Goal: Task Accomplishment & Management: Complete application form

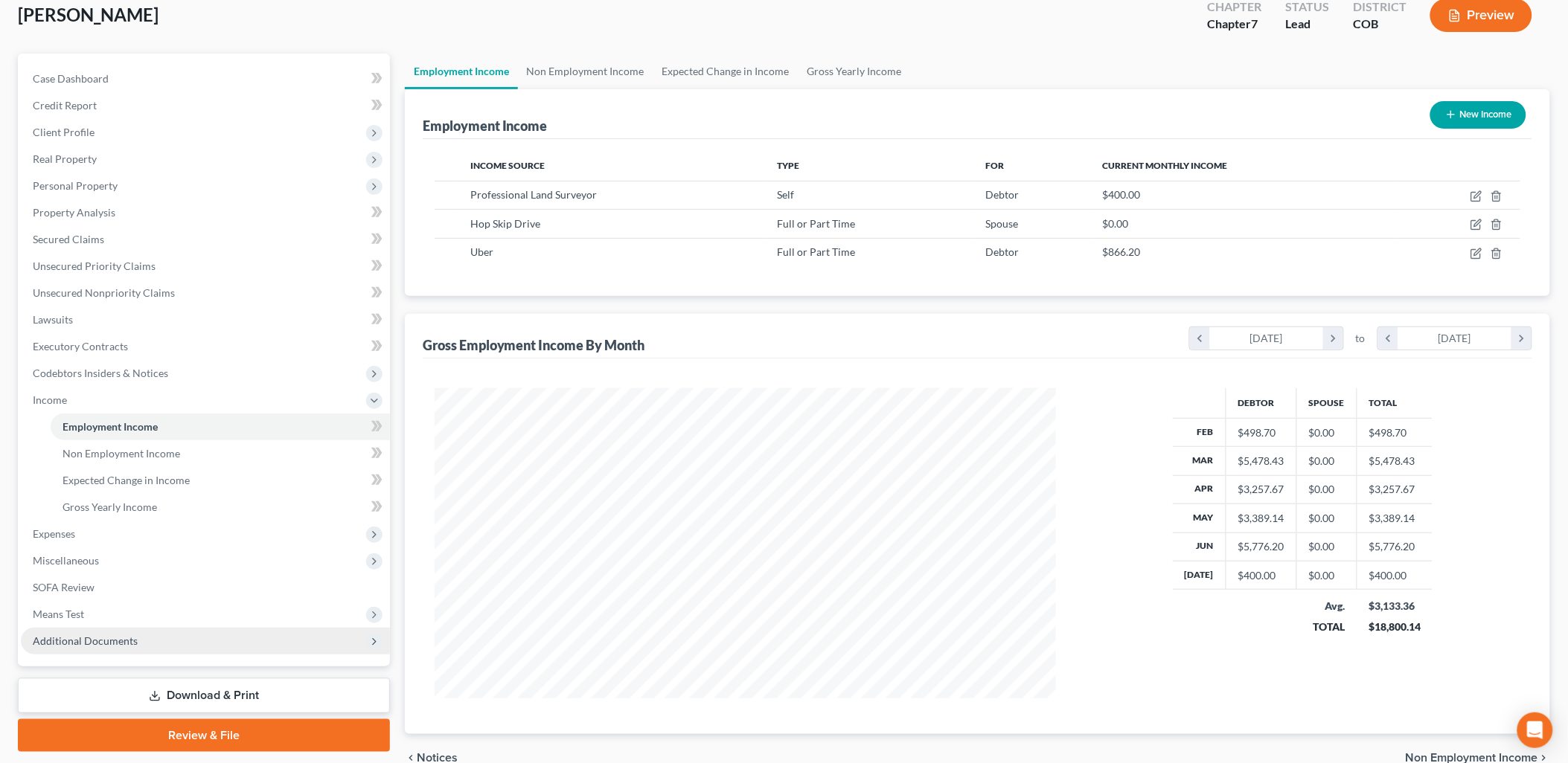
scroll to position [163, 0]
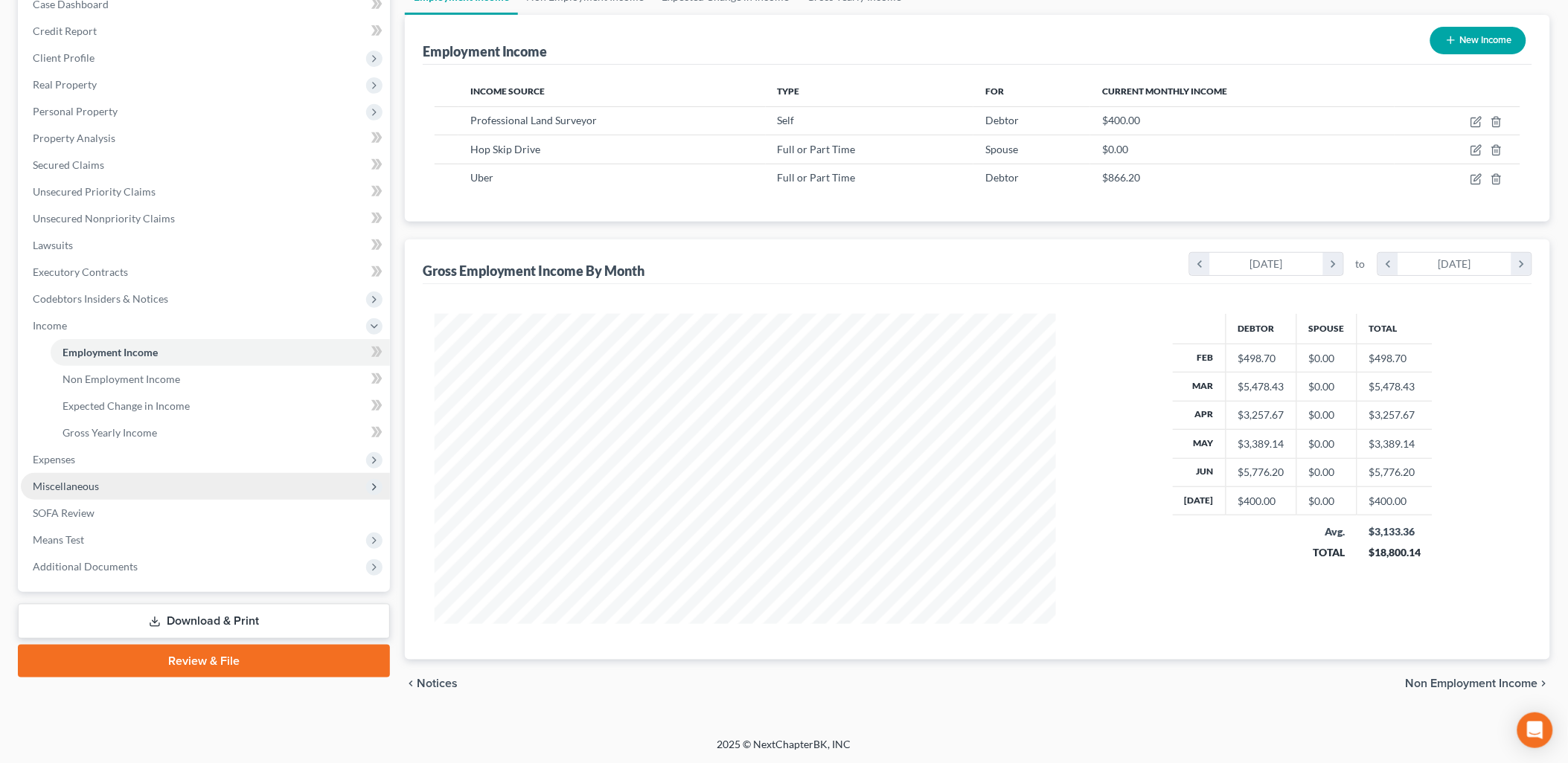
click at [76, 474] on span "Miscellaneous" at bounding box center [205, 486] width 369 height 26
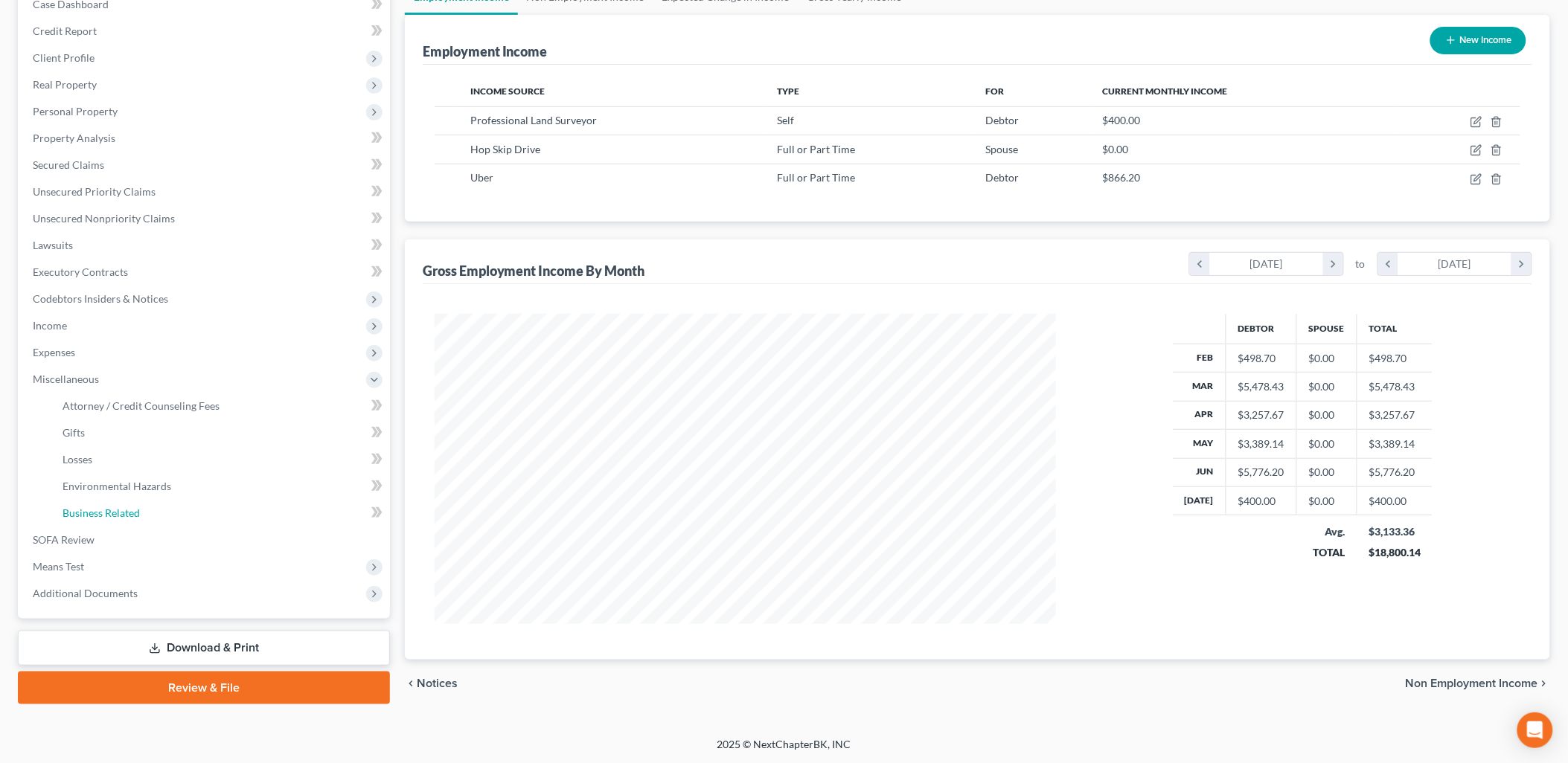
click at [101, 506] on span "Business Related" at bounding box center [102, 512] width 78 height 12
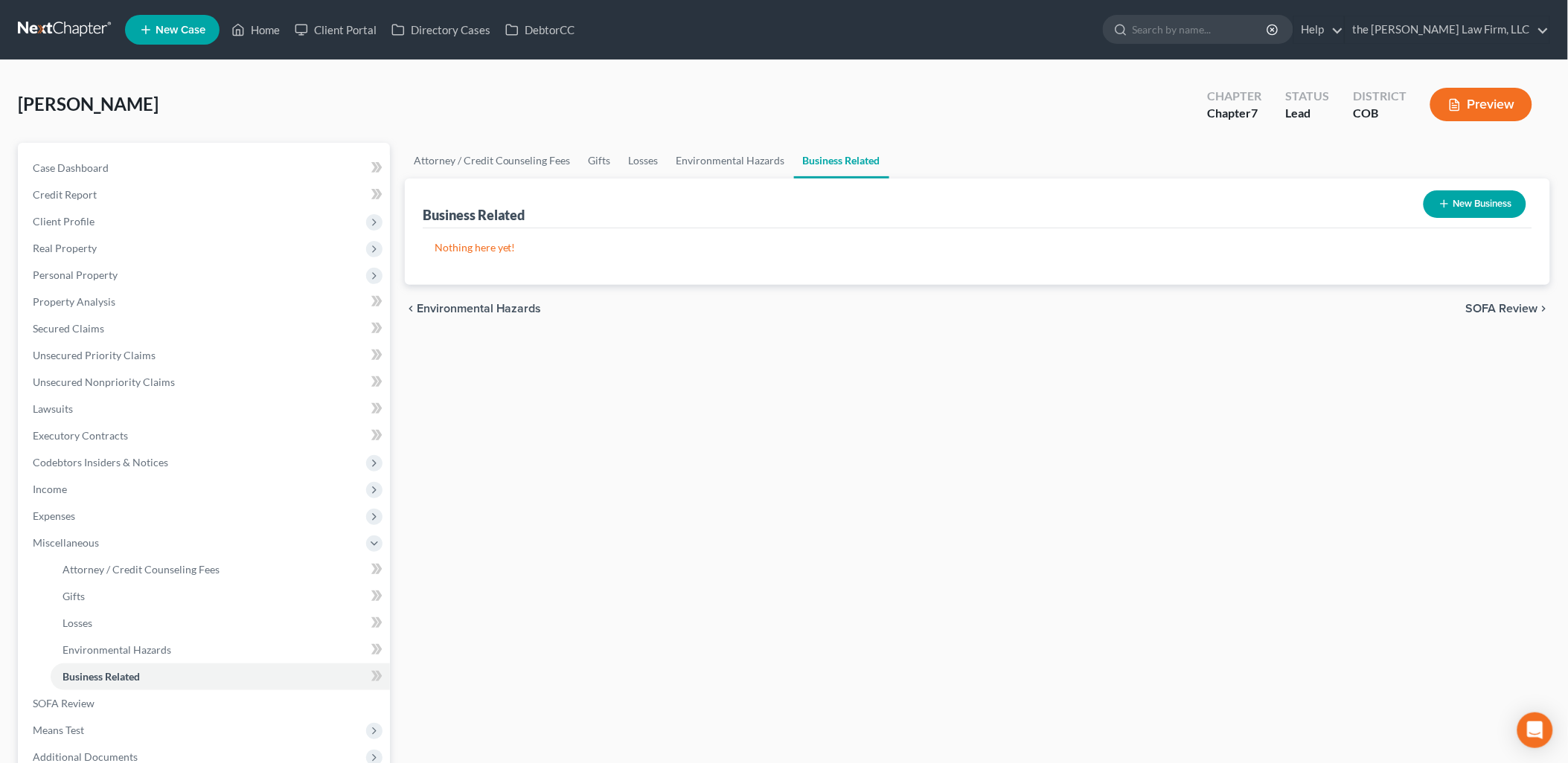
click at [1500, 210] on button "New Business" at bounding box center [1475, 204] width 102 height 27
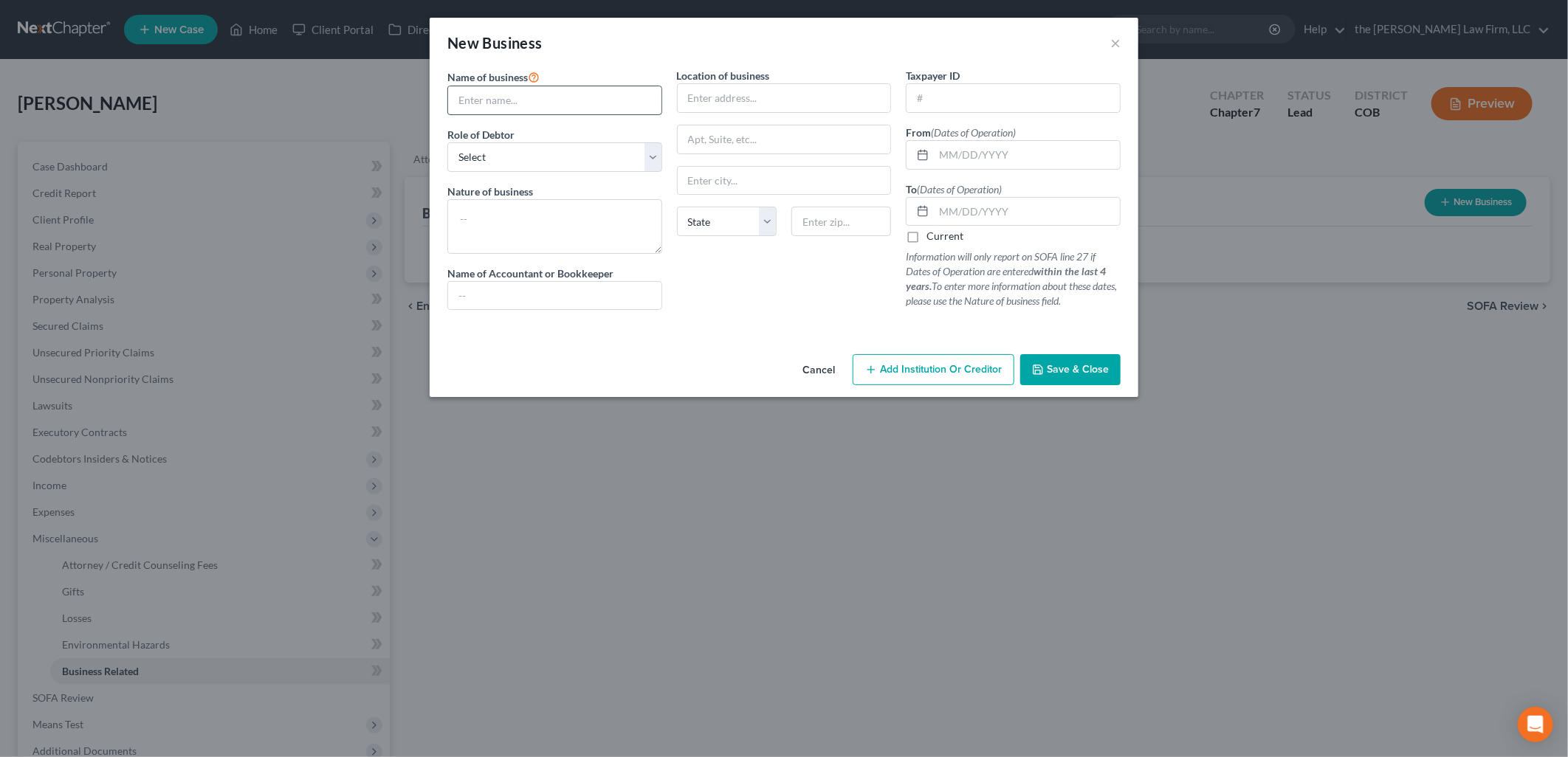
click at [522, 109] on input "text" at bounding box center [554, 100] width 214 height 28
type input "Foundation for Life"
click at [511, 171] on select "Select A member of a limited liability company (LLC) or limited liability partn…" at bounding box center [554, 157] width 215 height 29
select select "sole_proprietor"
click at [447, 142] on select "Select A member of a limited liability company (LLC) or limited liability partn…" at bounding box center [554, 157] width 215 height 29
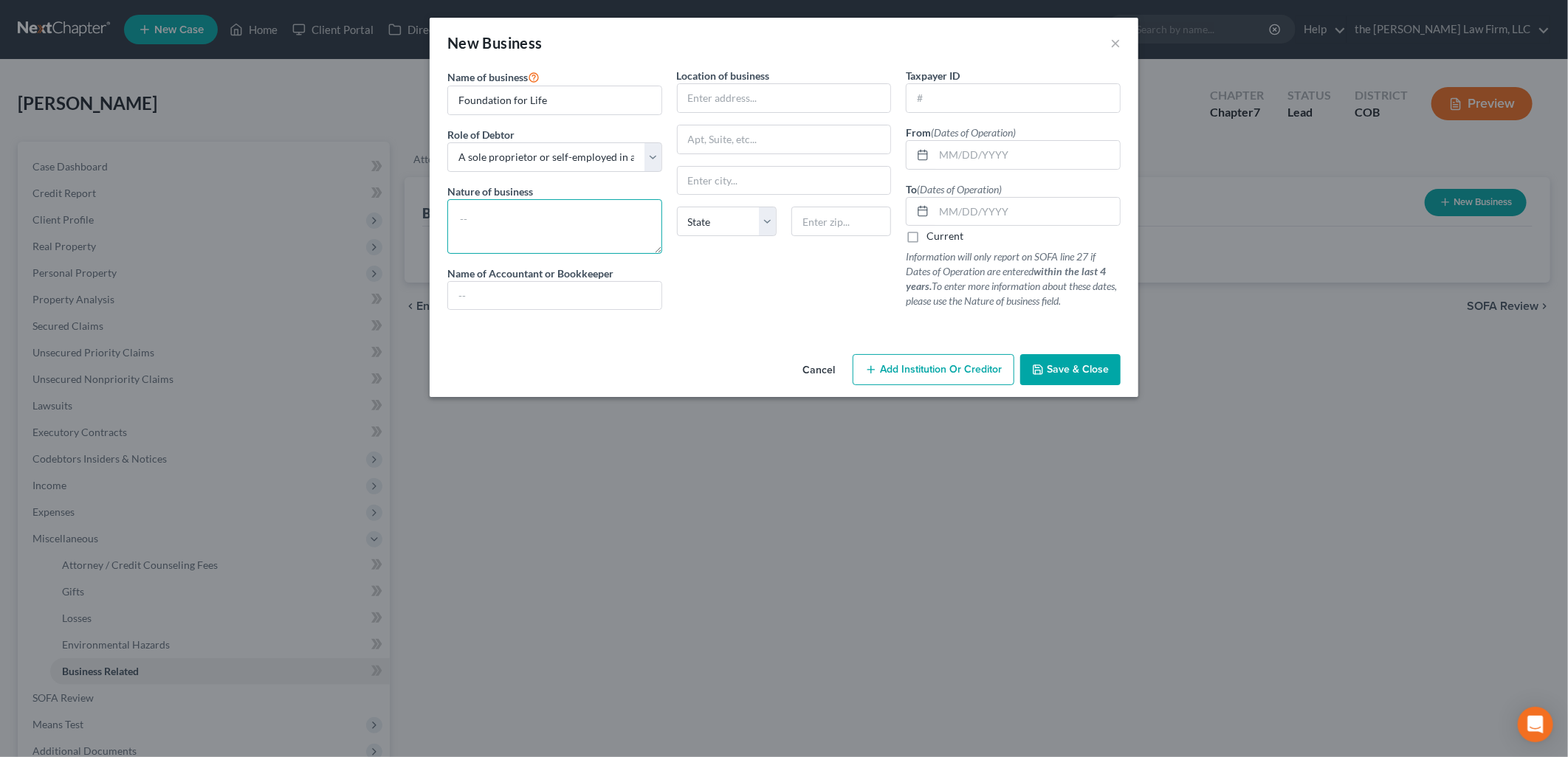
click at [535, 232] on textarea at bounding box center [554, 226] width 215 height 55
click at [517, 97] on input "Foundation for Life" at bounding box center [554, 100] width 214 height 28
type input "Foundation For Life"
click at [558, 232] on textarea at bounding box center [554, 226] width 215 height 55
click at [739, 105] on input "text" at bounding box center [784, 98] width 214 height 28
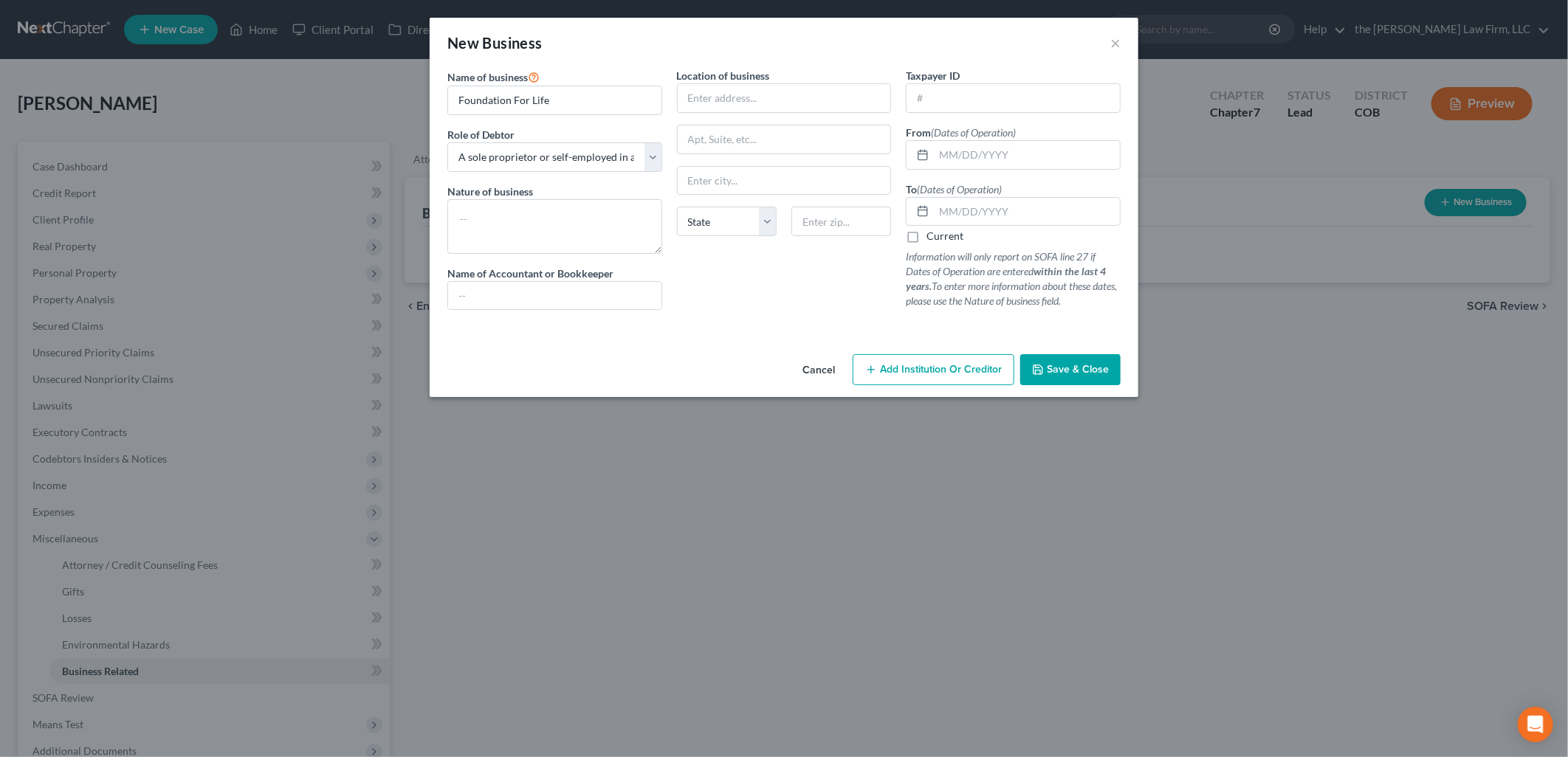
click at [771, 64] on div "New Business ×" at bounding box center [784, 43] width 709 height 50
click at [514, 222] on textarea at bounding box center [554, 226] width 215 height 55
type textarea "Land Surveying"
click at [765, 94] on input "text" at bounding box center [784, 98] width 214 height 28
click at [978, 70] on div "Taxpayer ID" at bounding box center [1013, 90] width 215 height 45
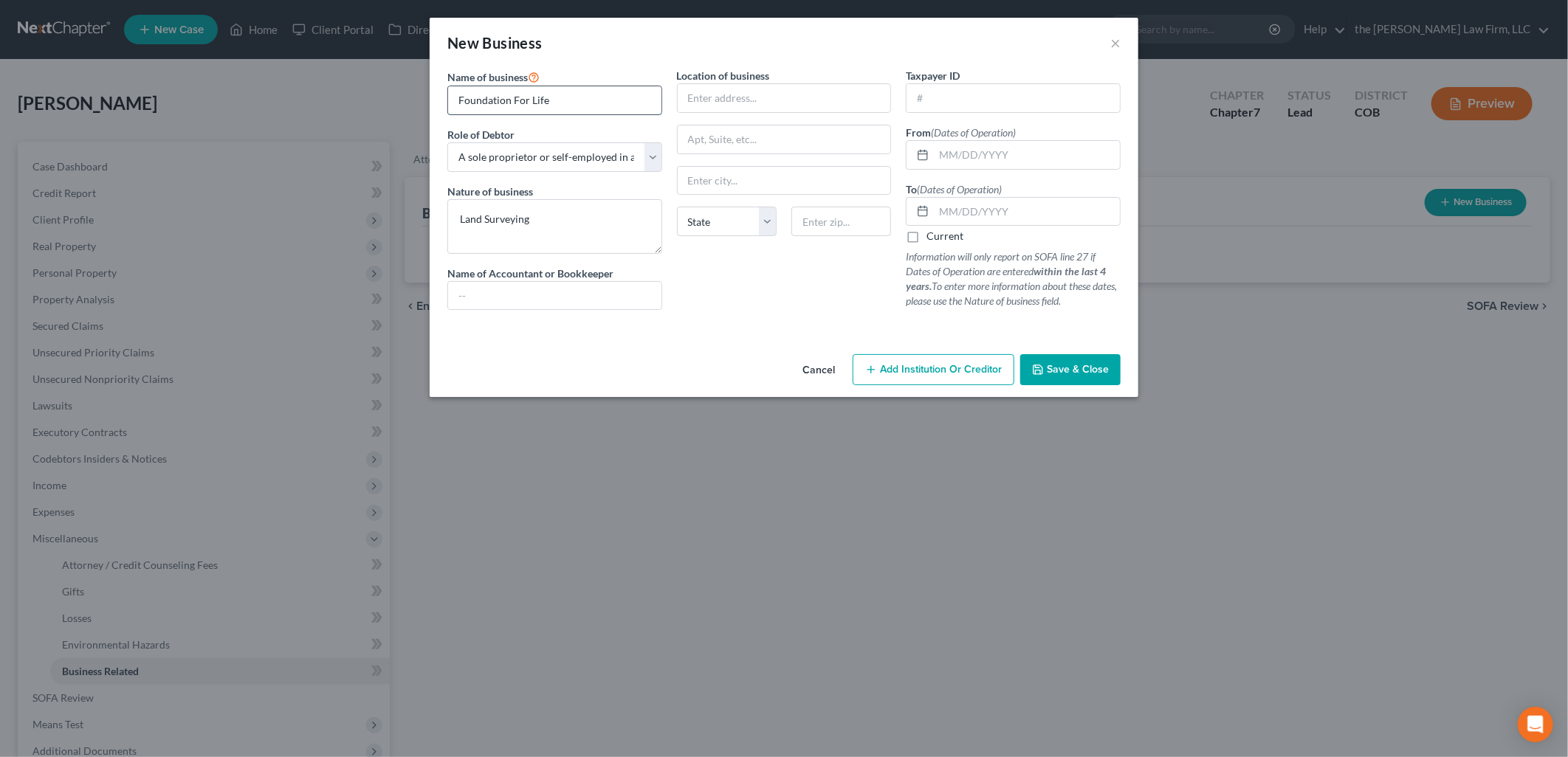
click at [605, 92] on input "Foundation For Life" at bounding box center [554, 100] width 214 height 28
type input "Foundation For Life Home Designs, LLC"
click at [540, 150] on select "Select A member of a limited liability company (LLC) or limited liability partn…" at bounding box center [554, 157] width 215 height 29
select select "member"
click at [447, 142] on select "Select A member of a limited liability company (LLC) or limited liability partn…" at bounding box center [554, 157] width 215 height 29
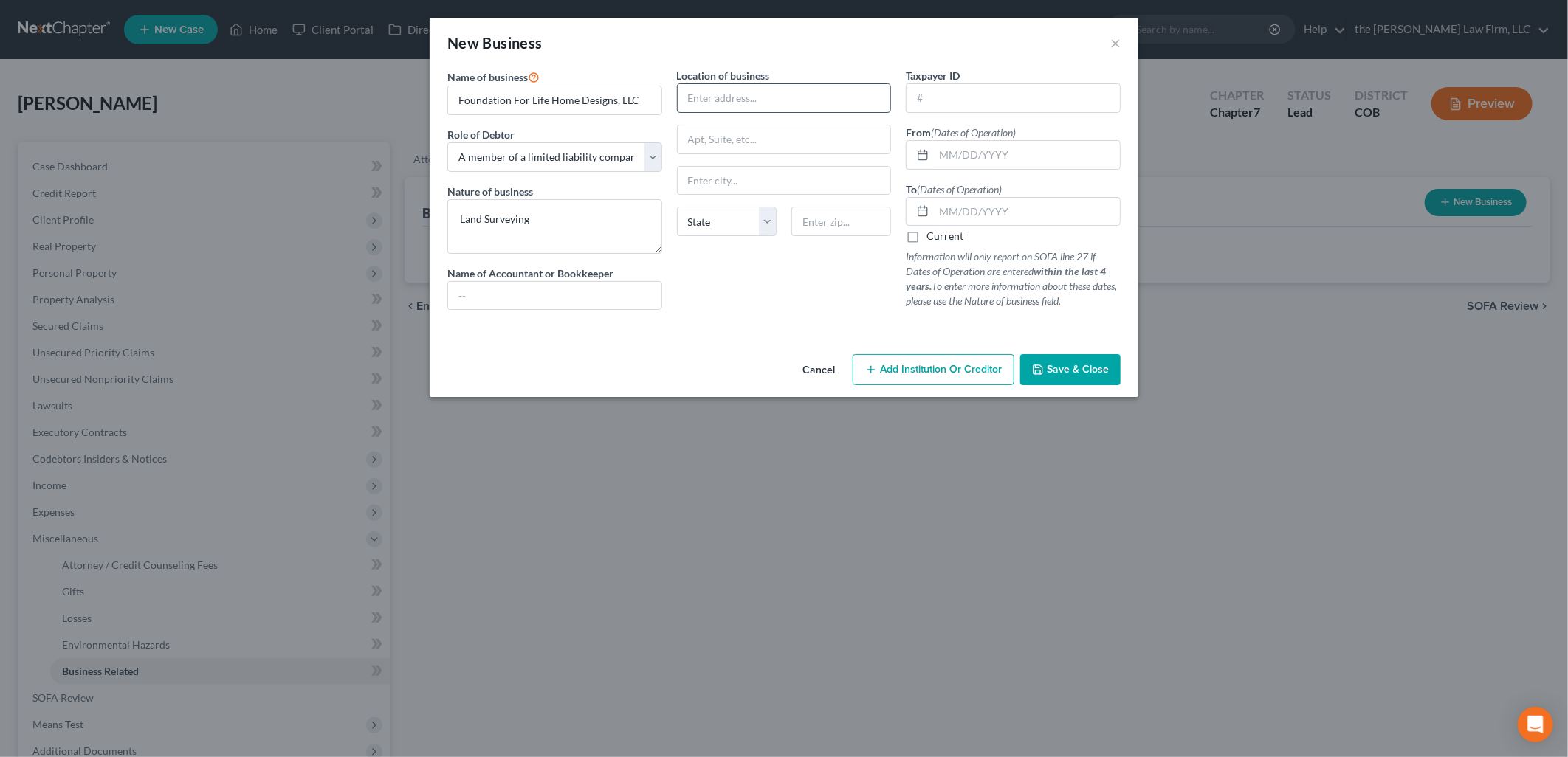
click at [726, 100] on input "text" at bounding box center [784, 98] width 214 height 28
type input "[STREET_ADDRESS]"
click at [713, 174] on input "text" at bounding box center [784, 181] width 214 height 28
type input "[PERSON_NAME]"
select select "5"
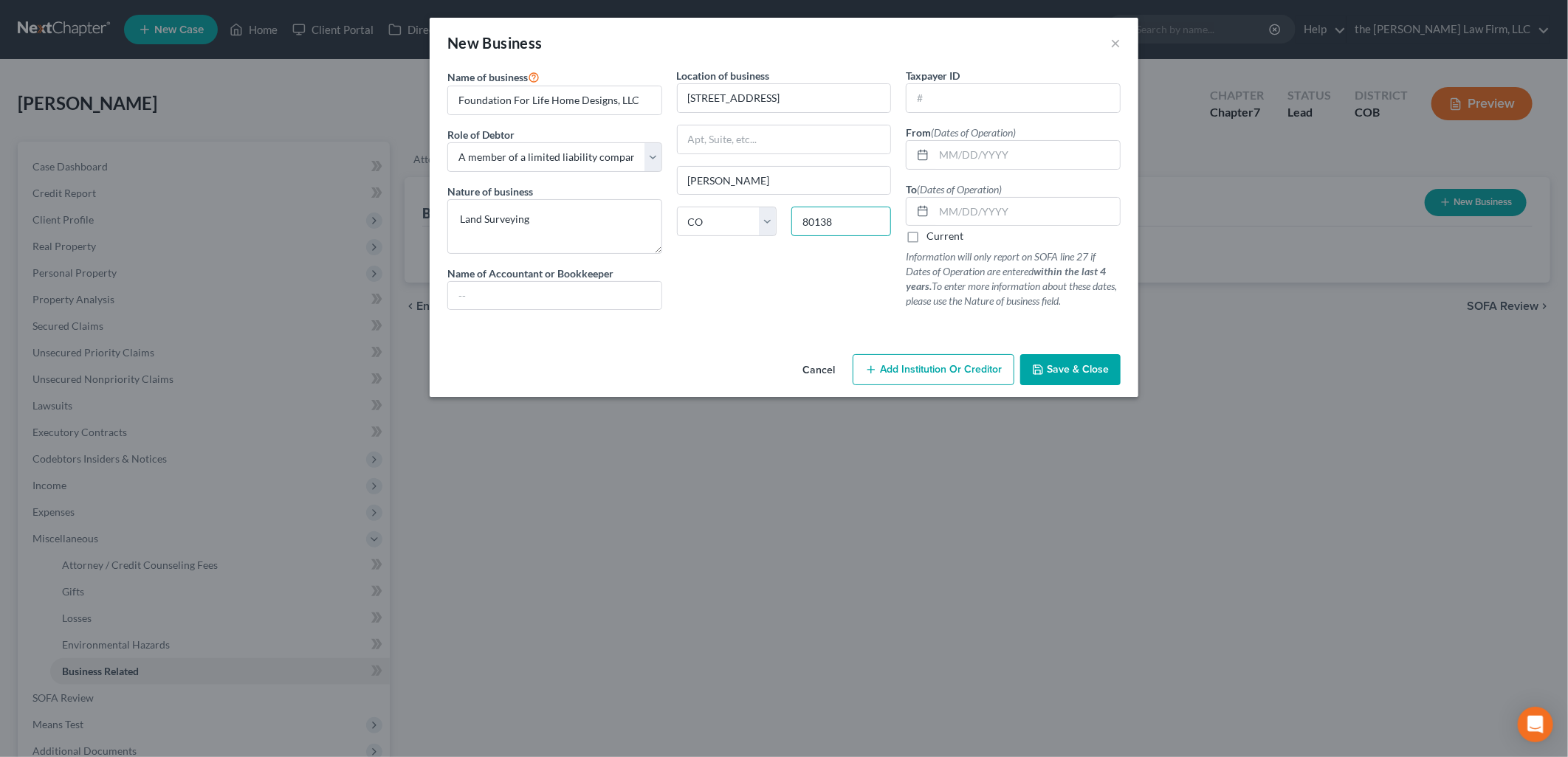
type input "80138"
click at [1046, 114] on div "Taxpayer ID From (Dates of Operation) To (Dates of Operation) Current Informati…" at bounding box center [1013, 195] width 229 height 254
click at [1060, 92] on input "text" at bounding box center [1013, 98] width 214 height 28
type input "[US_EMPLOYER_IDENTIFICATION_NUMBER]"
click at [980, 168] on input "text" at bounding box center [1027, 155] width 186 height 28
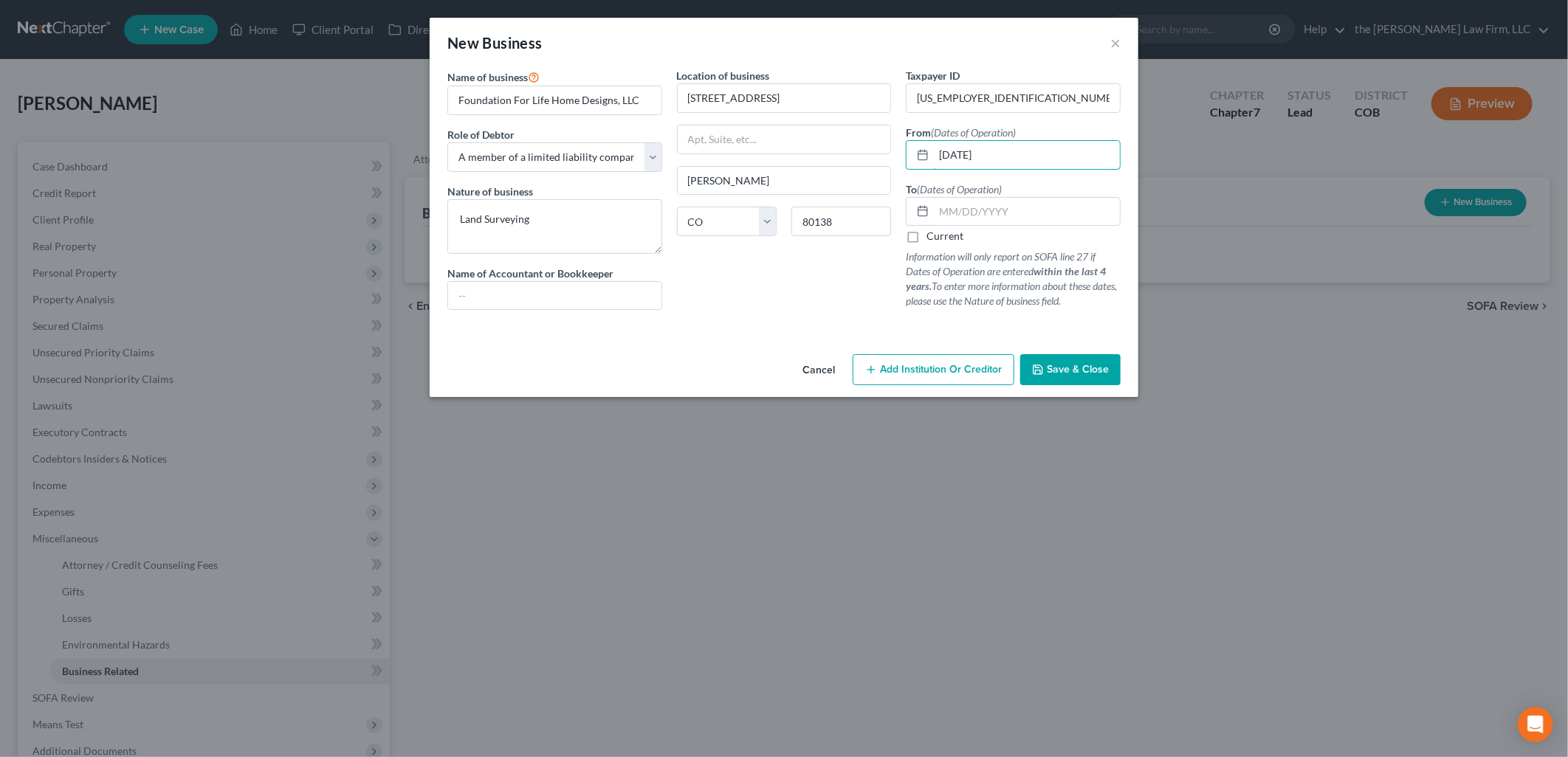
type input "[DATE]"
click at [927, 233] on label "Current" at bounding box center [945, 237] width 37 height 15
click at [933, 233] on input "Current" at bounding box center [938, 234] width 10 height 10
checkbox input "true"
click at [1055, 367] on span "Save & Close" at bounding box center [1078, 369] width 62 height 12
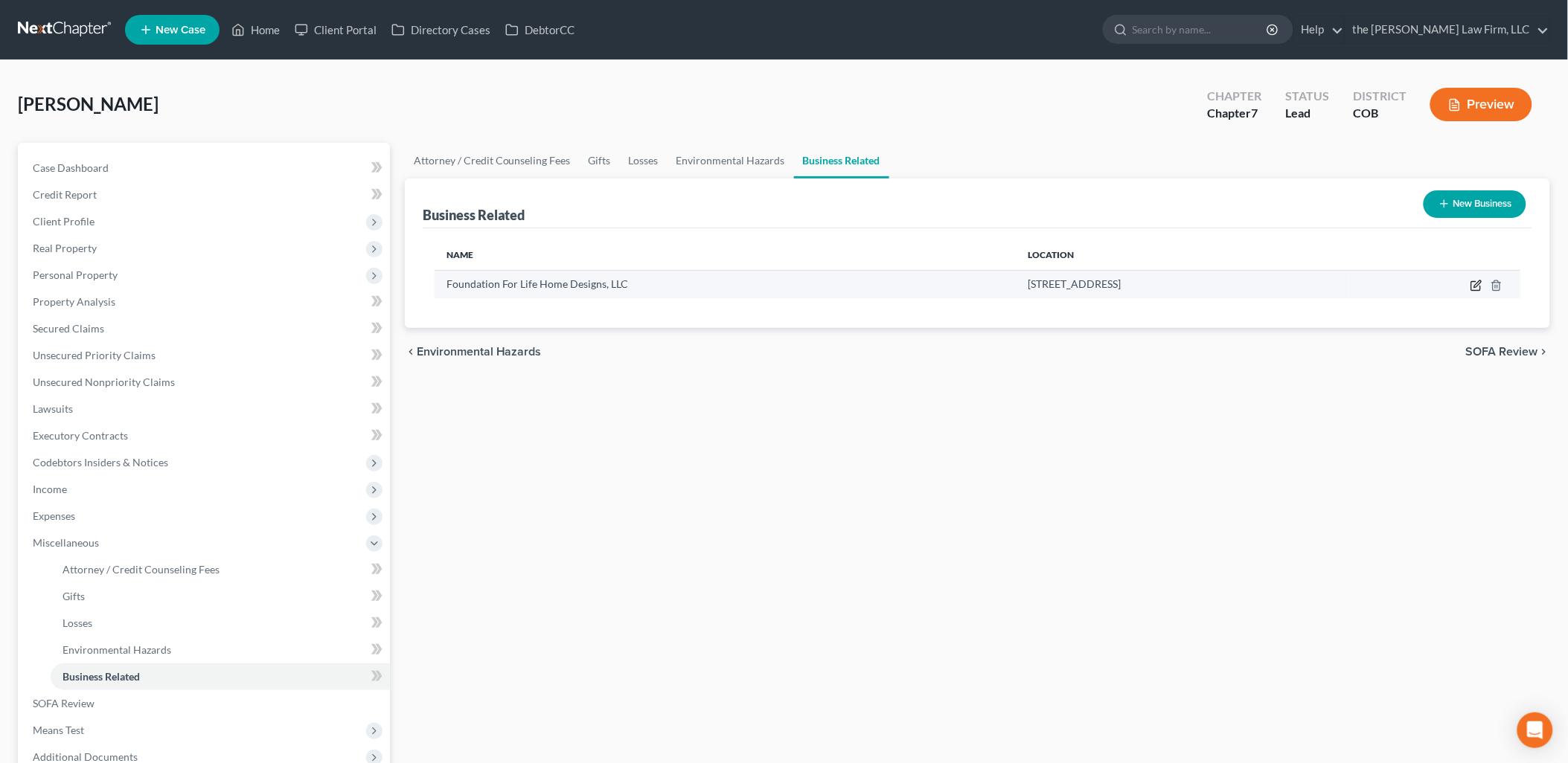
click at [1477, 285] on icon "button" at bounding box center [1477, 284] width 7 height 7
select select "member"
select select "5"
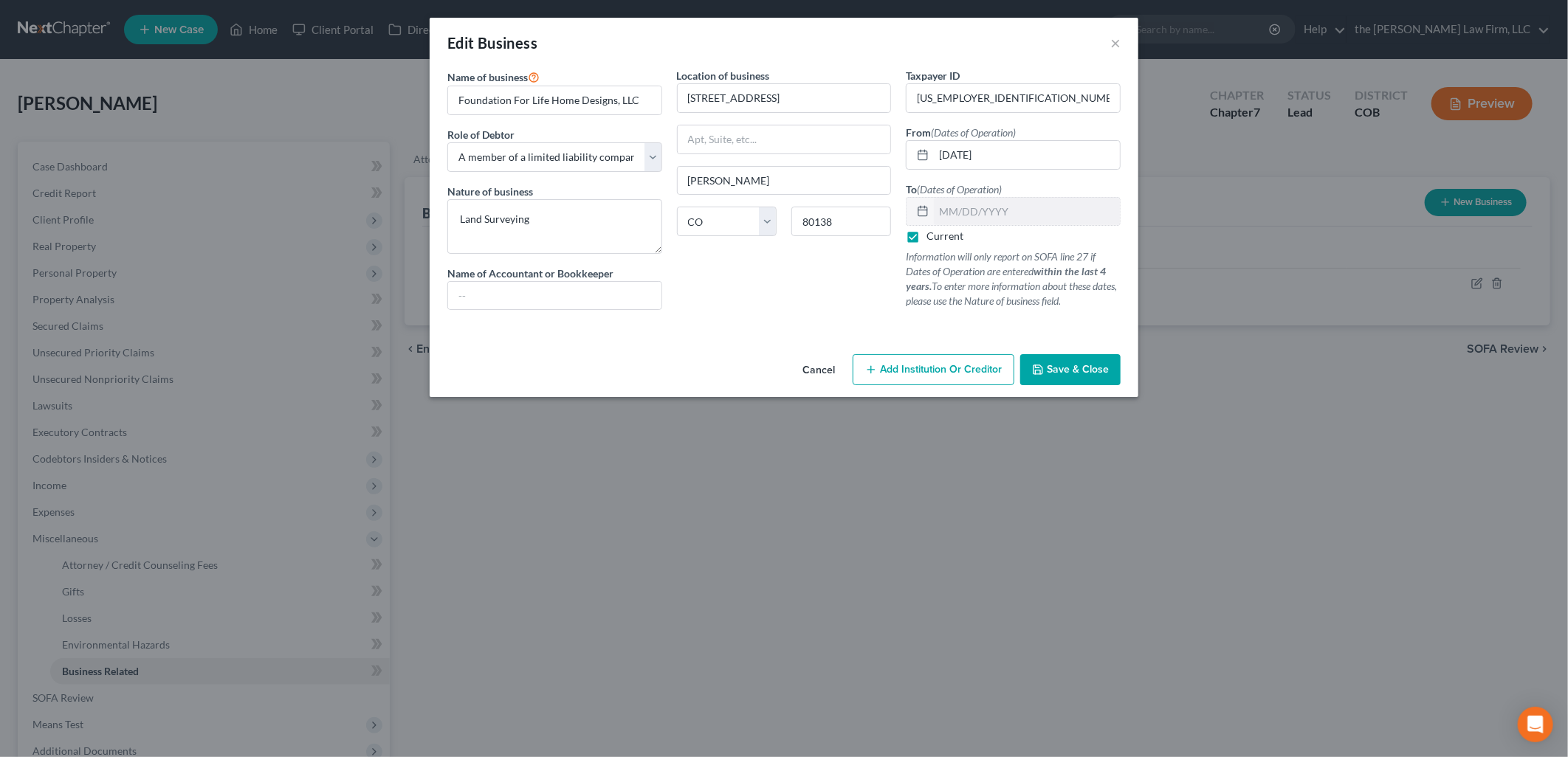
click at [1091, 372] on span "Save & Close" at bounding box center [1078, 369] width 62 height 12
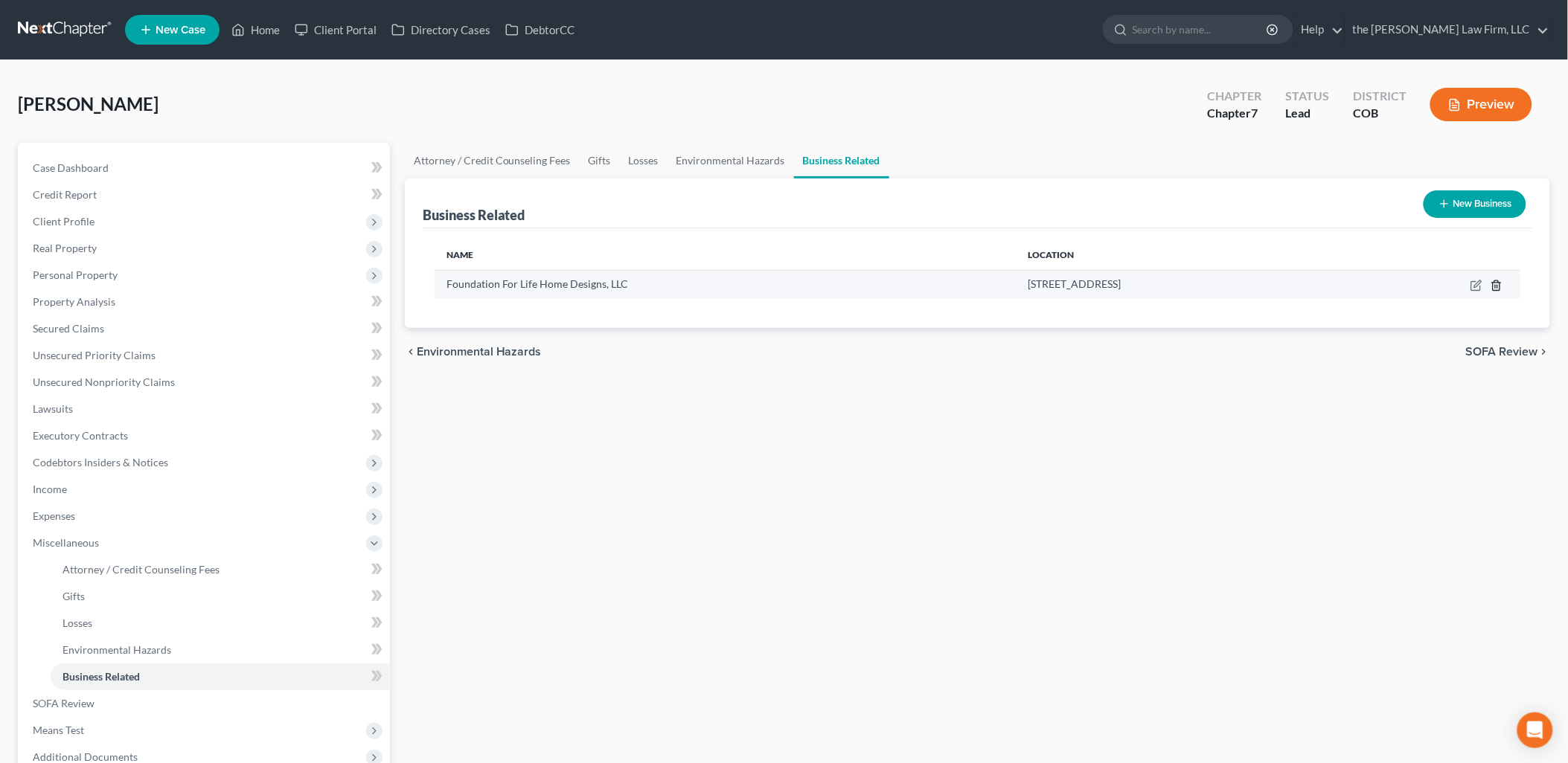
click at [1494, 288] on icon "button" at bounding box center [1496, 285] width 7 height 10
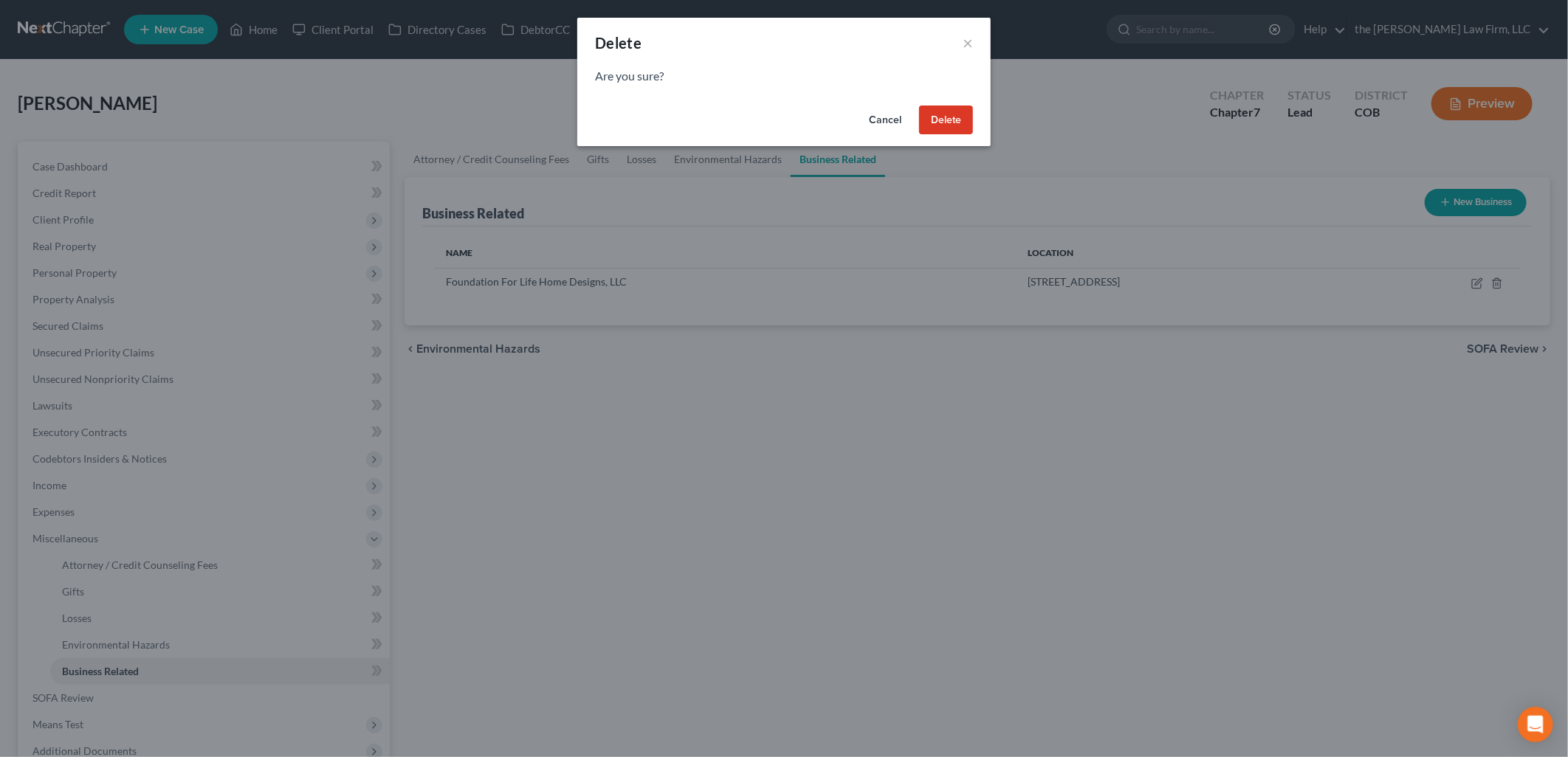
click at [935, 125] on button "Delete" at bounding box center [947, 120] width 54 height 29
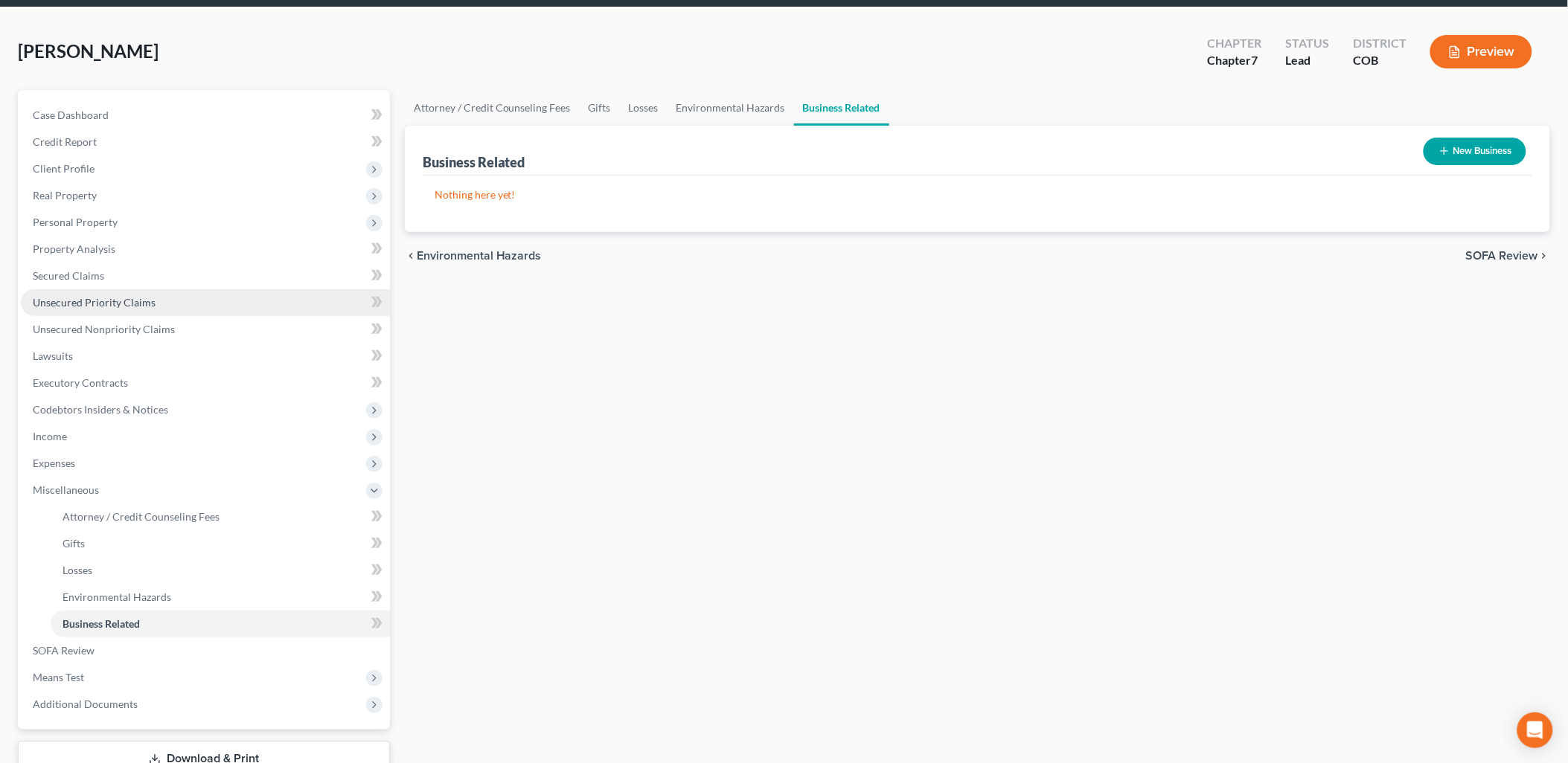
scroll to position [82, 0]
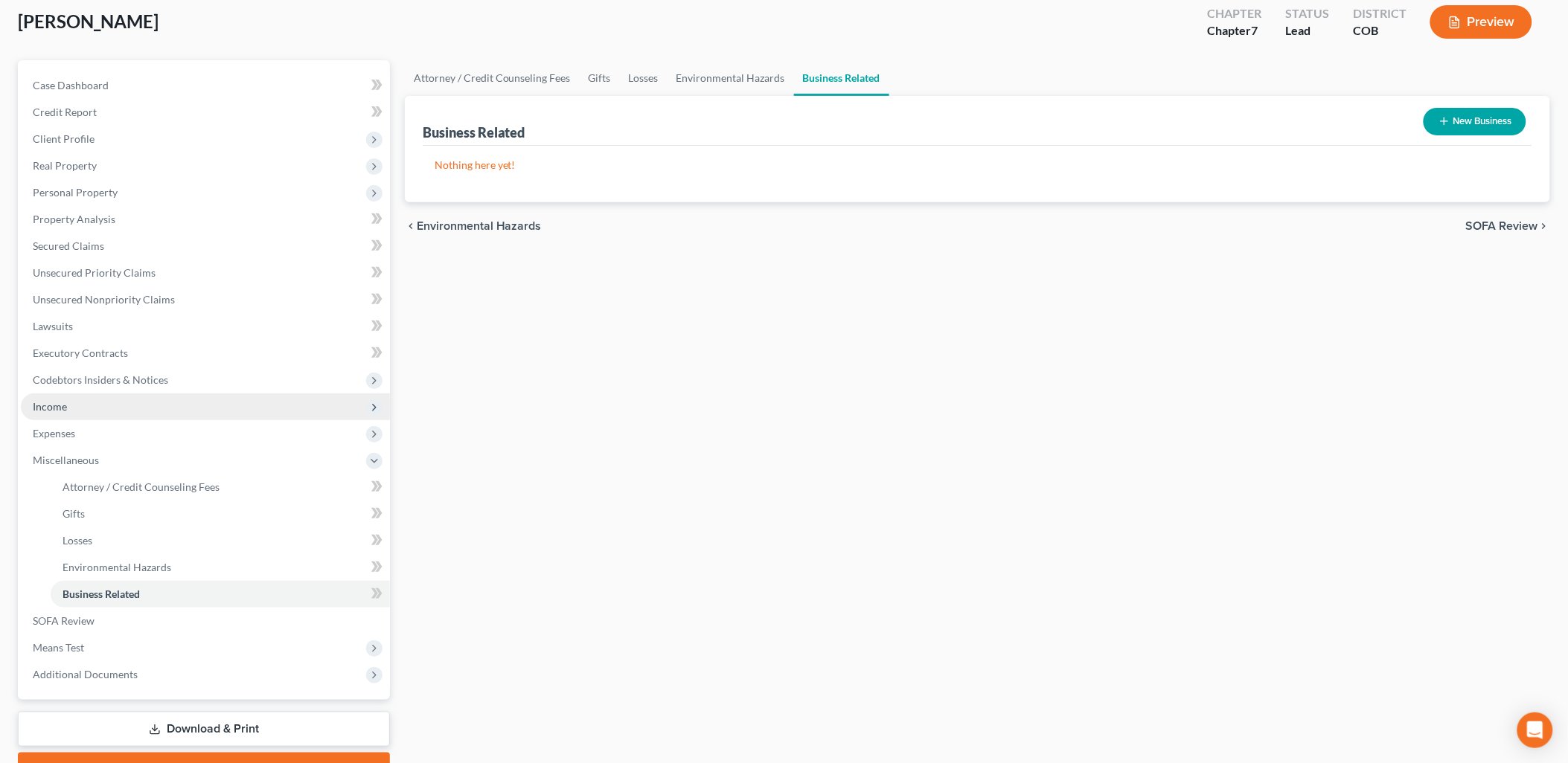
click at [105, 410] on span "Income" at bounding box center [205, 407] width 369 height 26
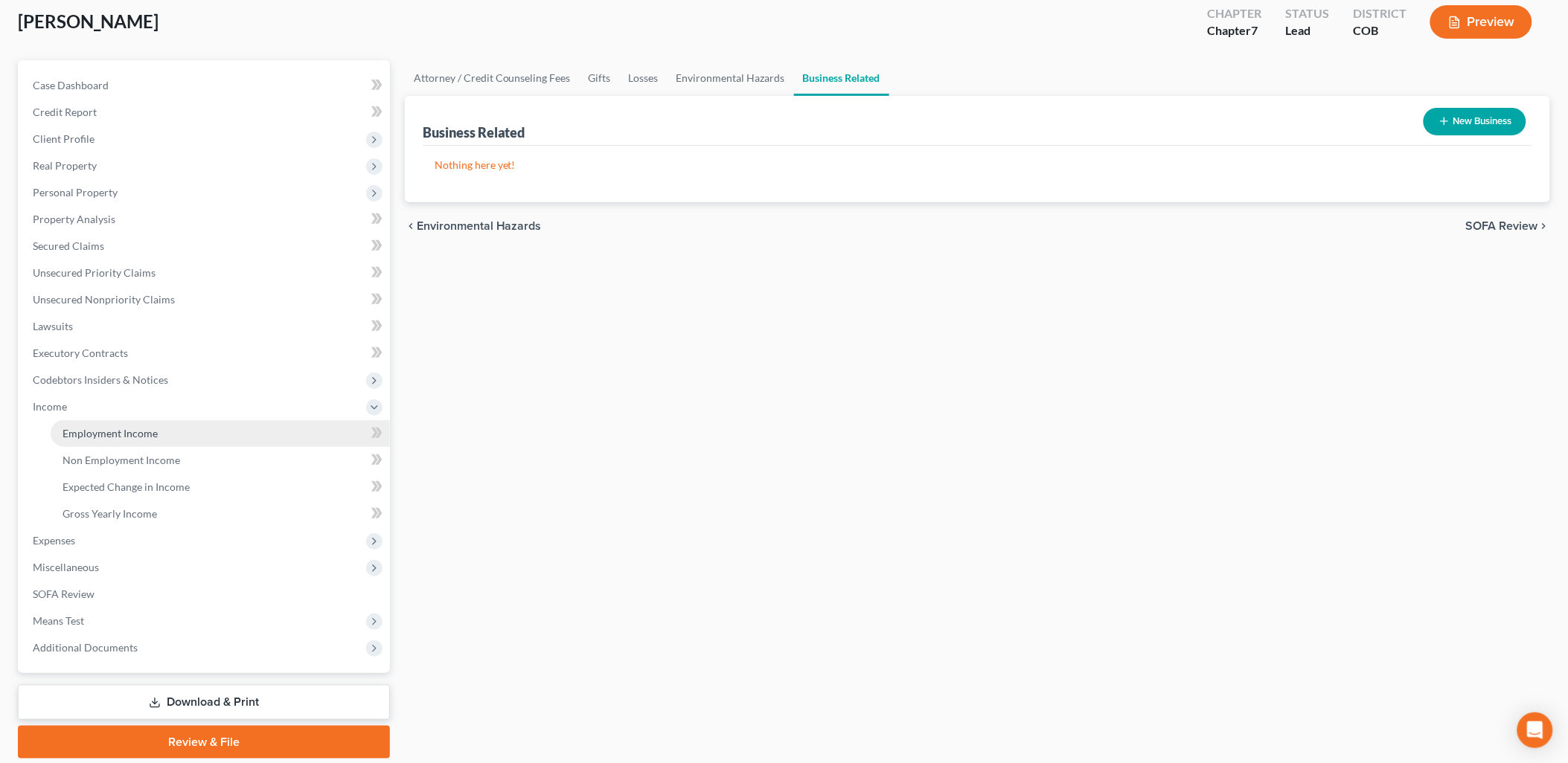
click at [150, 433] on span "Employment Income" at bounding box center [110, 433] width 95 height 12
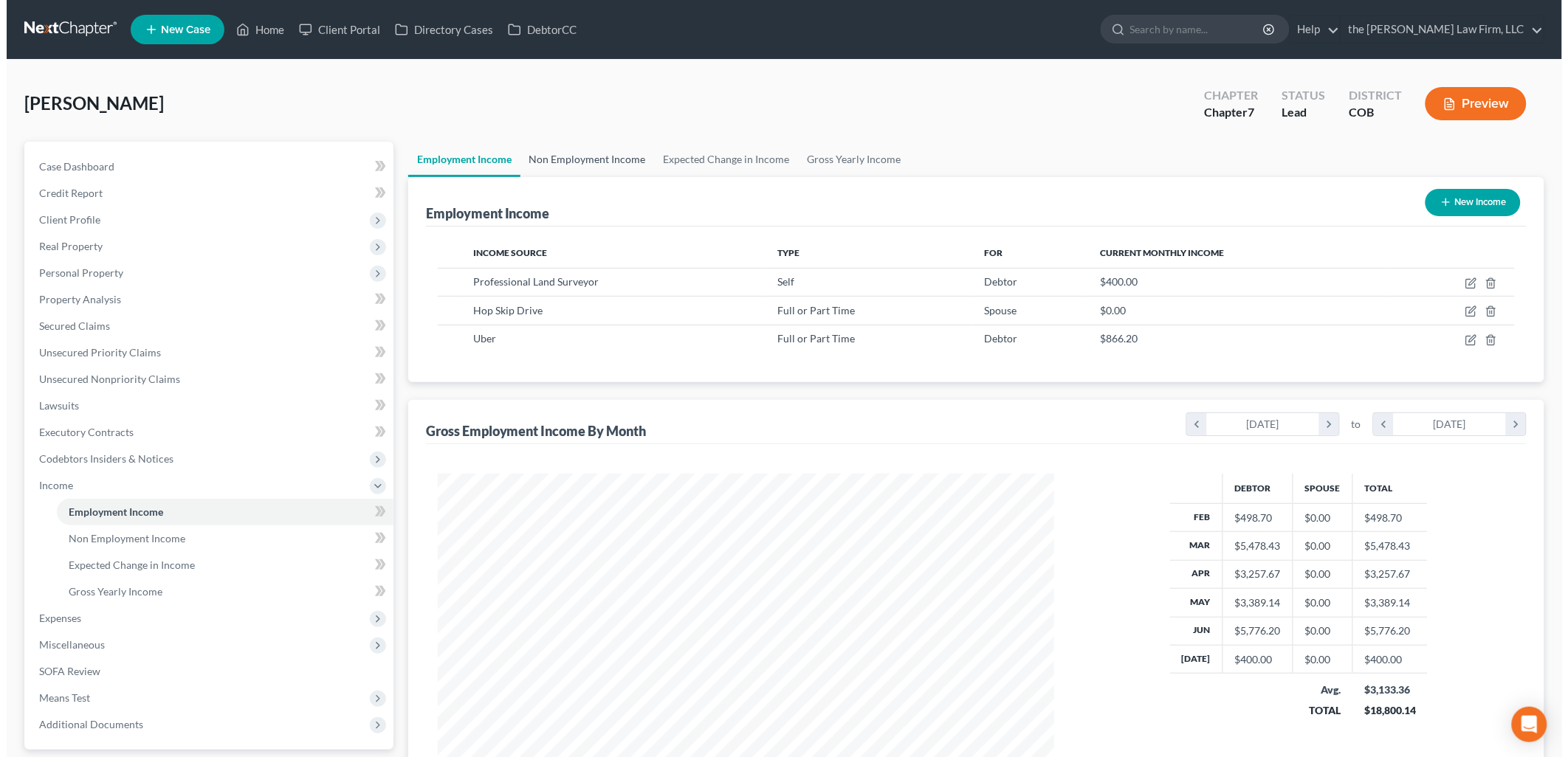
scroll to position [308, 646]
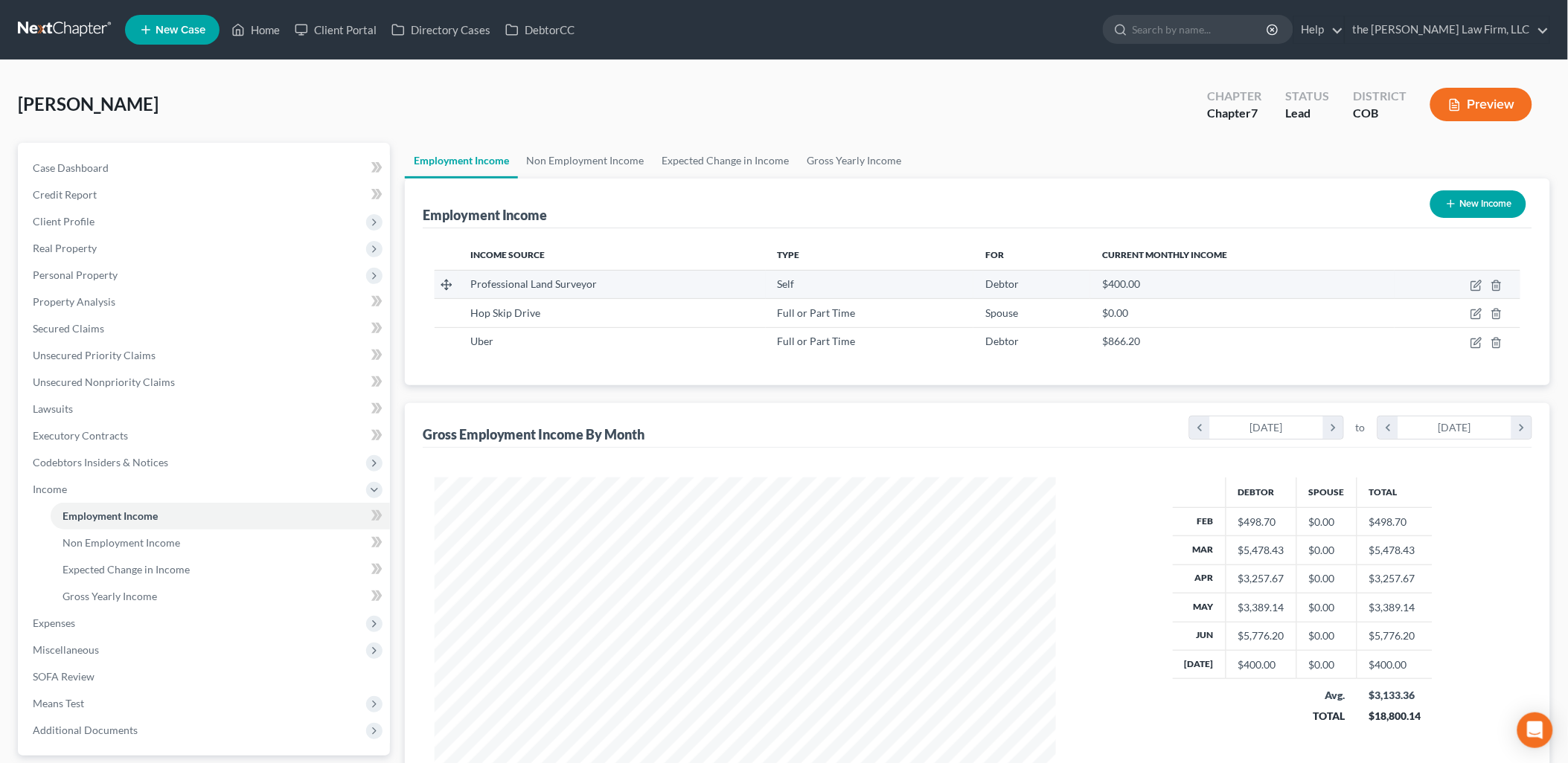
click at [1475, 276] on td at bounding box center [1457, 284] width 125 height 28
click at [1477, 288] on icon "button" at bounding box center [1476, 285] width 12 height 12
select select "1"
select select "5"
select select "0"
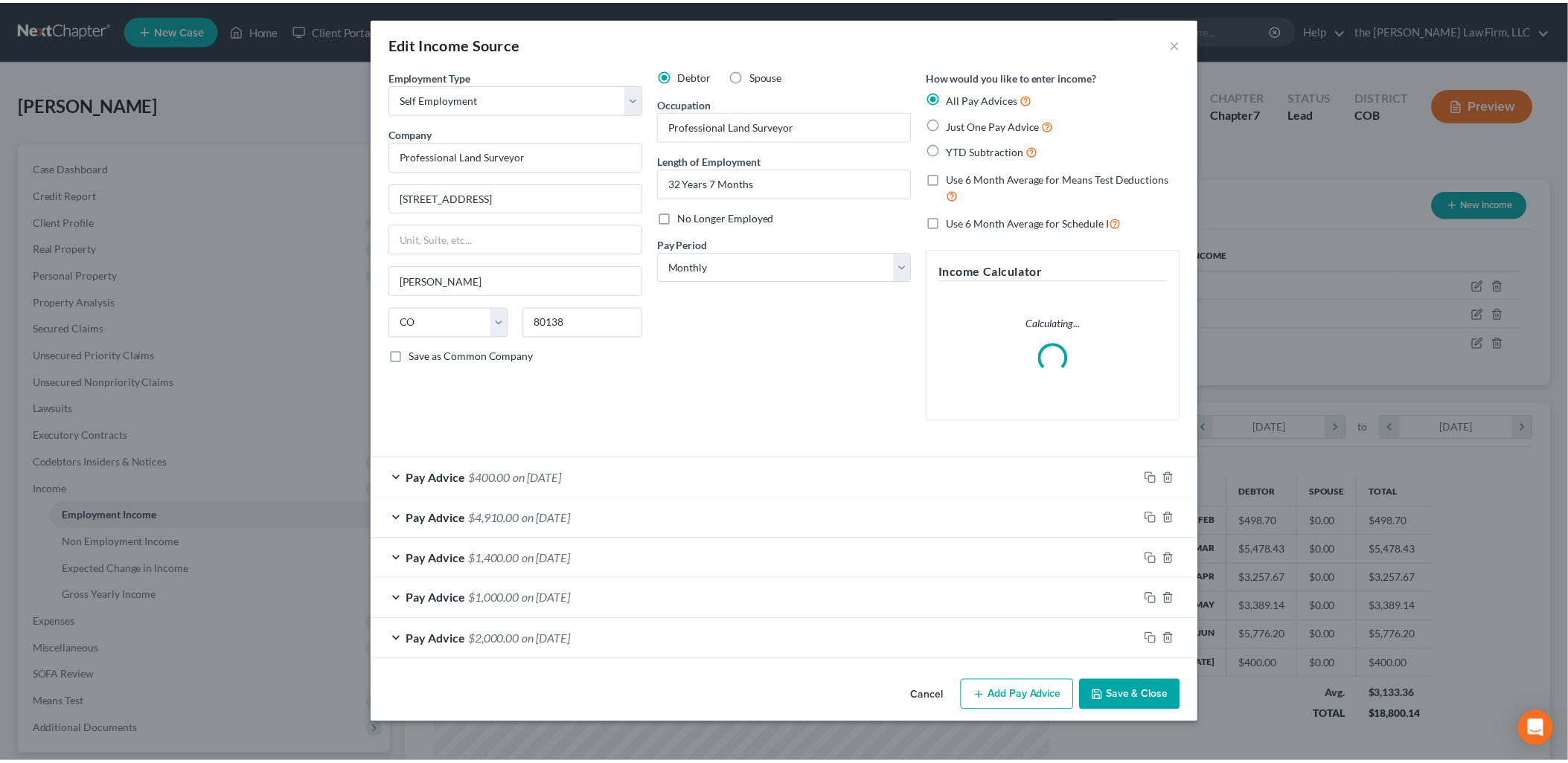
scroll to position [313, 656]
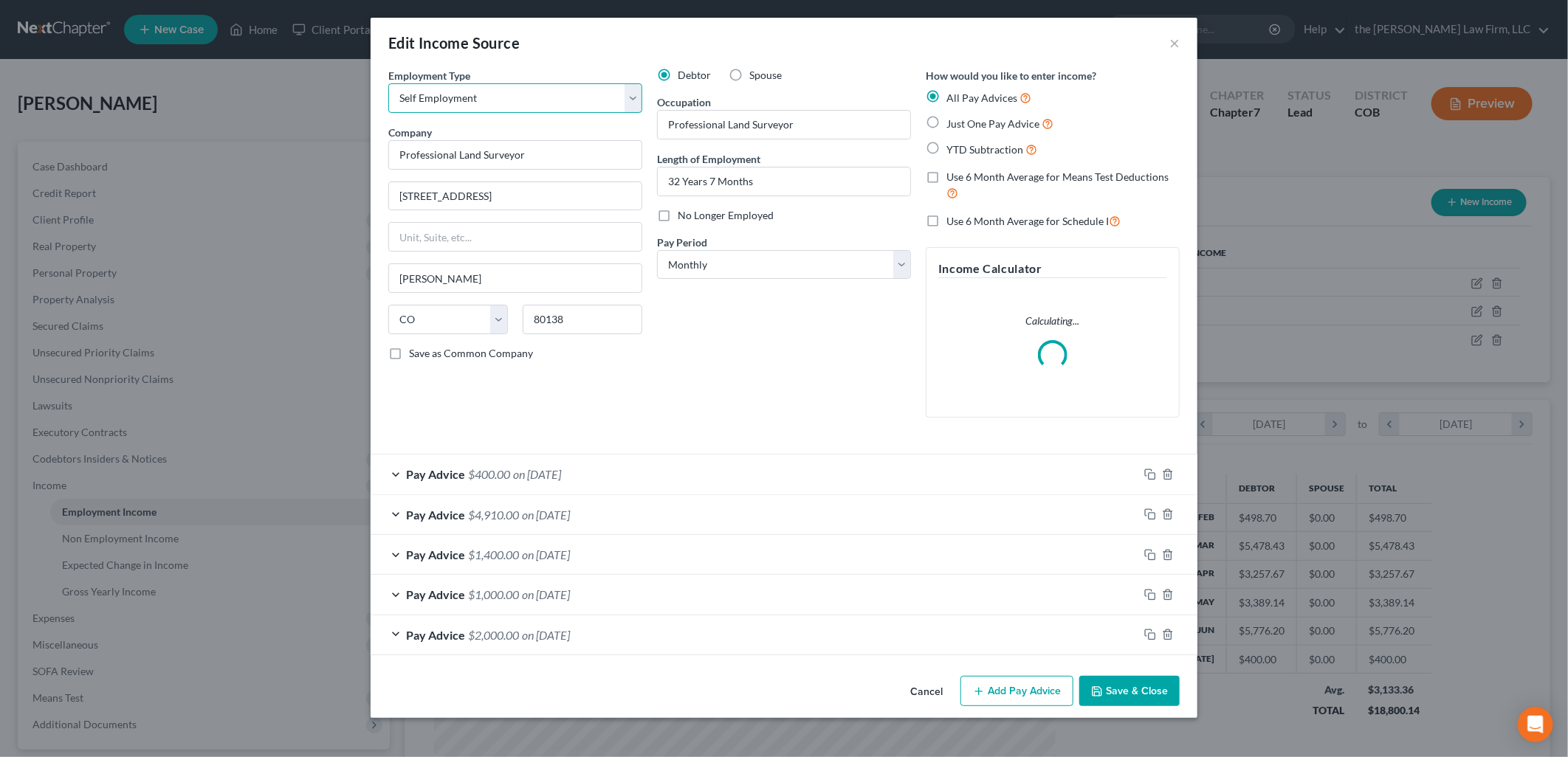
click at [475, 100] on select "Select Full or [DEMOGRAPHIC_DATA] Employment Self Employment" at bounding box center [515, 98] width 254 height 29
click at [388, 83] on select "Select Full or [DEMOGRAPHIC_DATA] Employment Self Employment" at bounding box center [515, 98] width 254 height 29
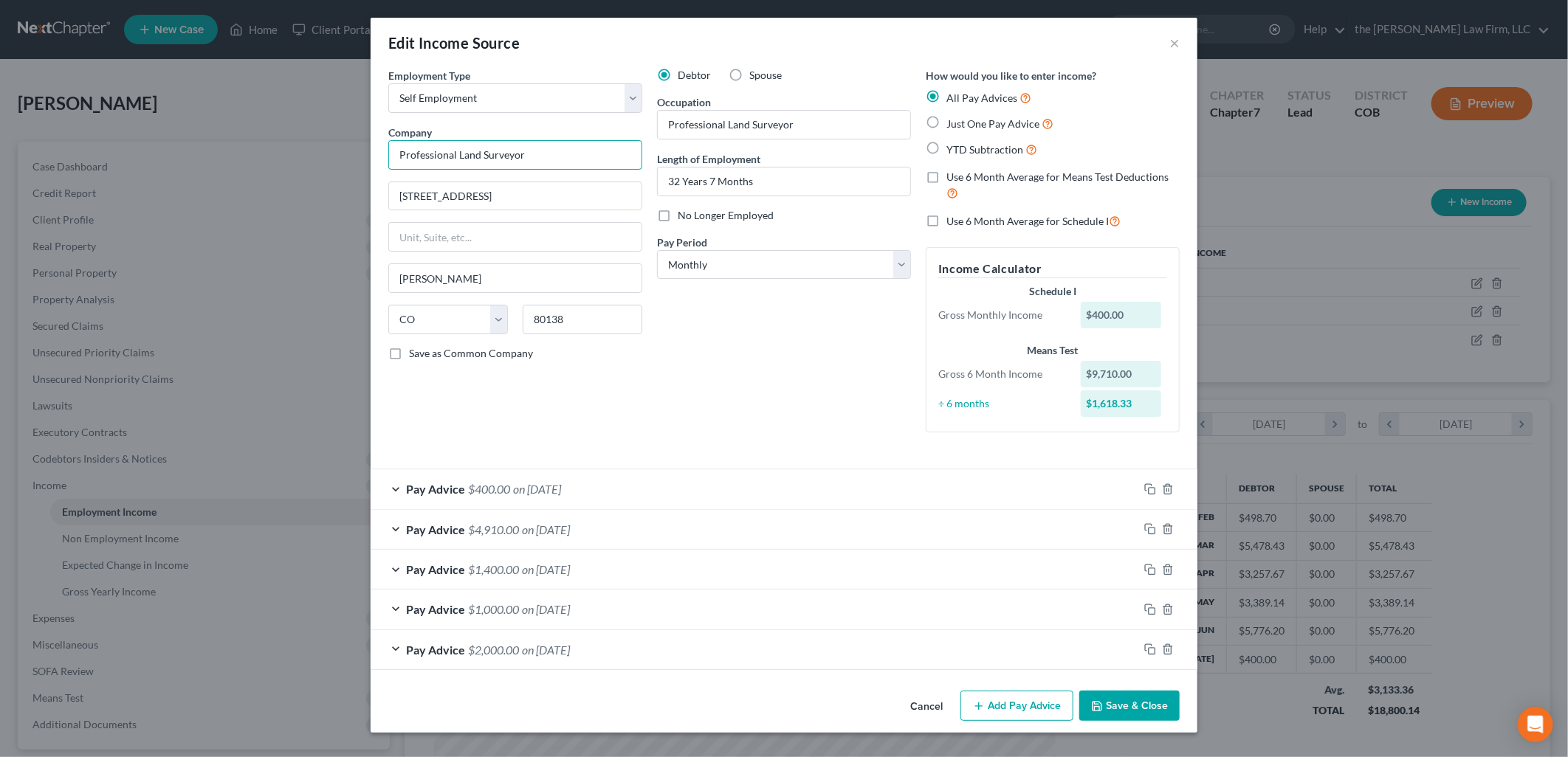
drag, startPoint x: 594, startPoint y: 155, endPoint x: 372, endPoint y: 163, distance: 222.1
click at [372, 163] on div "Employment Type * Select Full or [DEMOGRAPHIC_DATA] Employment Self Employment …" at bounding box center [784, 376] width 827 height 617
type input "Professional Land Surveyor"
click at [815, 363] on div "Debtor Spouse Occupation Professional Land Surveyor Length of Employment 32 Yea…" at bounding box center [784, 256] width 269 height 376
click at [732, 352] on div "Debtor Spouse Occupation Professional Land Surveyor Length of Employment 32 Yea…" at bounding box center [784, 256] width 269 height 376
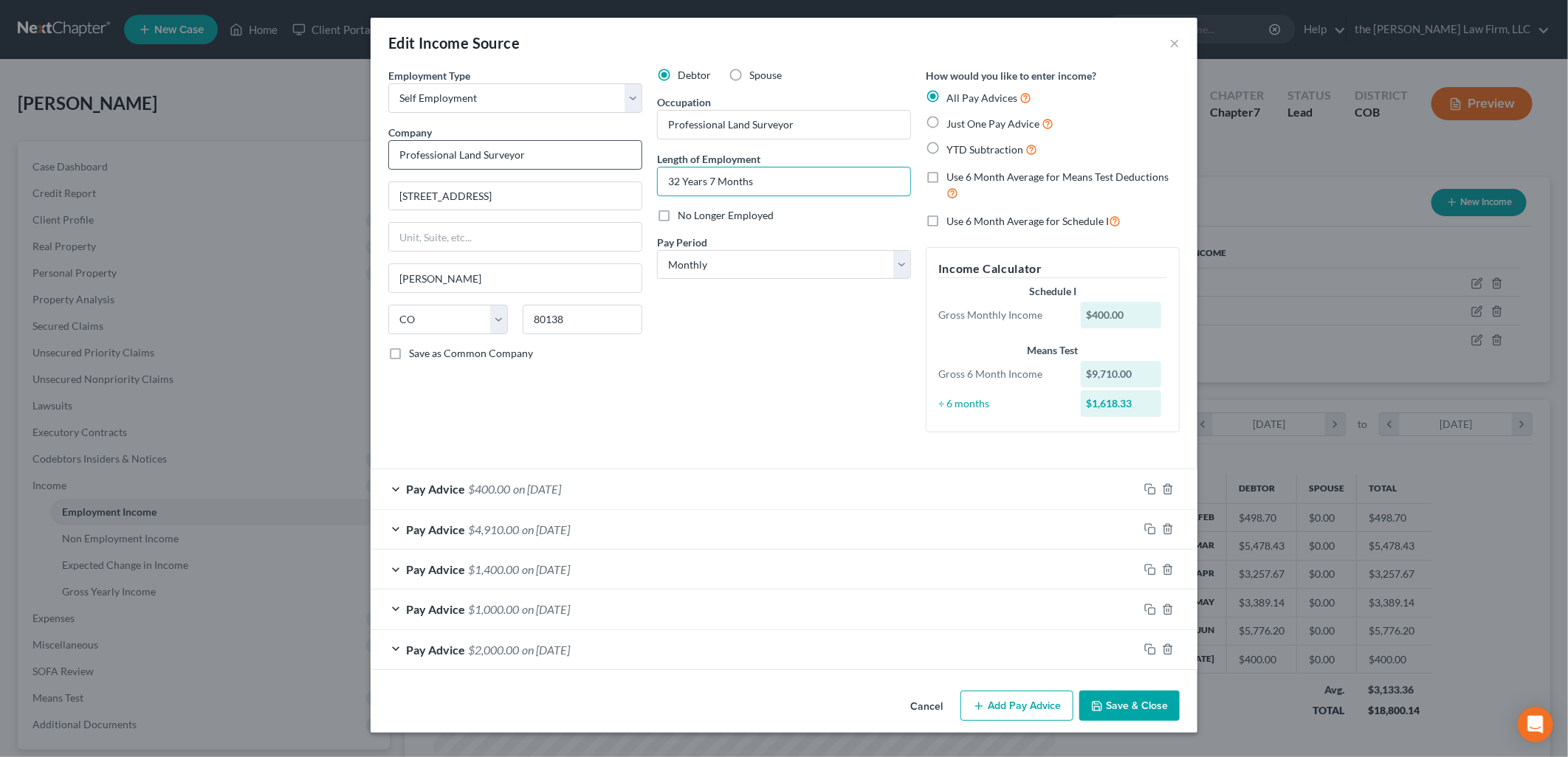
drag, startPoint x: 801, startPoint y: 182, endPoint x: 545, endPoint y: 143, distance: 259.0
click at [545, 143] on div "Employment Type * Select Full or [DEMOGRAPHIC_DATA] Employment Self Employment …" at bounding box center [784, 262] width 807 height 389
click at [751, 357] on div "Debtor Spouse Occupation Professional Land Surveyor Length of Employment 32 Yea…" at bounding box center [784, 256] width 269 height 376
drag, startPoint x: 801, startPoint y: 187, endPoint x: 644, endPoint y: 230, distance: 162.8
click at [644, 230] on div "Employment Type * Select Full or [DEMOGRAPHIC_DATA] Employment Self Employment …" at bounding box center [784, 262] width 807 height 389
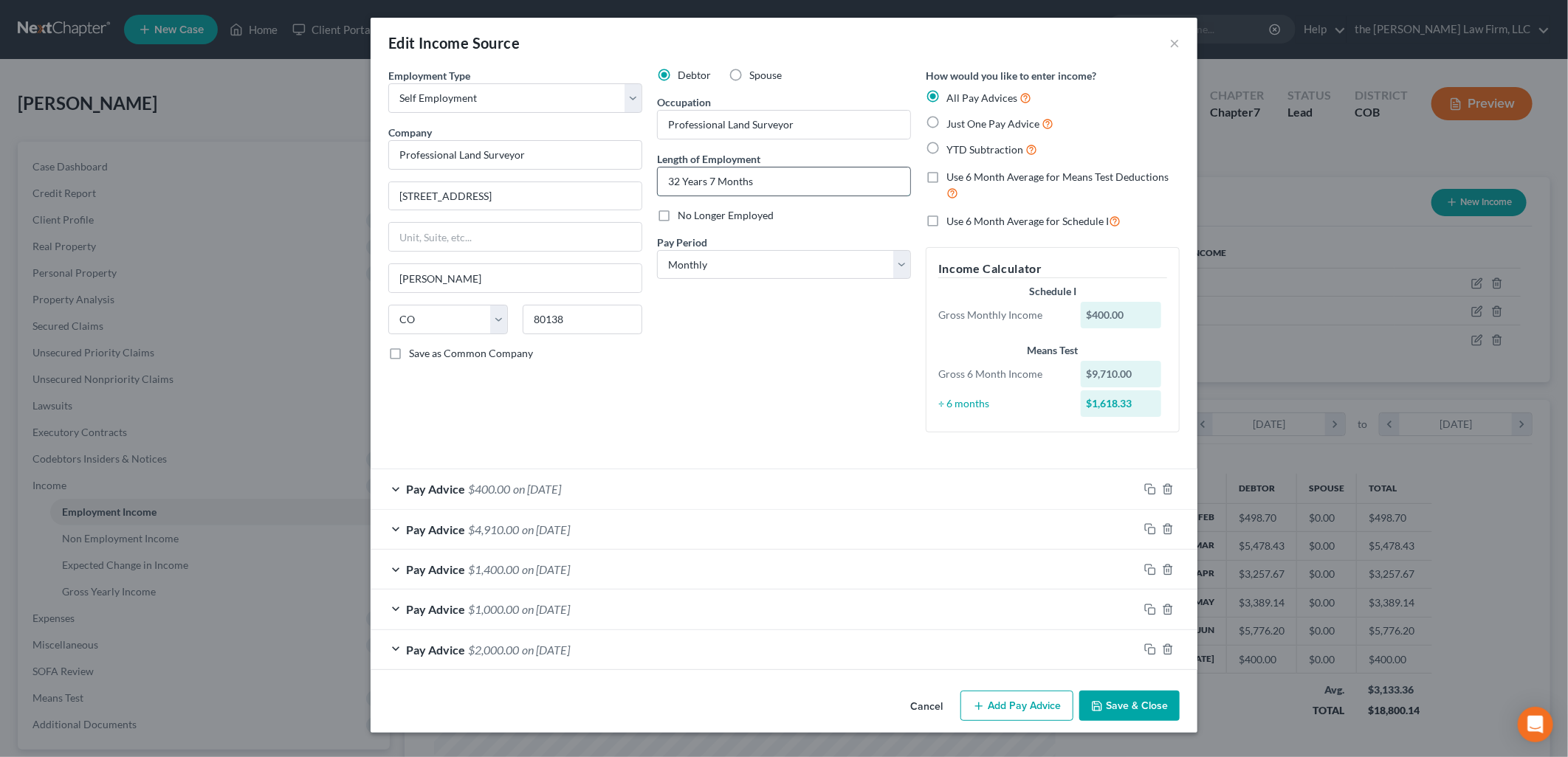
drag, startPoint x: 772, startPoint y: 179, endPoint x: 709, endPoint y: 189, distance: 63.8
click at [772, 179] on input "32 Years 7 Months" at bounding box center [784, 182] width 252 height 28
drag, startPoint x: 838, startPoint y: 187, endPoint x: 408, endPoint y: 160, distance: 430.8
click at [408, 160] on div "Employment Type * Select Full or [DEMOGRAPHIC_DATA] Employment Self Employment …" at bounding box center [784, 262] width 807 height 389
type input "4"
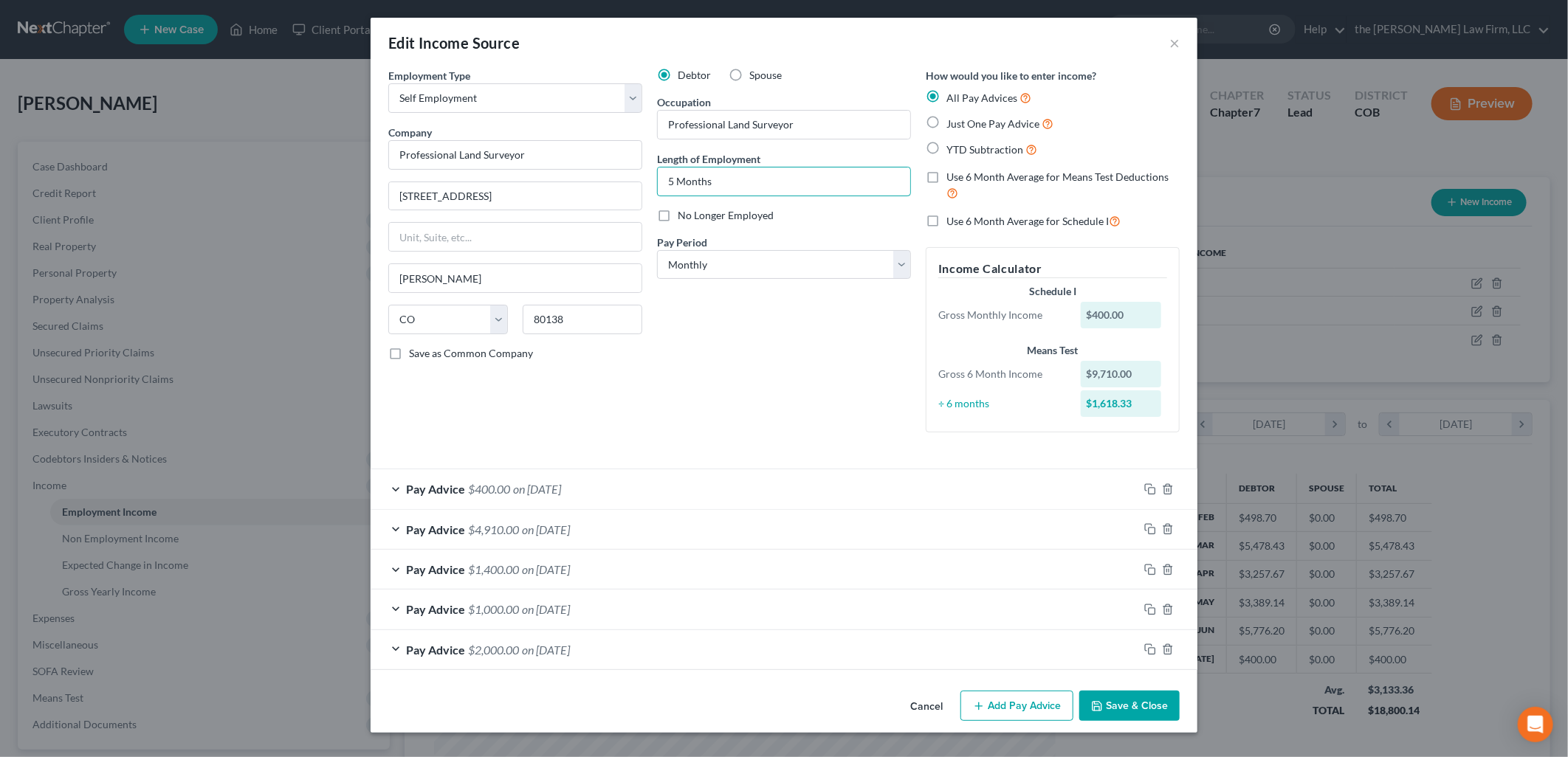
type input "5 Months"
click at [756, 390] on div "Debtor Spouse Occupation Professional Land Surveyor Length of Employment 5 Mont…" at bounding box center [784, 256] width 269 height 376
click at [725, 266] on select "Select Monthly Twice Monthly Every Other Week Weekly" at bounding box center [784, 265] width 254 height 29
click at [1134, 699] on button "Save & Close" at bounding box center [1129, 706] width 101 height 31
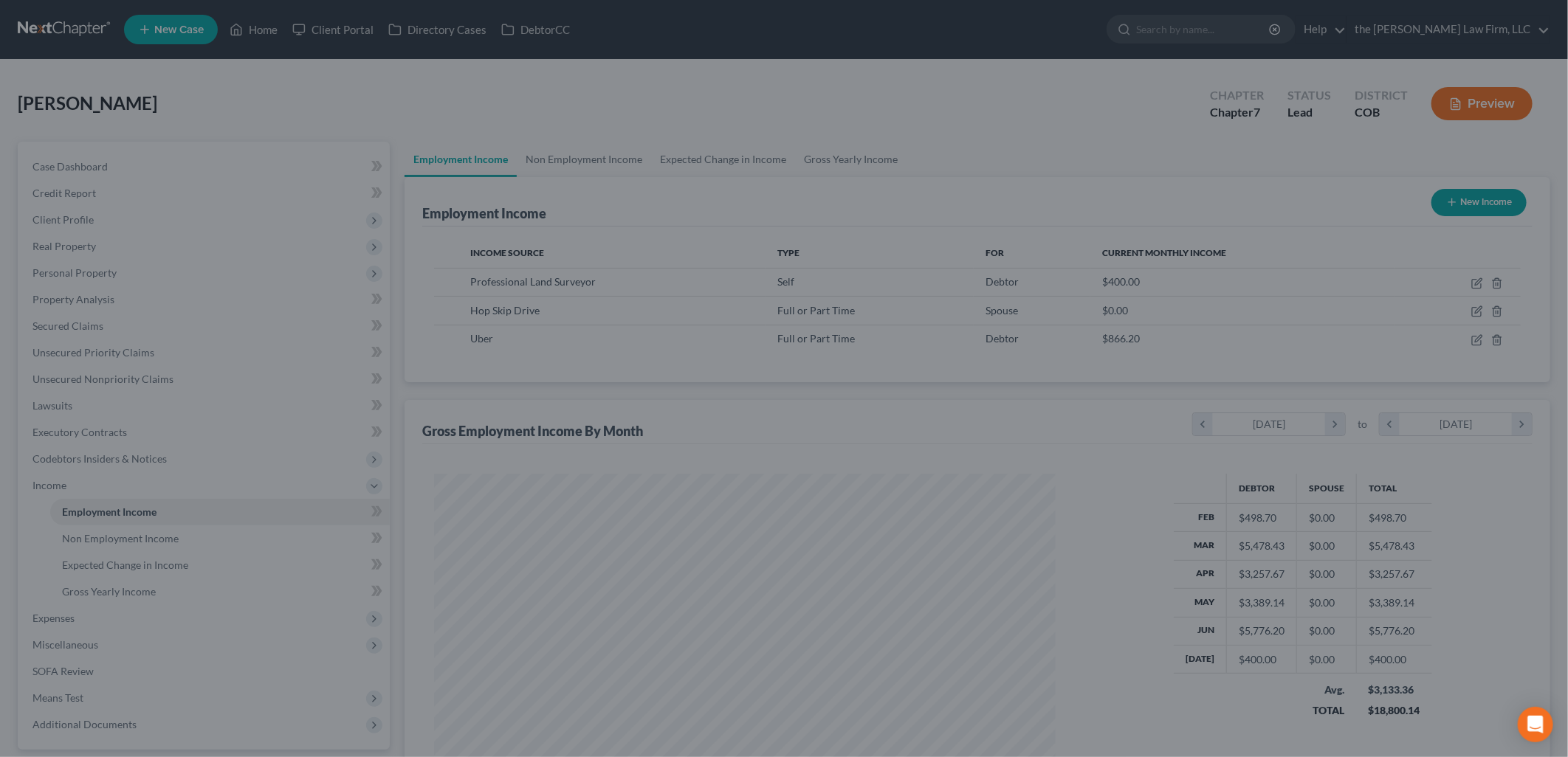
scroll to position [737585, 737626]
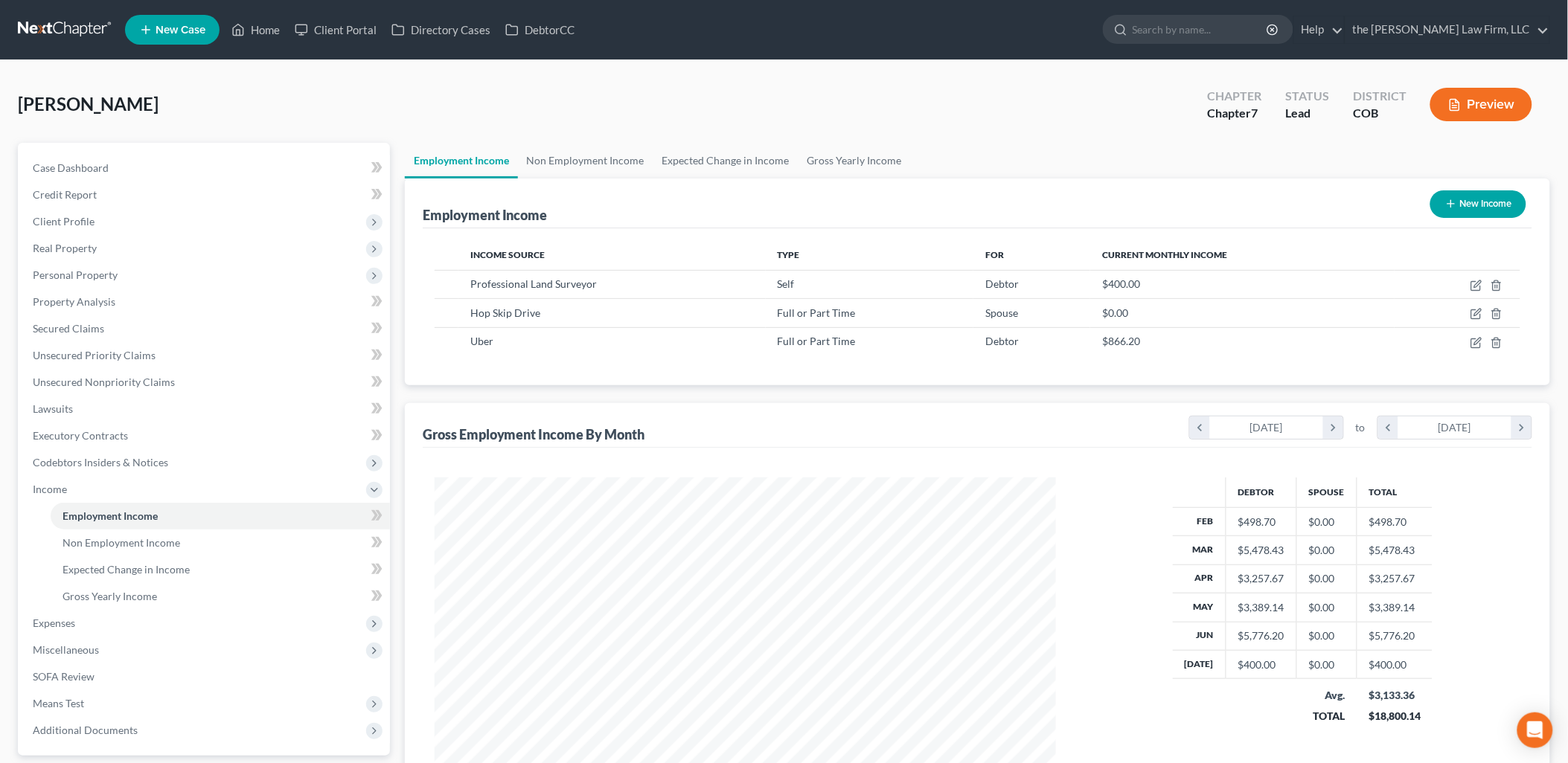
click at [1509, 203] on button "New Income" at bounding box center [1478, 204] width 96 height 27
select select "0"
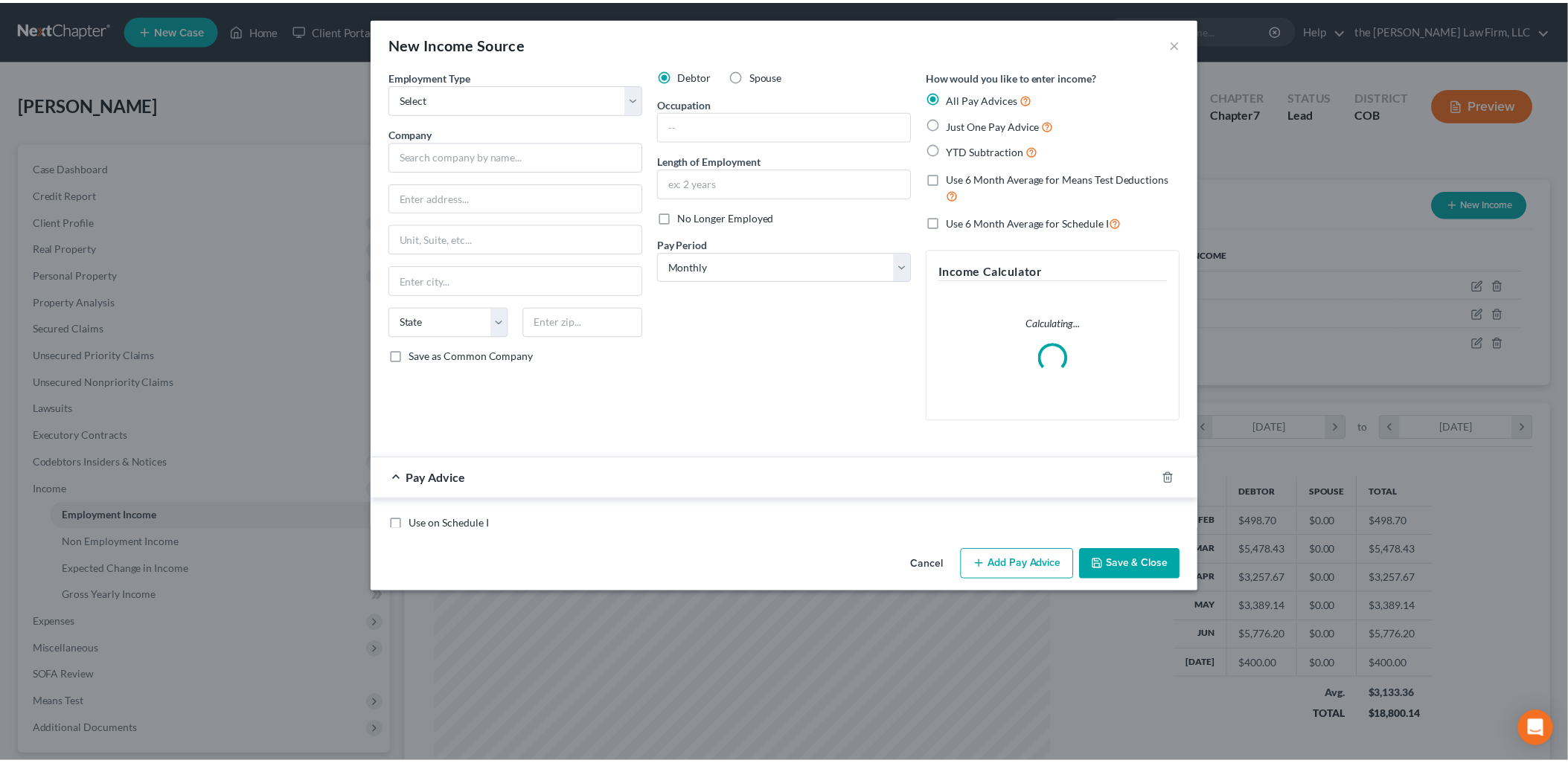
scroll to position [313, 656]
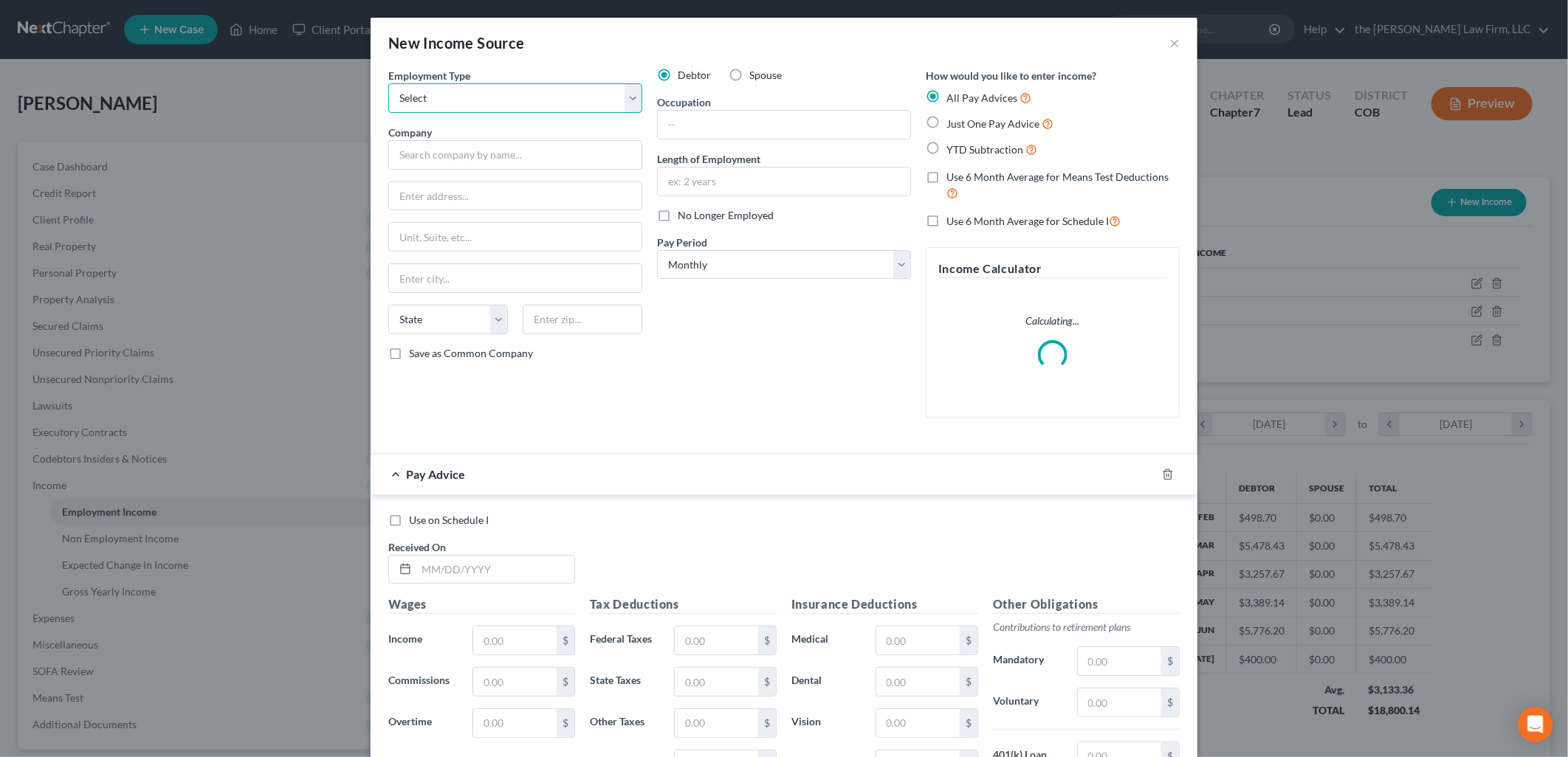
click at [514, 84] on select "Select Full or [DEMOGRAPHIC_DATA] Employment Self Employment" at bounding box center [515, 98] width 254 height 29
select select "1"
click at [388, 83] on select "Select Full or [DEMOGRAPHIC_DATA] Employment Self Employment" at bounding box center [515, 98] width 254 height 29
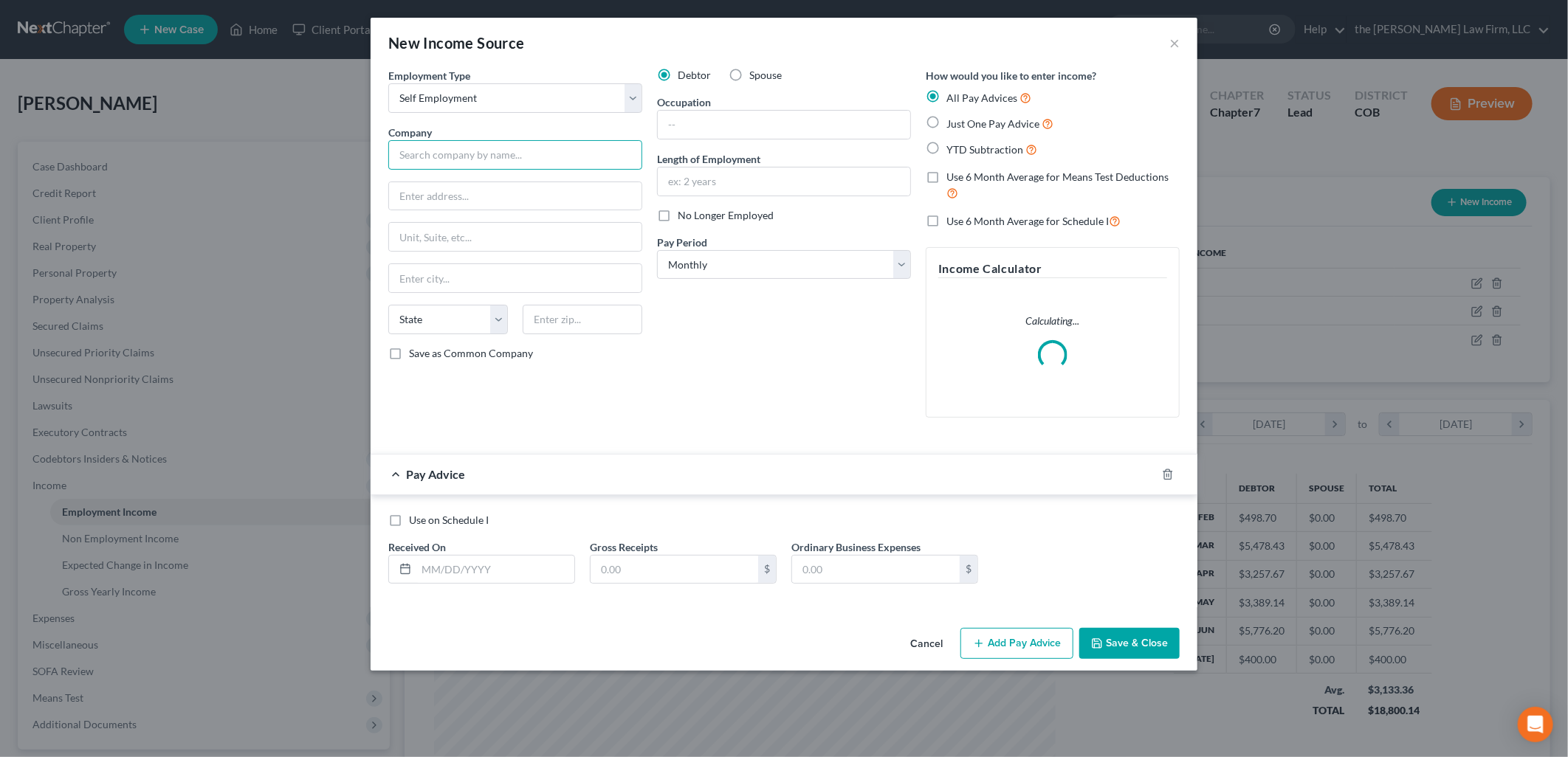
click at [486, 158] on input "text" at bounding box center [515, 155] width 254 height 29
drag, startPoint x: 851, startPoint y: 404, endPoint x: 833, endPoint y: 338, distance: 68.4
click at [851, 404] on div "Debtor Spouse Occupation Length of Employment No Longer Employed Pay Period * S…" at bounding box center [784, 249] width 269 height 362
click at [561, 164] on input "text" at bounding box center [515, 155] width 254 height 29
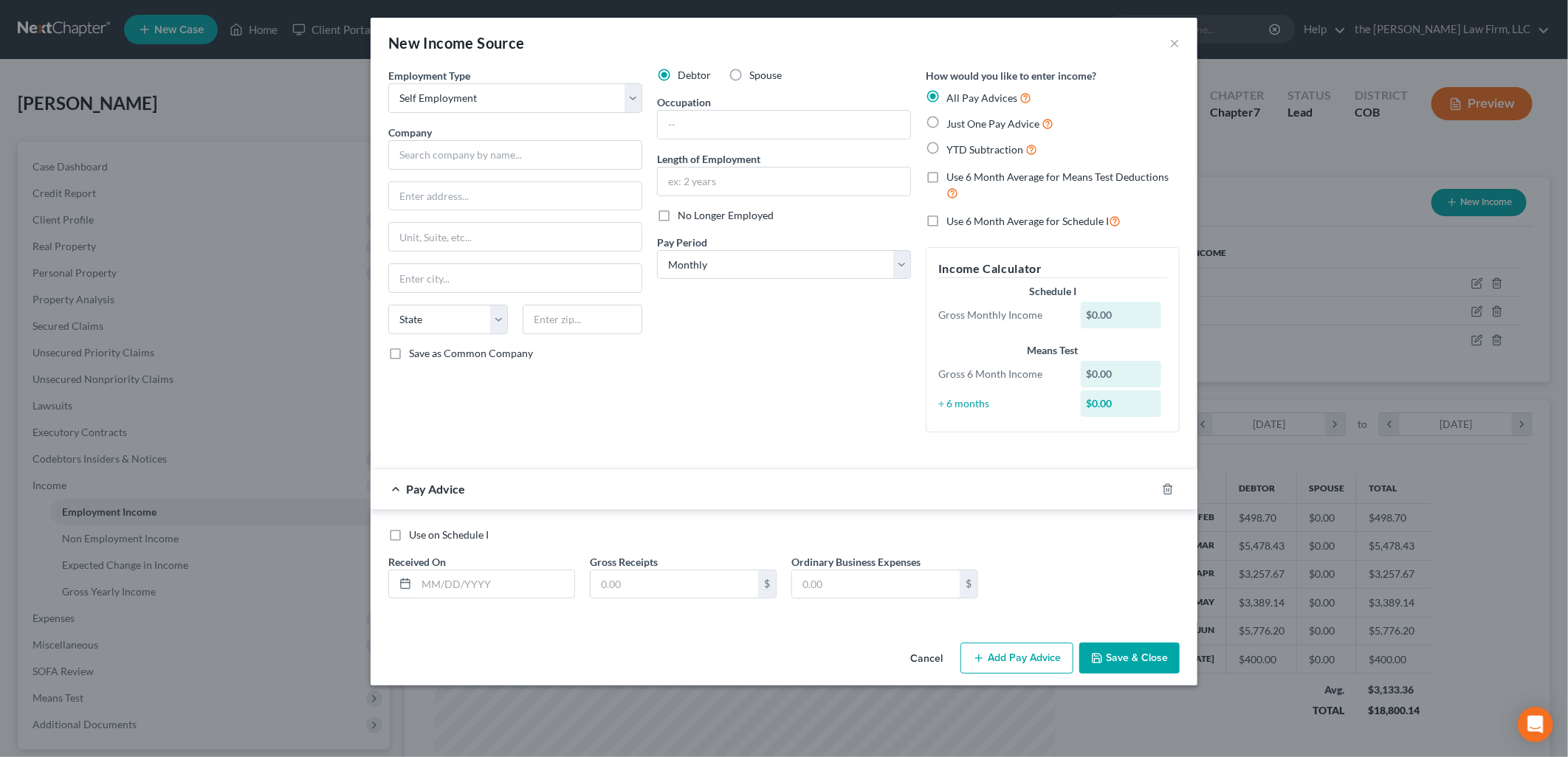
click at [633, 38] on div "New Income Source ×" at bounding box center [784, 43] width 827 height 50
click at [706, 139] on div at bounding box center [784, 124] width 254 height 29
click at [712, 121] on input "text" at bounding box center [784, 124] width 252 height 28
type input "Professional Land Surveyor"
click at [721, 192] on input "text" at bounding box center [784, 182] width 252 height 28
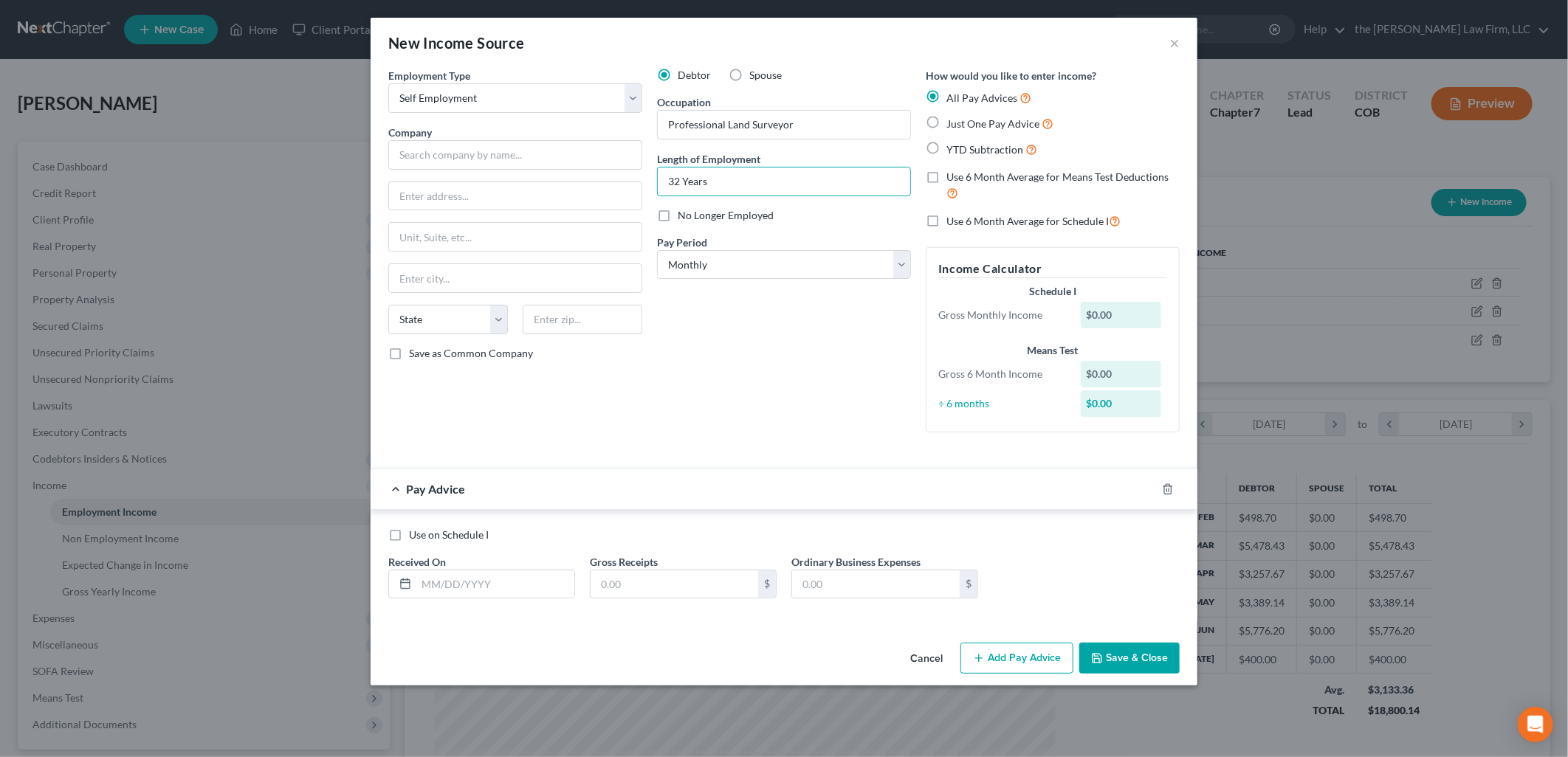
type input "32 Years"
click at [861, 60] on div "New Income Source ×" at bounding box center [784, 43] width 827 height 50
click at [700, 269] on select "Select Monthly Twice Monthly Every Other Week Weekly" at bounding box center [784, 265] width 254 height 29
click at [499, 160] on input "text" at bounding box center [515, 155] width 254 height 29
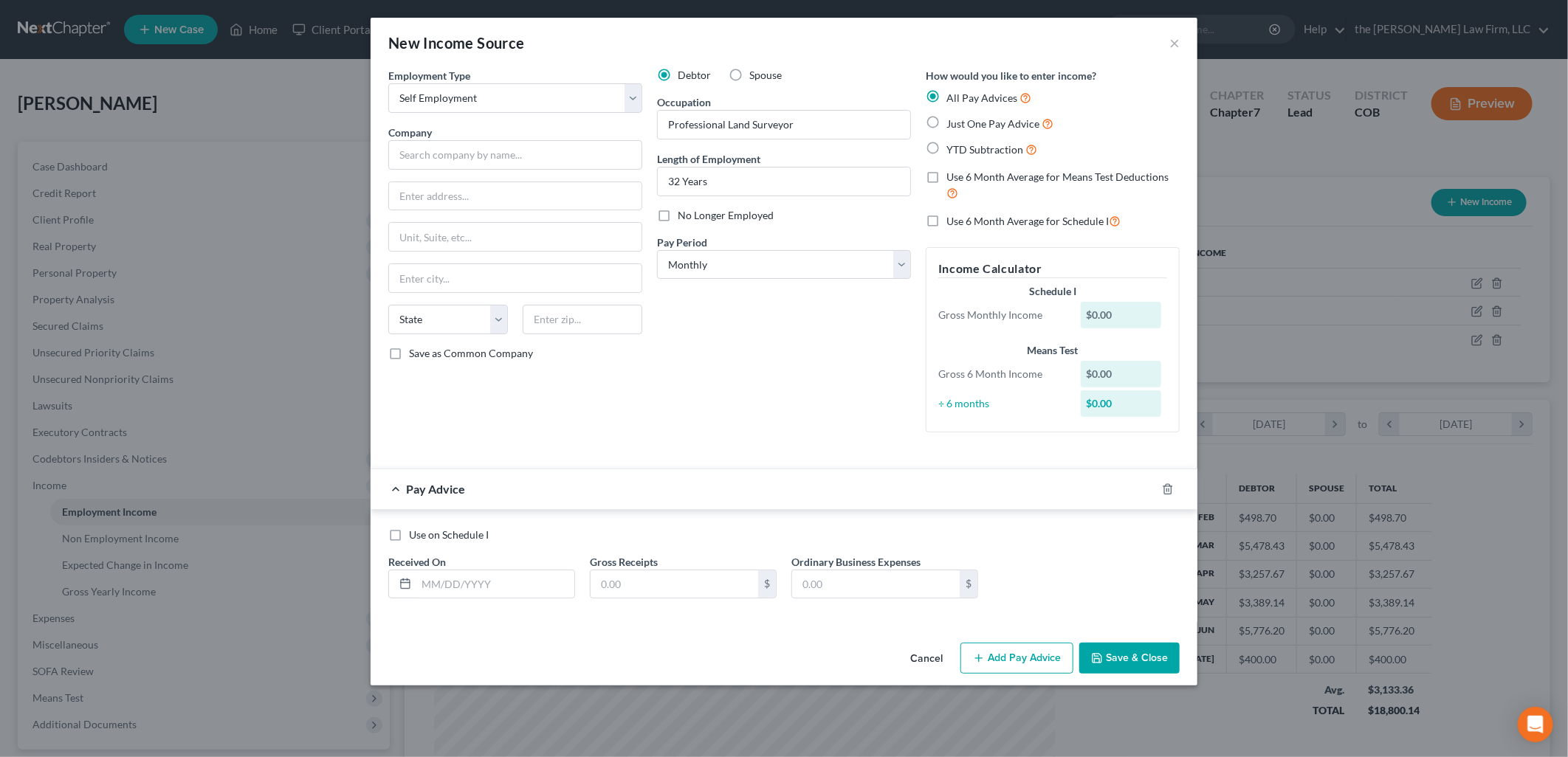
click at [809, 352] on div "Debtor Spouse Occupation Professional Land Surveyor Length of Employment 32 Yea…" at bounding box center [784, 256] width 269 height 376
click at [537, 159] on input "text" at bounding box center [515, 155] width 254 height 29
type input "o"
type input "K"
type input "[PERSON_NAME]"
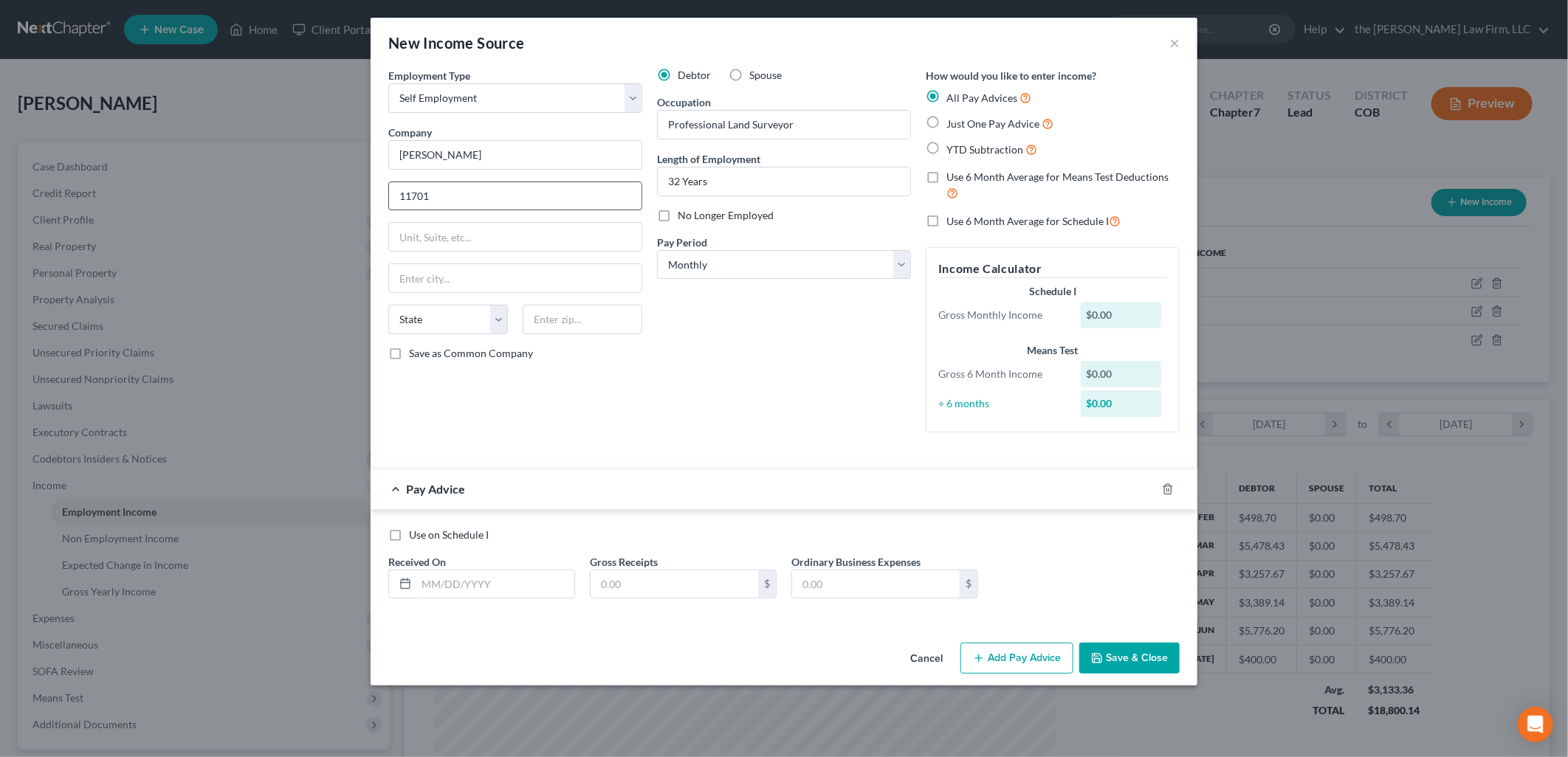
type input "[STREET_ADDRESS]"
type input "[PERSON_NAME]"
select select "5"
type input "80138"
type input "[STREET_ADDRESS]"
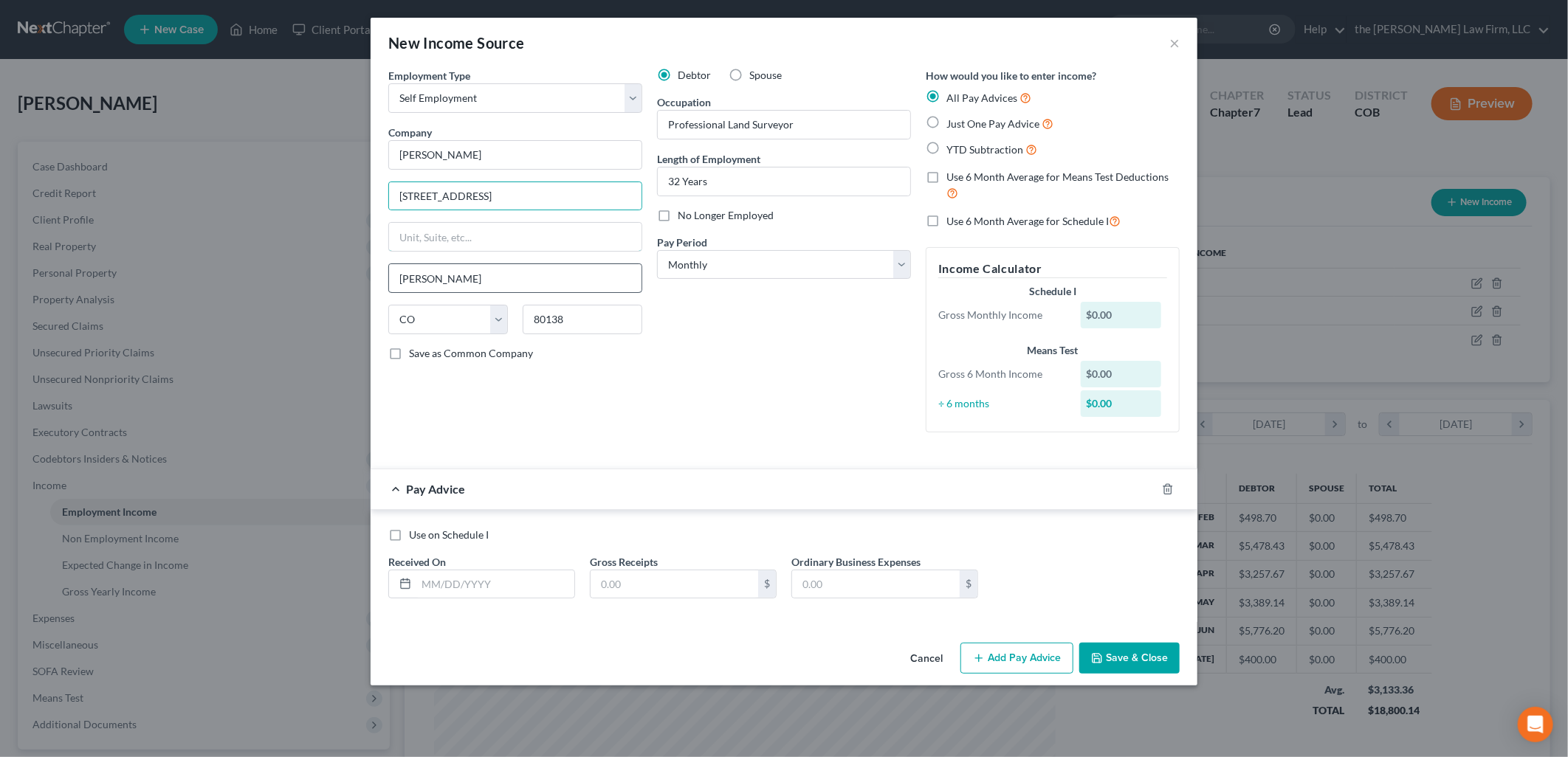
type input "Apt 1B"
click at [818, 380] on div "Debtor Spouse Occupation Professional Land Surveyor Length of Employment 32 Yea…" at bounding box center [784, 256] width 269 height 376
click at [1168, 490] on icon "button" at bounding box center [1168, 489] width 11 height 11
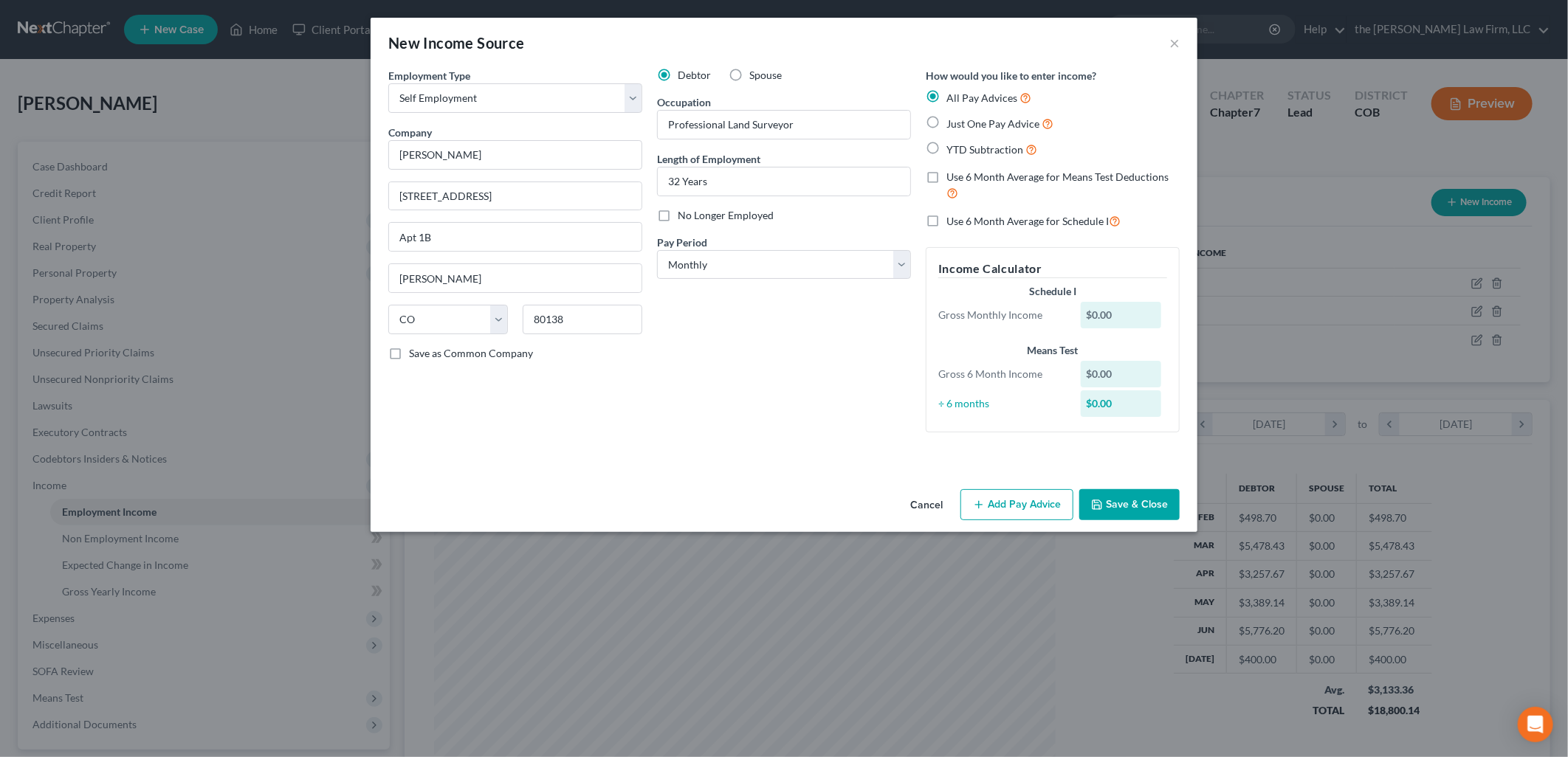
click at [1146, 502] on button "Save & Close" at bounding box center [1129, 505] width 101 height 31
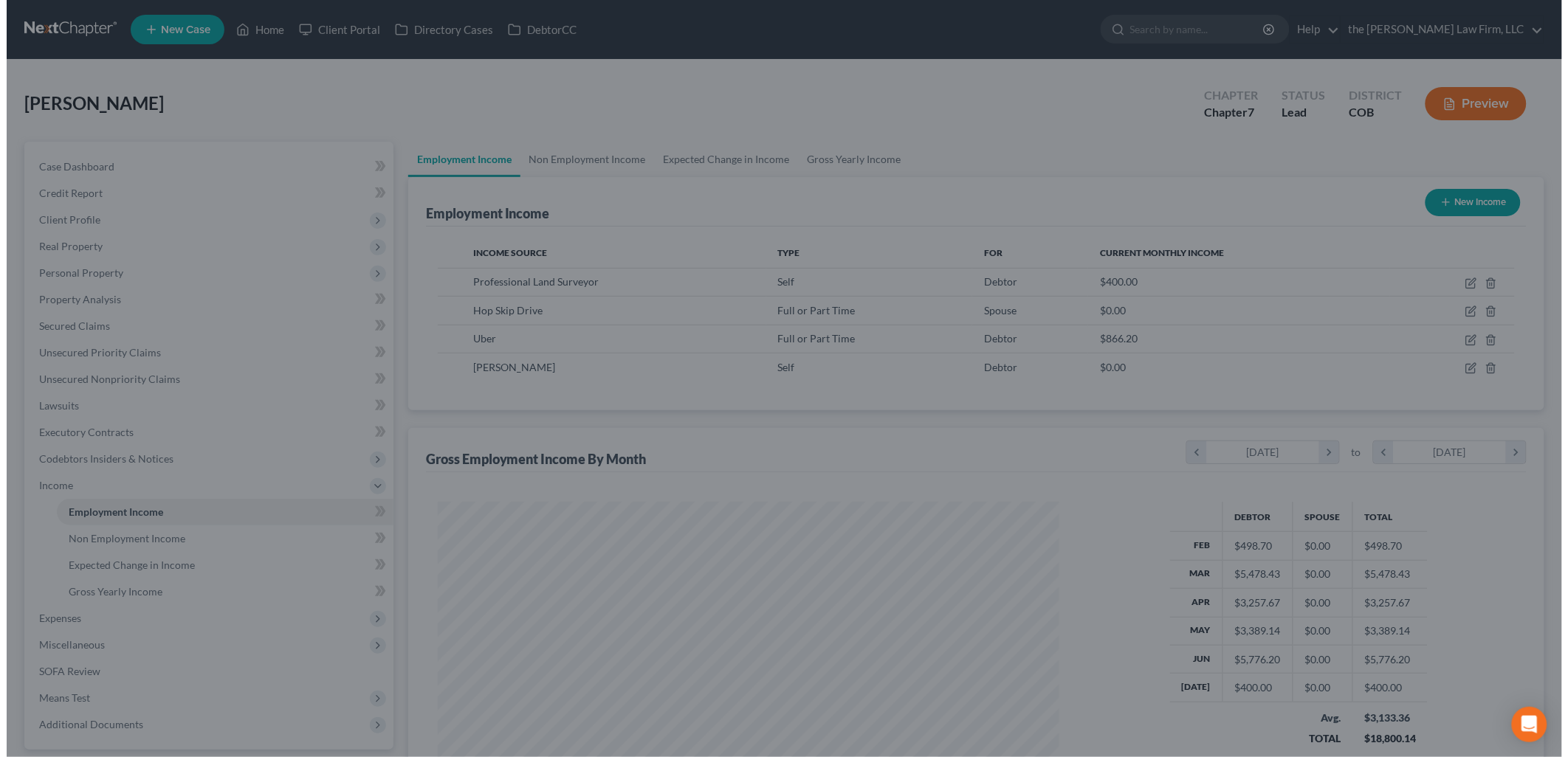
scroll to position [737585, 737626]
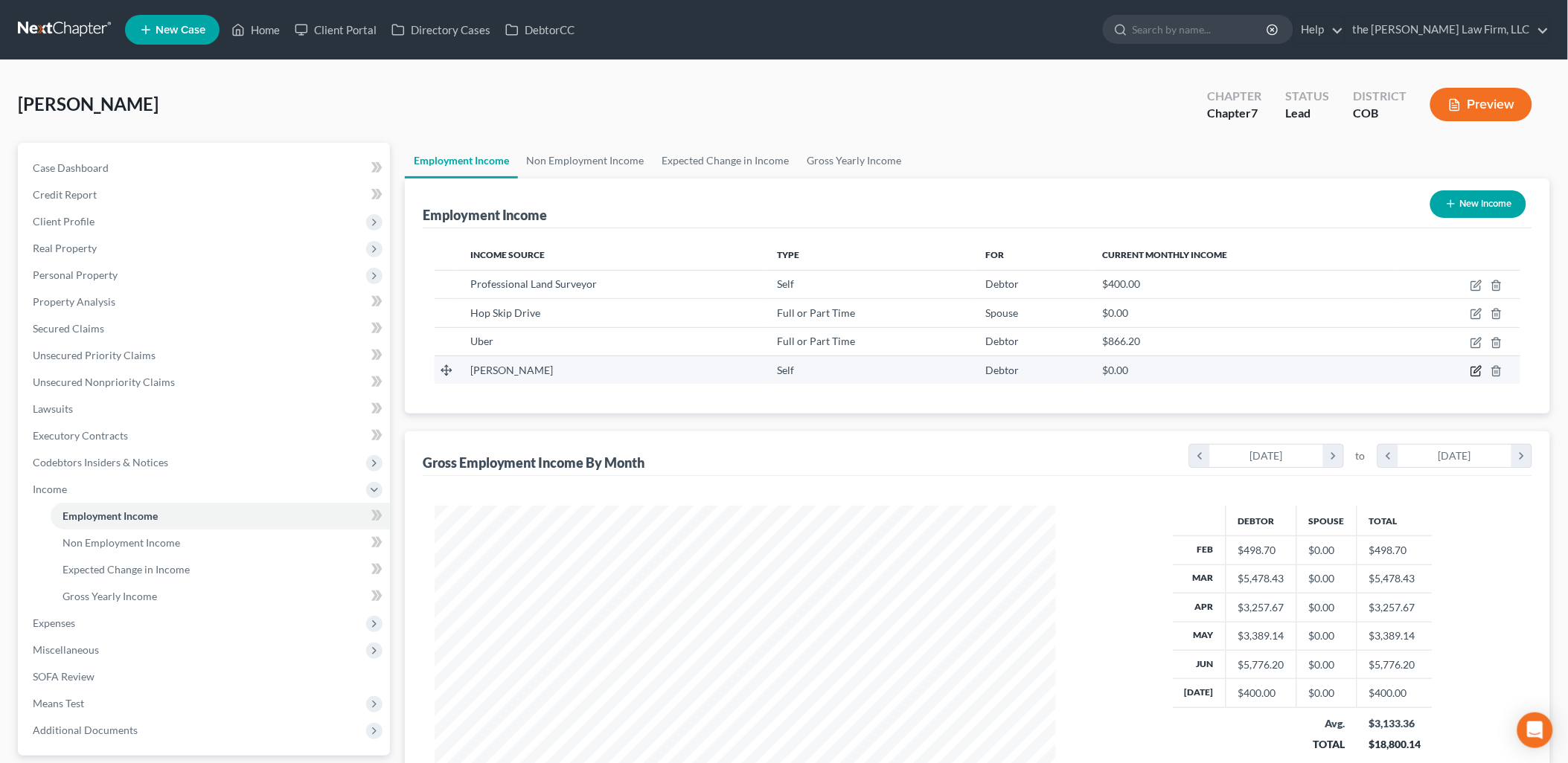
click at [1476, 366] on icon "button" at bounding box center [1476, 371] width 12 height 12
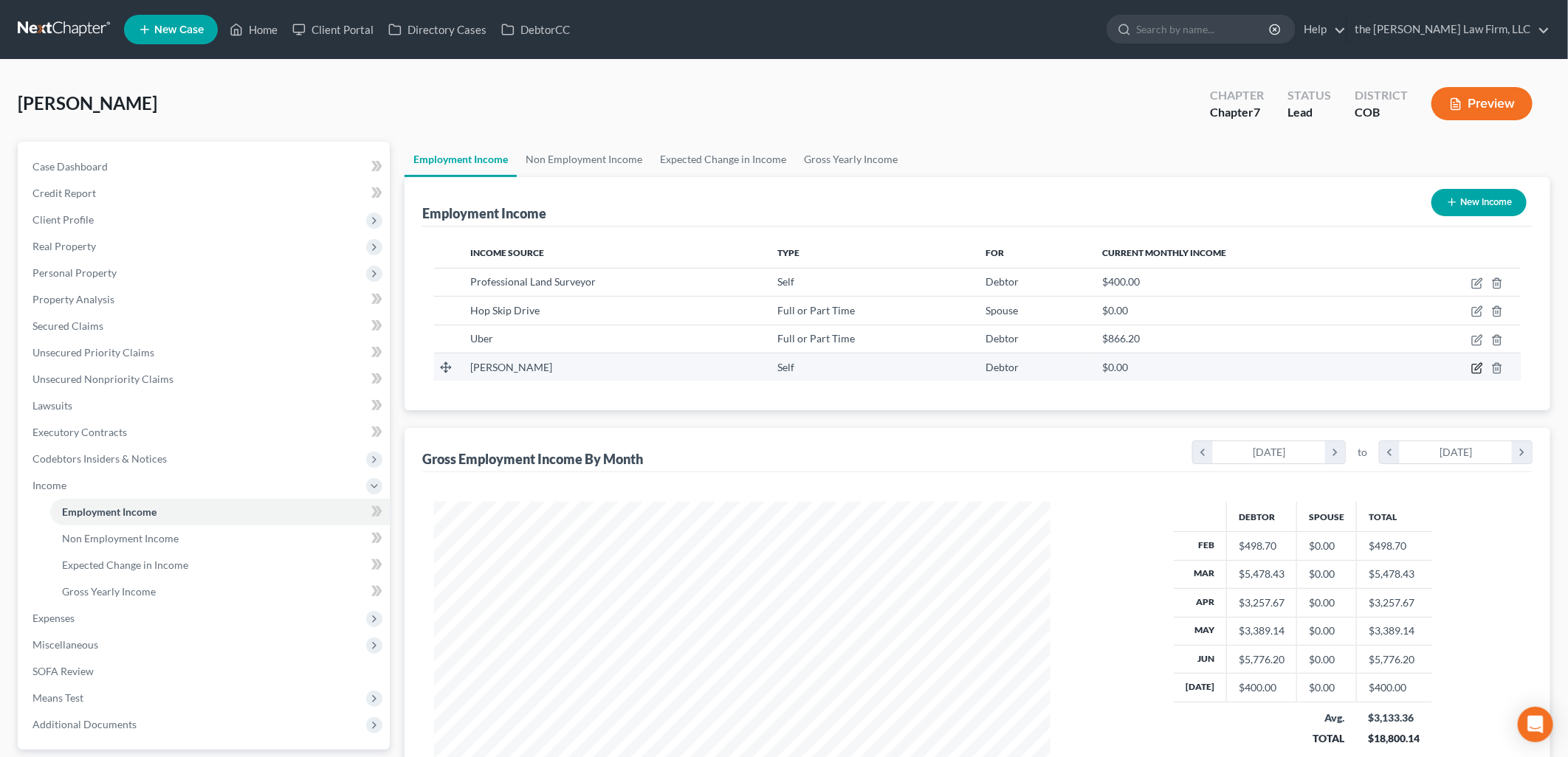
select select "1"
select select "5"
select select "0"
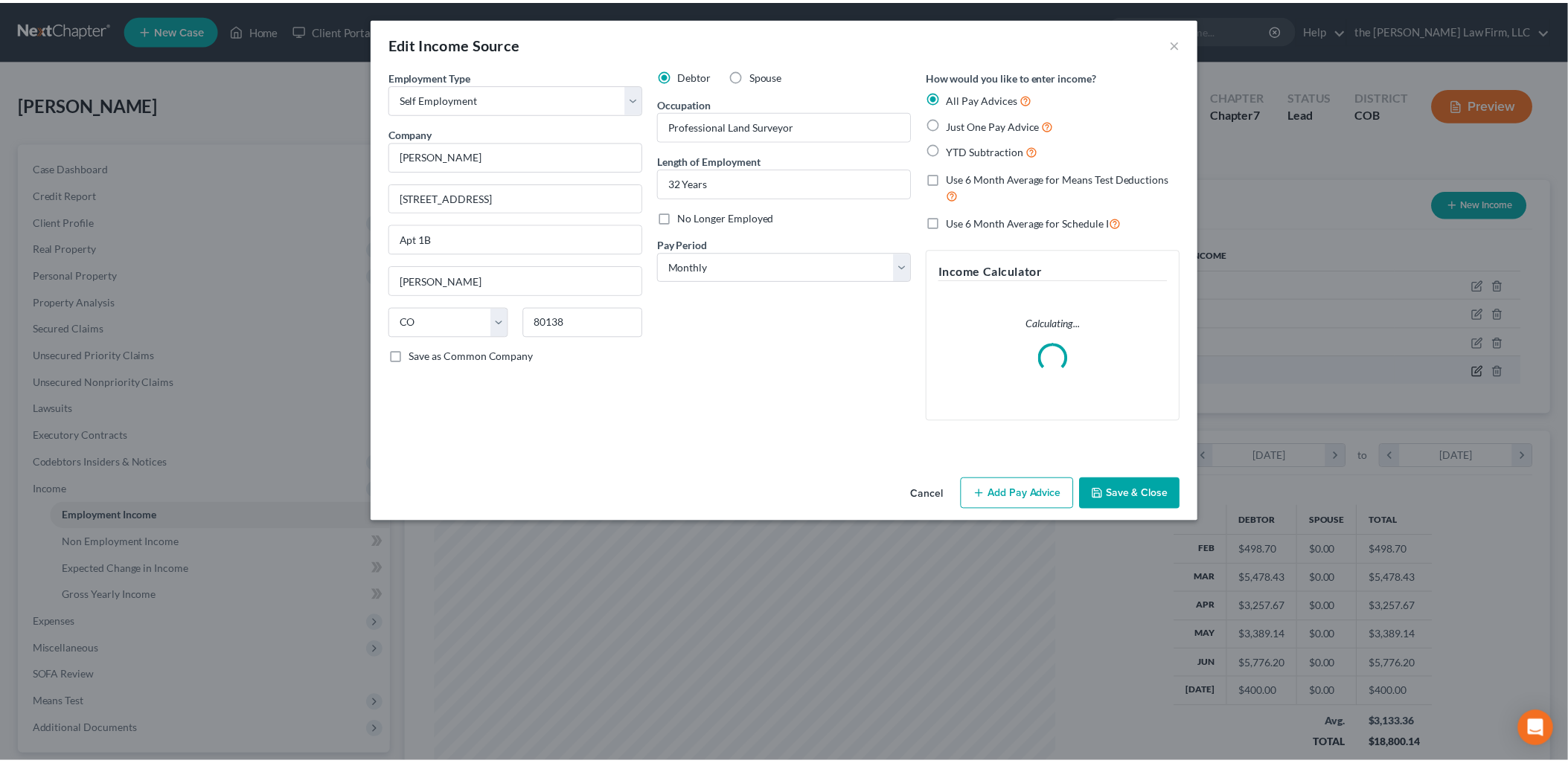
scroll to position [313, 656]
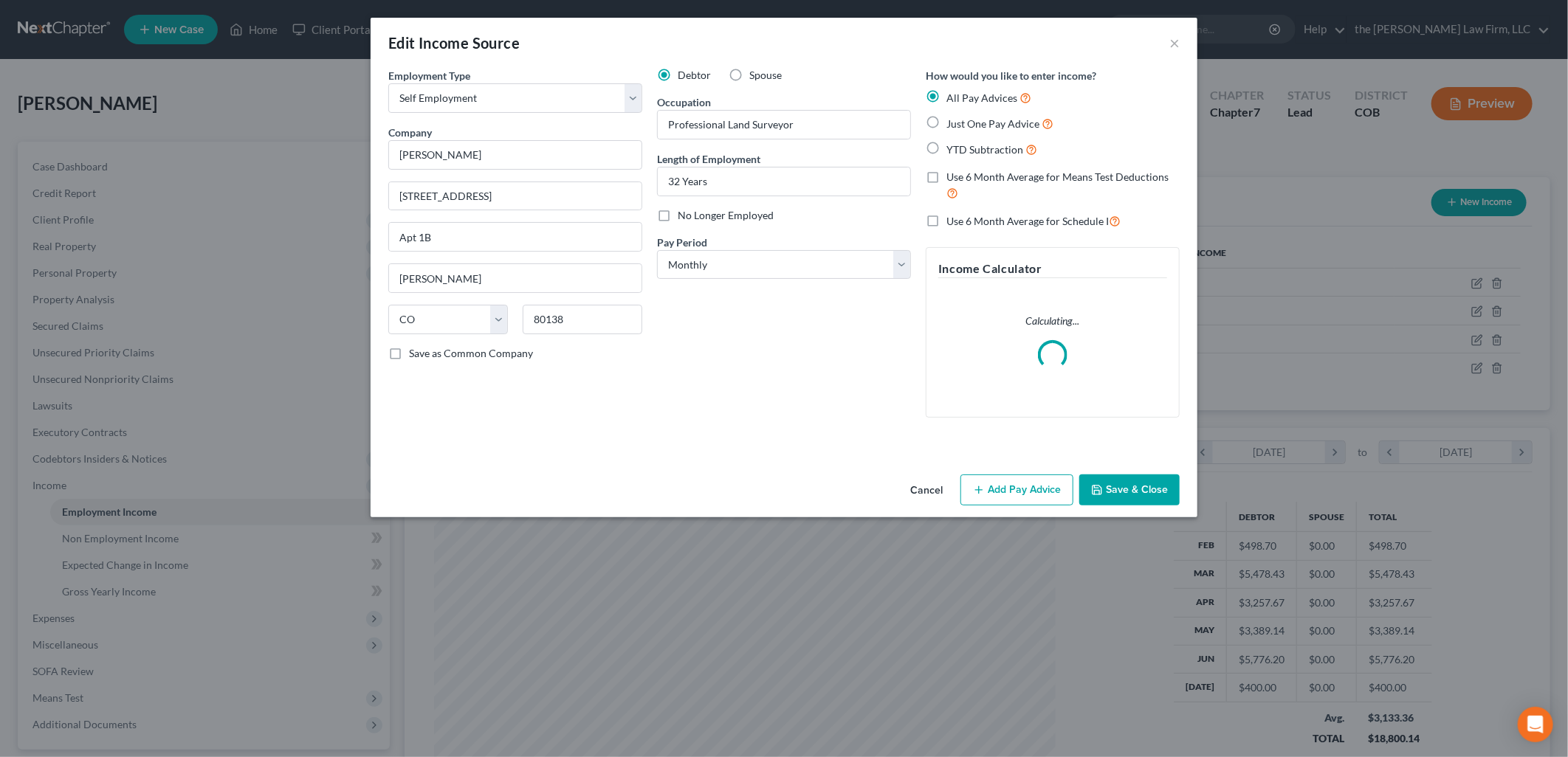
click at [739, 205] on div "Debtor Spouse Occupation Professional Land Surveyor Length of Employment 32 Yea…" at bounding box center [784, 249] width 269 height 362
click at [773, 219] on div "No Longer Employed" at bounding box center [784, 215] width 254 height 15
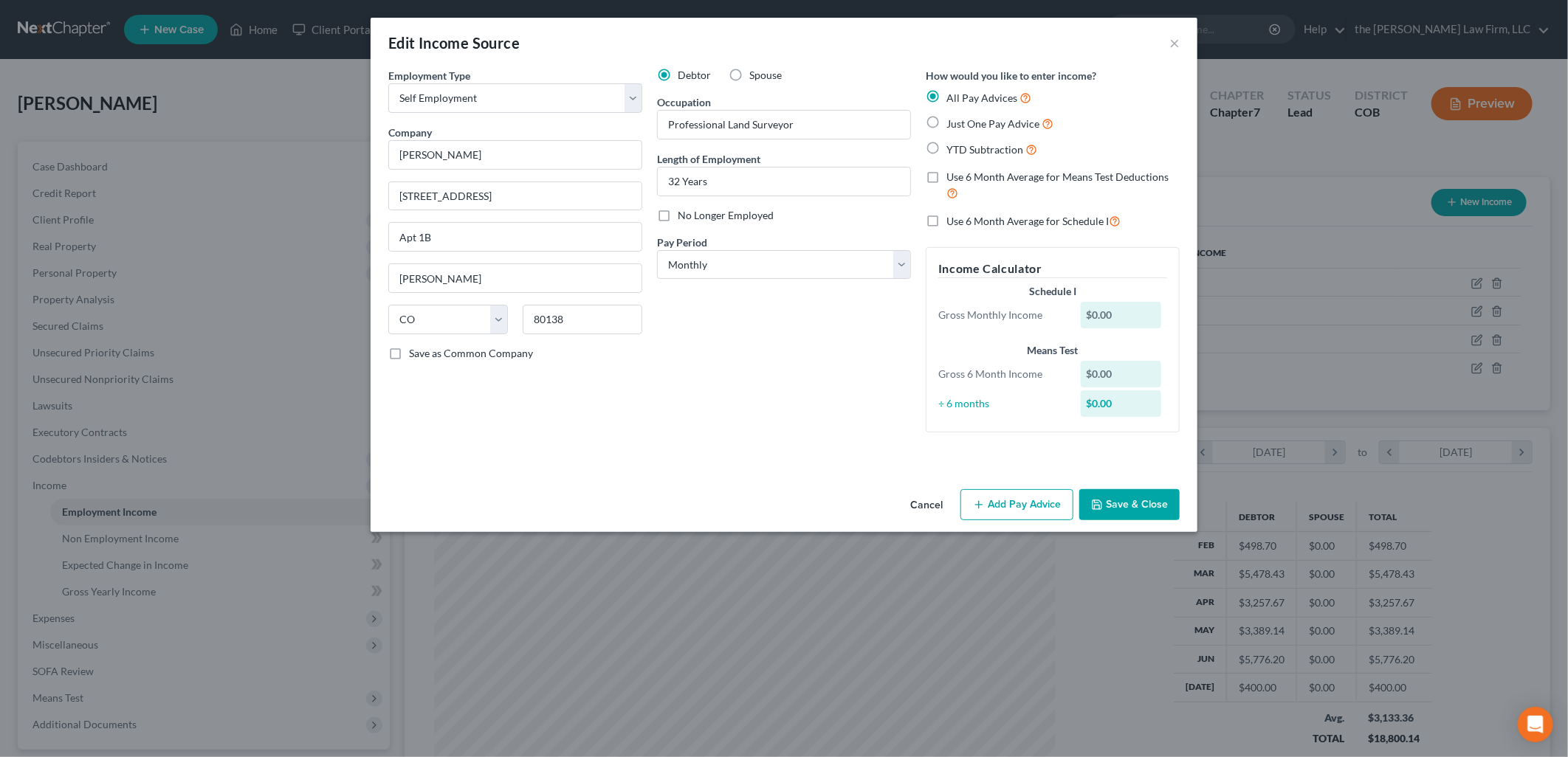
click at [755, 216] on span "No Longer Employed" at bounding box center [725, 214] width 96 height 12
click at [694, 216] on input "No Longer Employed" at bounding box center [689, 213] width 10 height 10
checkbox input "true"
click at [1159, 510] on button "Save & Close" at bounding box center [1129, 505] width 101 height 31
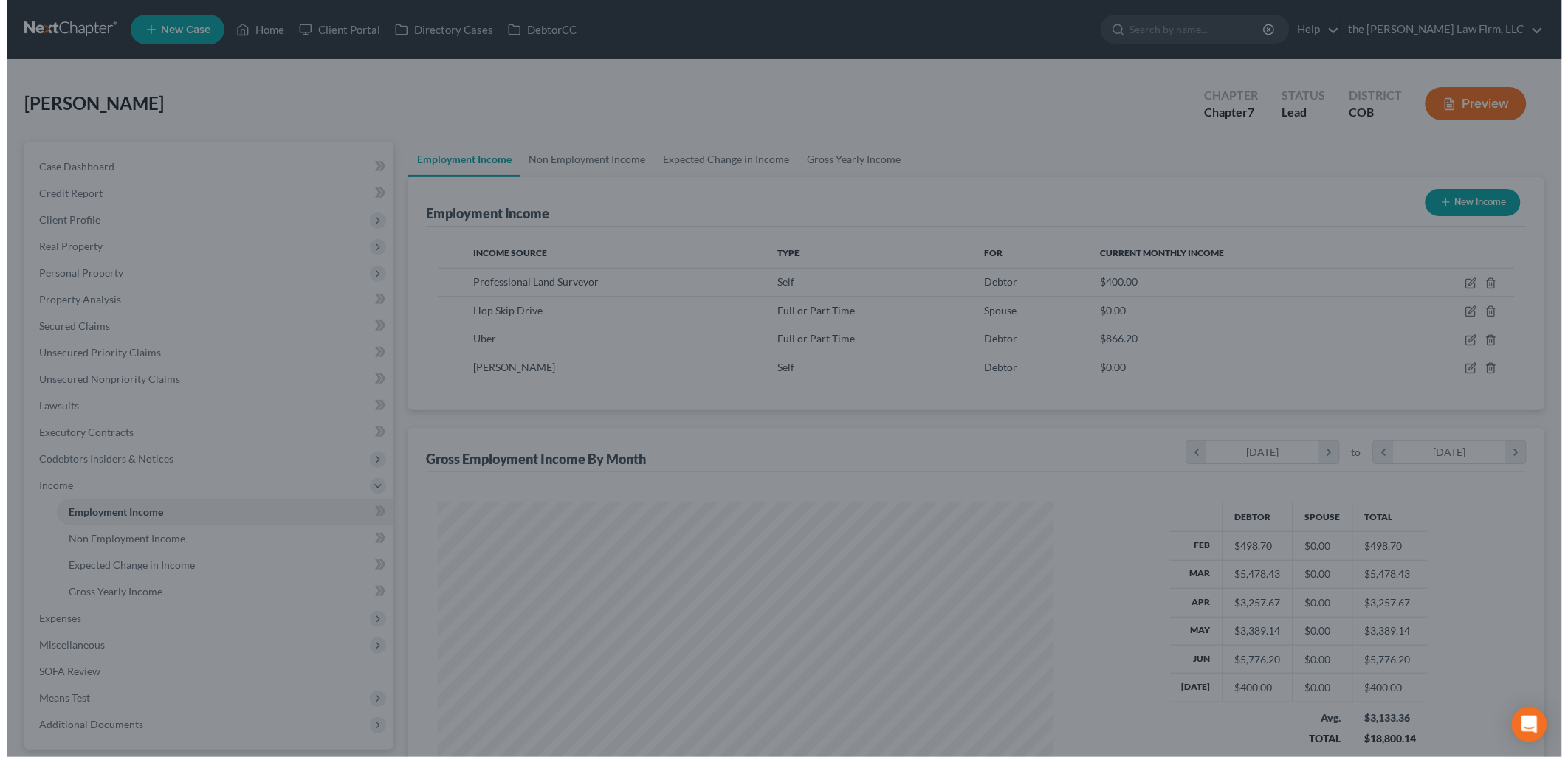
scroll to position [737585, 737626]
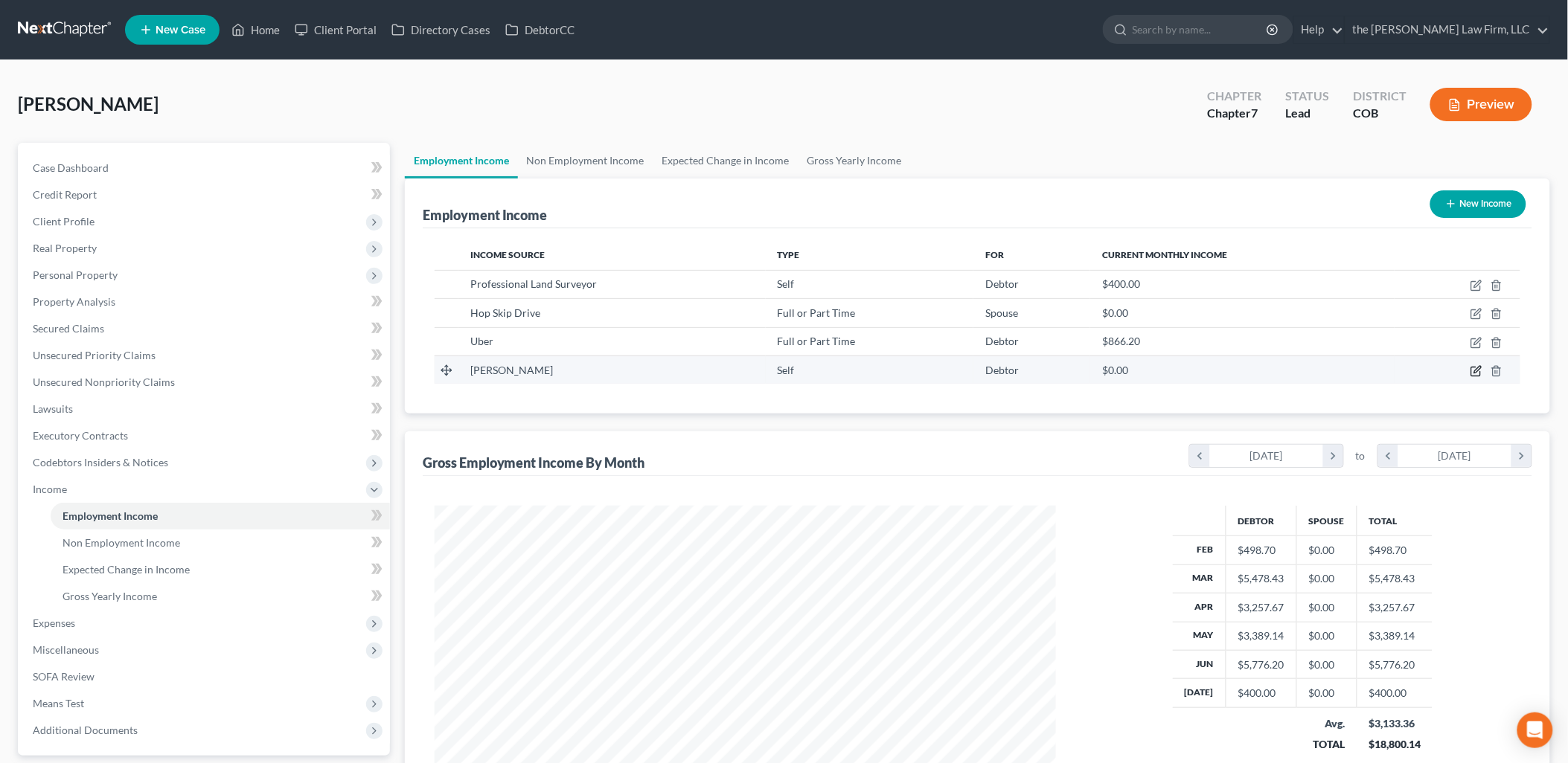
click at [1474, 370] on icon "button" at bounding box center [1476, 371] width 12 height 12
select select "1"
select select "5"
select select "0"
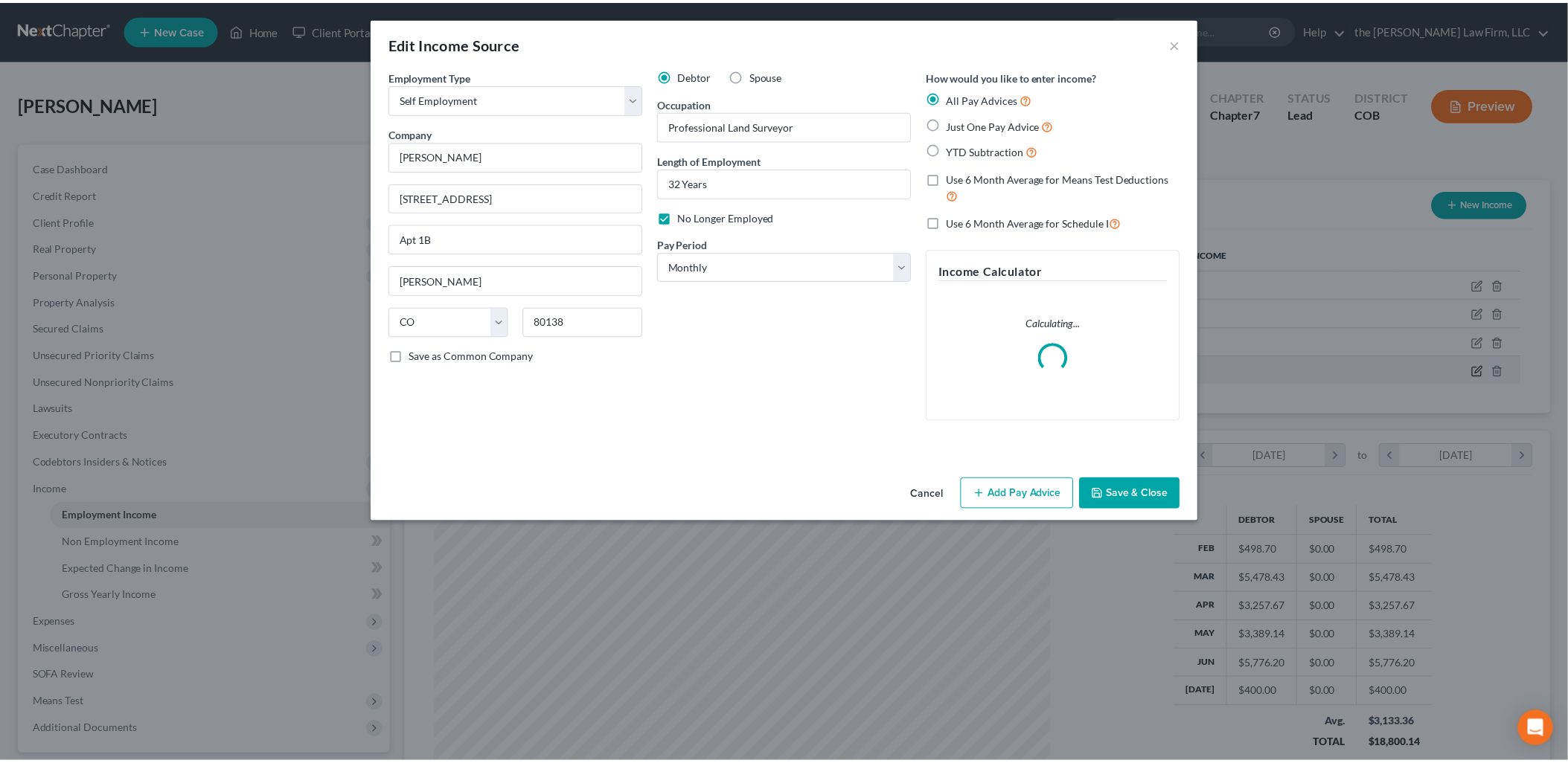
scroll to position [313, 656]
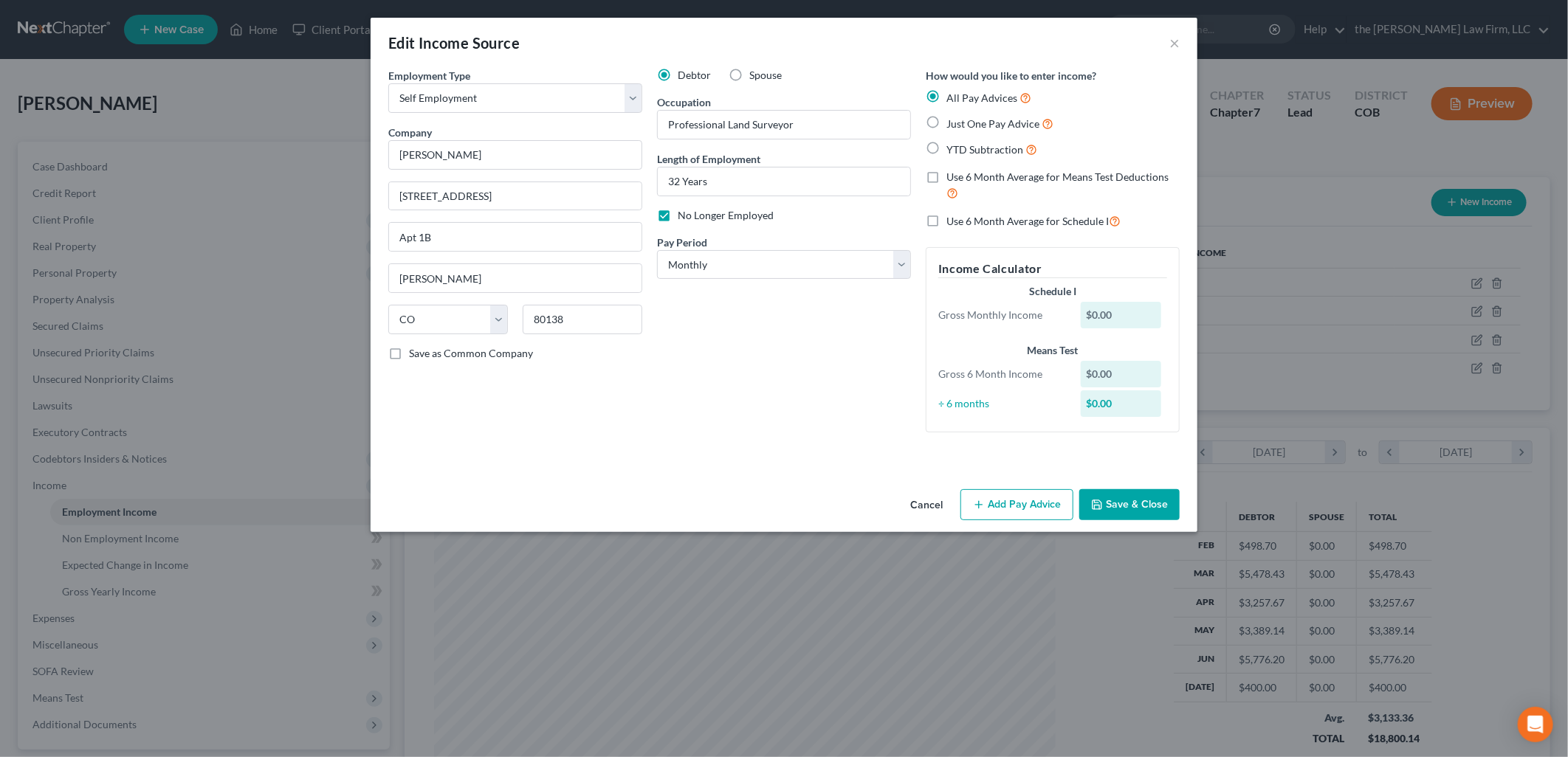
click at [1126, 514] on button "Save & Close" at bounding box center [1129, 505] width 101 height 31
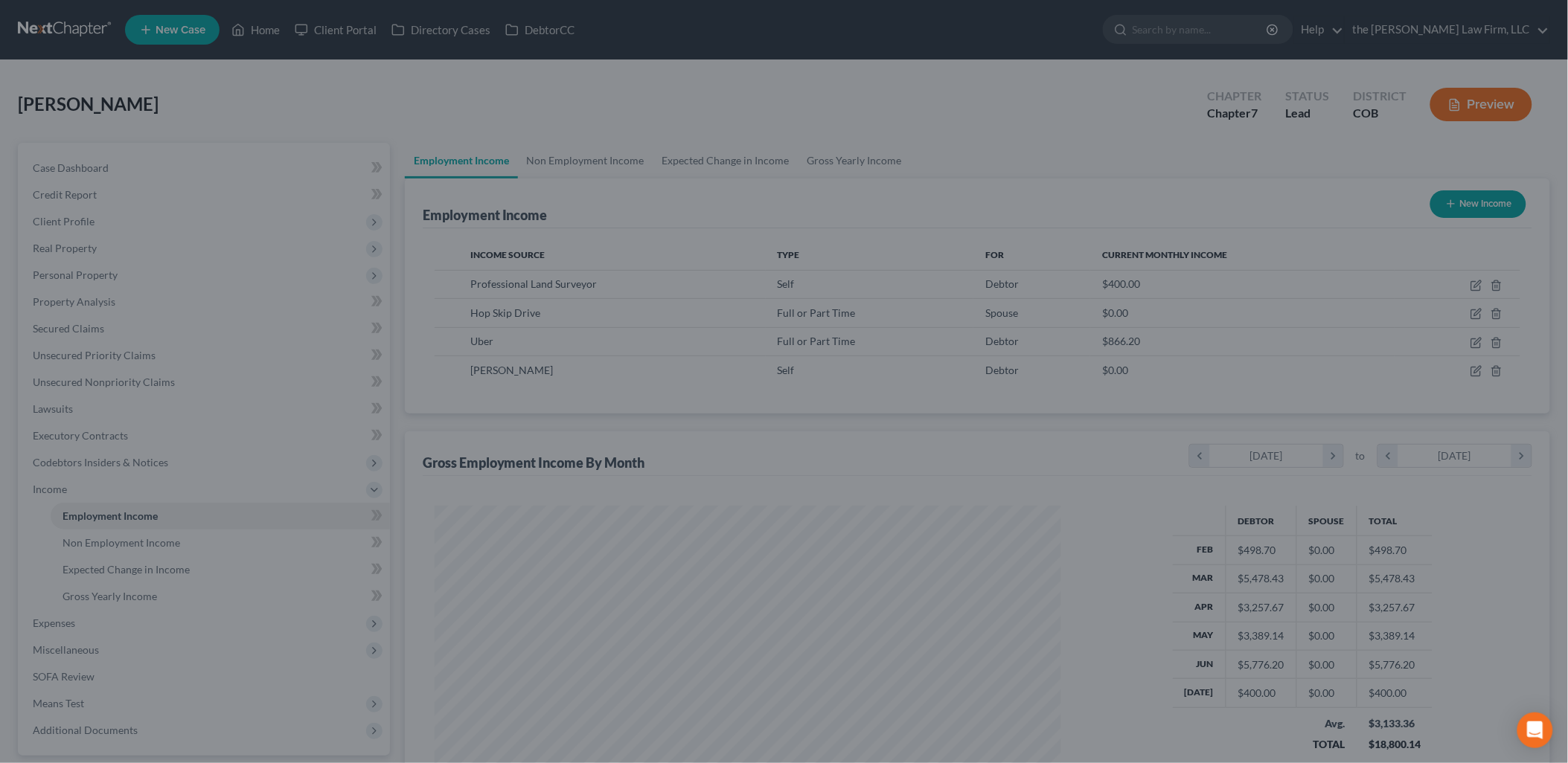
scroll to position [743431, 743449]
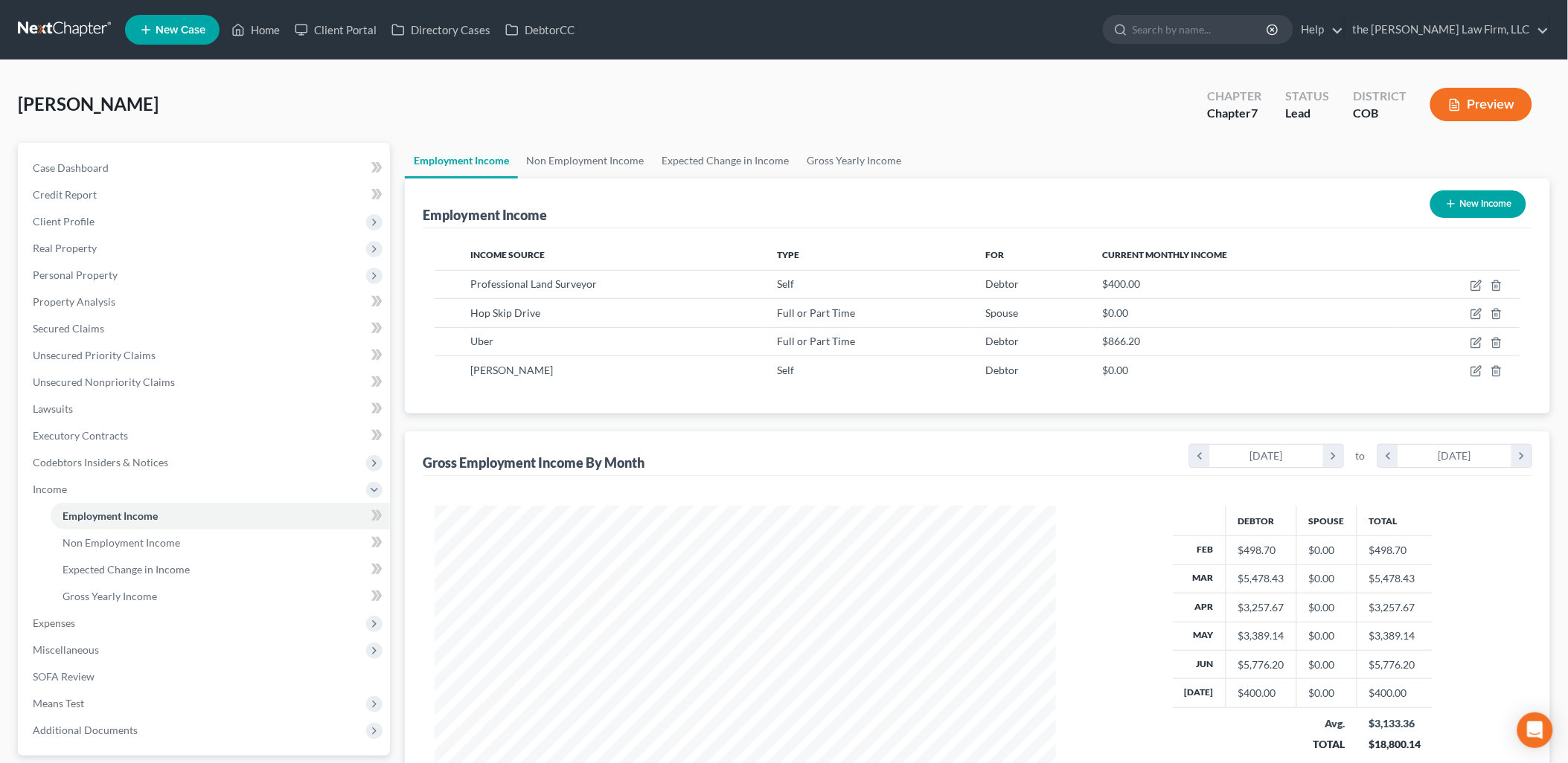
click at [309, 65] on div "[PERSON_NAME] Upgraded Chapter Chapter 7 Status Lead District COB Preview Petit…" at bounding box center [784, 494] width 1568 height 869
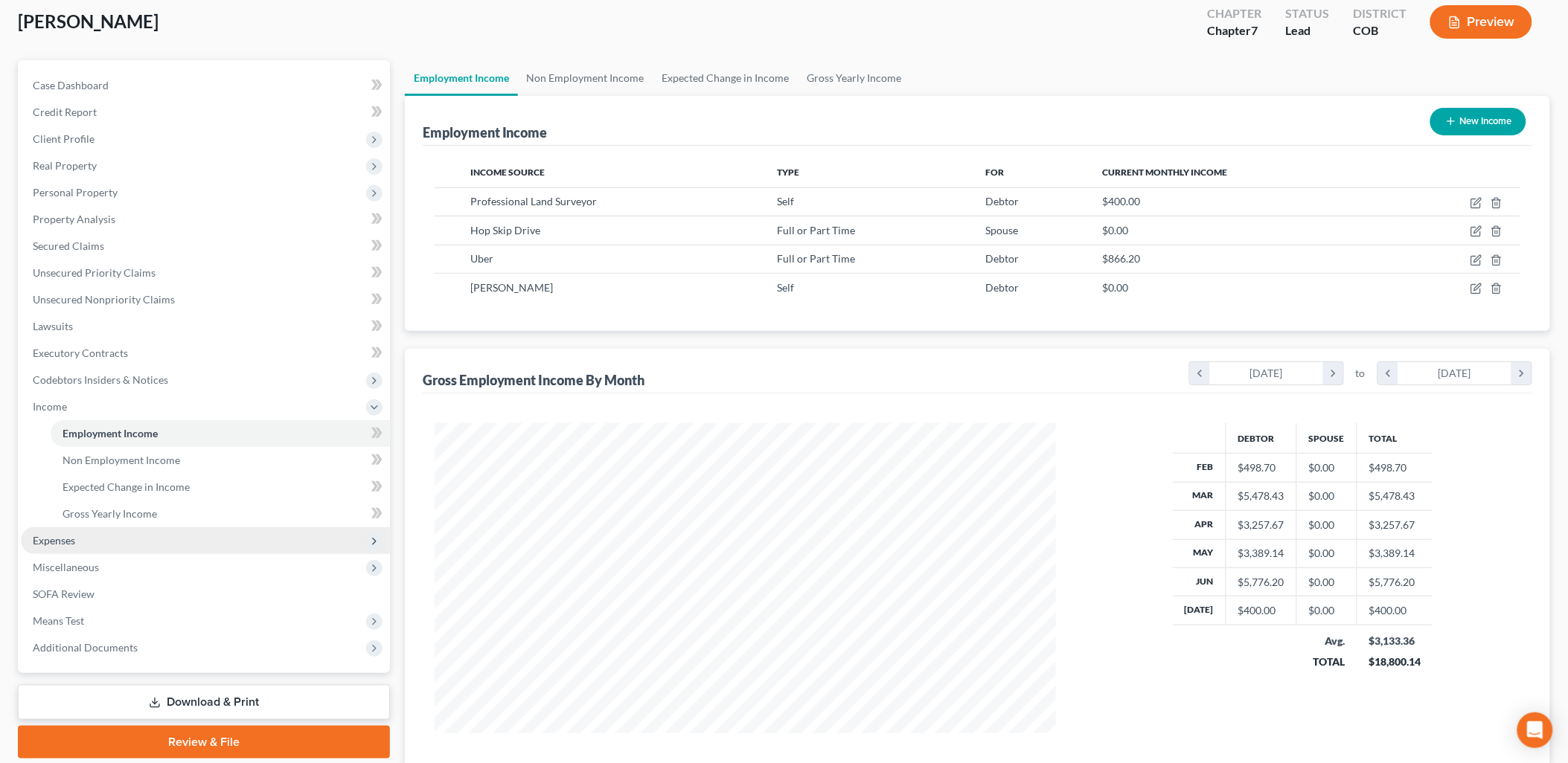
click at [85, 534] on span "Expenses" at bounding box center [205, 540] width 369 height 26
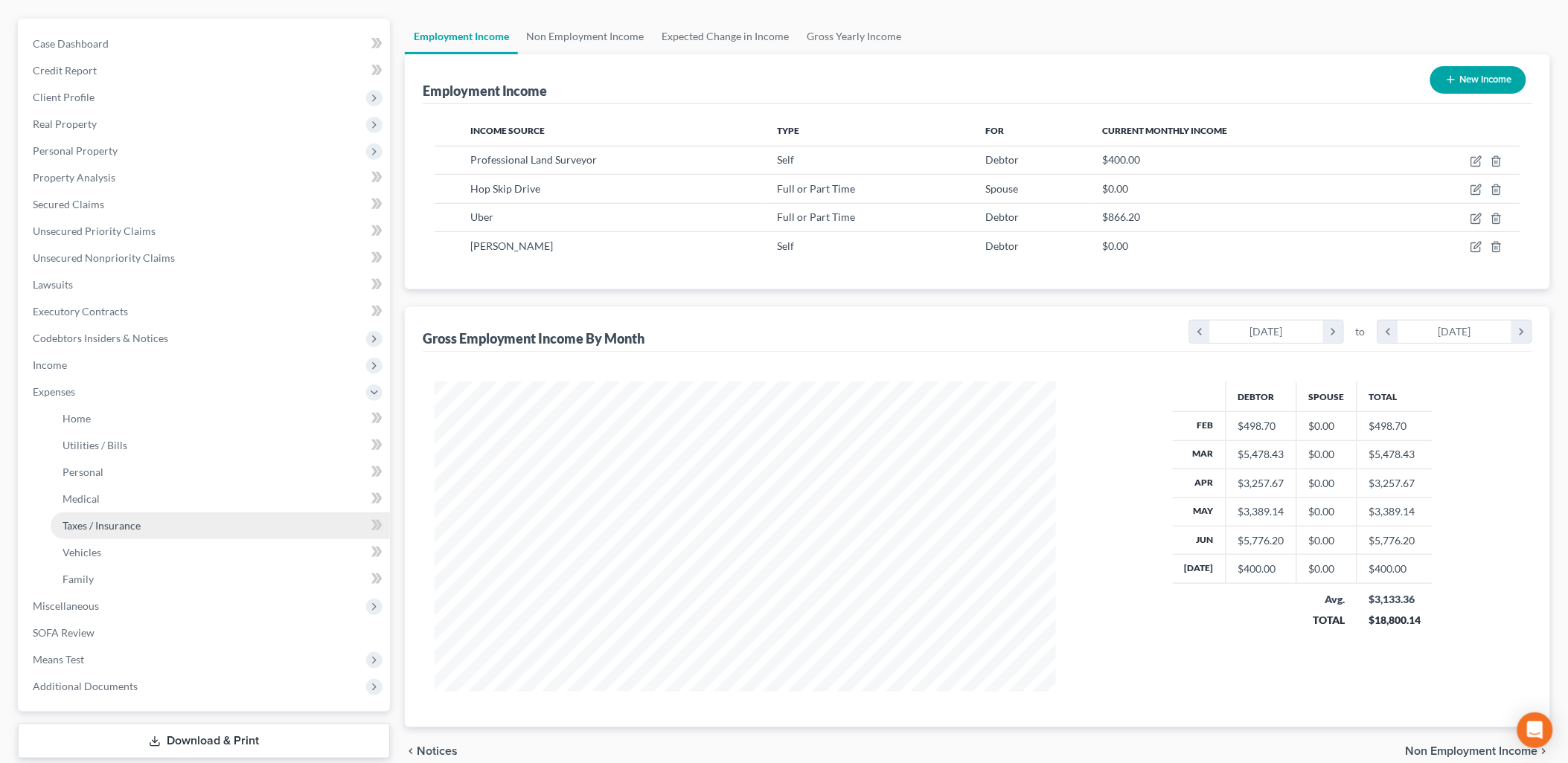
scroll to position [165, 0]
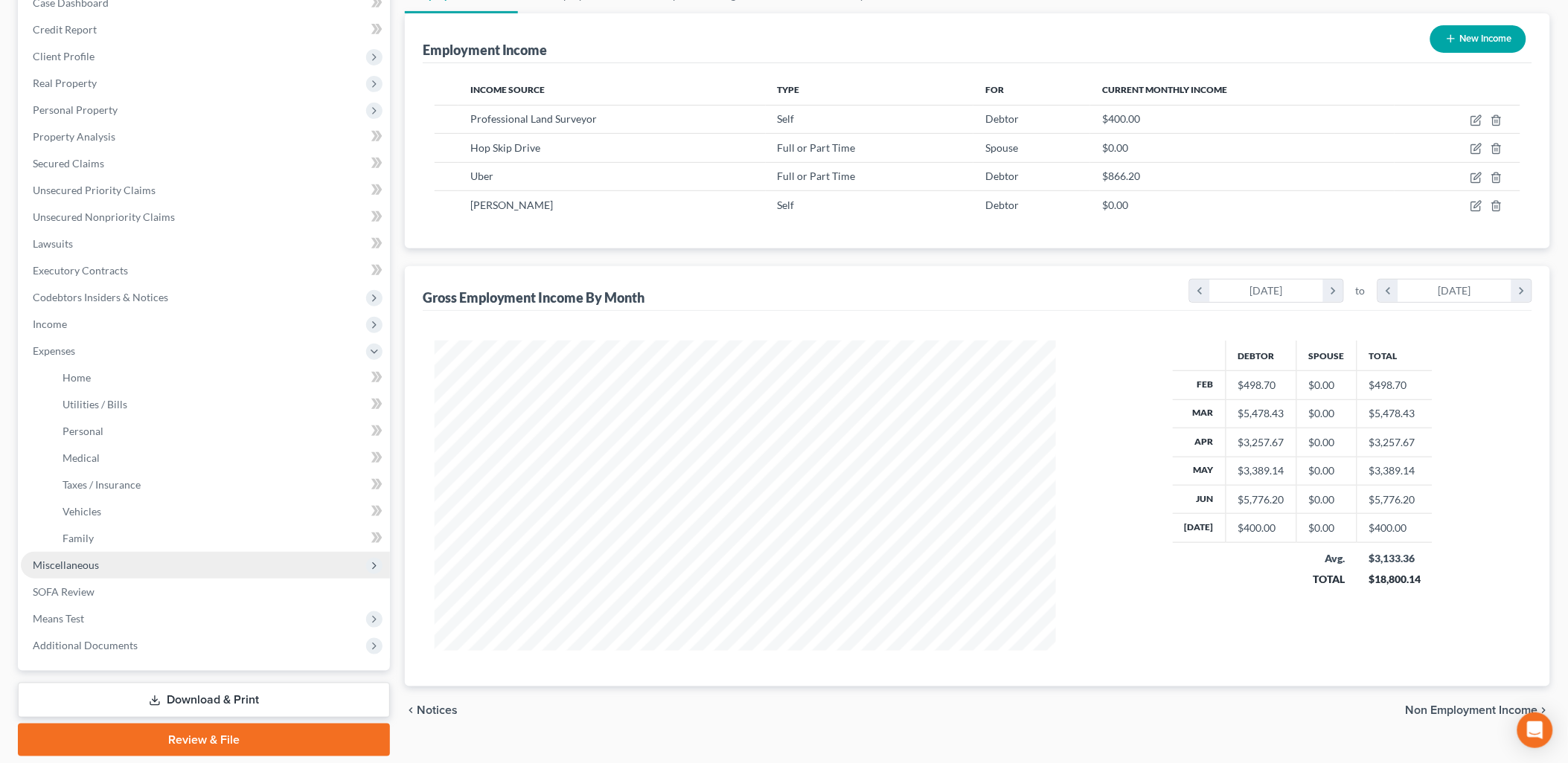
click at [105, 552] on span "Miscellaneous" at bounding box center [205, 565] width 369 height 26
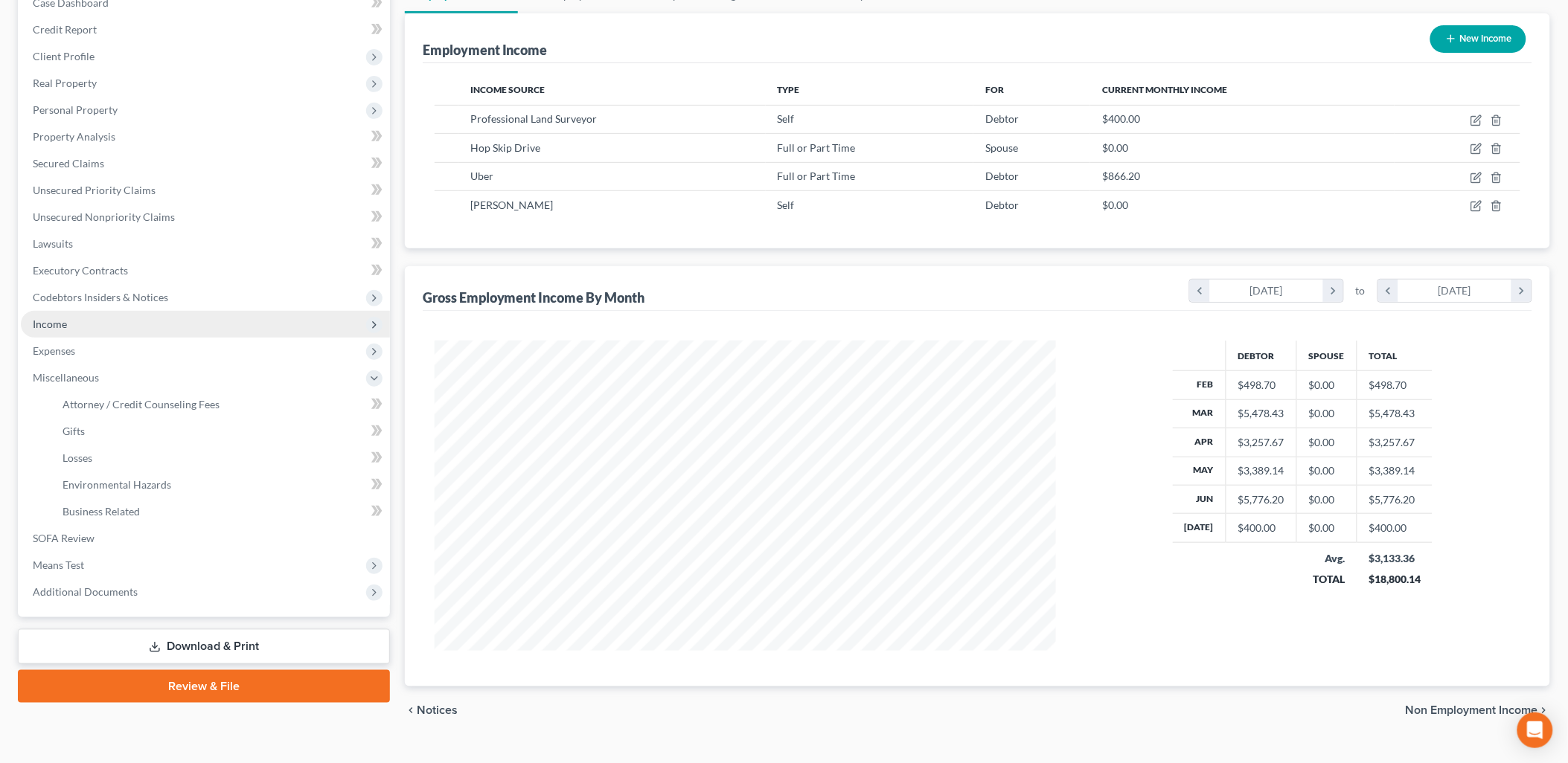
click at [63, 311] on span "Income" at bounding box center [205, 324] width 369 height 26
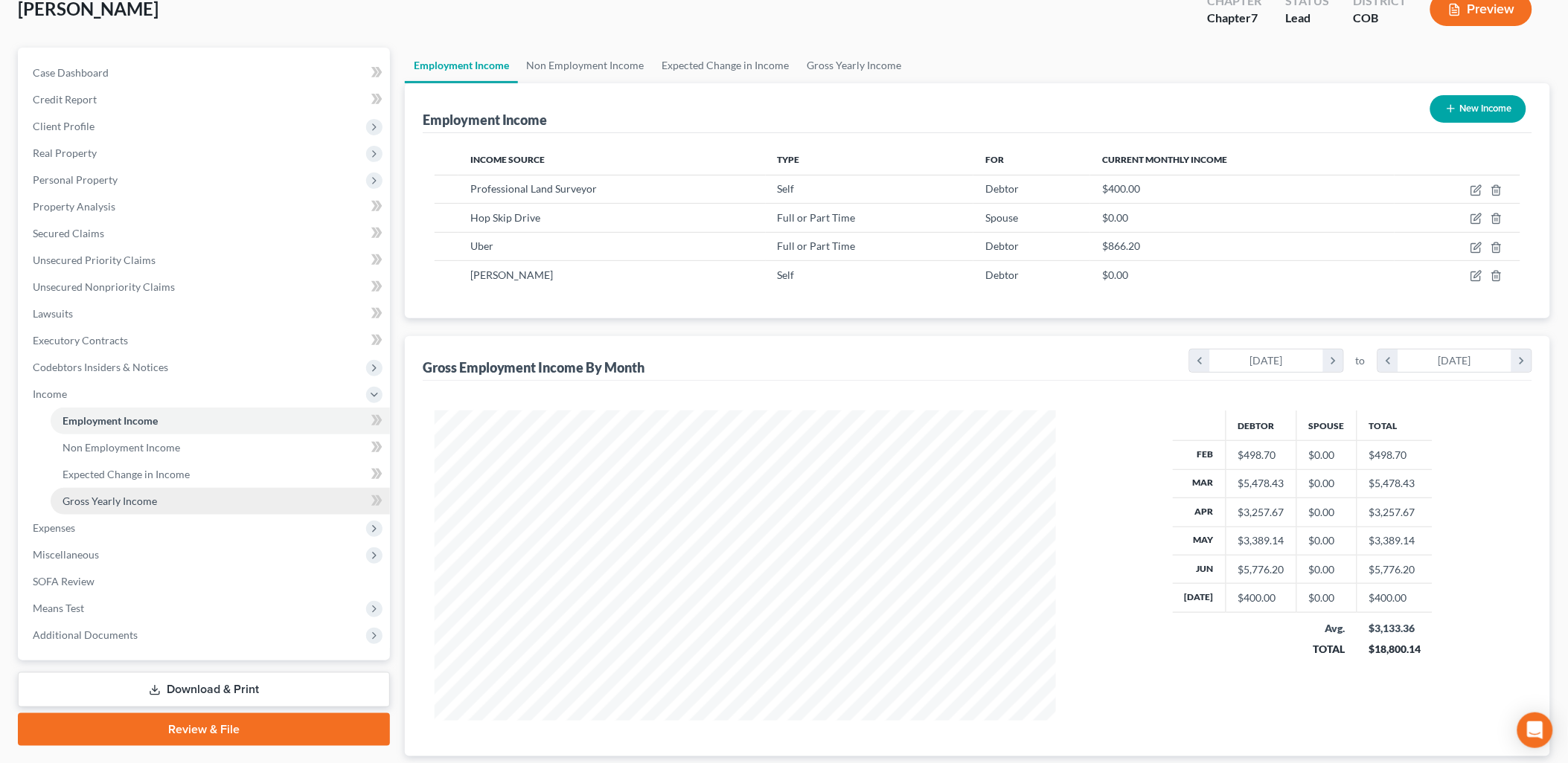
scroll to position [0, 0]
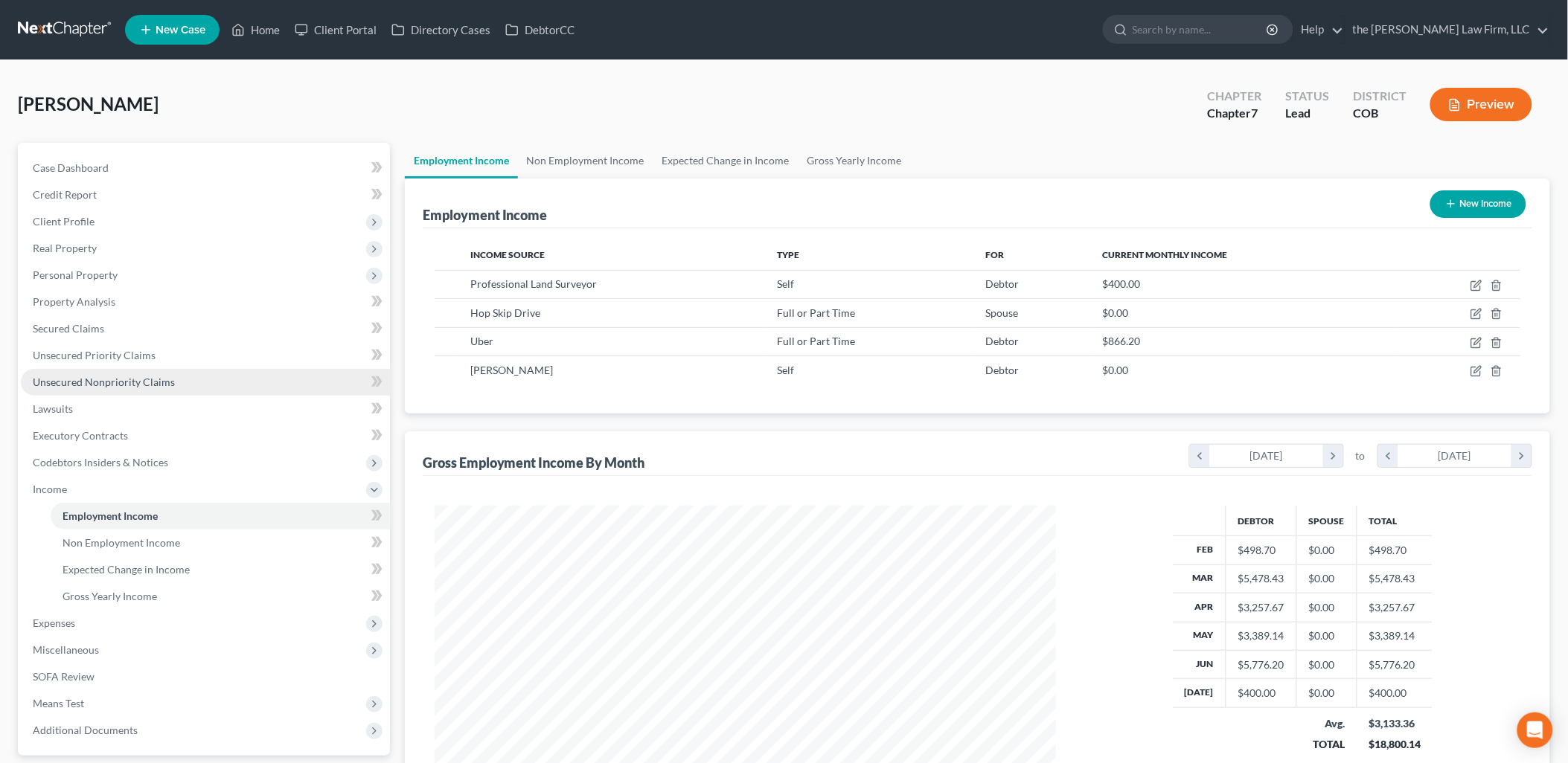
click at [102, 381] on span "Unsecured Nonpriority Claims" at bounding box center [104, 381] width 142 height 12
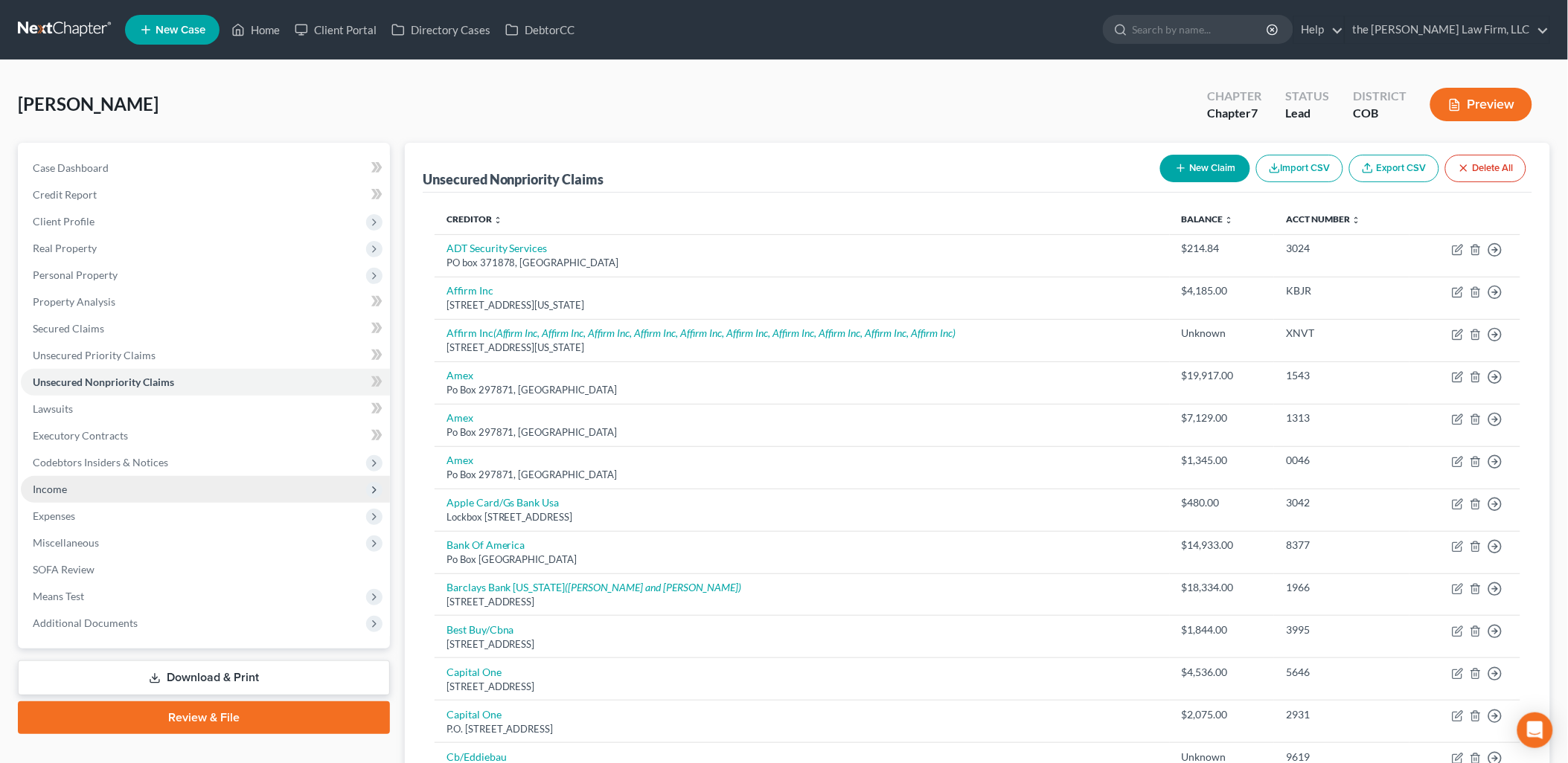
click at [72, 496] on span "Income" at bounding box center [205, 489] width 369 height 26
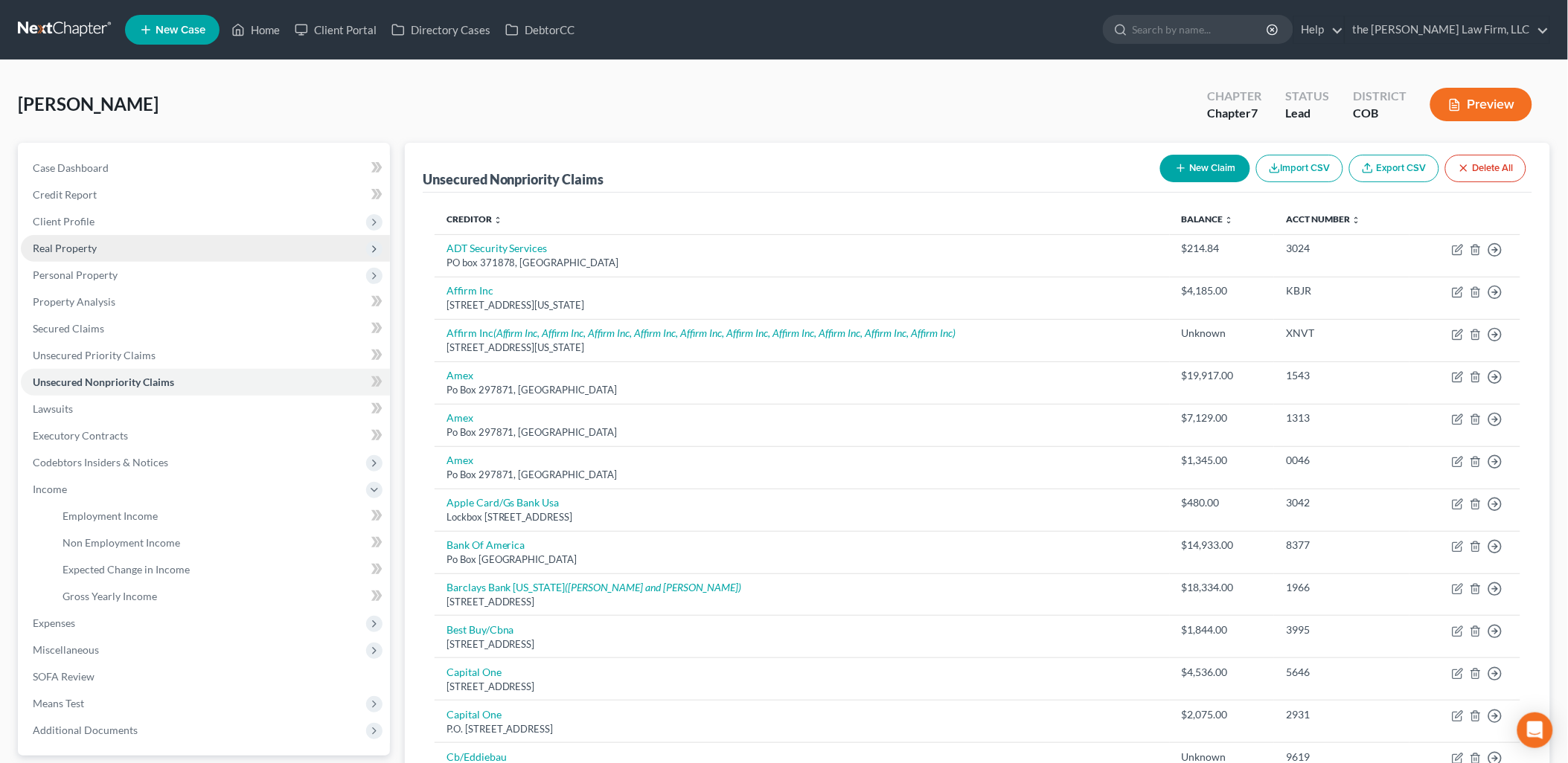
click at [78, 251] on span "Real Property" at bounding box center [65, 247] width 64 height 12
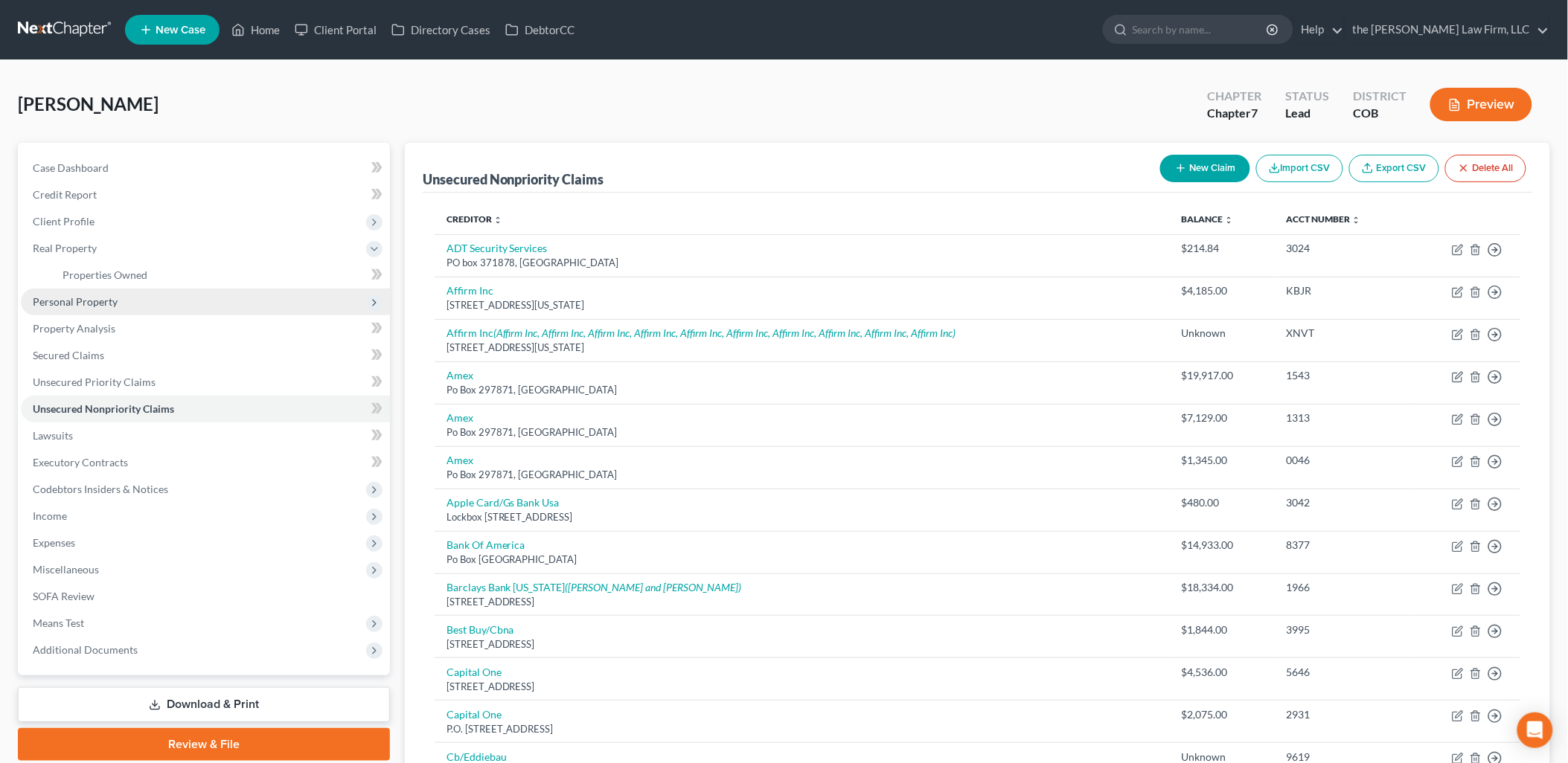
click at [85, 303] on span "Personal Property" at bounding box center [75, 301] width 85 height 12
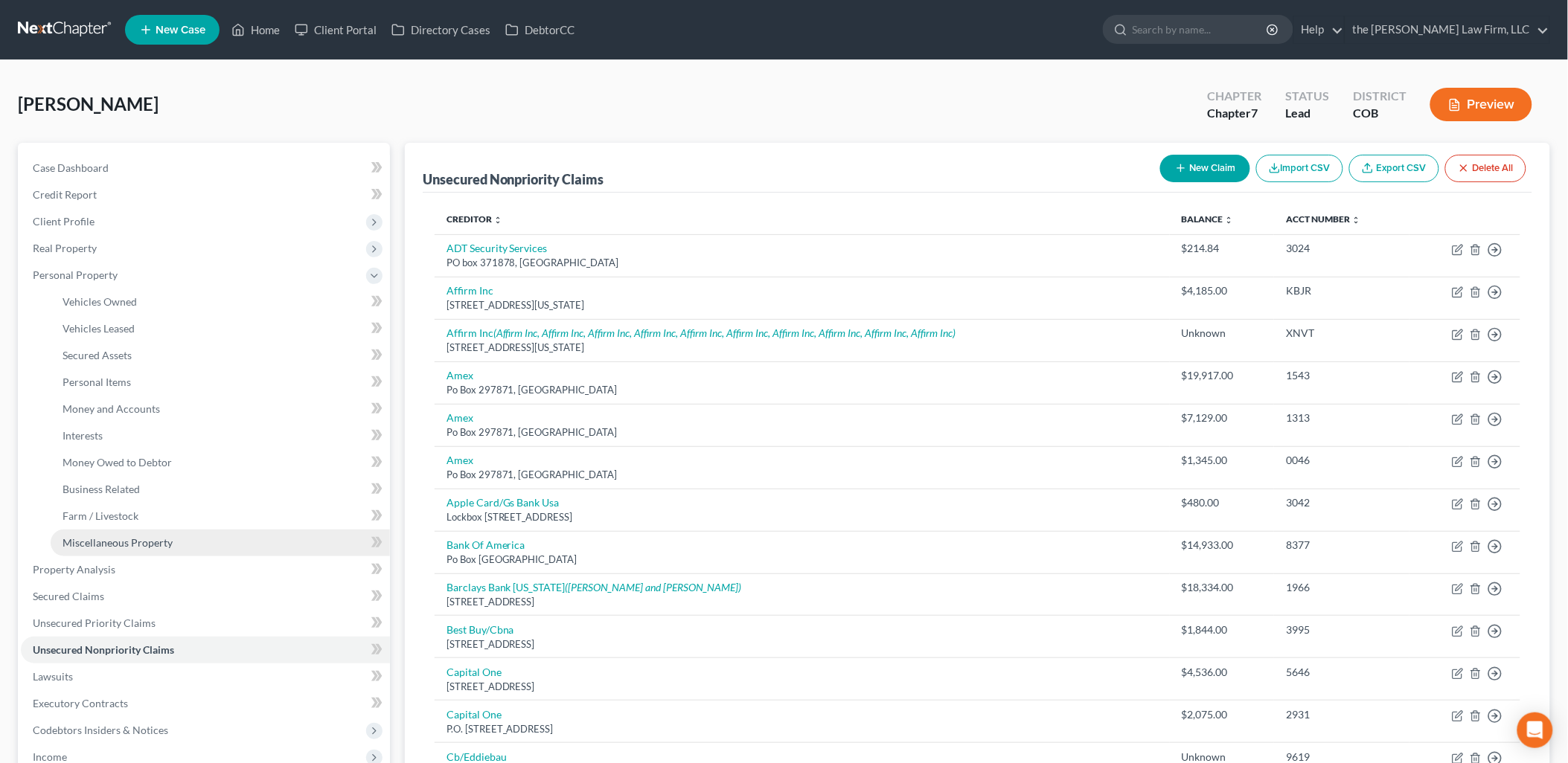
click at [114, 533] on link "Miscellaneous Property" at bounding box center [220, 543] width 339 height 26
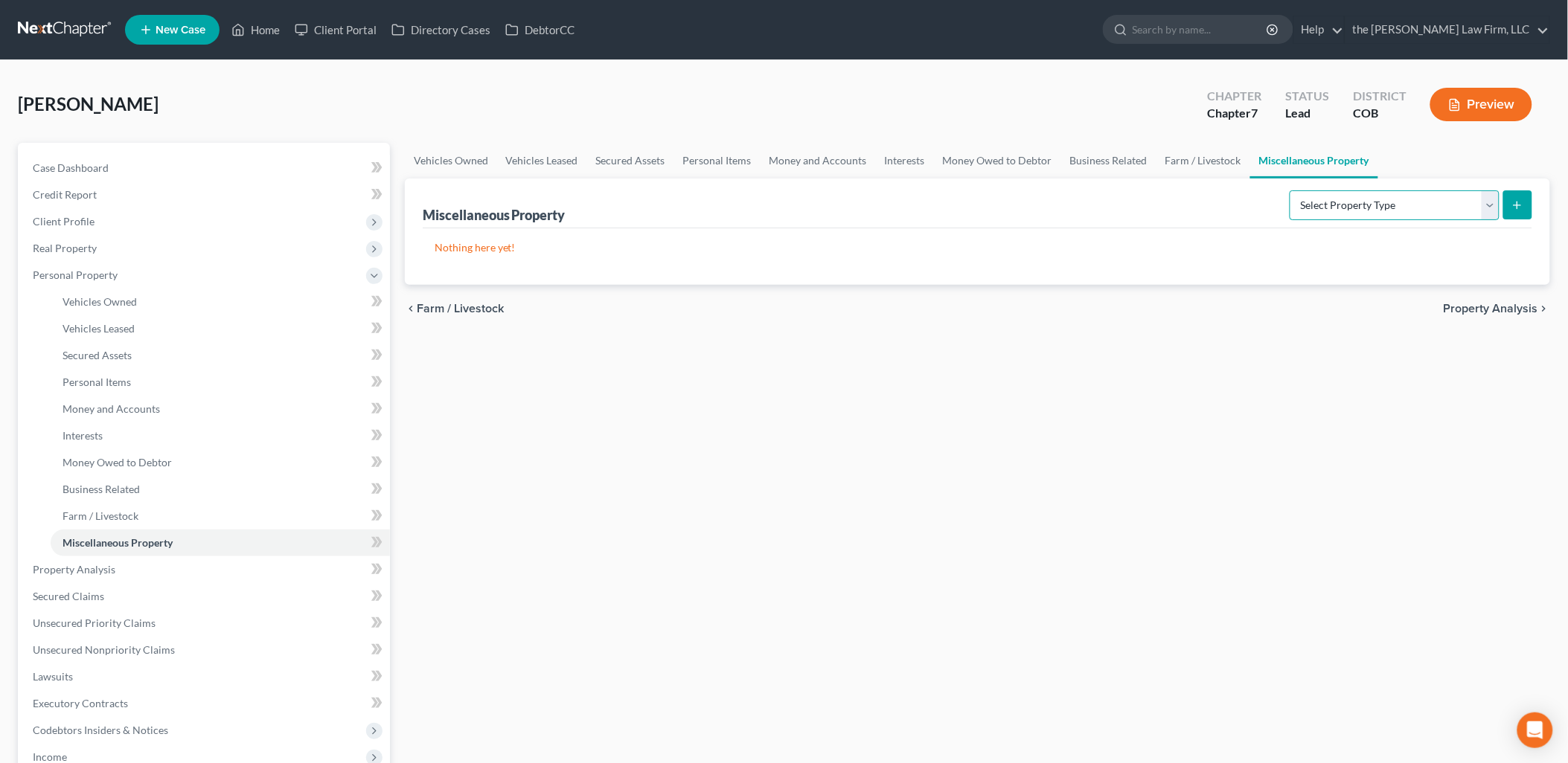
drag, startPoint x: 1329, startPoint y: 210, endPoint x: 1335, endPoint y: 219, distance: 10.8
click at [1329, 210] on select "Select Property Type Assigned for Creditor Benefit [DATE] Holding for Another N…" at bounding box center [1395, 205] width 210 height 30
select select "transferred"
click at [1290, 191] on select "Select Property Type Assigned for Creditor Benefit [DATE] Holding for Another N…" at bounding box center [1395, 205] width 210 height 30
click at [1518, 191] on button "submit" at bounding box center [1517, 205] width 29 height 29
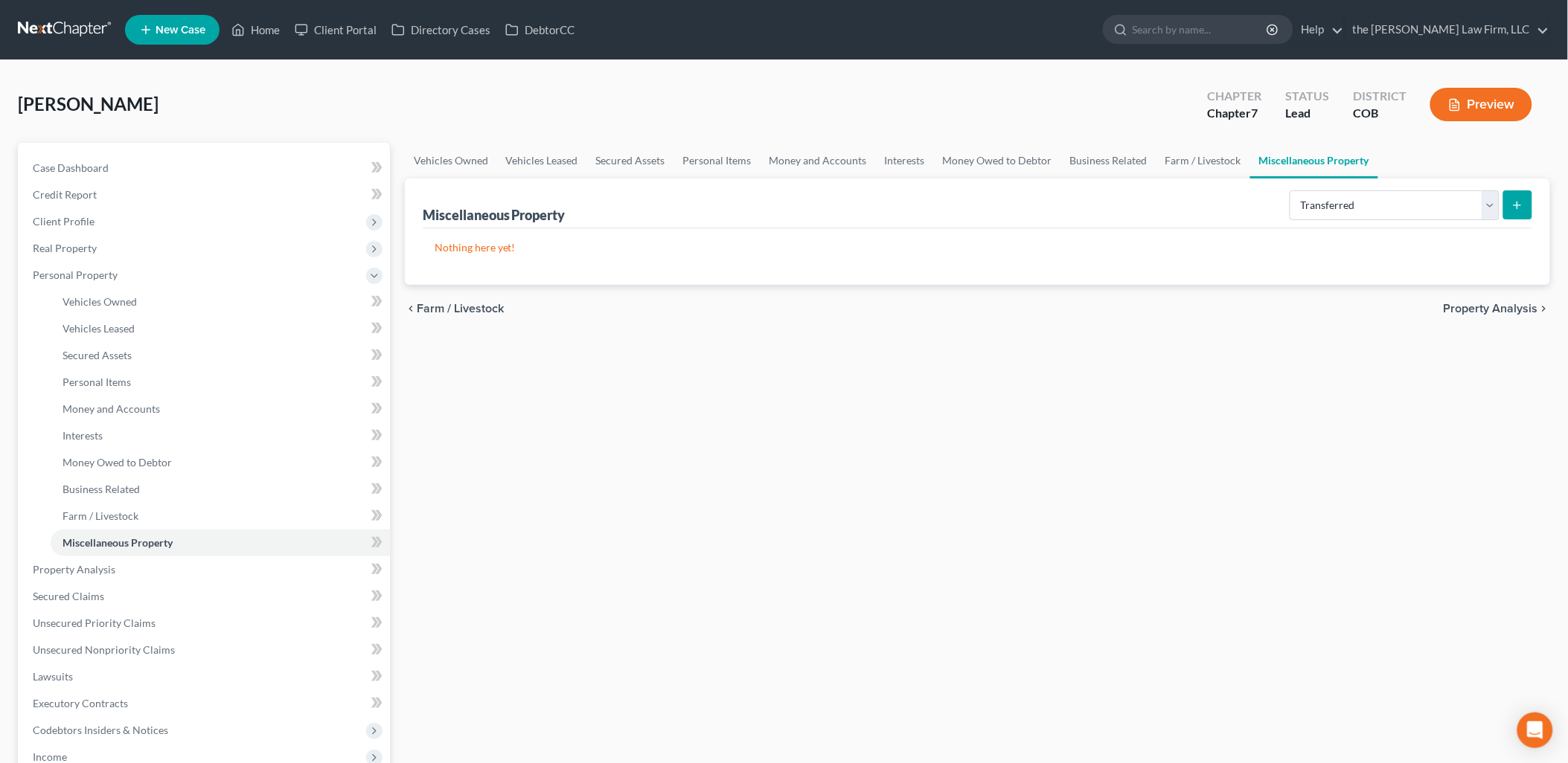
select select "Ordinary ([DATE])"
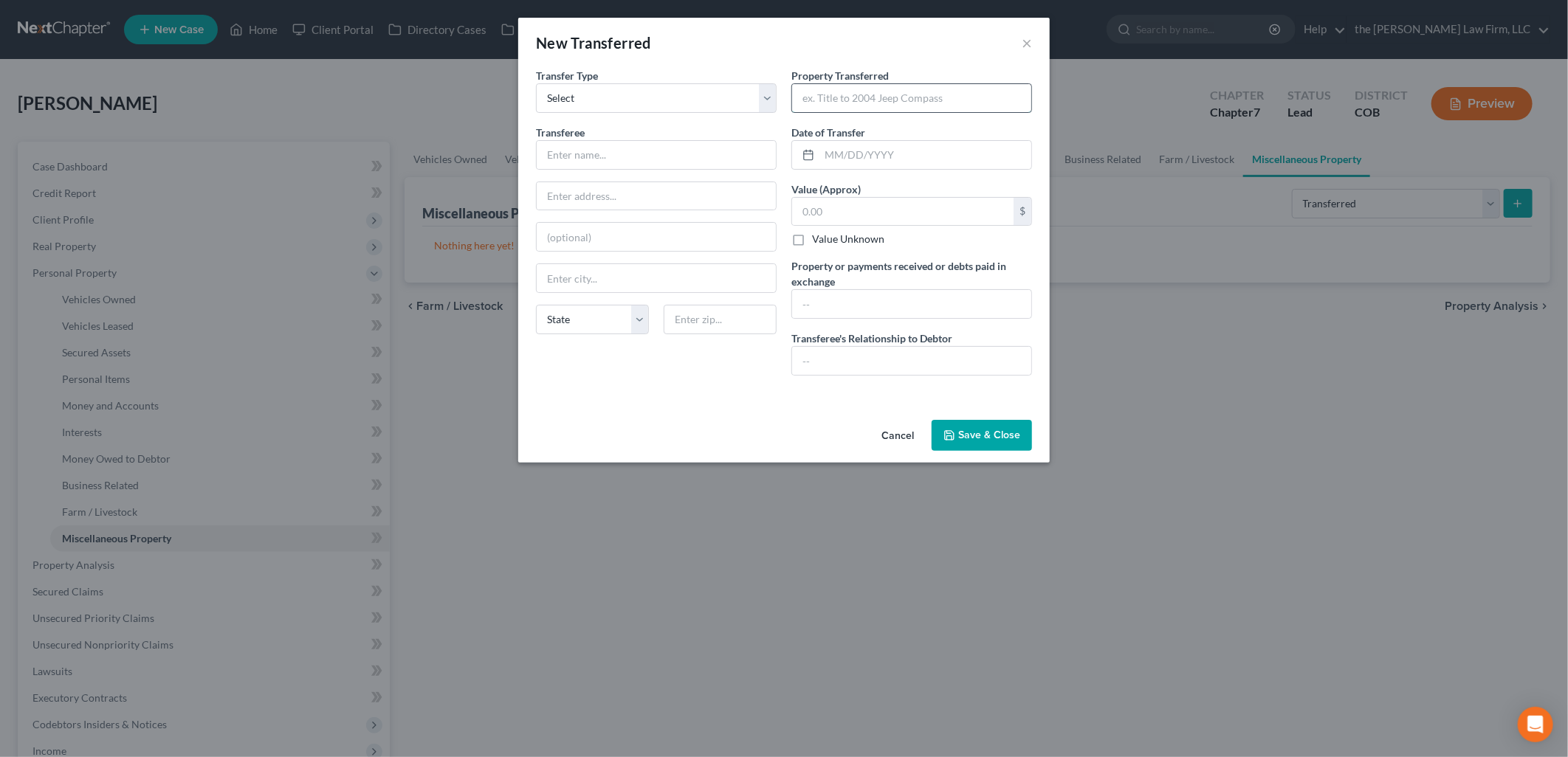
click at [889, 109] on input "text" at bounding box center [911, 98] width 239 height 28
click at [851, 52] on div "New Transferred ×" at bounding box center [784, 43] width 531 height 50
click at [849, 97] on input "text" at bounding box center [911, 98] width 239 height 28
click at [588, 151] on input "text" at bounding box center [657, 155] width 239 height 28
click at [762, 69] on div "Transfer Type * Select Ordinary ([DATE]) [DATE]" at bounding box center [657, 90] width 241 height 45
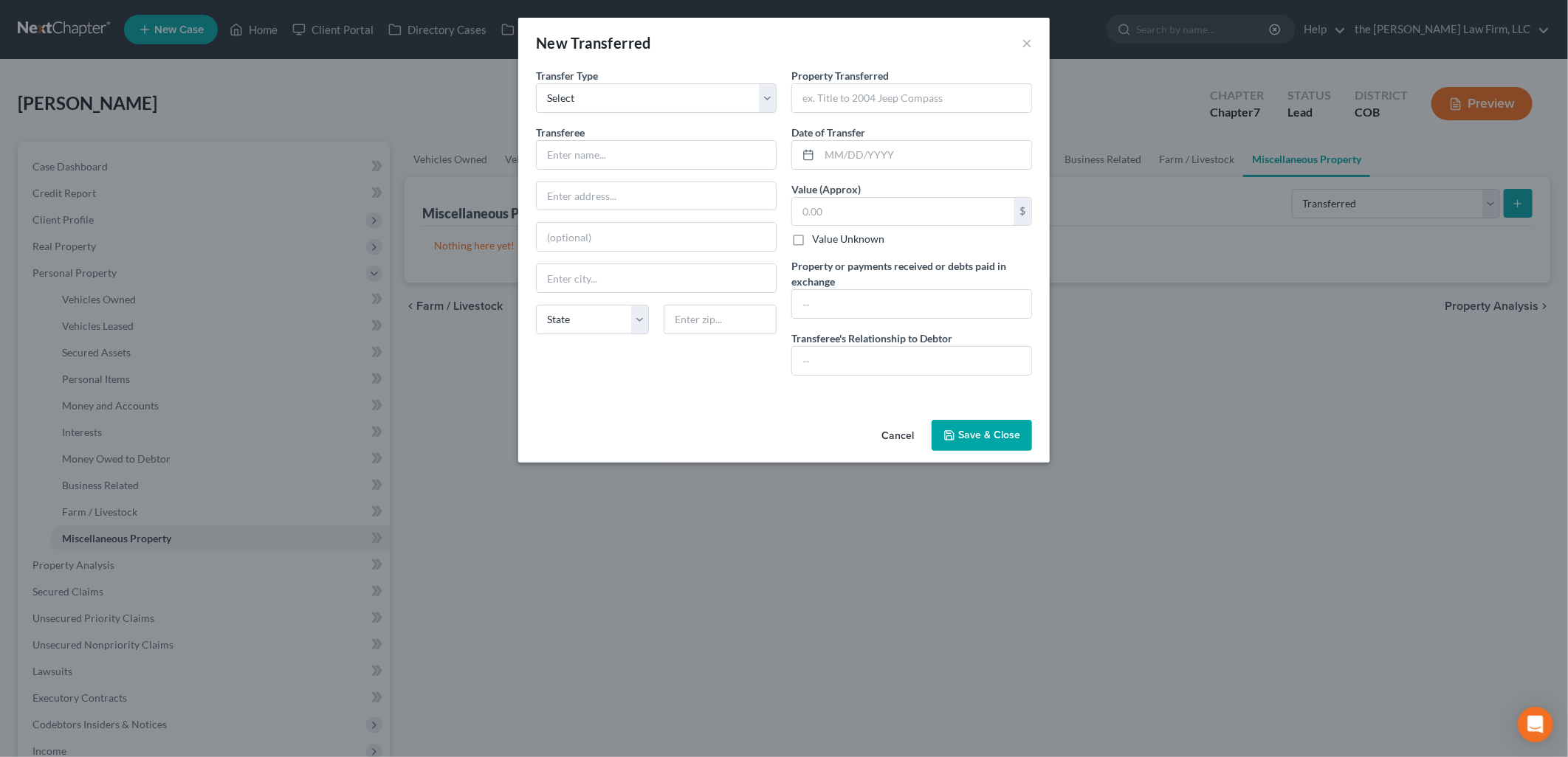
click at [973, 424] on button "Save & Close" at bounding box center [982, 435] width 101 height 31
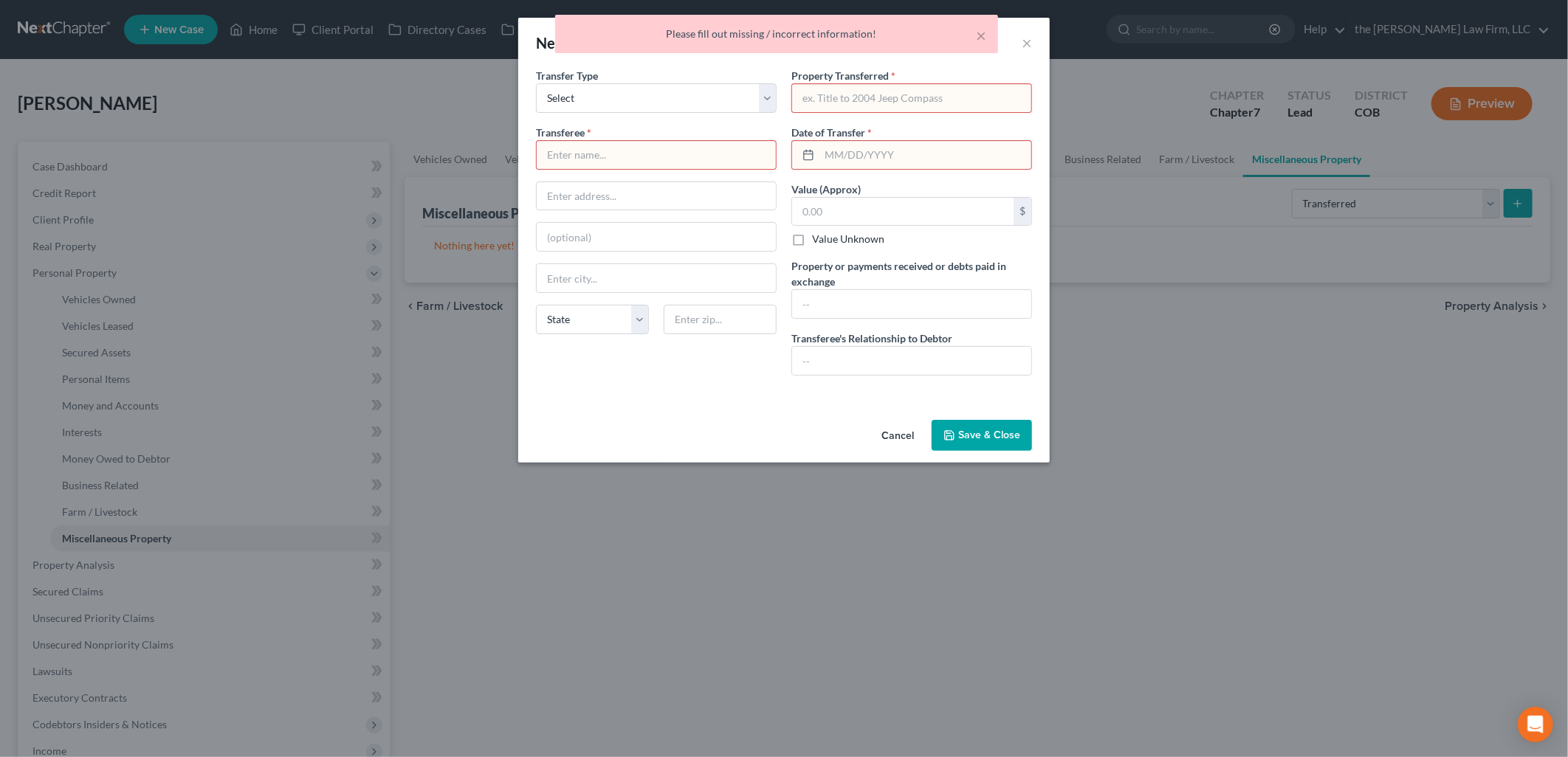
click at [1028, 44] on div "× Please fill out missing / incorrect information!" at bounding box center [776, 38] width 1568 height 46
click at [901, 429] on button "Cancel" at bounding box center [897, 436] width 56 height 29
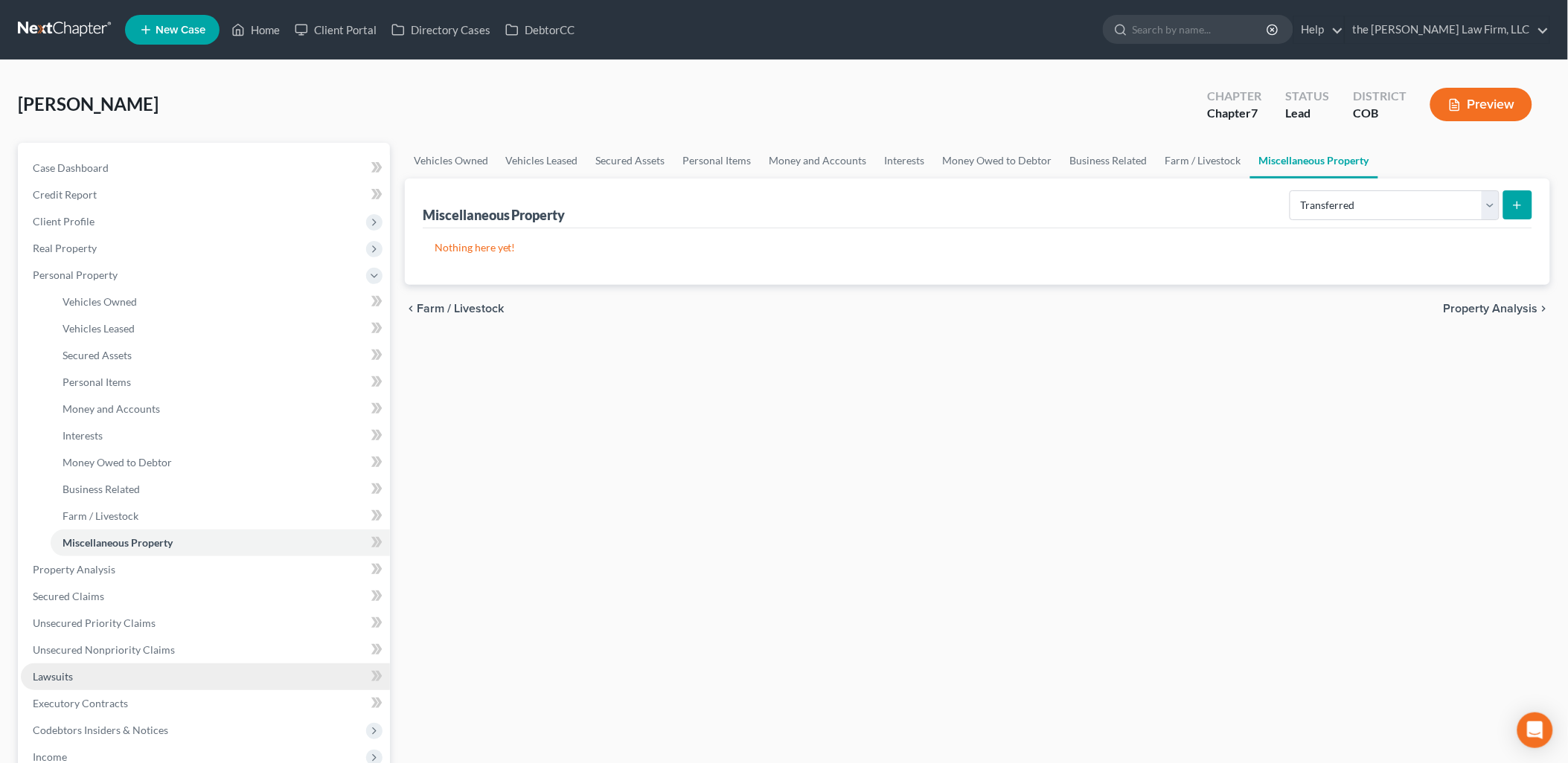
click at [90, 677] on link "Lawsuits" at bounding box center [205, 676] width 369 height 26
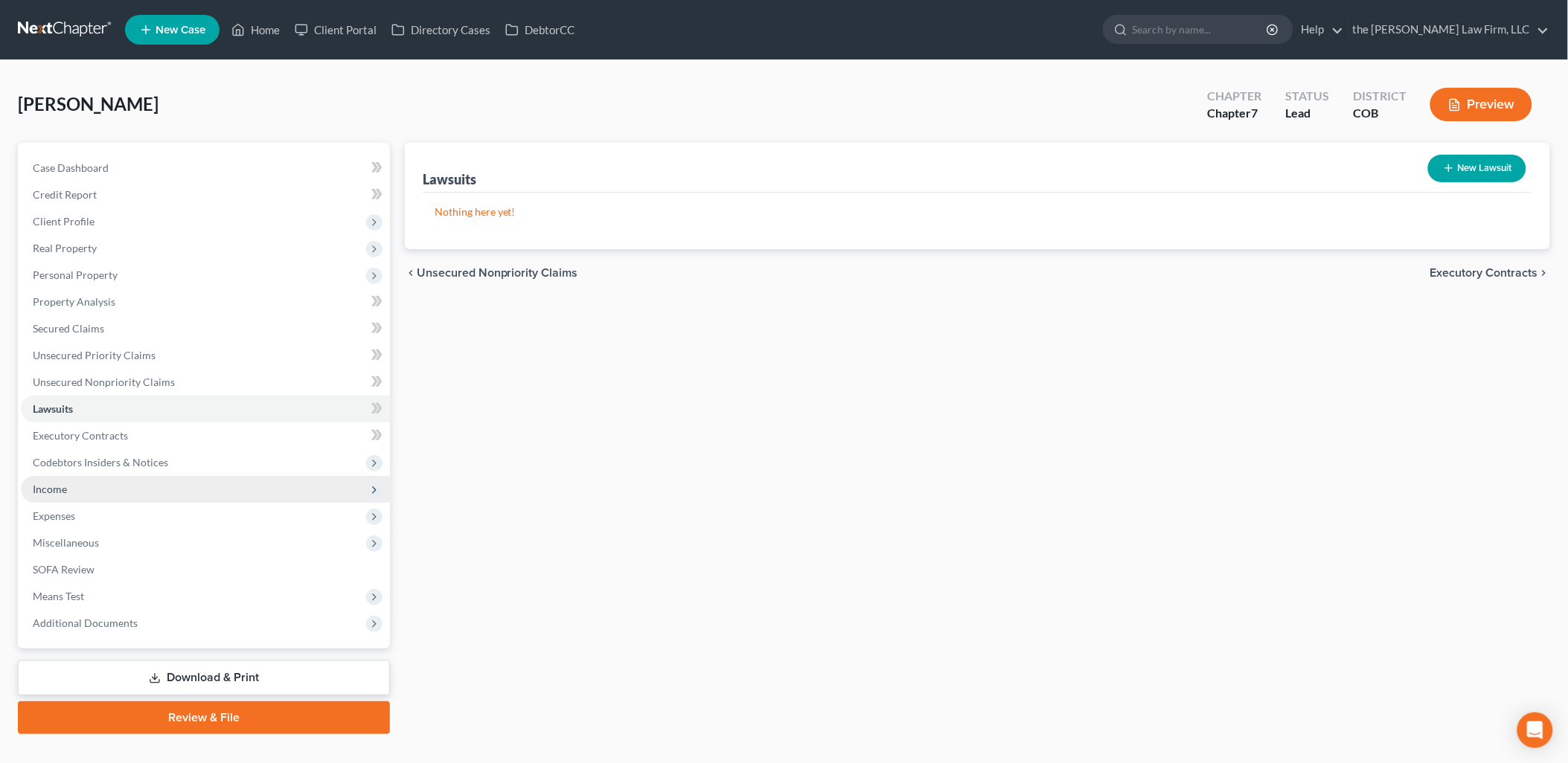
click at [92, 487] on span "Income" at bounding box center [205, 489] width 369 height 26
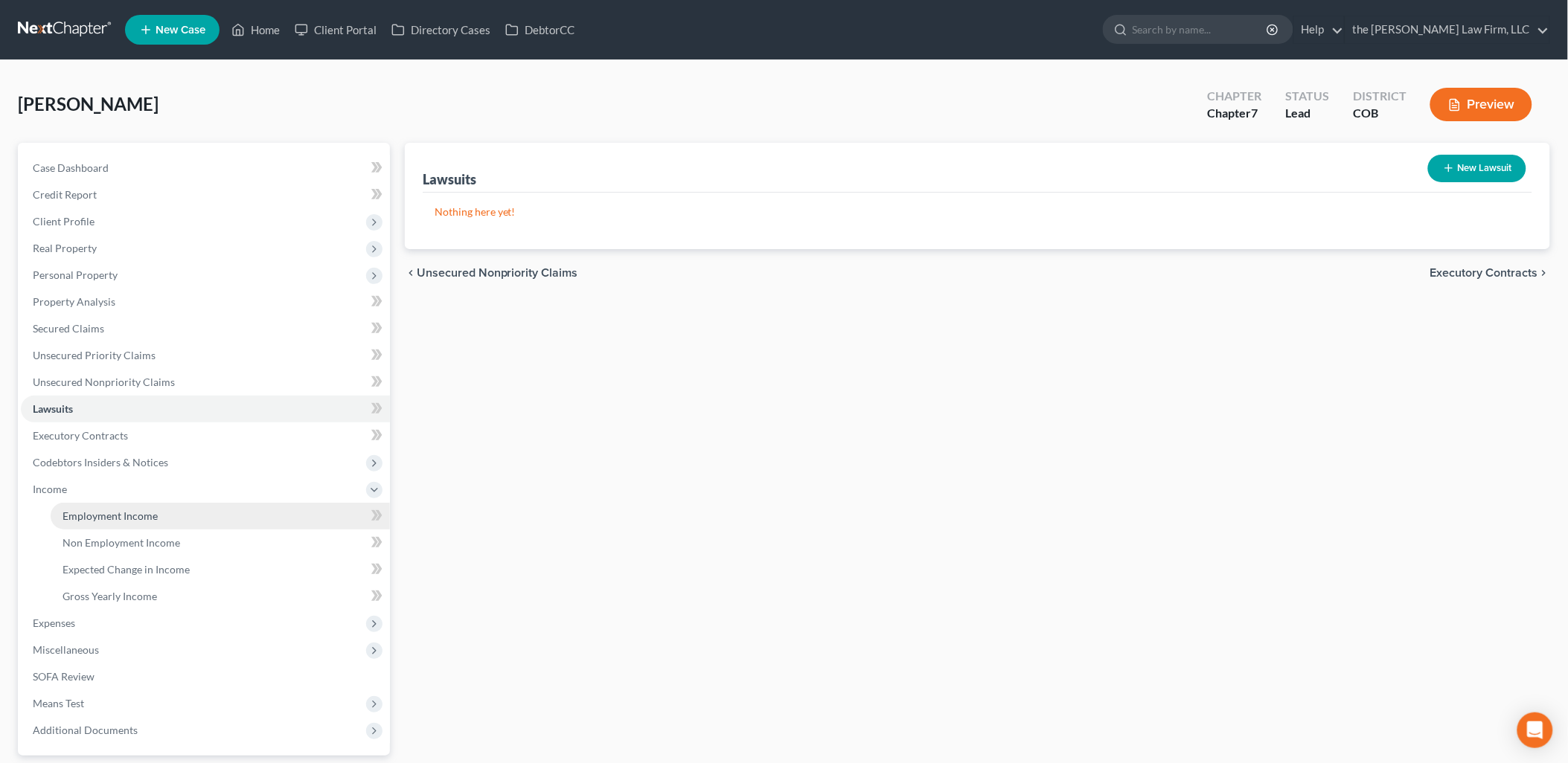
click at [136, 518] on span "Employment Income" at bounding box center [110, 516] width 95 height 12
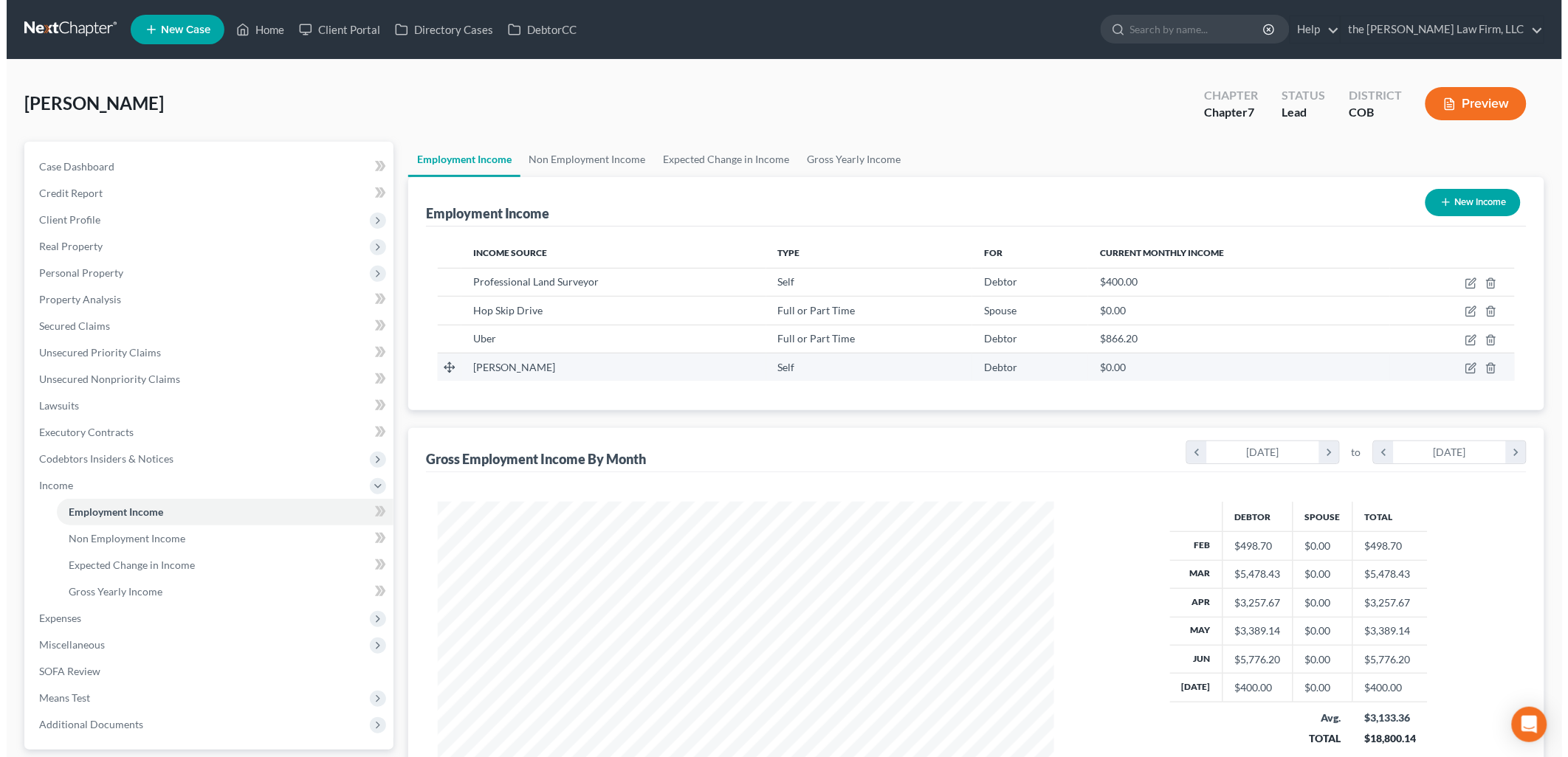
scroll to position [308, 646]
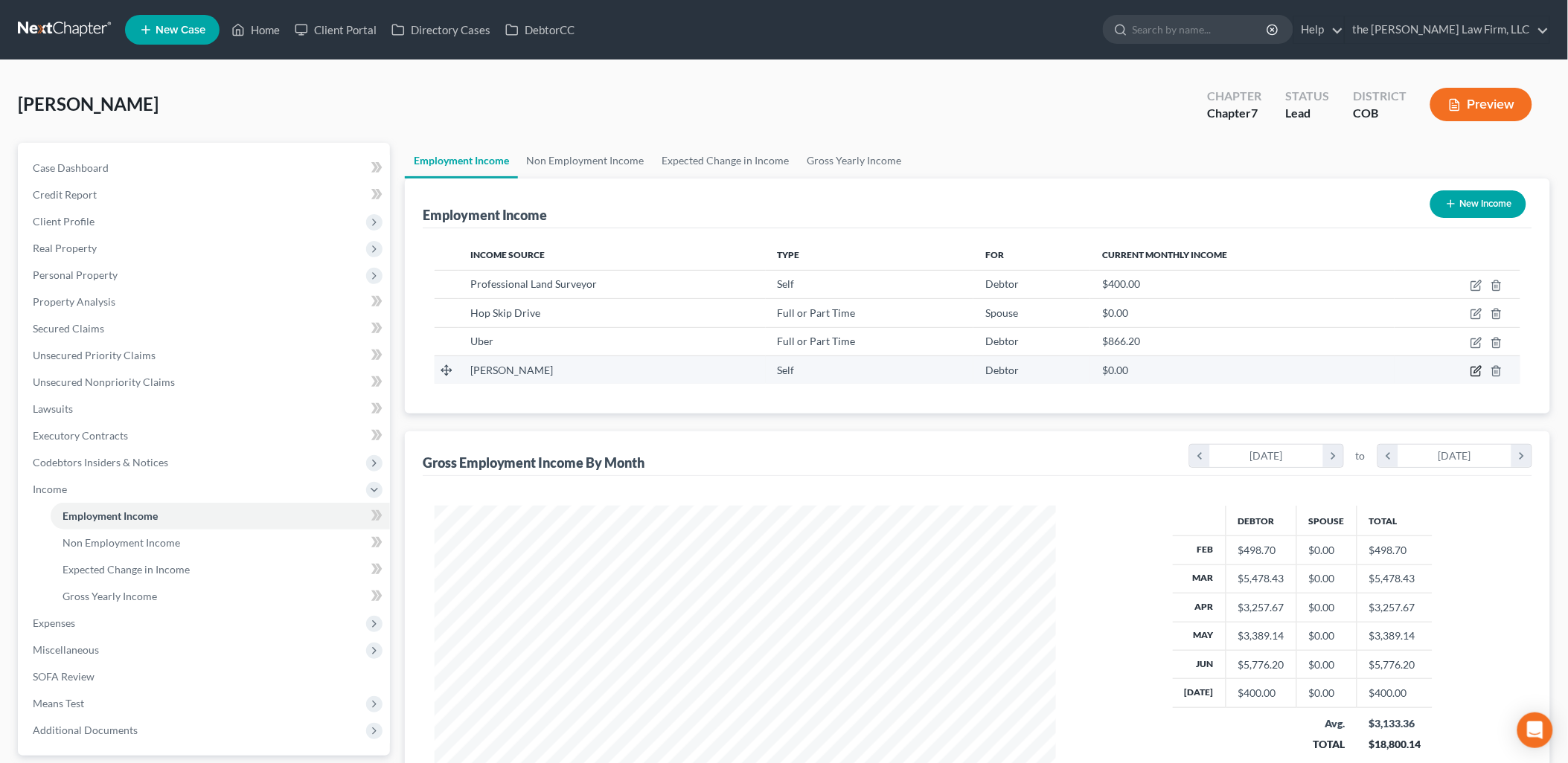
click at [1477, 372] on icon "button" at bounding box center [1477, 370] width 7 height 7
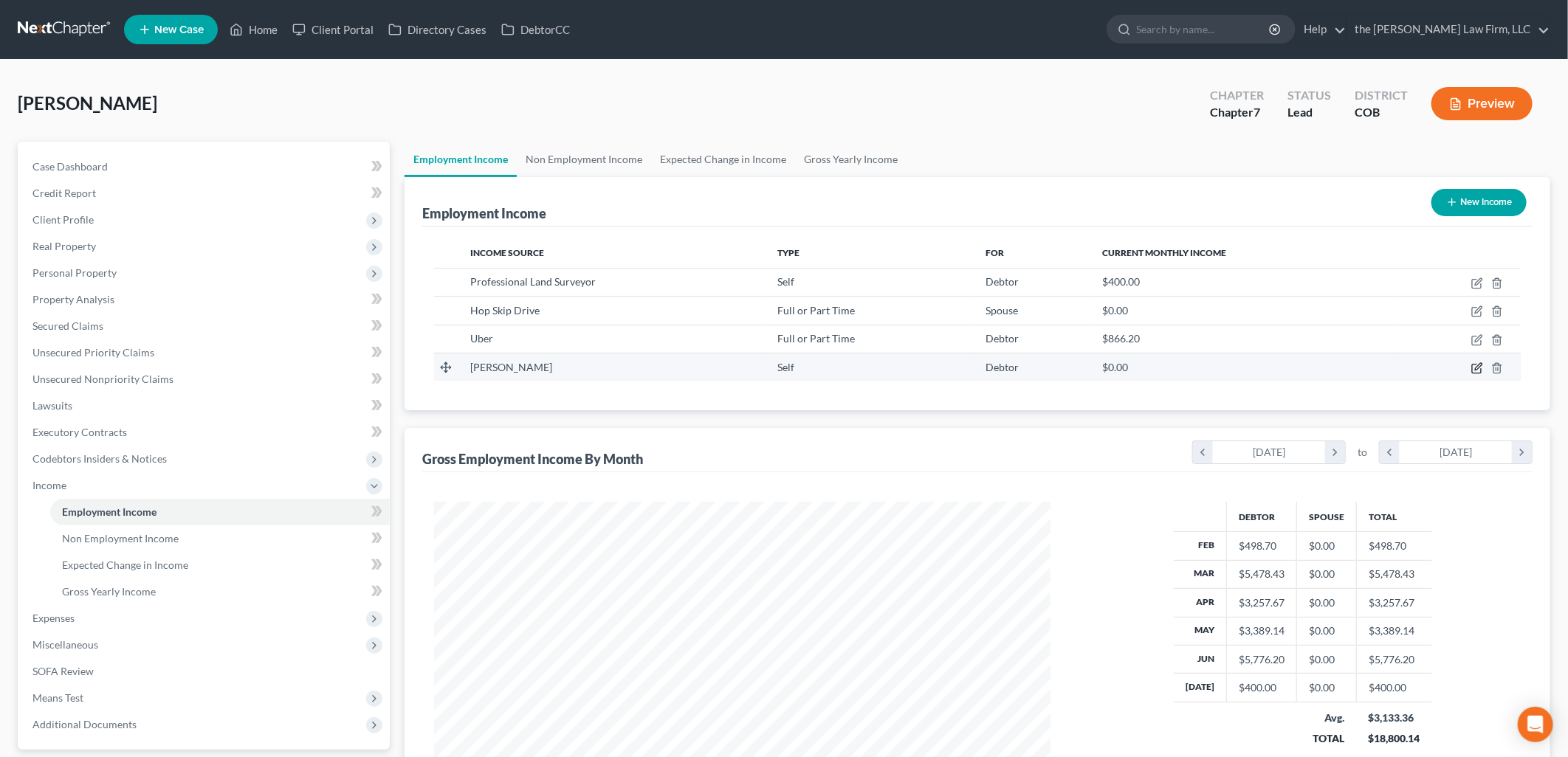
select select "1"
select select "5"
select select "0"
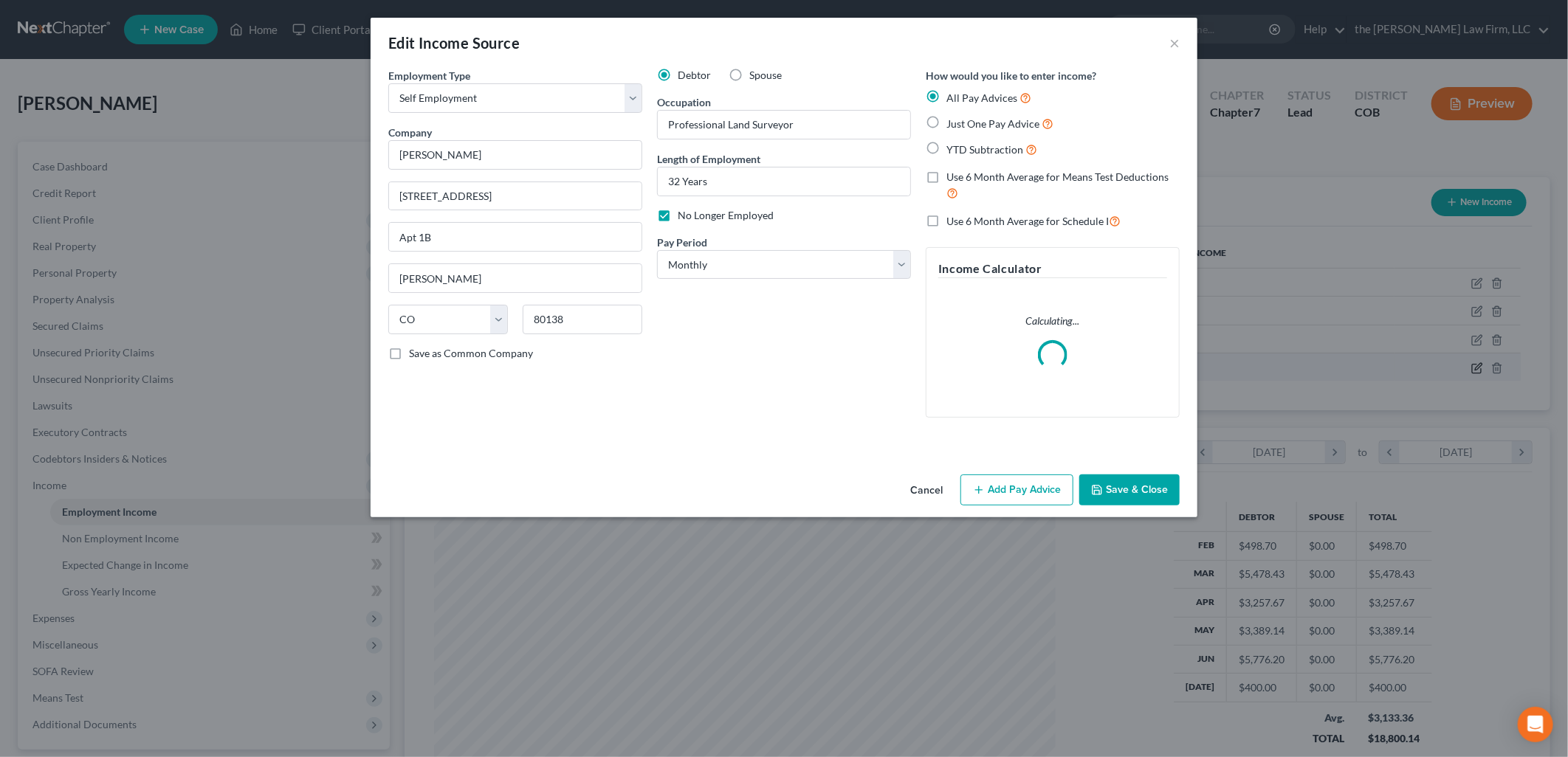
scroll to position [311, 651]
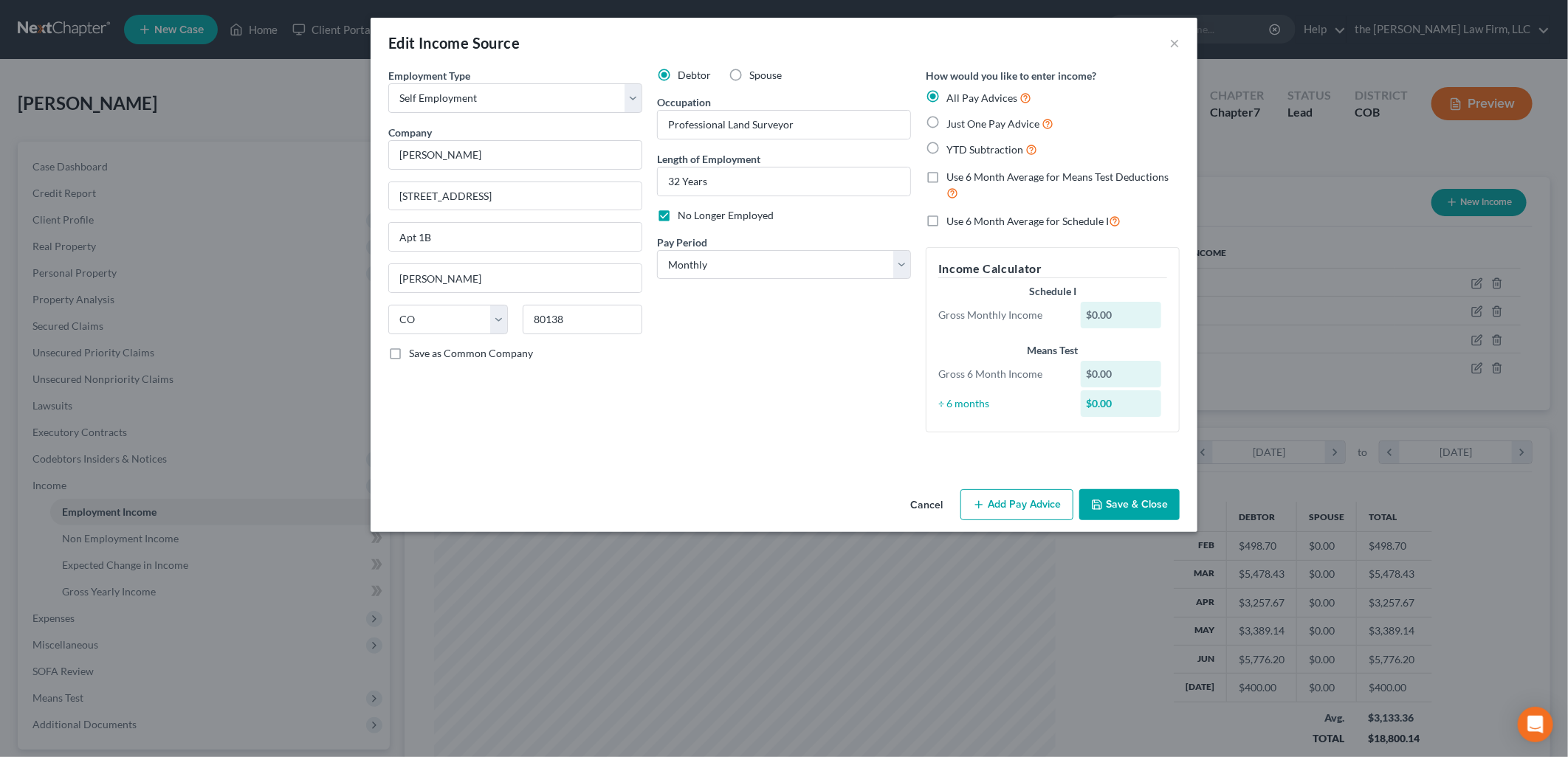
click at [1022, 511] on button "Add Pay Advice" at bounding box center [1017, 505] width 113 height 31
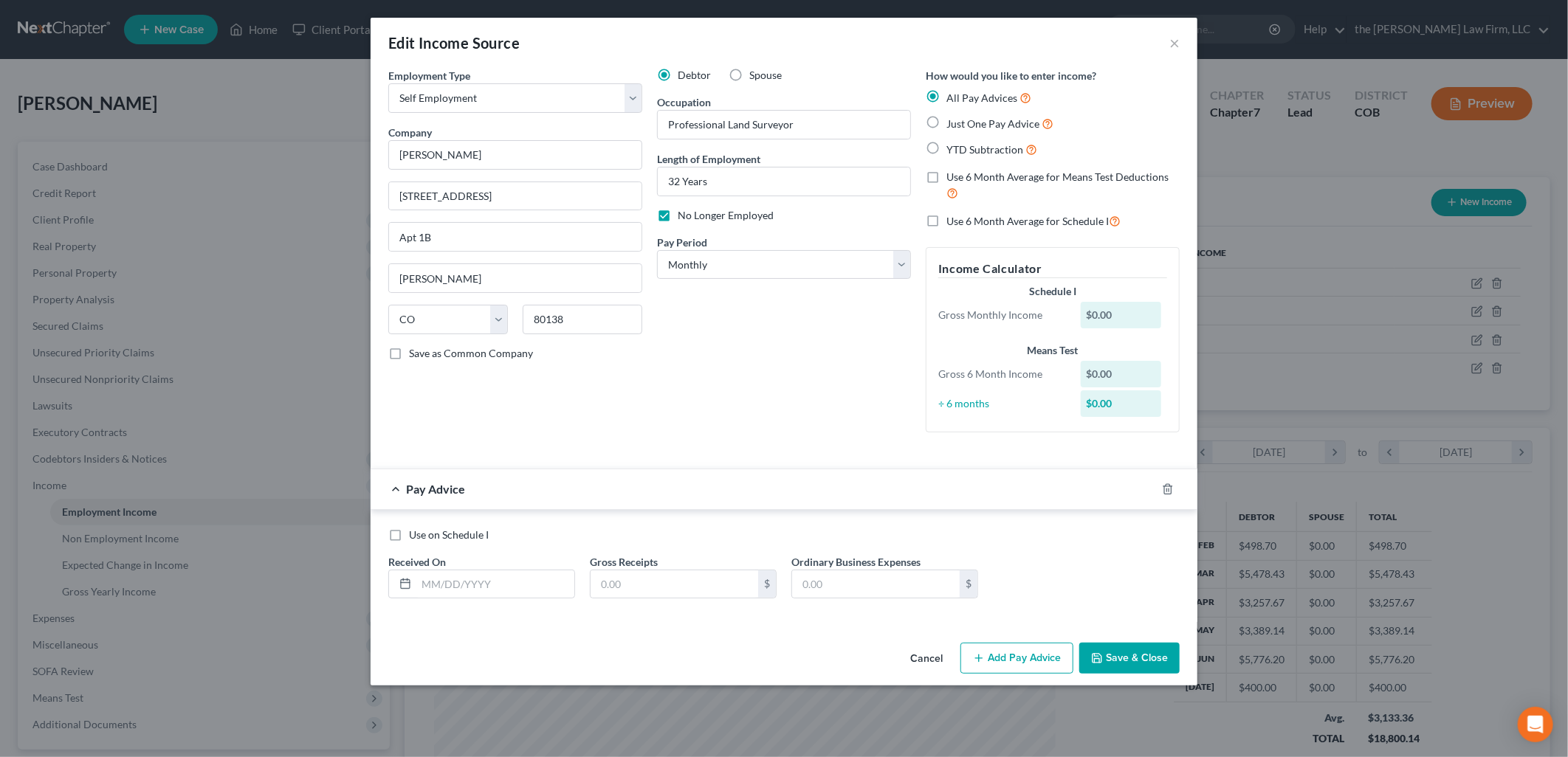
click at [1002, 649] on button "Add Pay Advice" at bounding box center [1017, 658] width 113 height 31
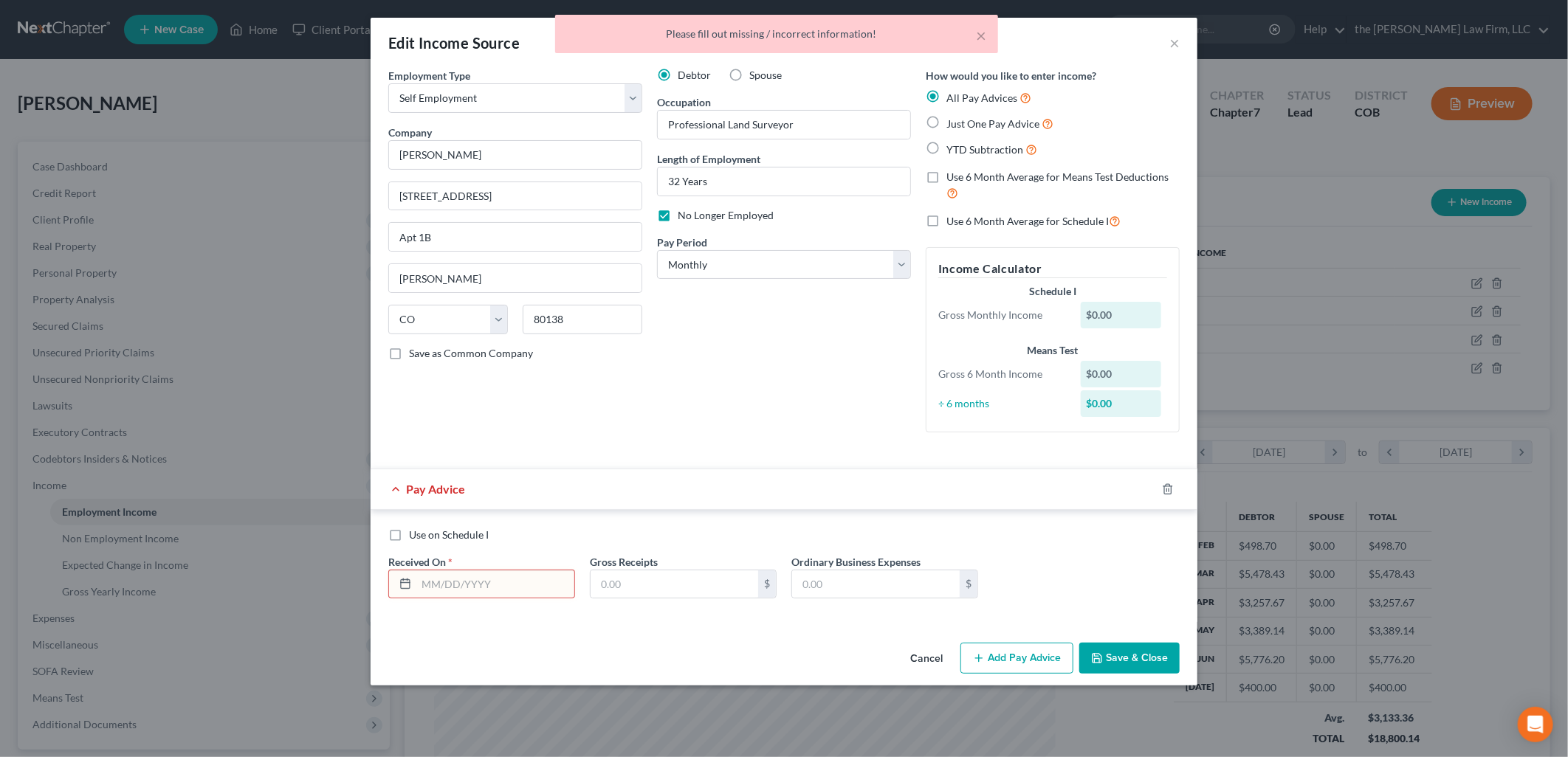
click at [678, 215] on label "No Longer Employed" at bounding box center [725, 215] width 96 height 15
click at [684, 215] on input "No Longer Employed" at bounding box center [689, 213] width 10 height 10
checkbox input "false"
click at [446, 579] on input "text" at bounding box center [495, 584] width 158 height 28
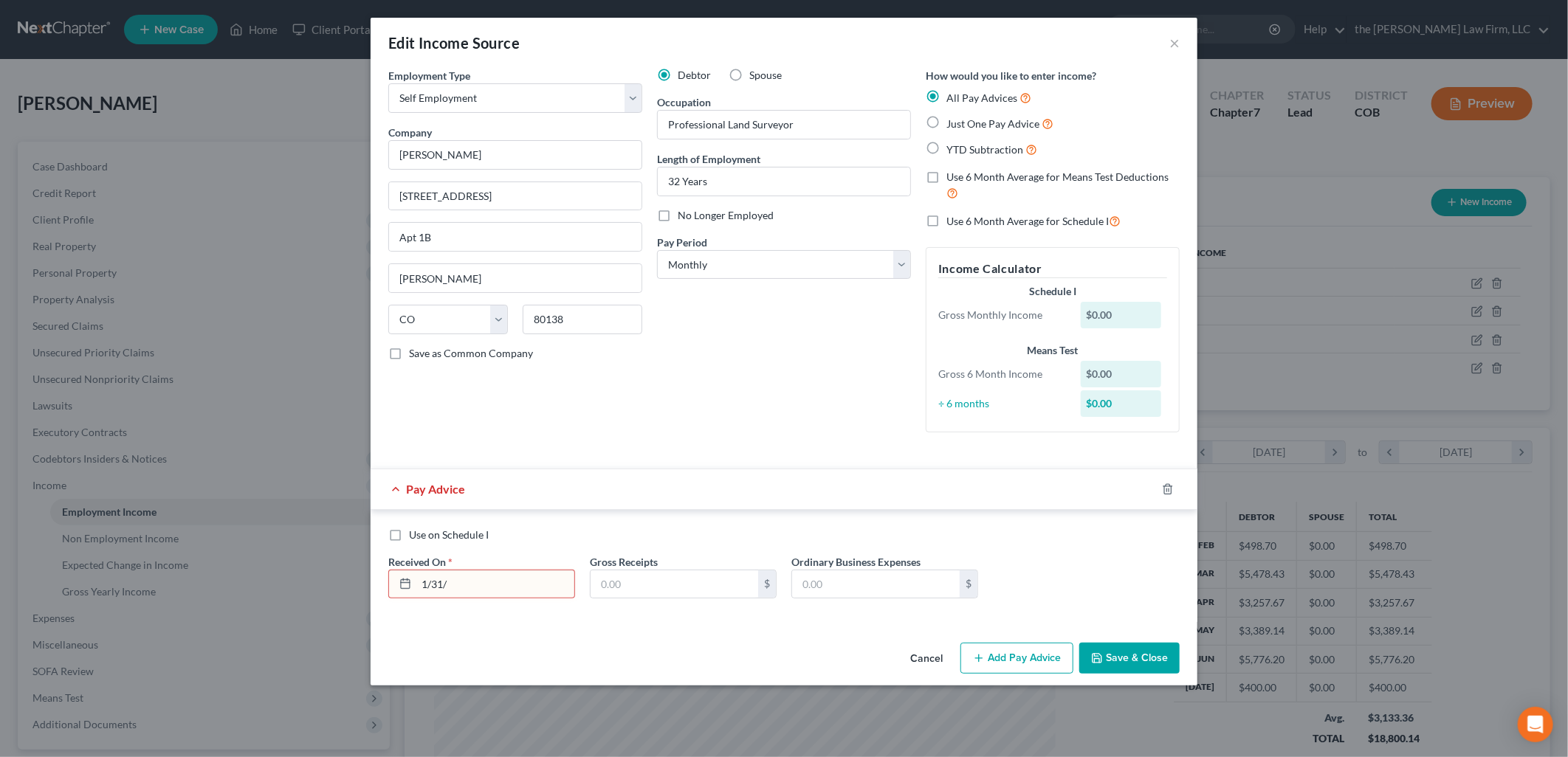
click at [636, 563] on label "Gross Receipts" at bounding box center [623, 561] width 68 height 16
click at [517, 578] on input "1/31/" at bounding box center [495, 584] width 158 height 28
click at [549, 583] on input "1/31/" at bounding box center [495, 584] width 158 height 28
type input "[DATE]"
click at [626, 572] on input "text" at bounding box center [674, 584] width 168 height 28
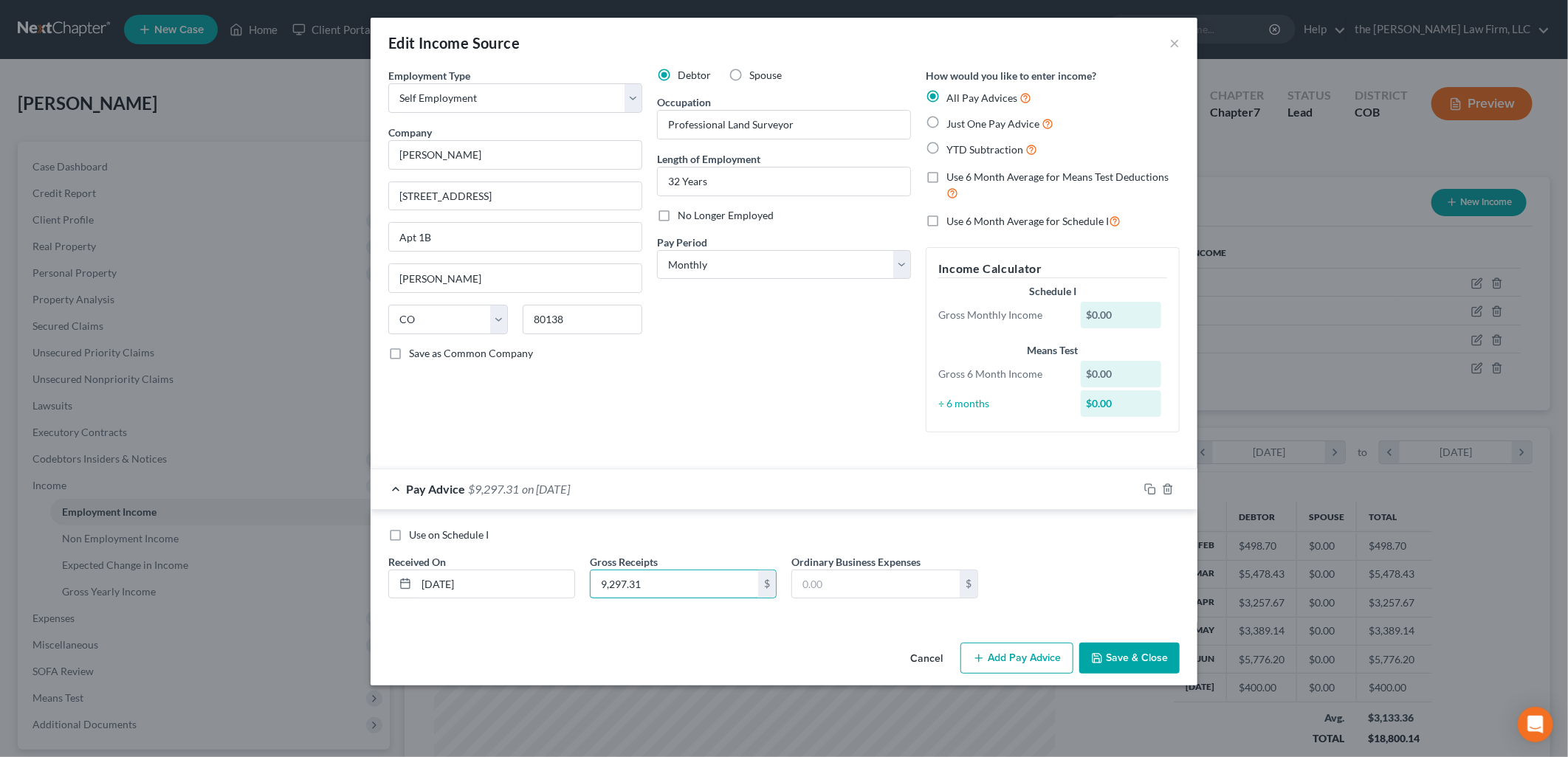
type input "9,297.31"
click at [1017, 663] on button "Add Pay Advice" at bounding box center [1017, 658] width 113 height 31
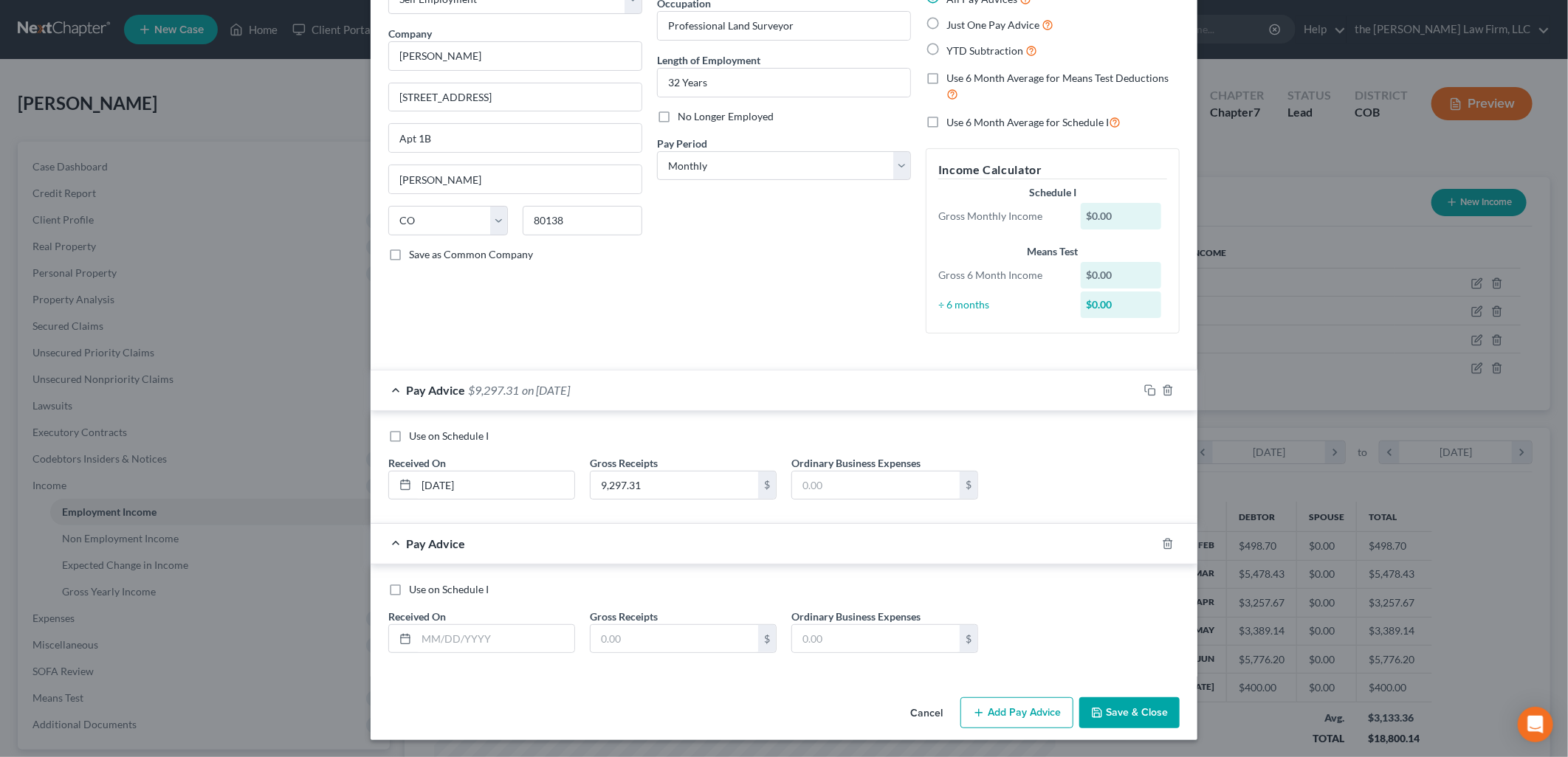
scroll to position [100, 0]
click at [477, 647] on input "text" at bounding box center [495, 638] width 158 height 28
type input "[DATE]"
click at [672, 638] on input "text" at bounding box center [674, 638] width 168 height 28
click at [759, 330] on div "Debtor Spouse Occupation Professional Land Surveyor Length of Employment 32 Yea…" at bounding box center [784, 156] width 269 height 376
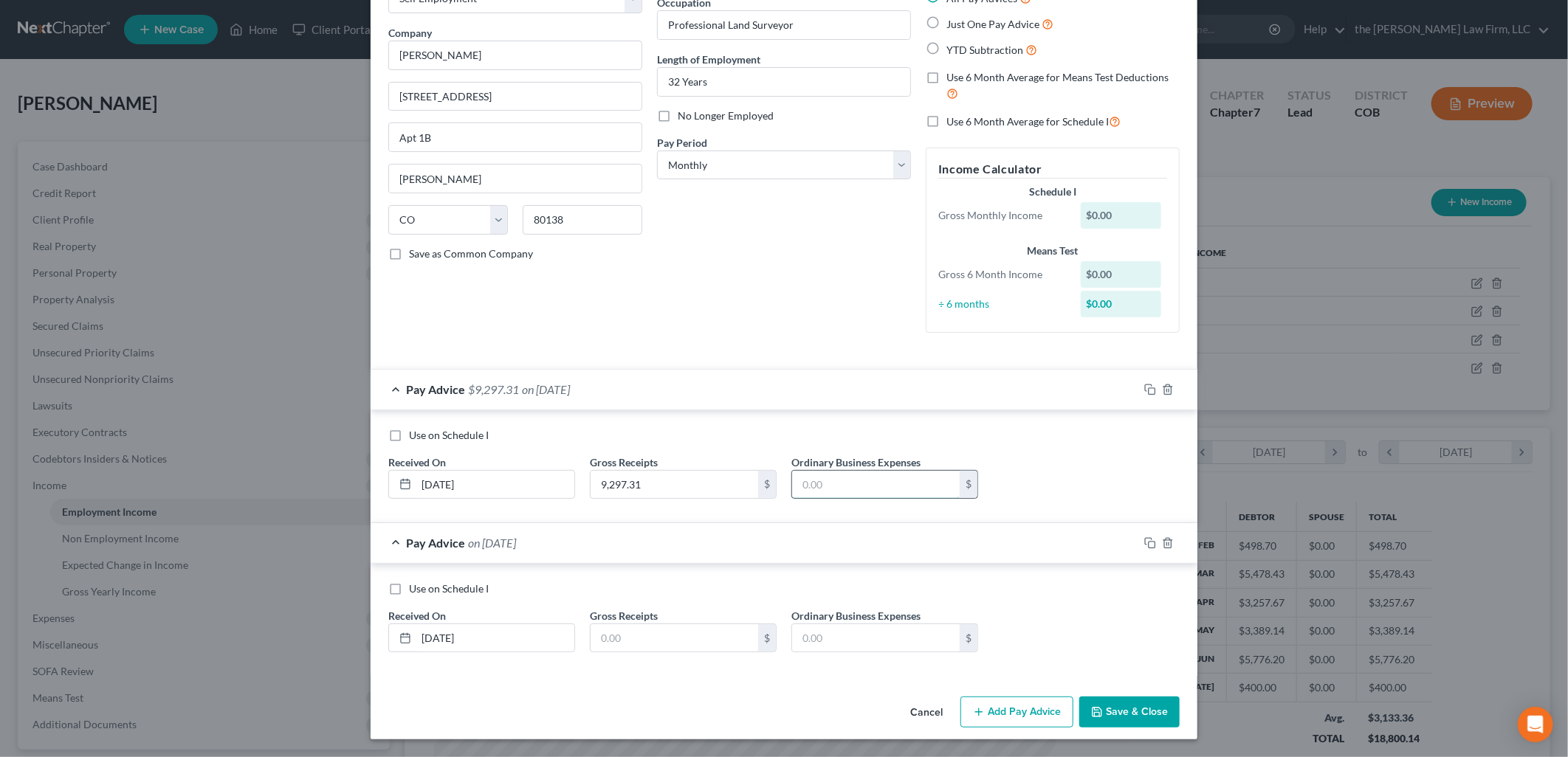
click at [871, 482] on input "text" at bounding box center [875, 484] width 168 height 28
click at [709, 437] on div "Use on Schedule I" at bounding box center [784, 435] width 792 height 15
click at [1164, 547] on icon "button" at bounding box center [1168, 543] width 7 height 10
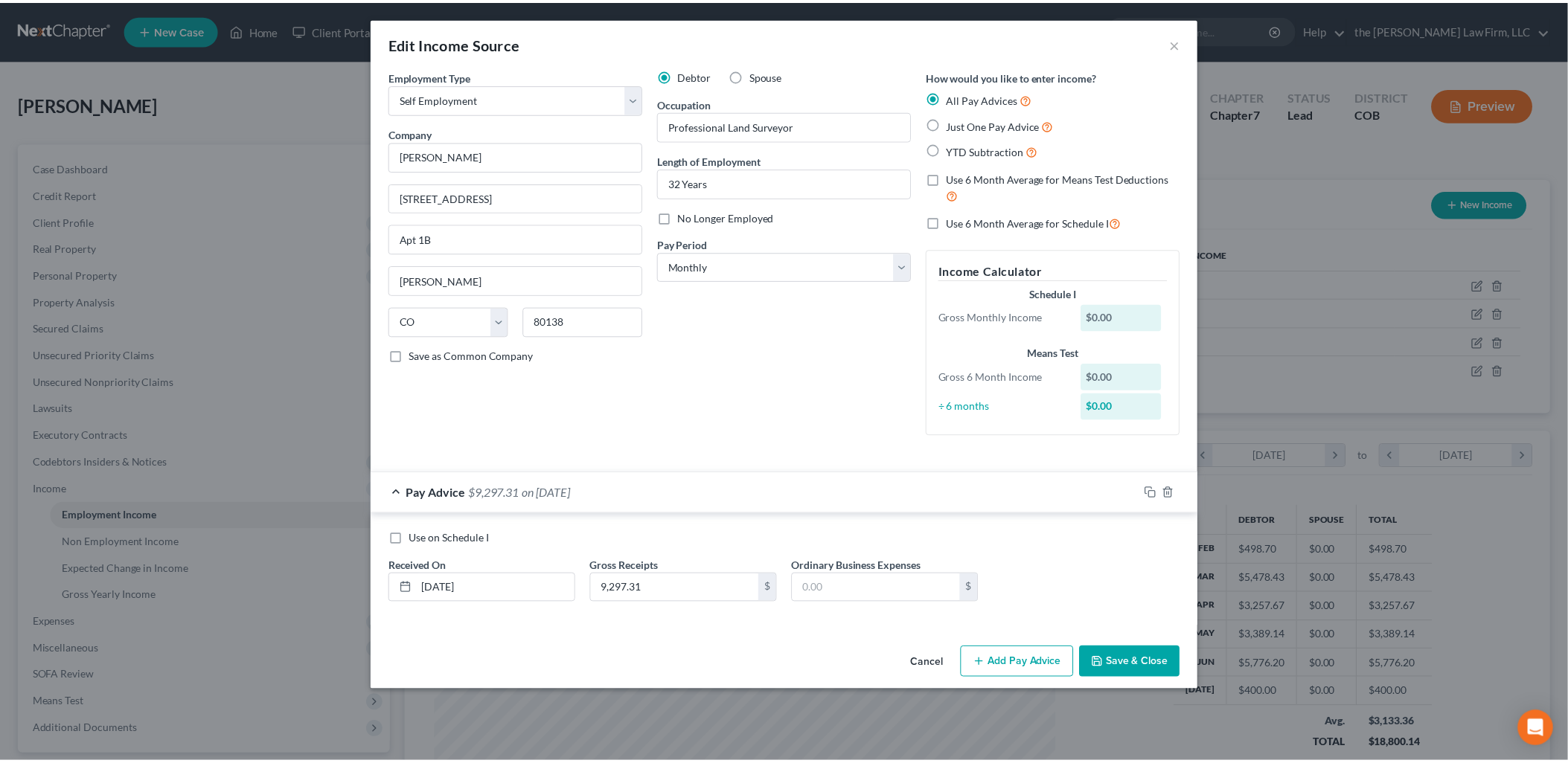
scroll to position [0, 0]
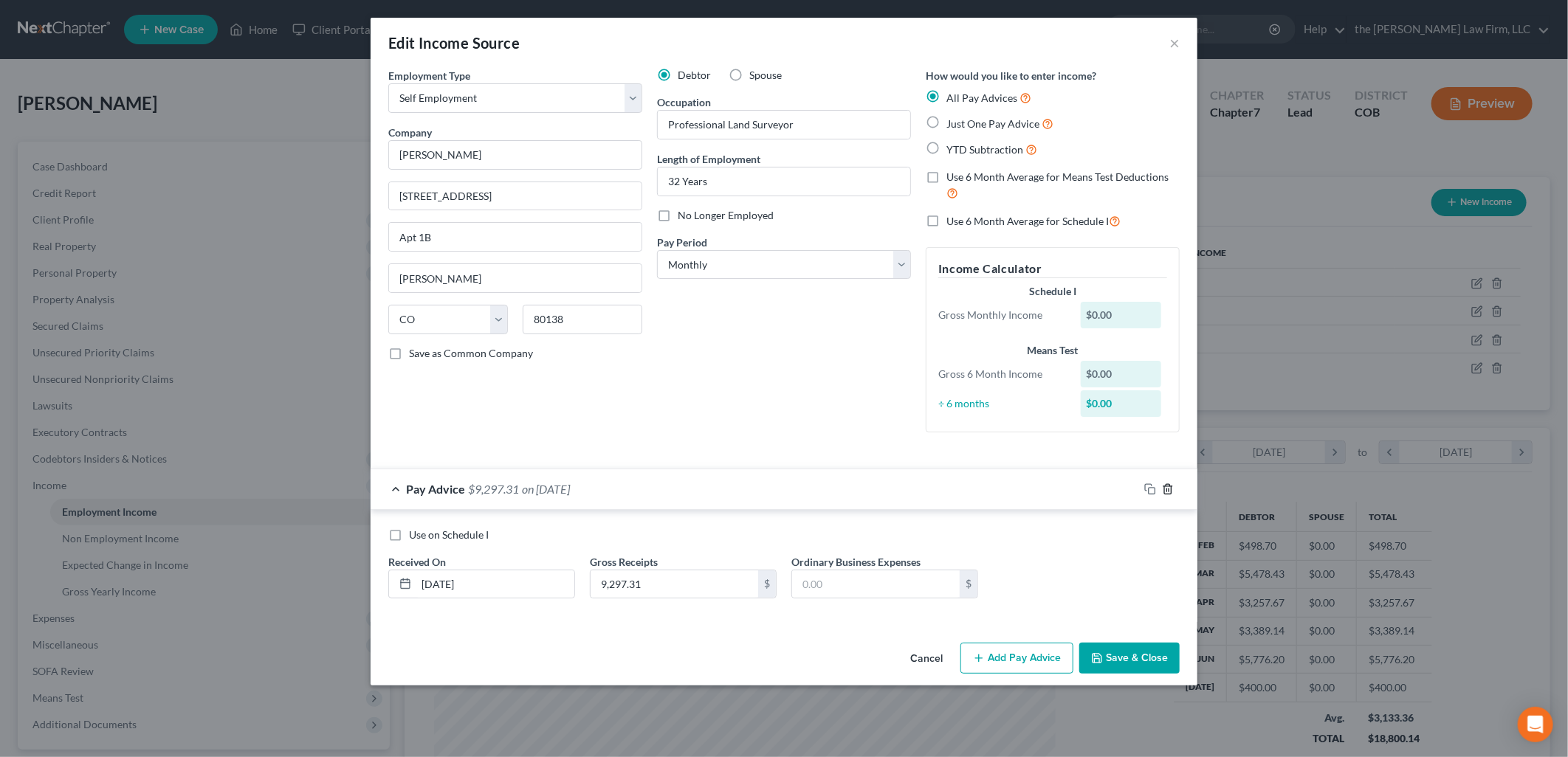
click at [1167, 492] on icon "button" at bounding box center [1168, 489] width 11 height 11
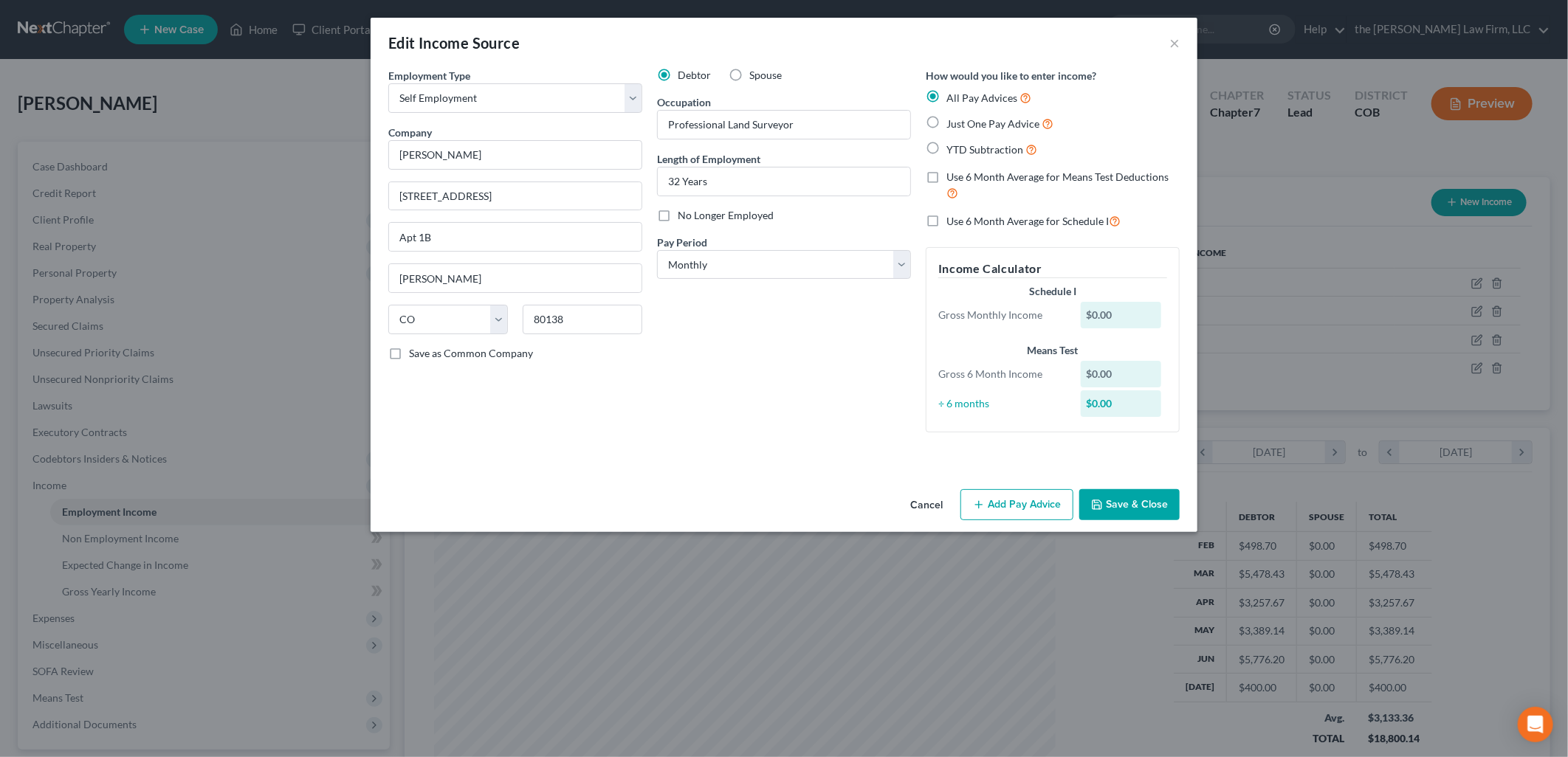
click at [1142, 510] on button "Save & Close" at bounding box center [1129, 505] width 101 height 31
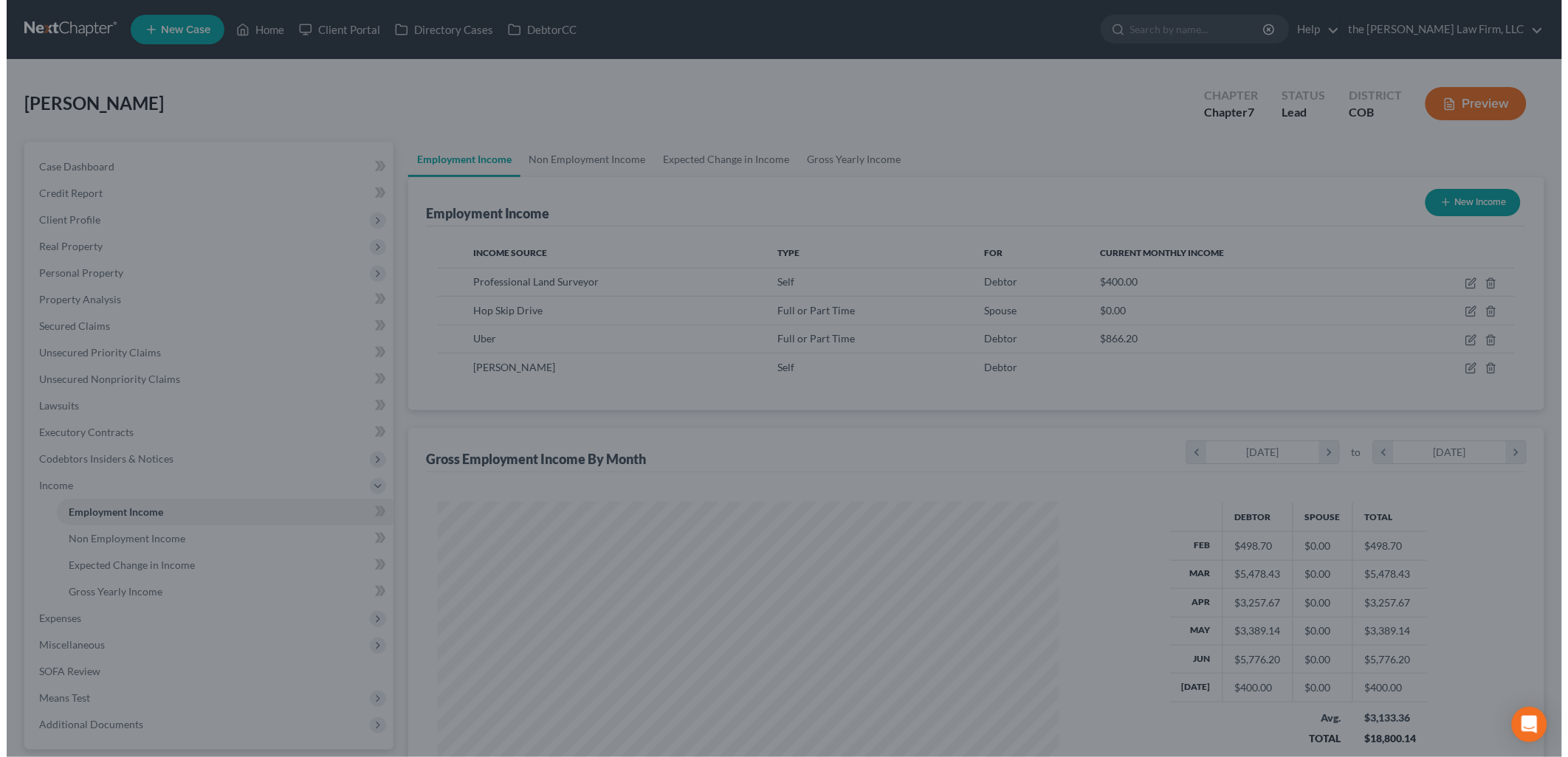
scroll to position [737585, 737626]
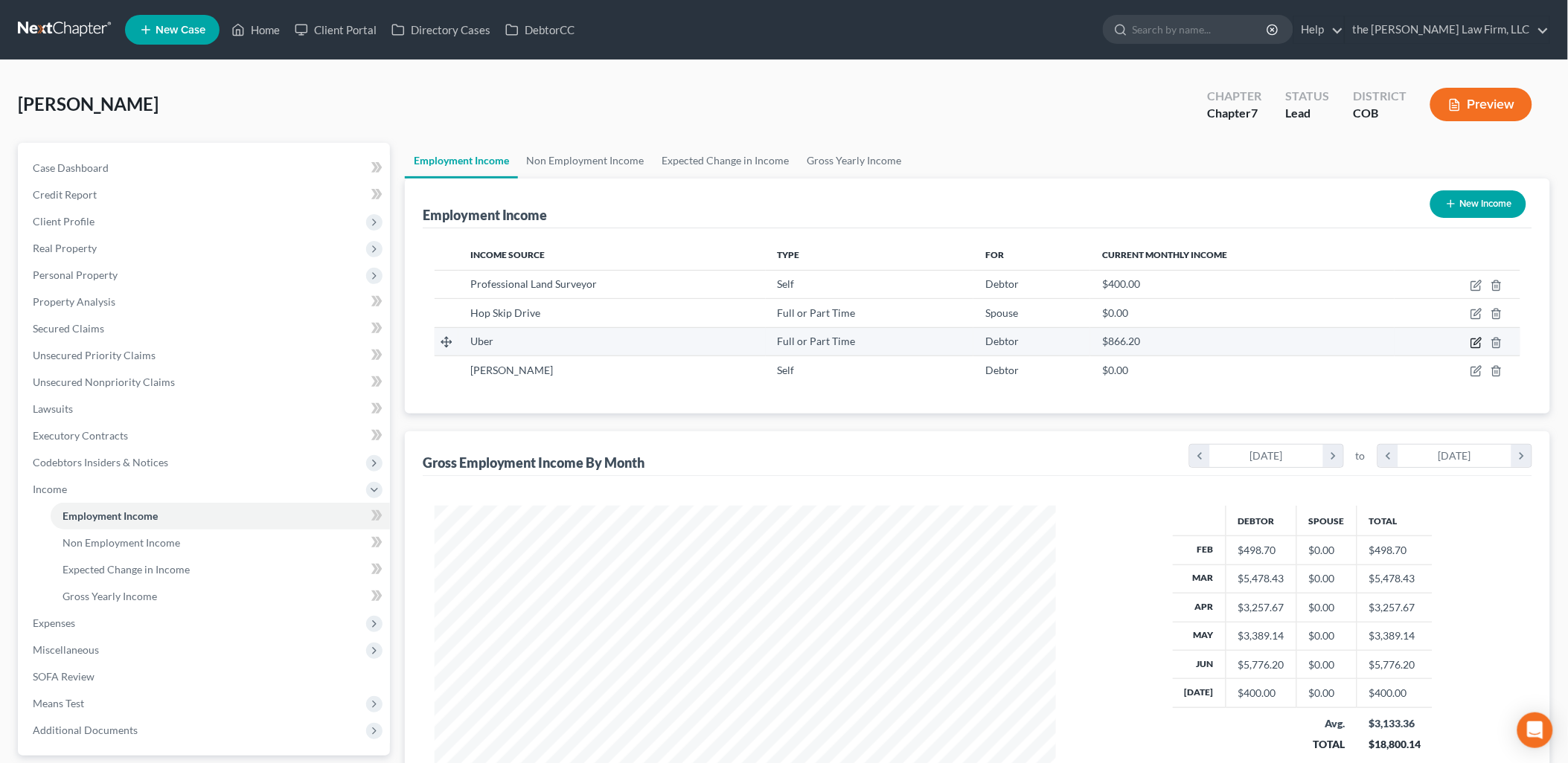
click at [1478, 337] on icon "button" at bounding box center [1476, 342] width 12 height 12
select select "0"
select select "4"
select select "0"
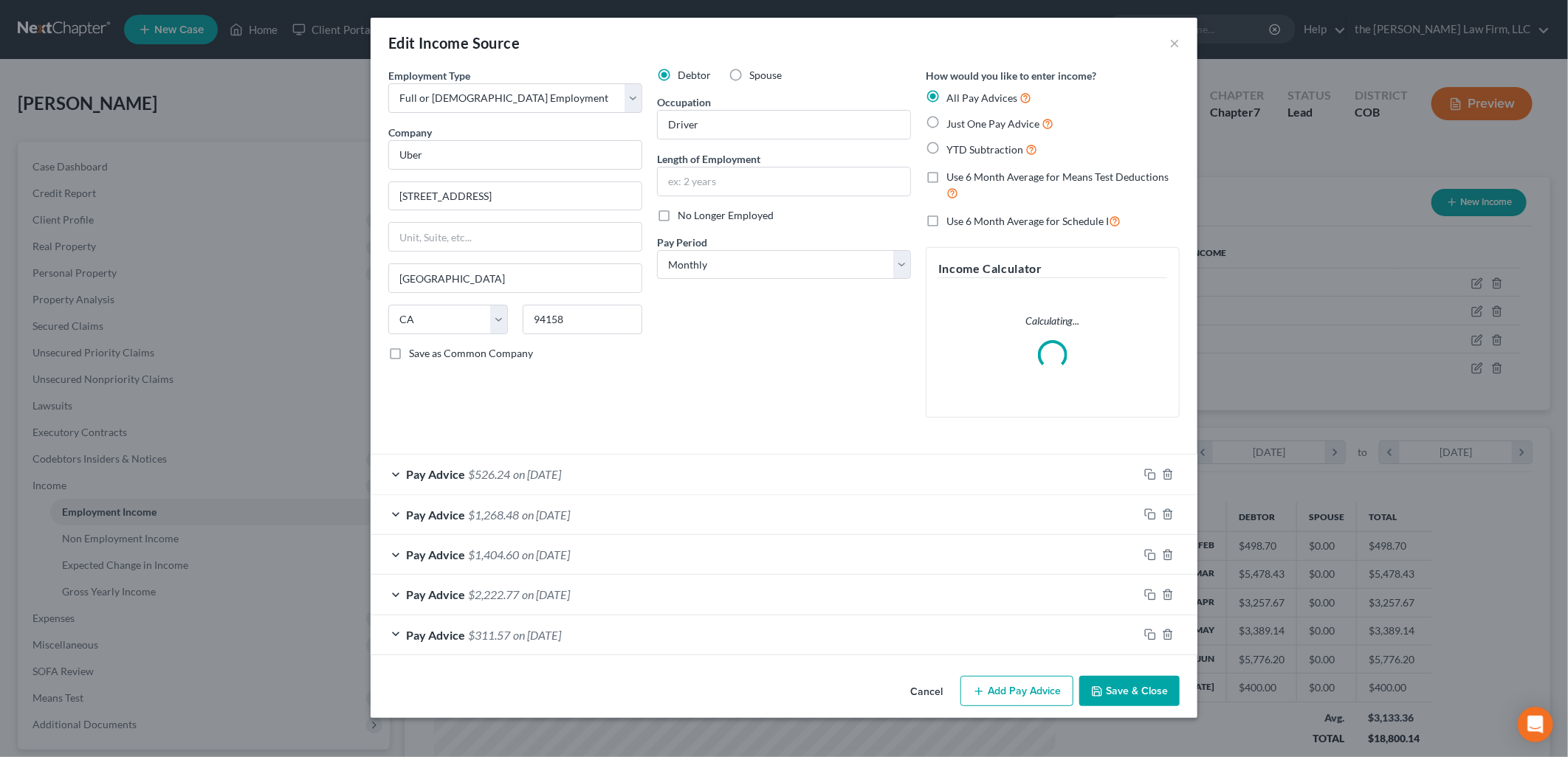
scroll to position [311, 651]
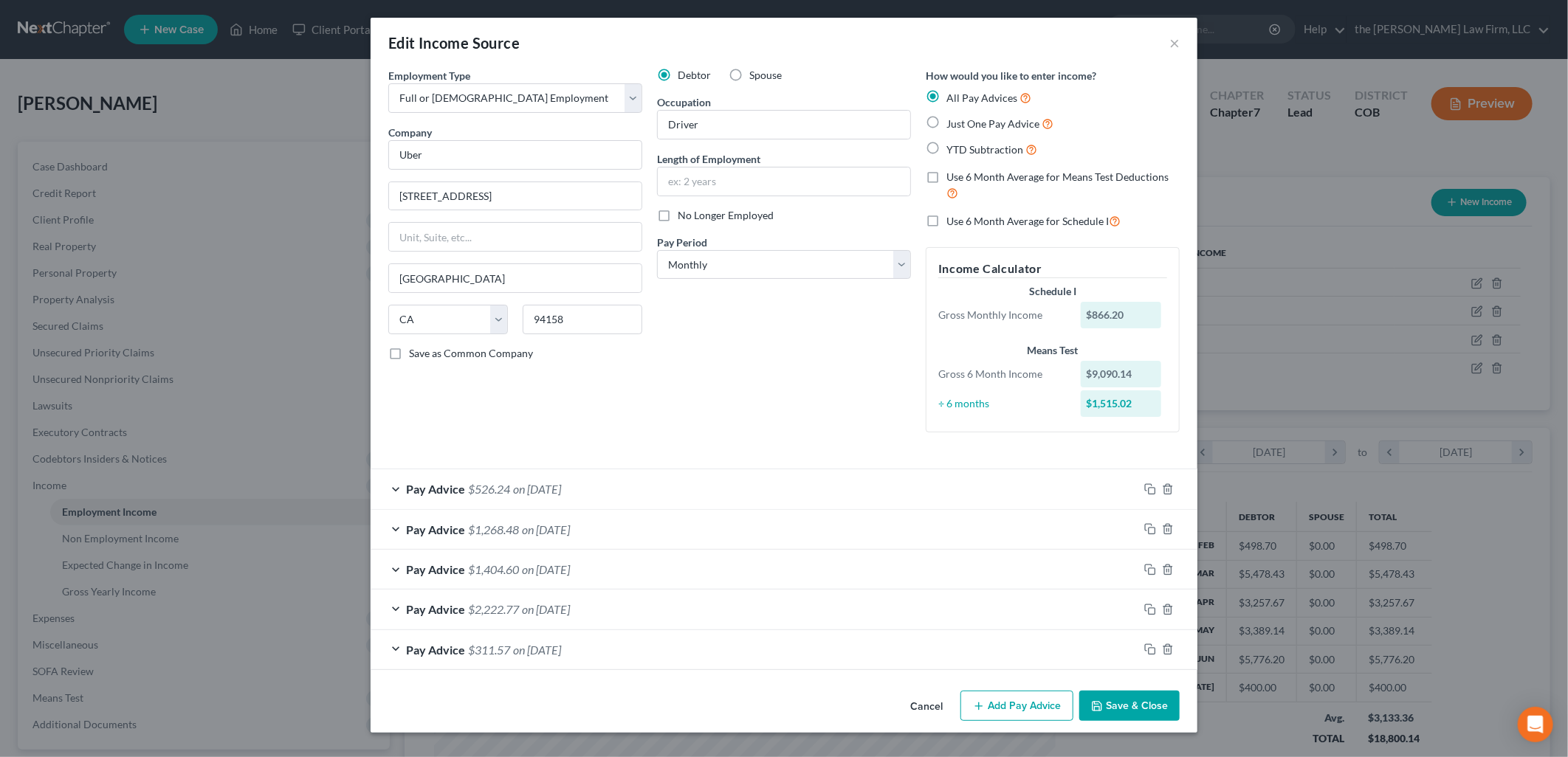
click at [622, 633] on div "Pay Advice $311.57 on [DATE]" at bounding box center [755, 650] width 768 height 39
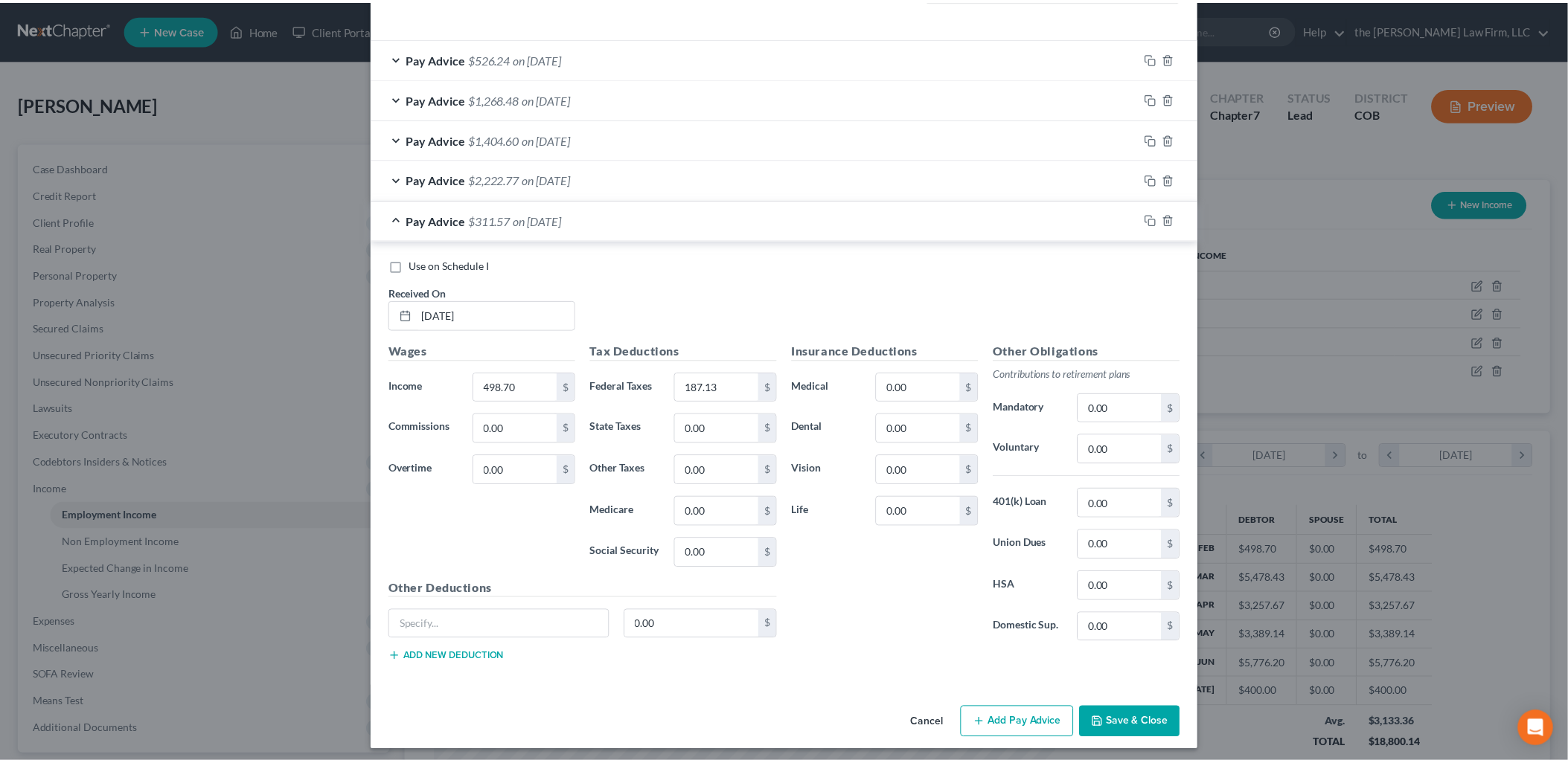
scroll to position [442, 0]
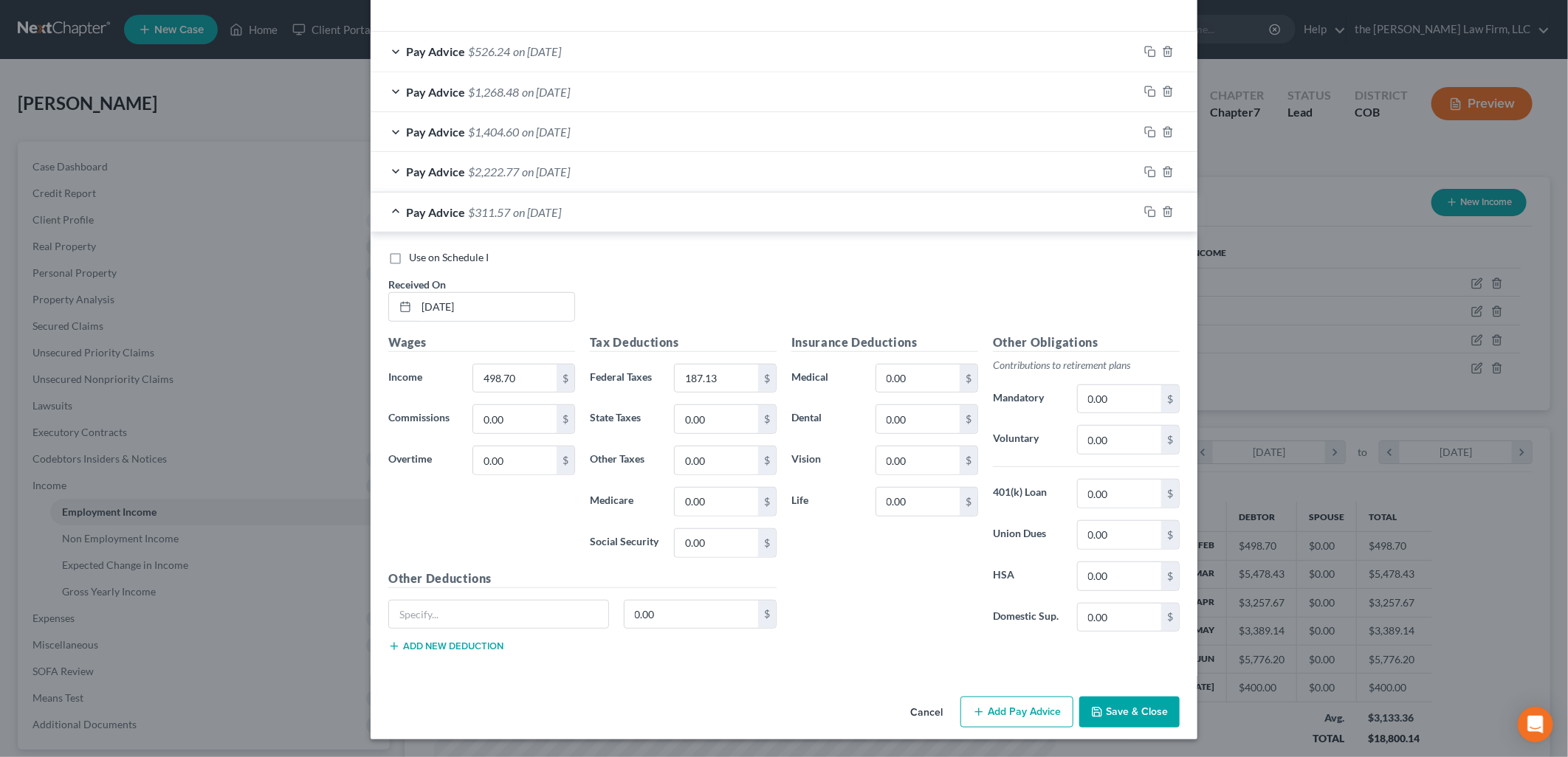
click at [772, 259] on div "Use on Schedule I" at bounding box center [784, 258] width 792 height 15
click at [502, 409] on input "0.00" at bounding box center [515, 419] width 84 height 28
type input "494."
click at [698, 307] on div "Use on Schedule I Received On * [DATE]" at bounding box center [784, 292] width 807 height 83
click at [1140, 701] on button "Save & Close" at bounding box center [1129, 712] width 101 height 31
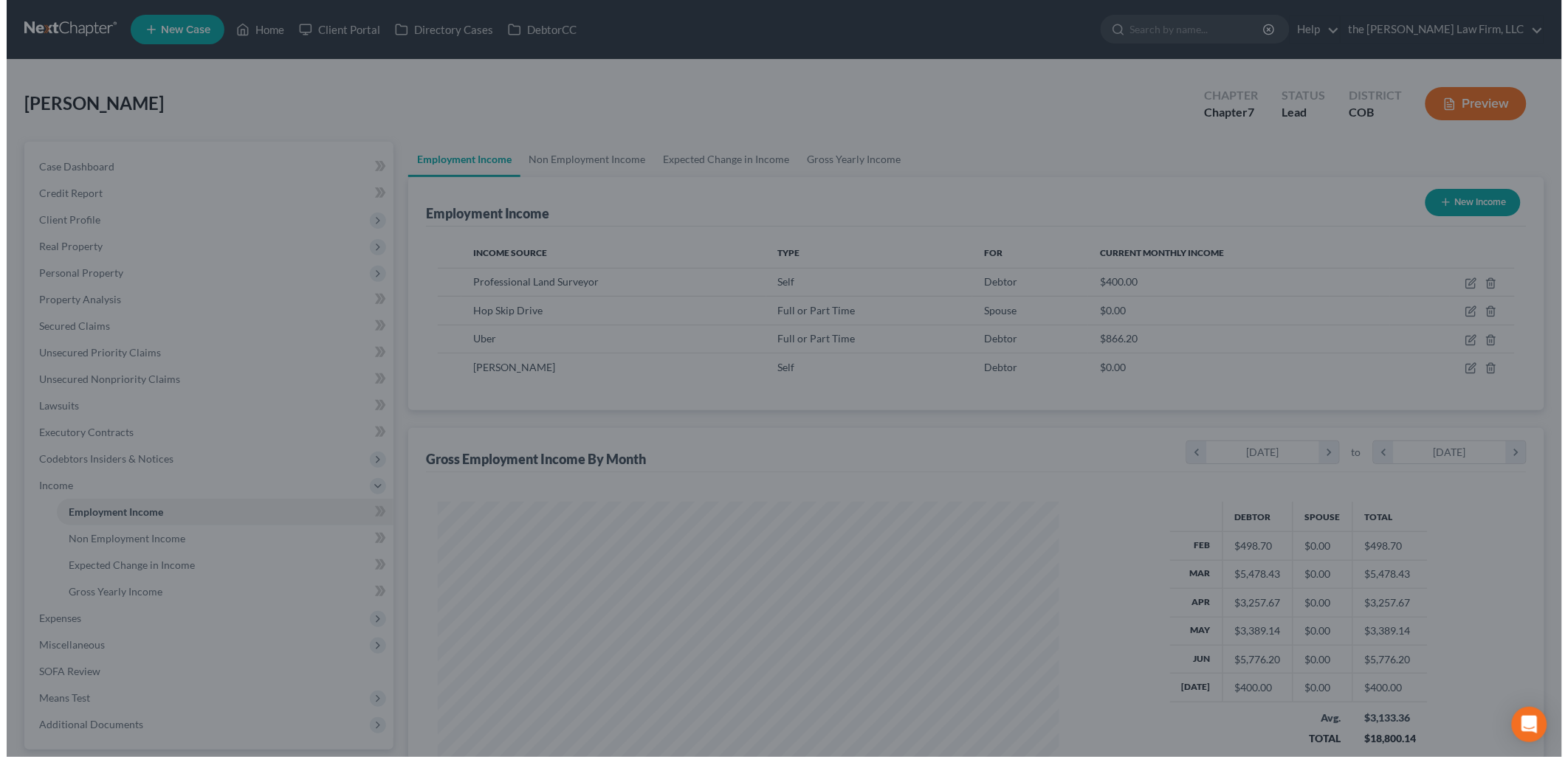
scroll to position [737585, 737626]
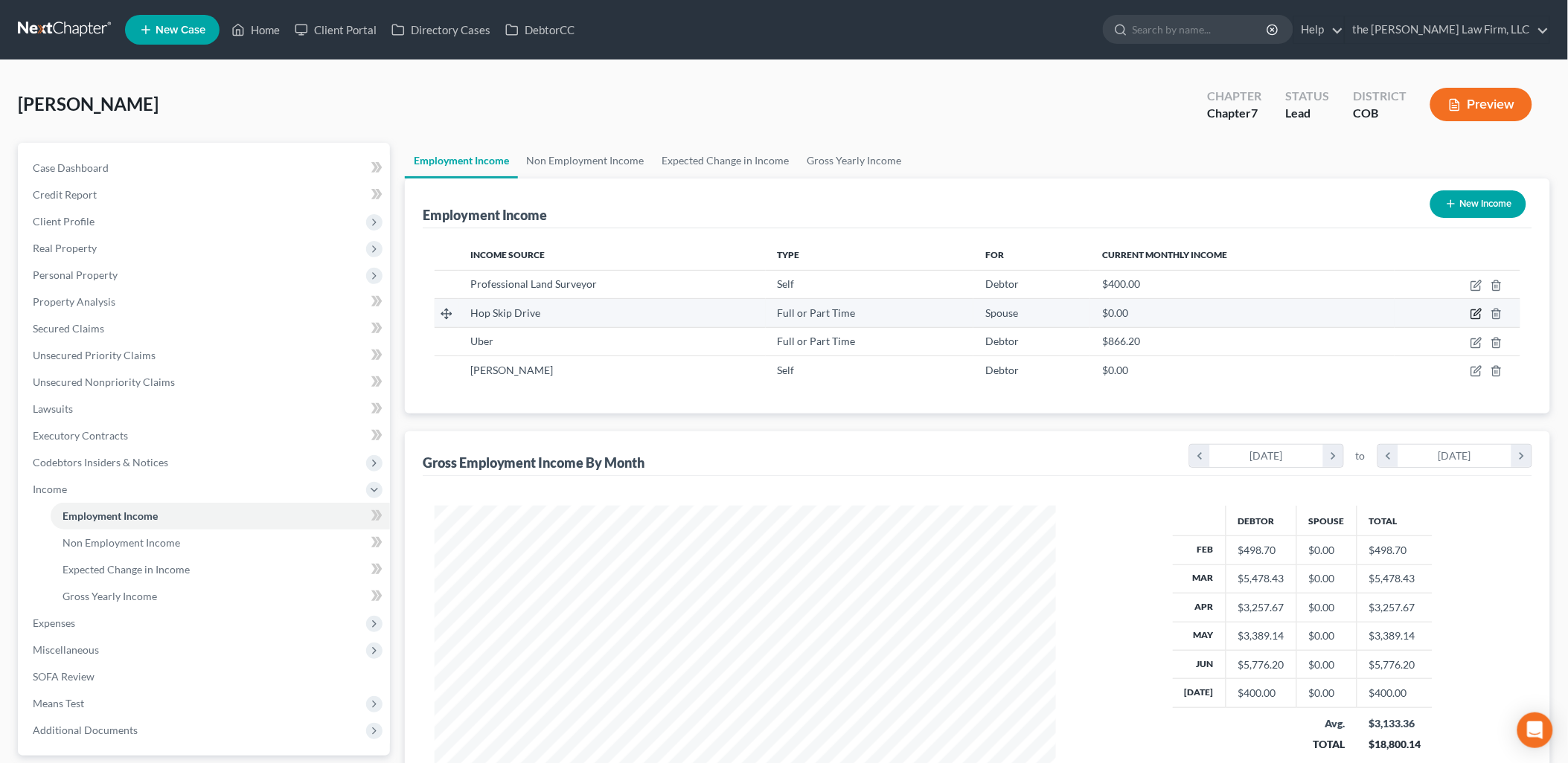
click at [1478, 310] on icon "button" at bounding box center [1477, 313] width 7 height 7
select select "0"
select select "4"
select select "3"
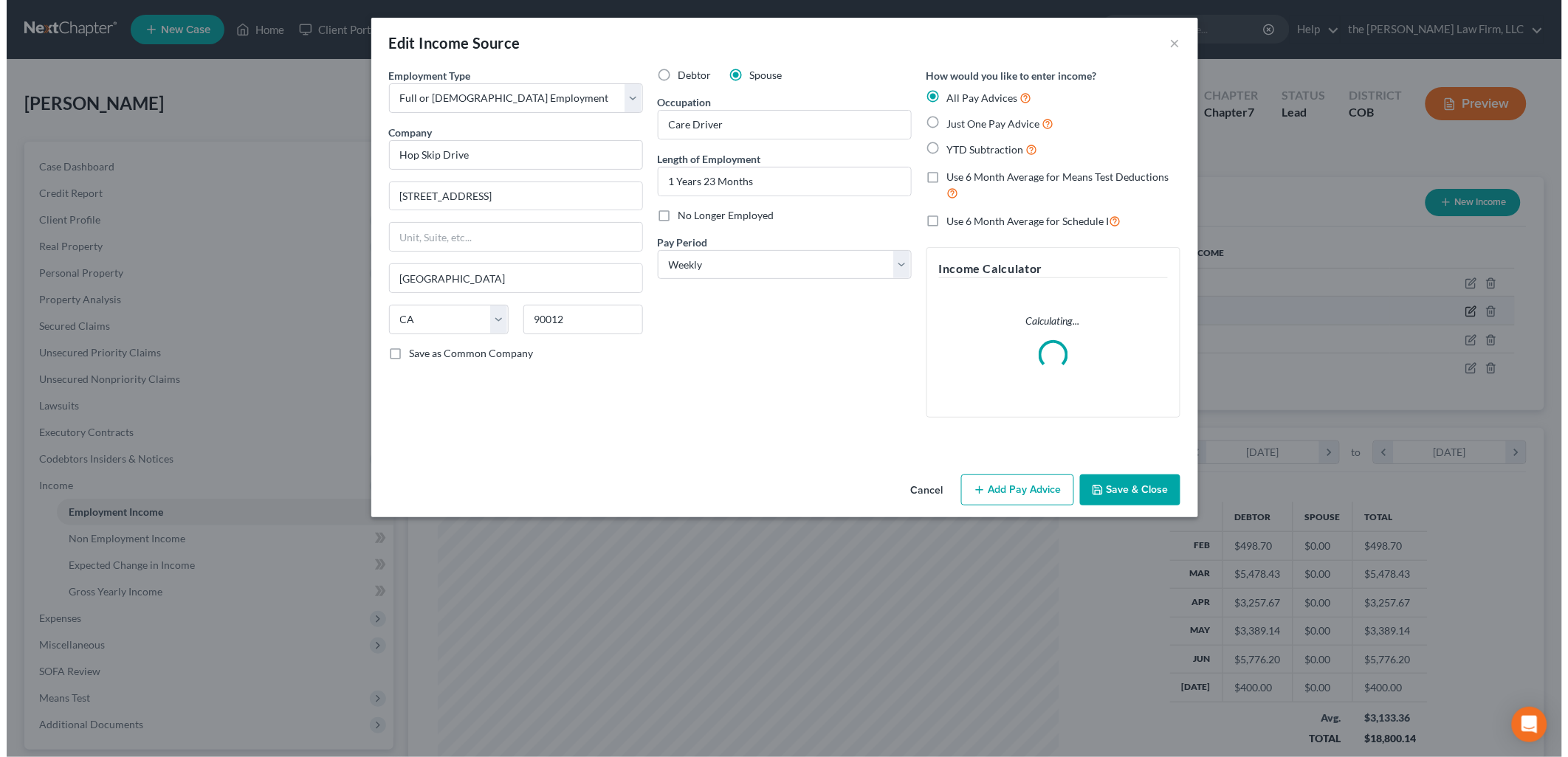
scroll to position [311, 651]
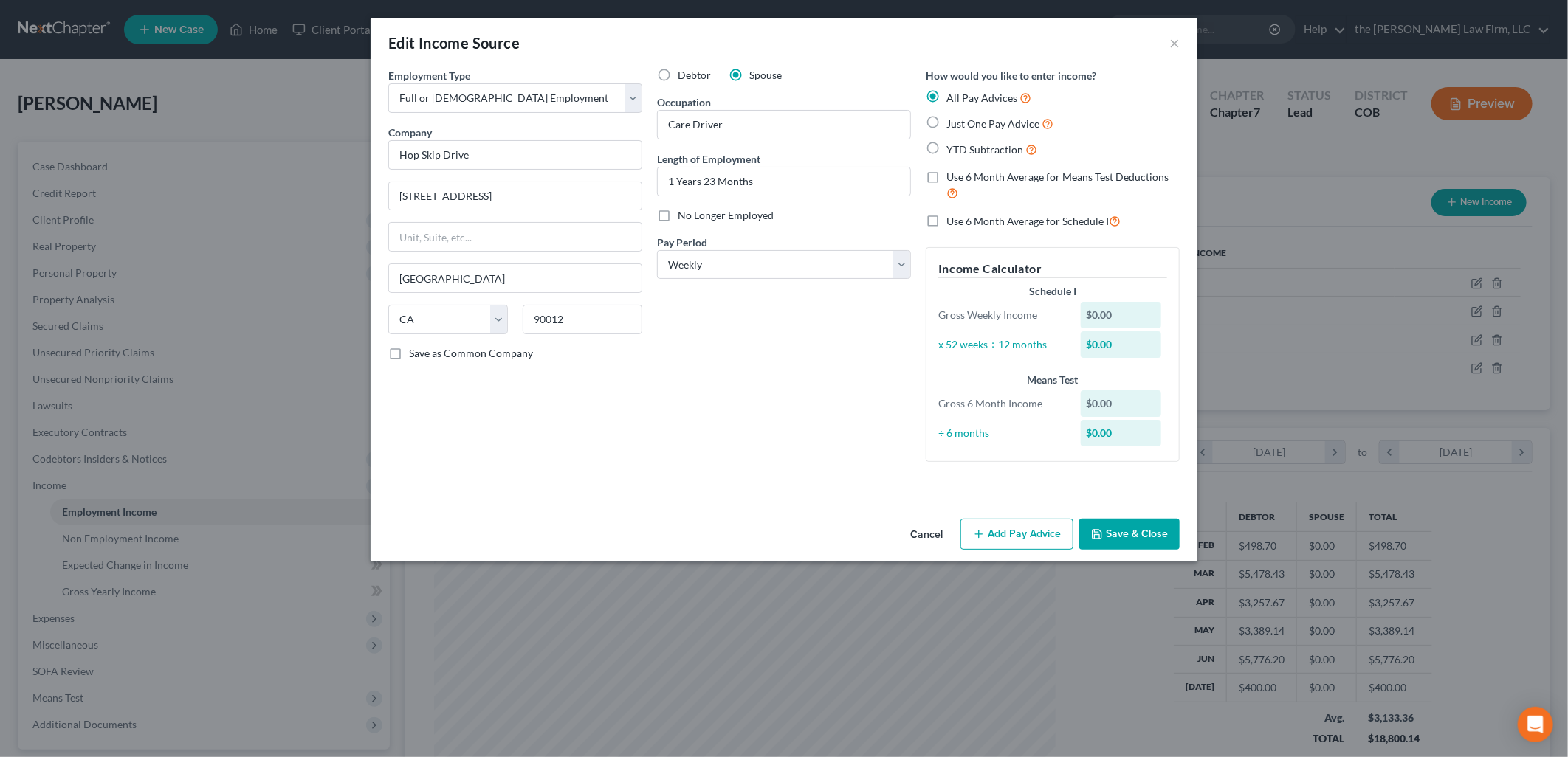
click at [1030, 540] on button "Add Pay Advice" at bounding box center [1017, 534] width 113 height 31
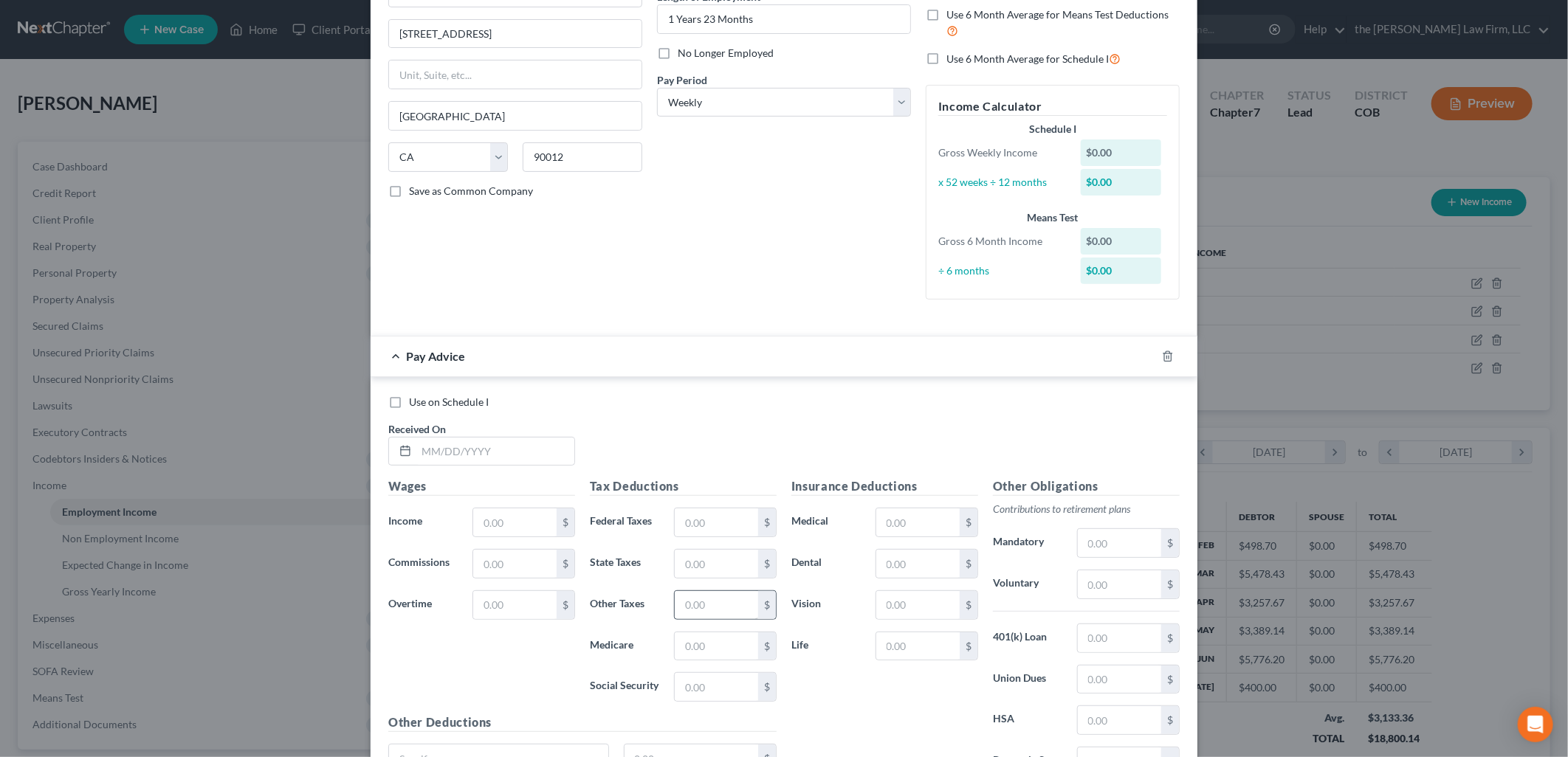
scroll to position [307, 0]
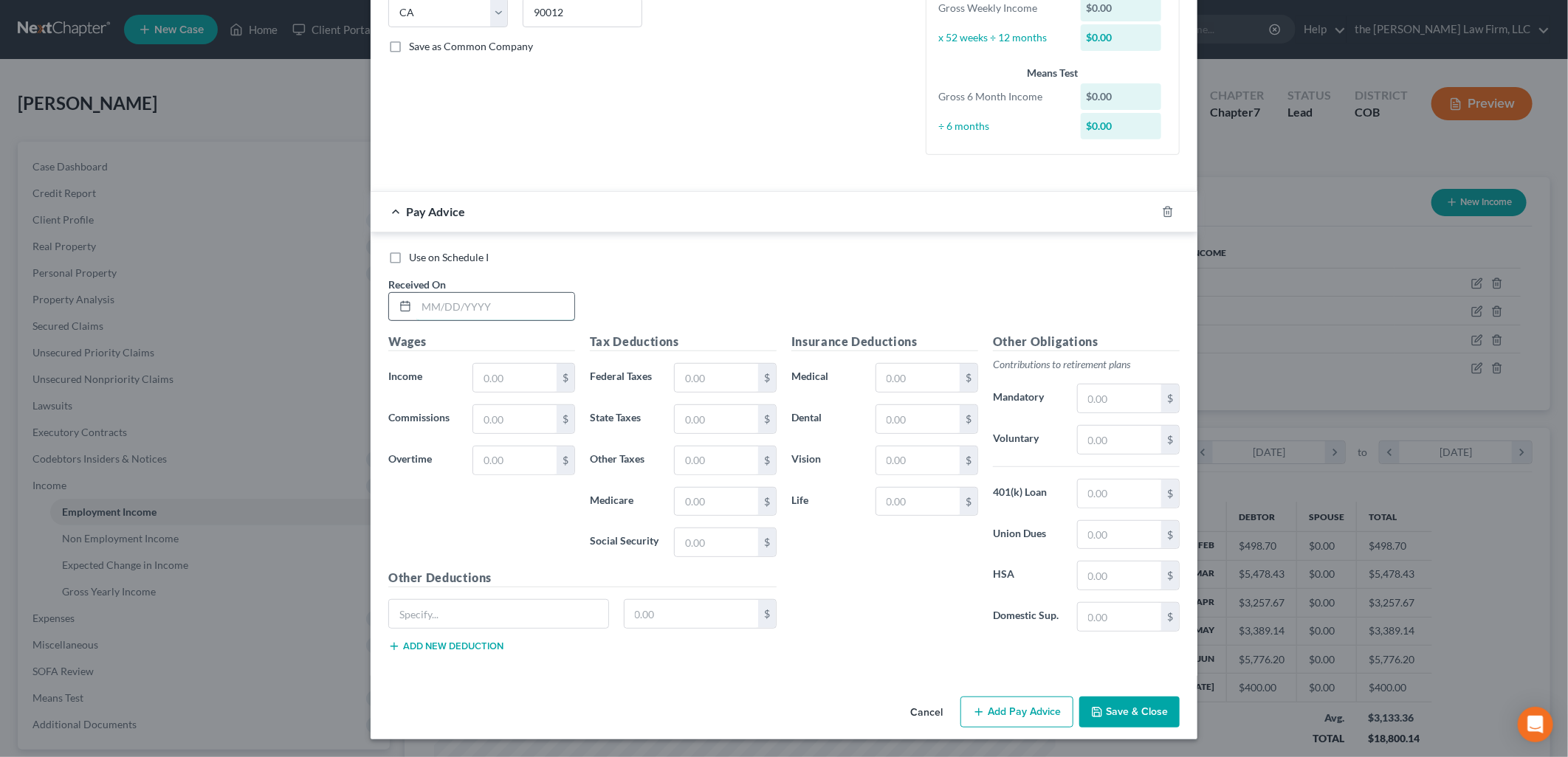
click at [548, 305] on input "text" at bounding box center [495, 307] width 158 height 28
type input "[DATE]"
type input "541.87"
click at [1028, 714] on button "Add Pay Advice" at bounding box center [1017, 712] width 113 height 31
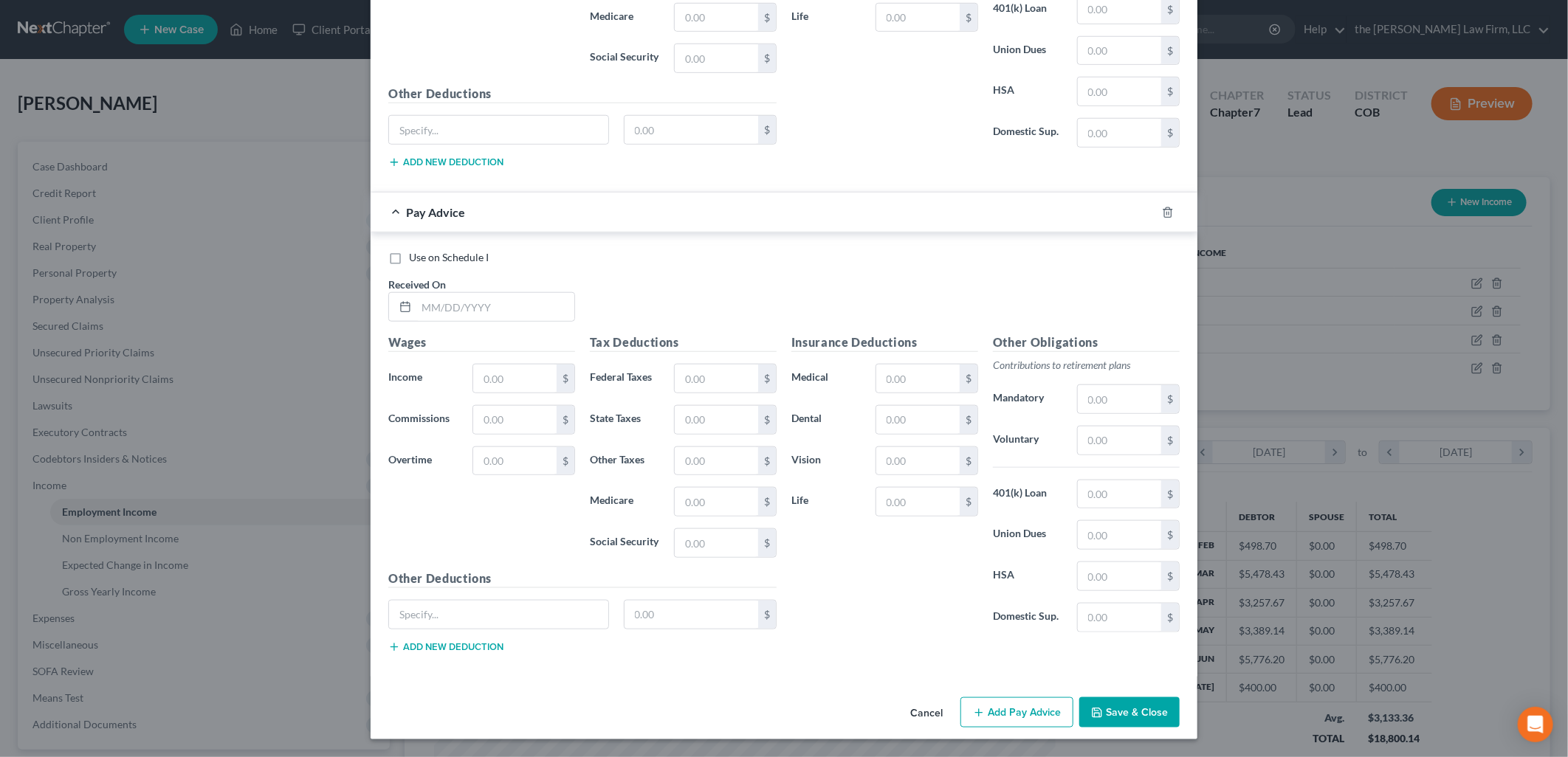
scroll to position [793, 0]
click at [481, 301] on input "text" at bounding box center [495, 307] width 158 height 28
type input "[DATE]"
type input "518.83"
click at [1031, 709] on button "Add Pay Advice" at bounding box center [1017, 713] width 113 height 31
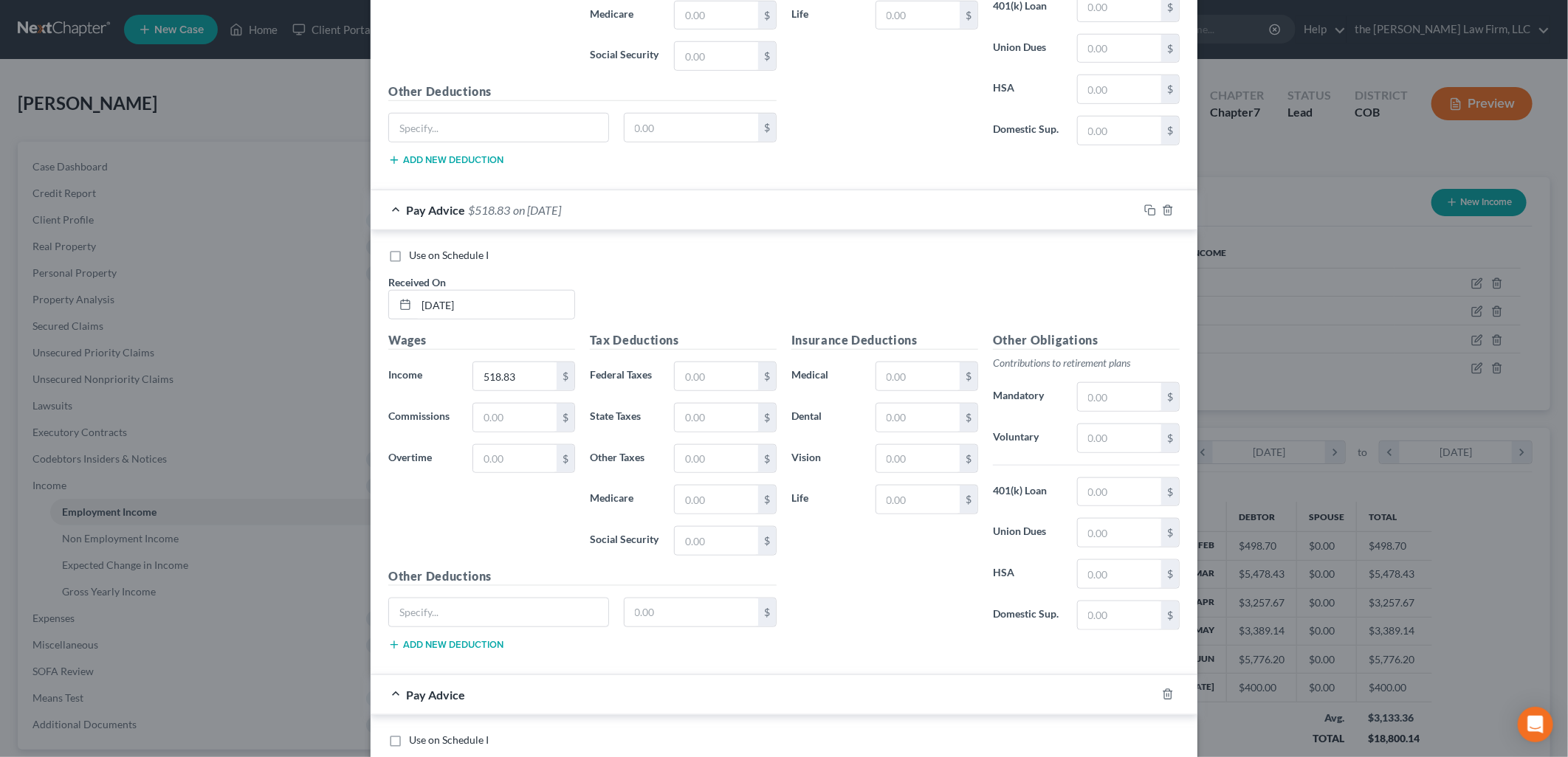
scroll to position [1279, 0]
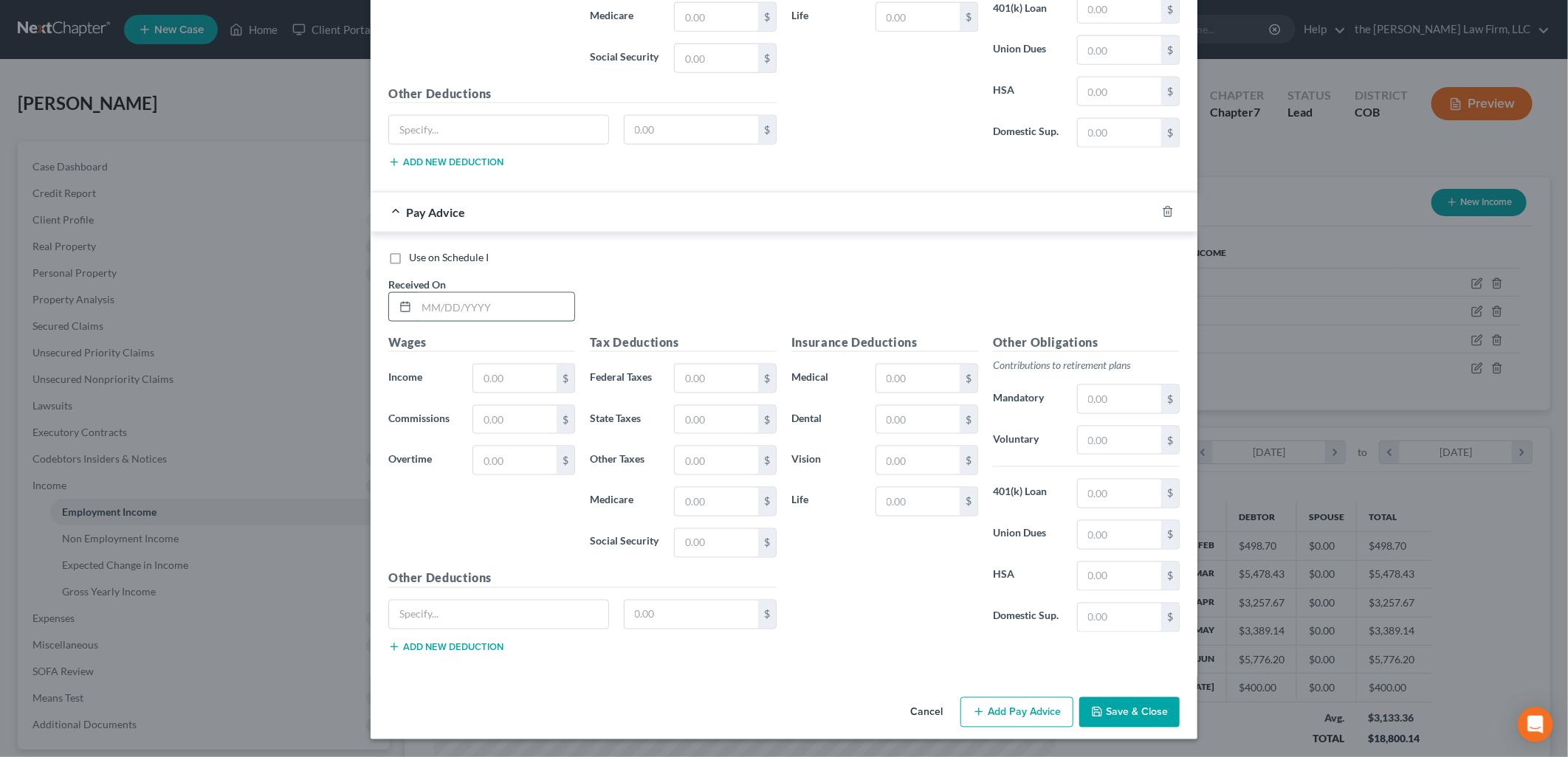
click at [477, 311] on input "text" at bounding box center [495, 307] width 158 height 28
type input "[DATE]"
type input "319.61"
click at [1027, 720] on button "Add Pay Advice" at bounding box center [1017, 713] width 113 height 31
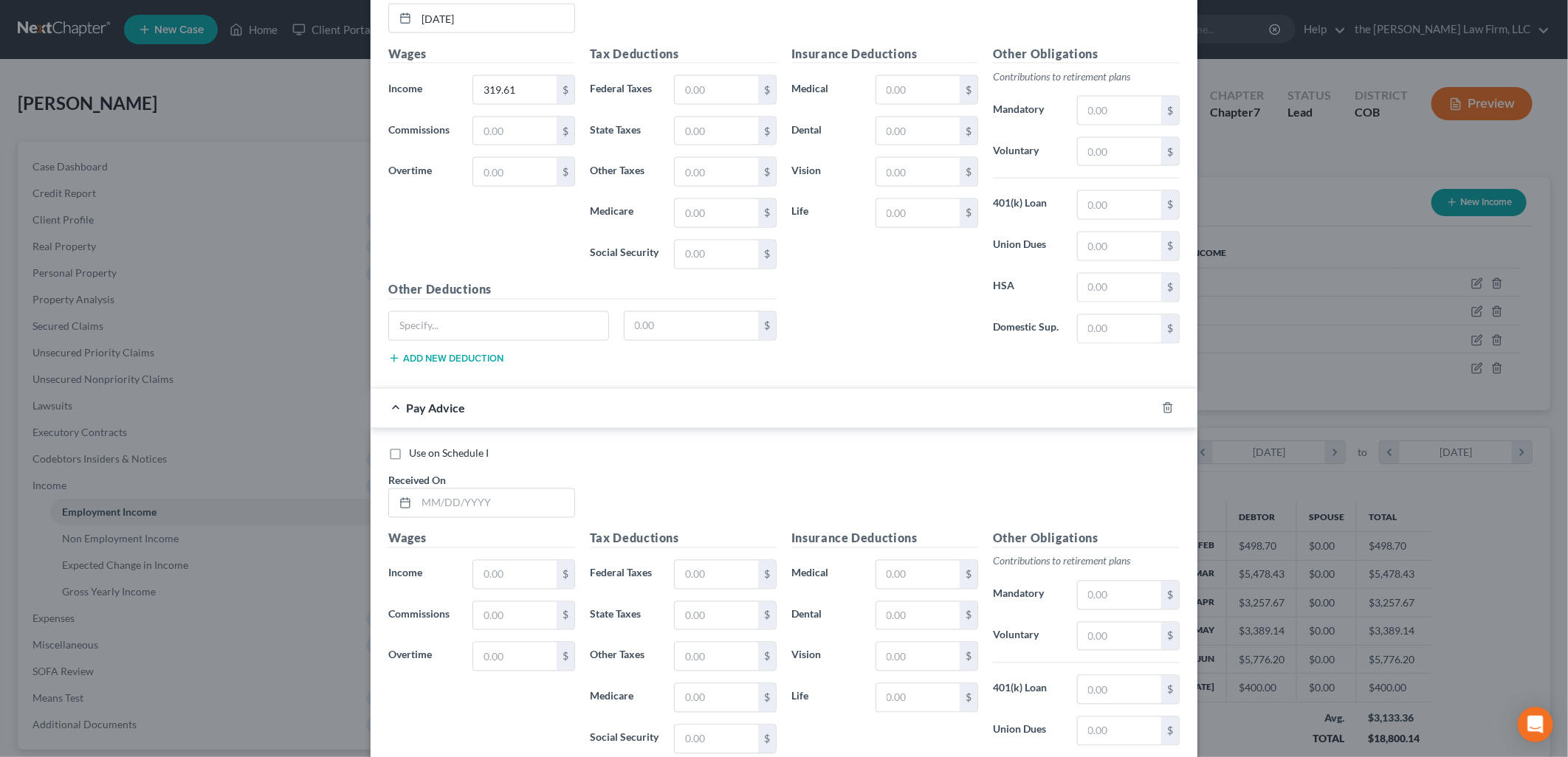
scroll to position [1765, 0]
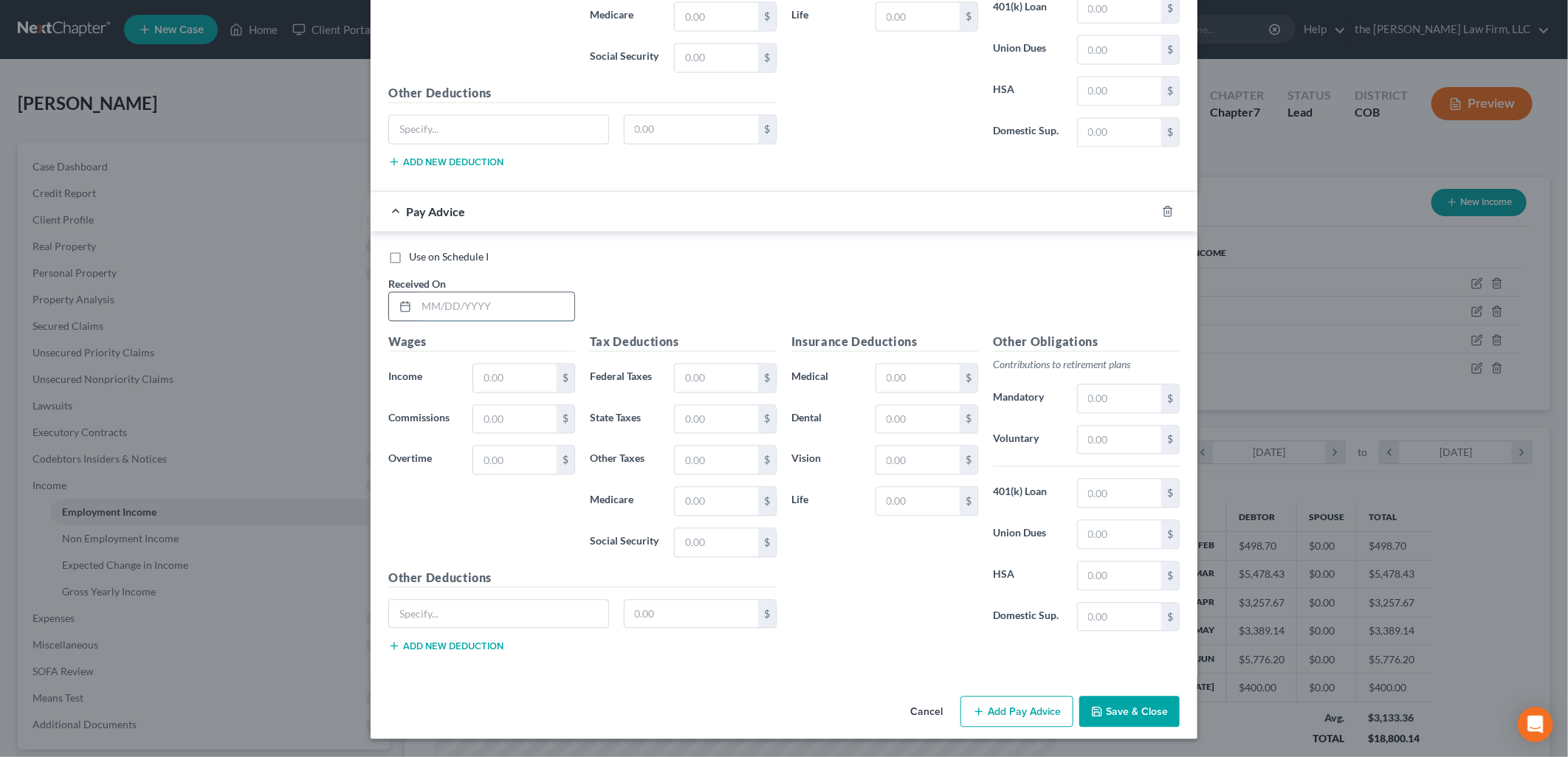
click at [522, 304] on input "text" at bounding box center [495, 307] width 158 height 28
type input "[DATE]"
type input "143.83"
drag, startPoint x: 1019, startPoint y: 712, endPoint x: 911, endPoint y: 574, distance: 175.2
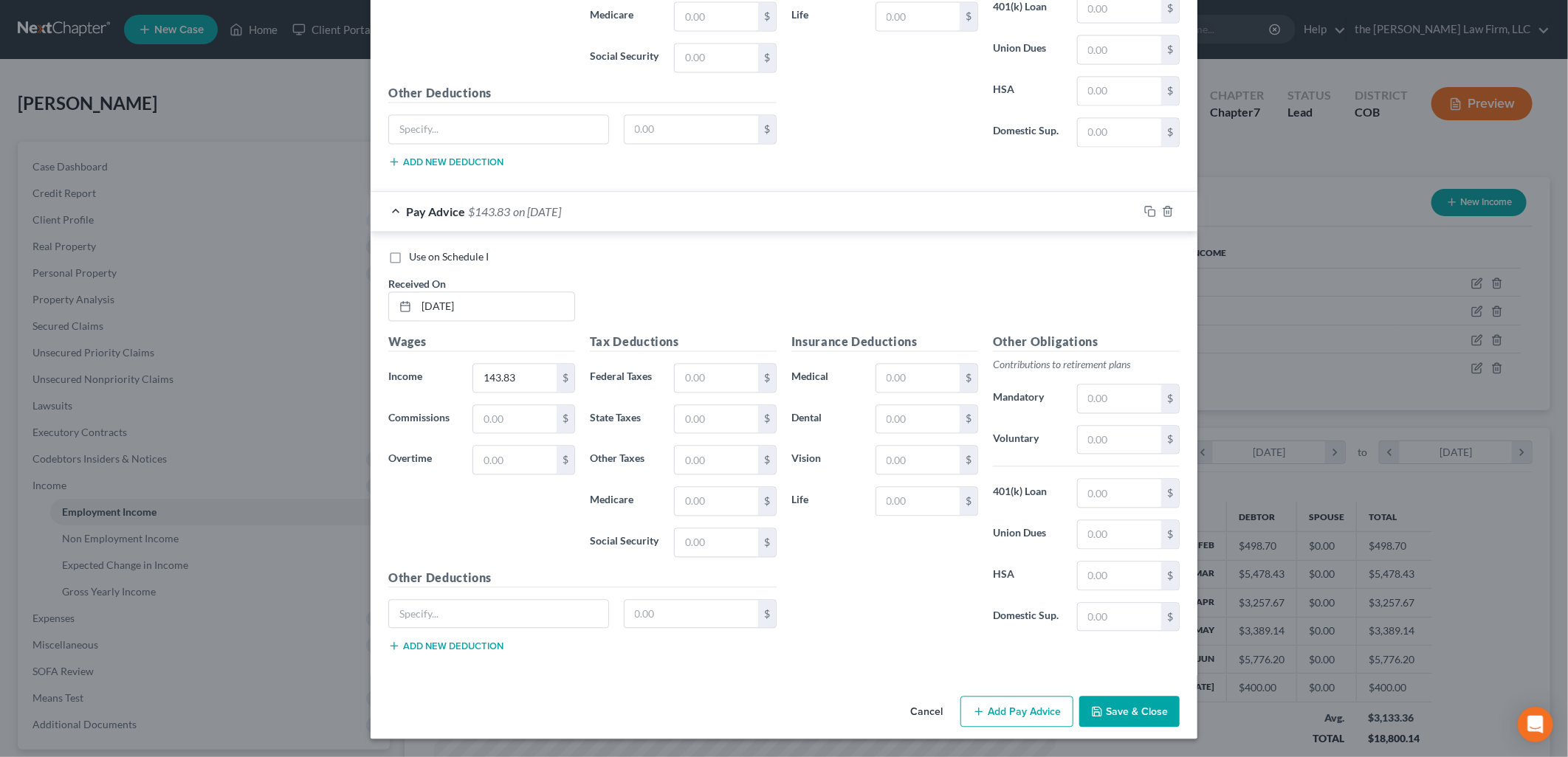
click at [1019, 712] on button "Add Pay Advice" at bounding box center [1017, 712] width 113 height 31
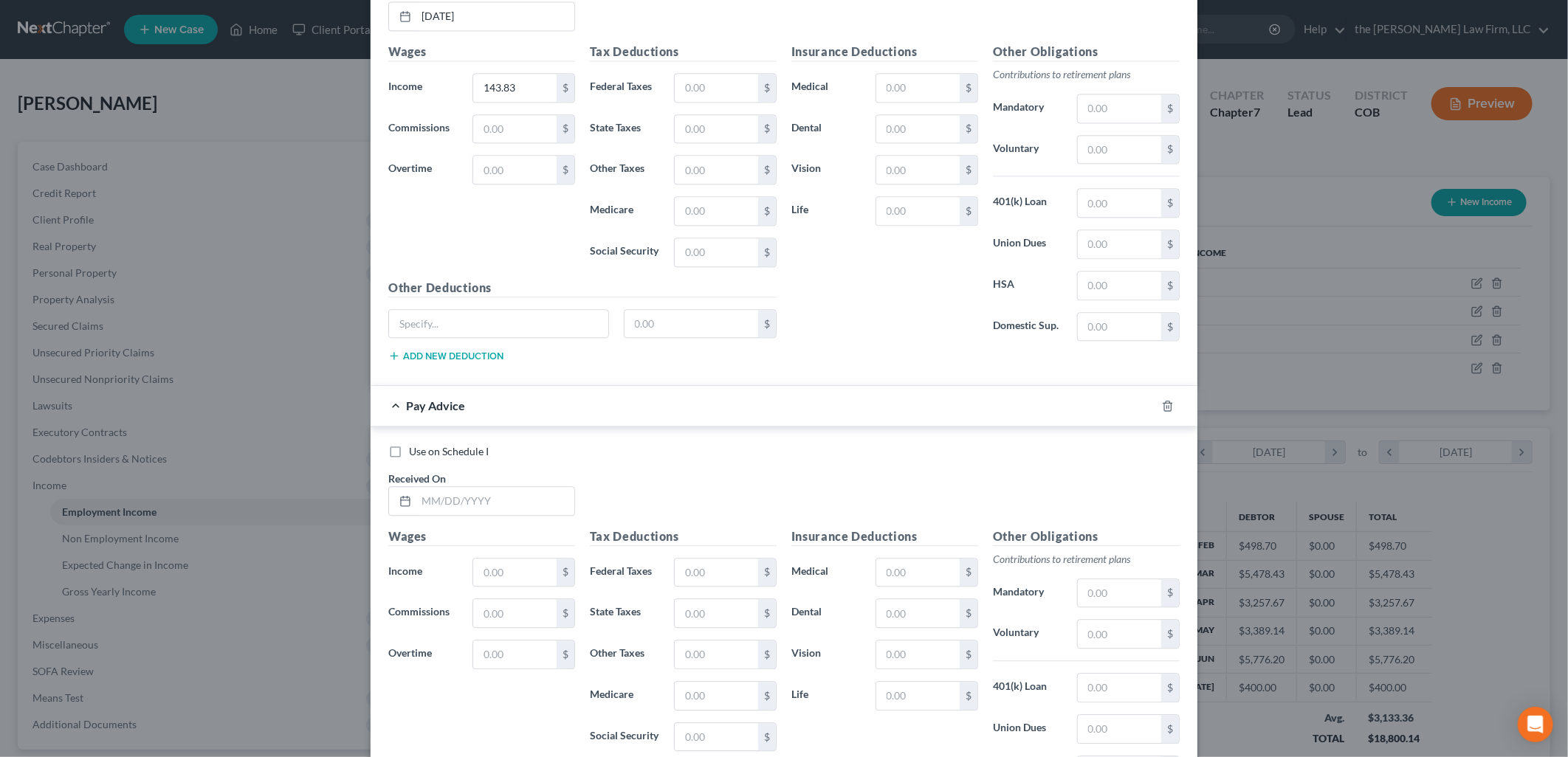
scroll to position [2251, 0]
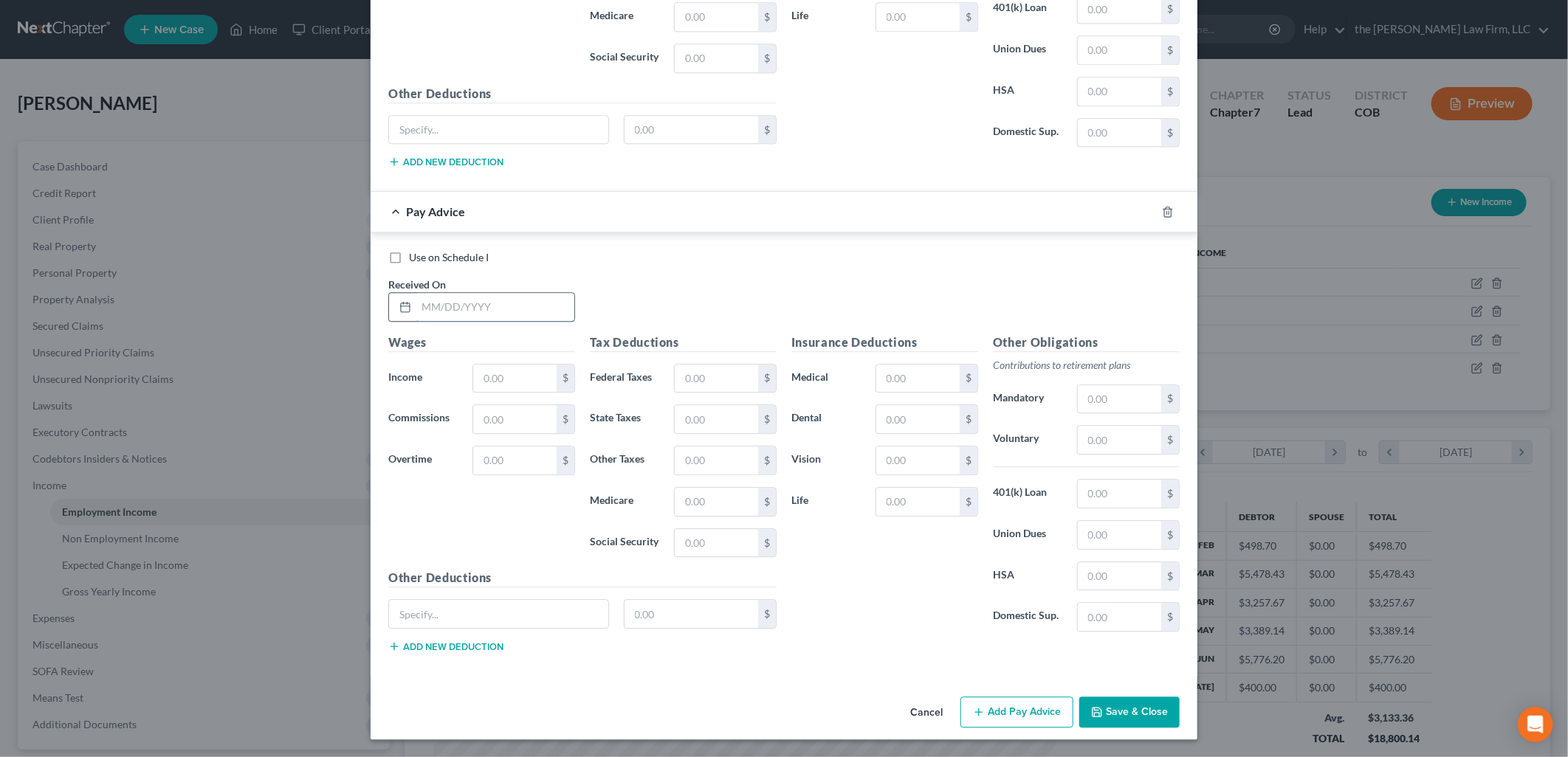
click at [476, 296] on input "text" at bounding box center [495, 307] width 158 height 28
type input "[DATE]"
click at [520, 379] on input "text" at bounding box center [515, 378] width 84 height 28
type input "440.14"
click at [991, 714] on button "Add Pay Advice" at bounding box center [1017, 712] width 113 height 31
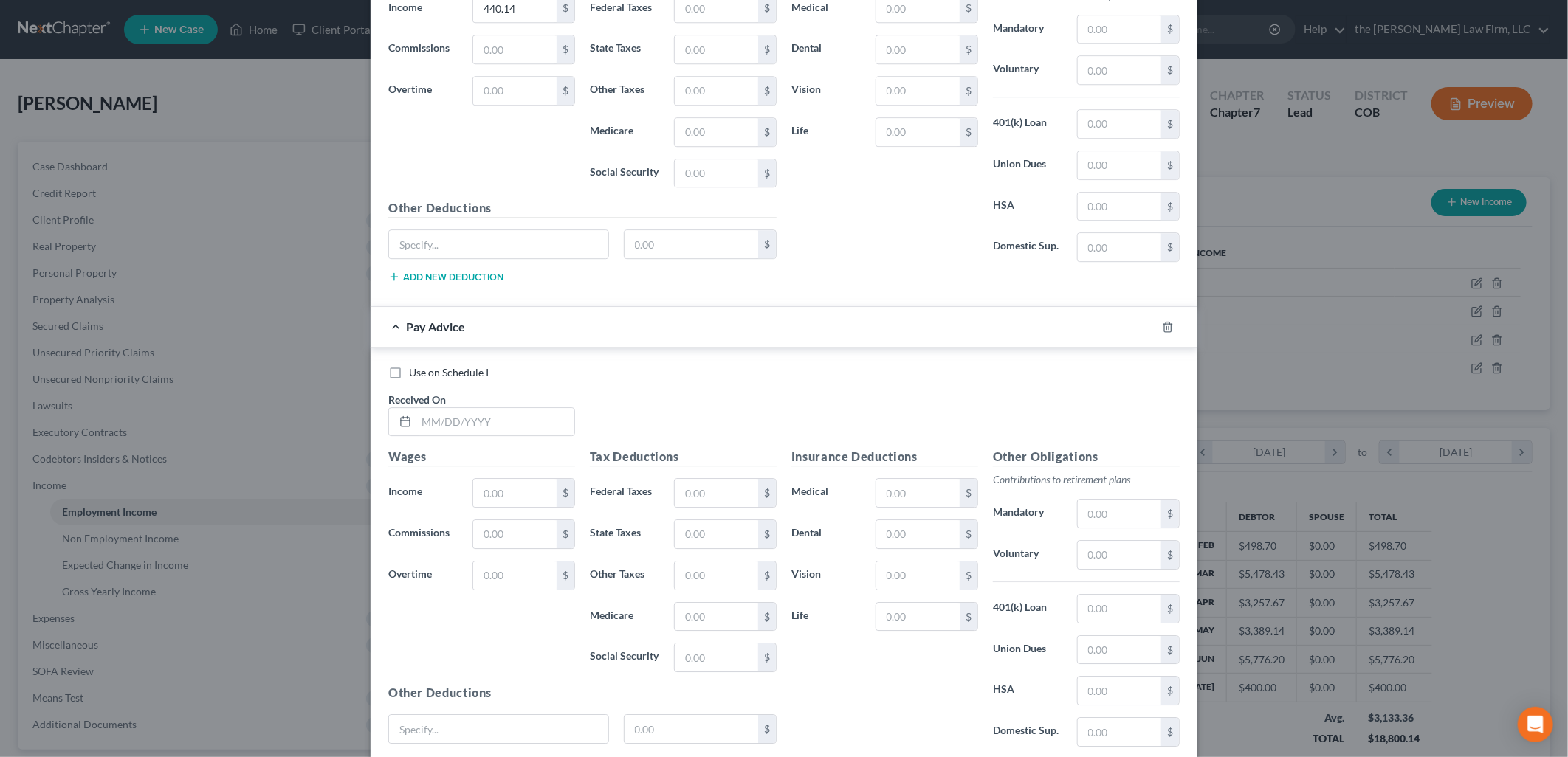
scroll to position [2661, 0]
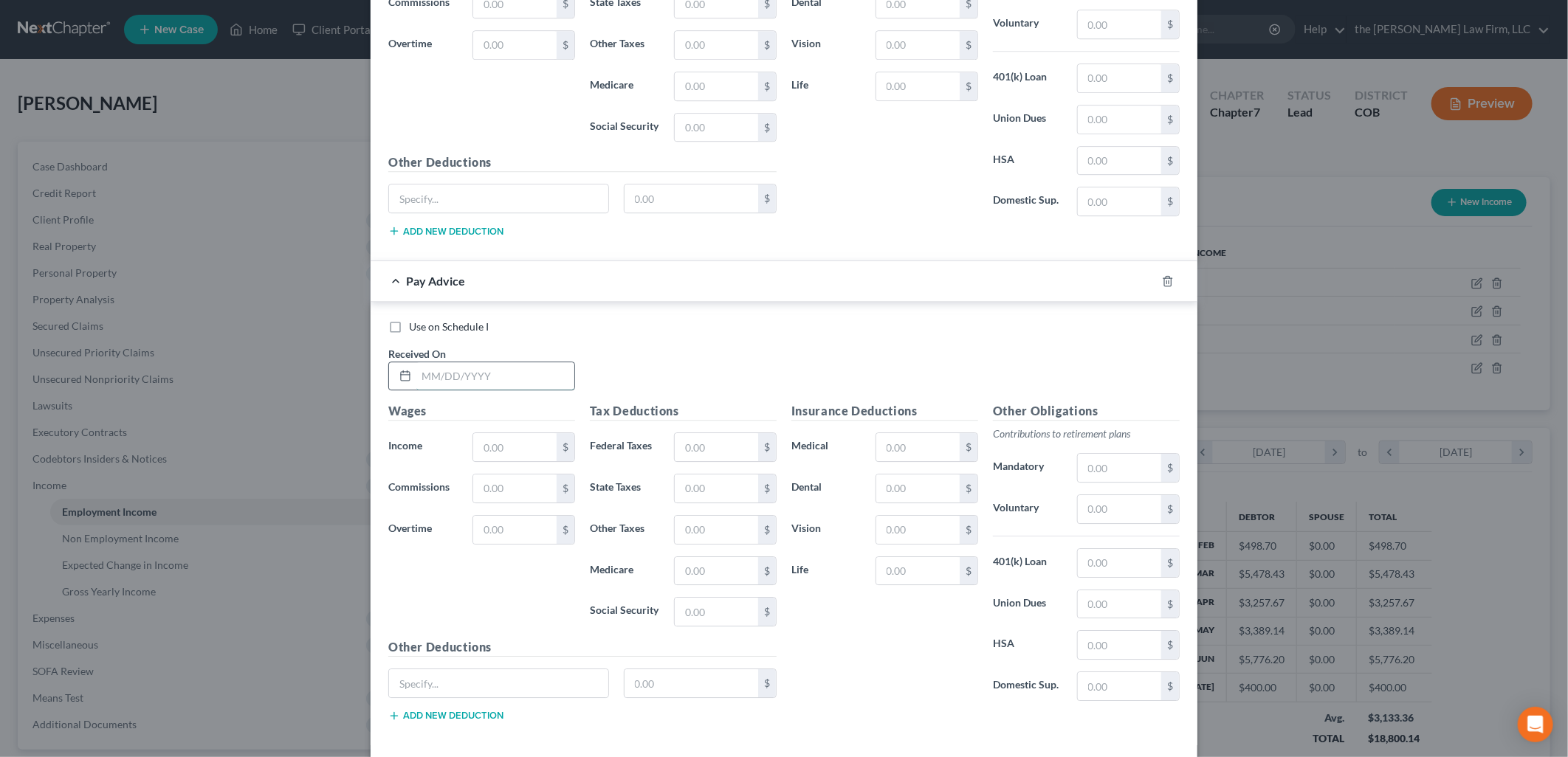
click at [497, 379] on input "text" at bounding box center [495, 376] width 158 height 28
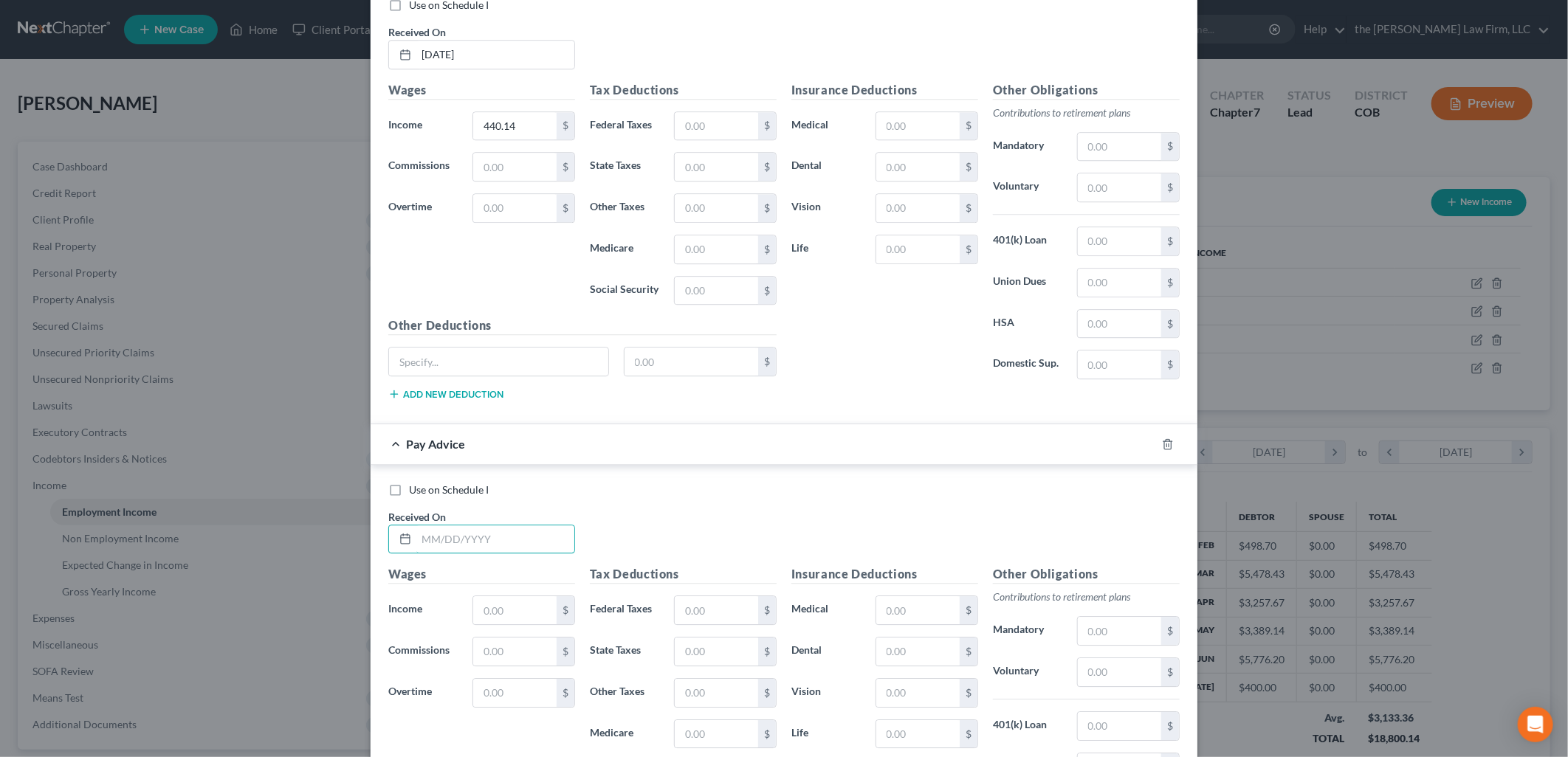
scroll to position [2497, 0]
type input "[DATE]"
click at [520, 609] on input "text" at bounding box center [515, 611] width 84 height 28
click at [499, 613] on input "text" at bounding box center [515, 611] width 84 height 28
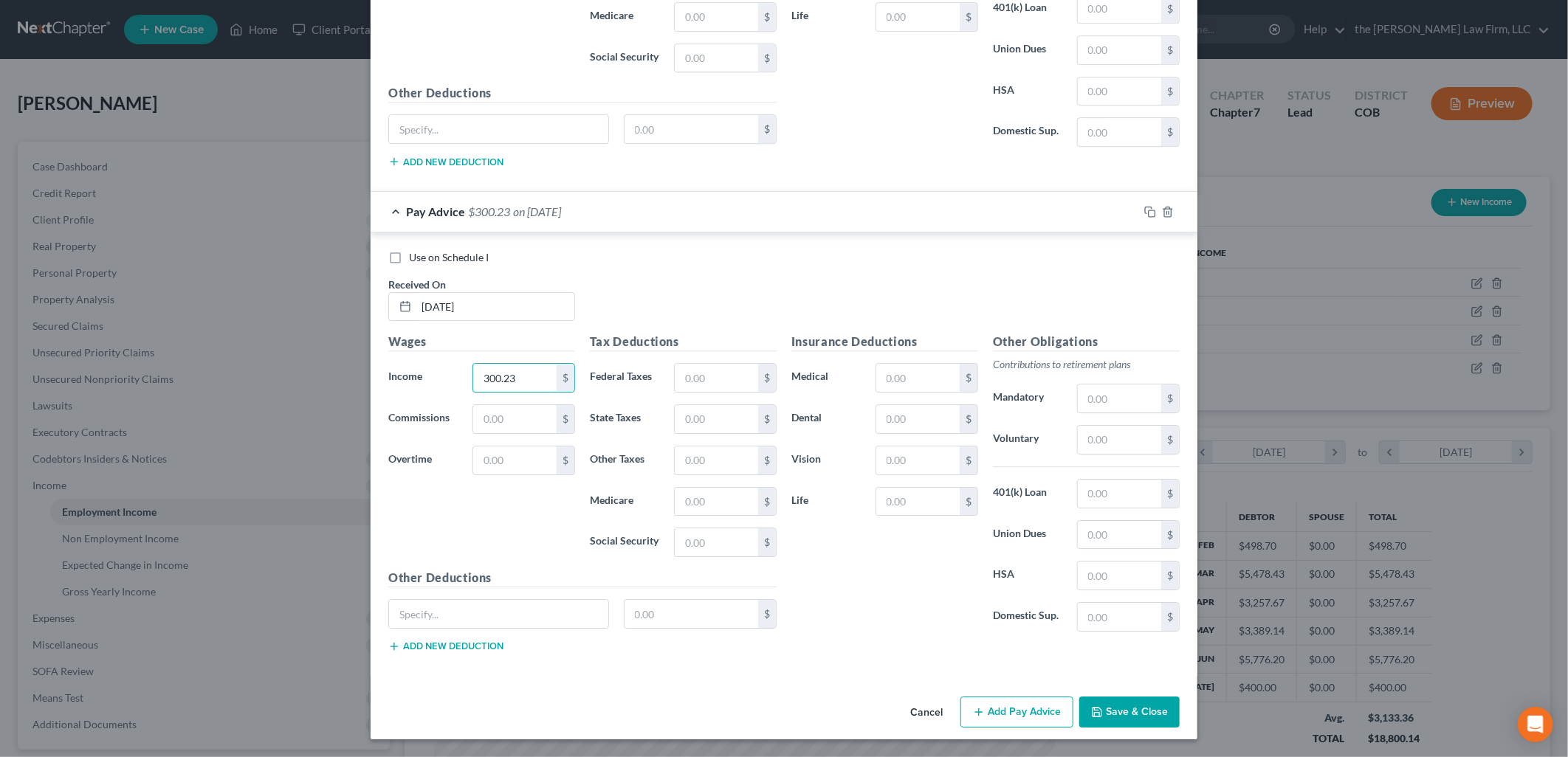
type input "300.23"
click at [1028, 705] on button "Add Pay Advice" at bounding box center [1017, 712] width 113 height 31
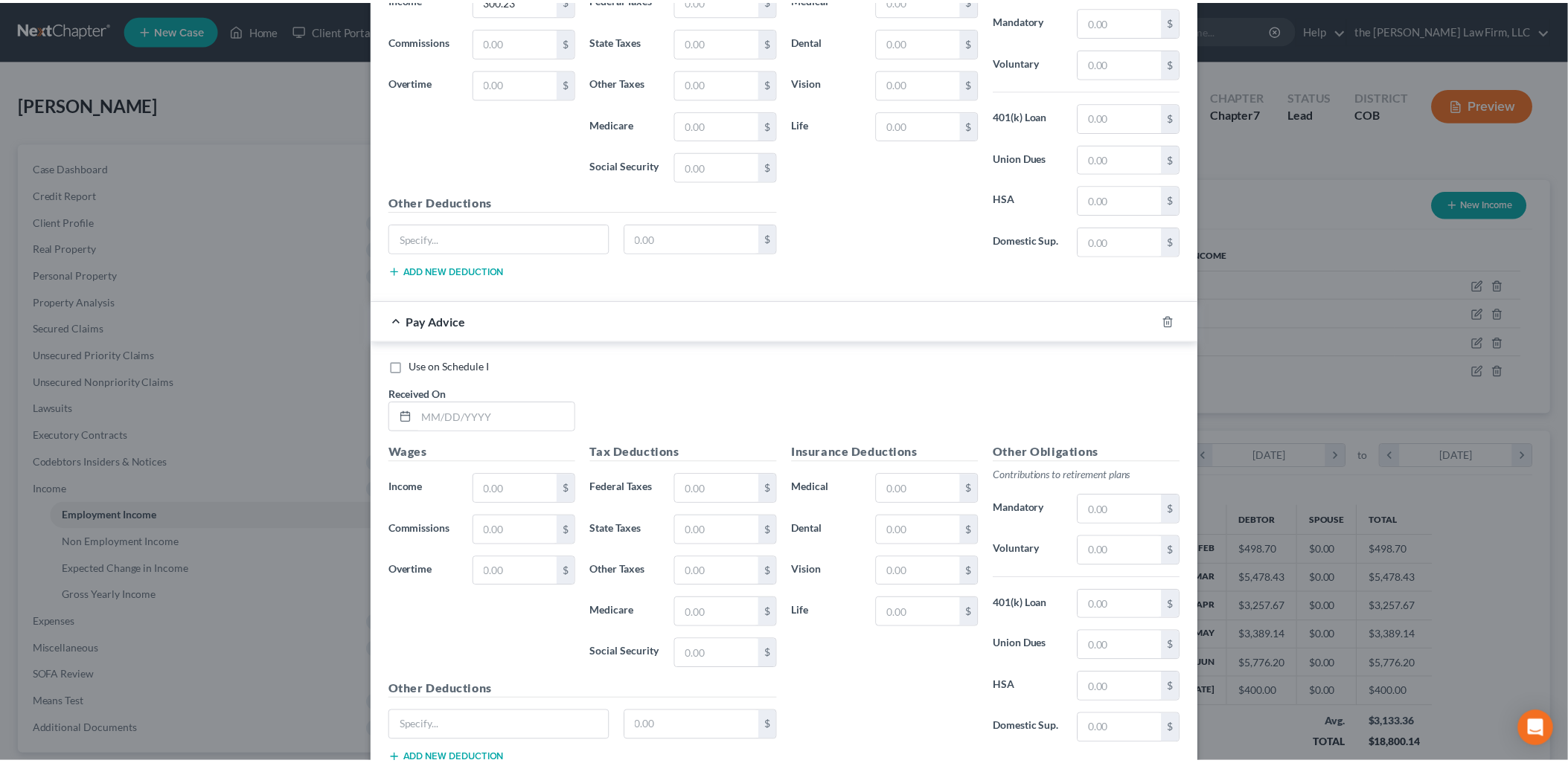
scroll to position [3248, 0]
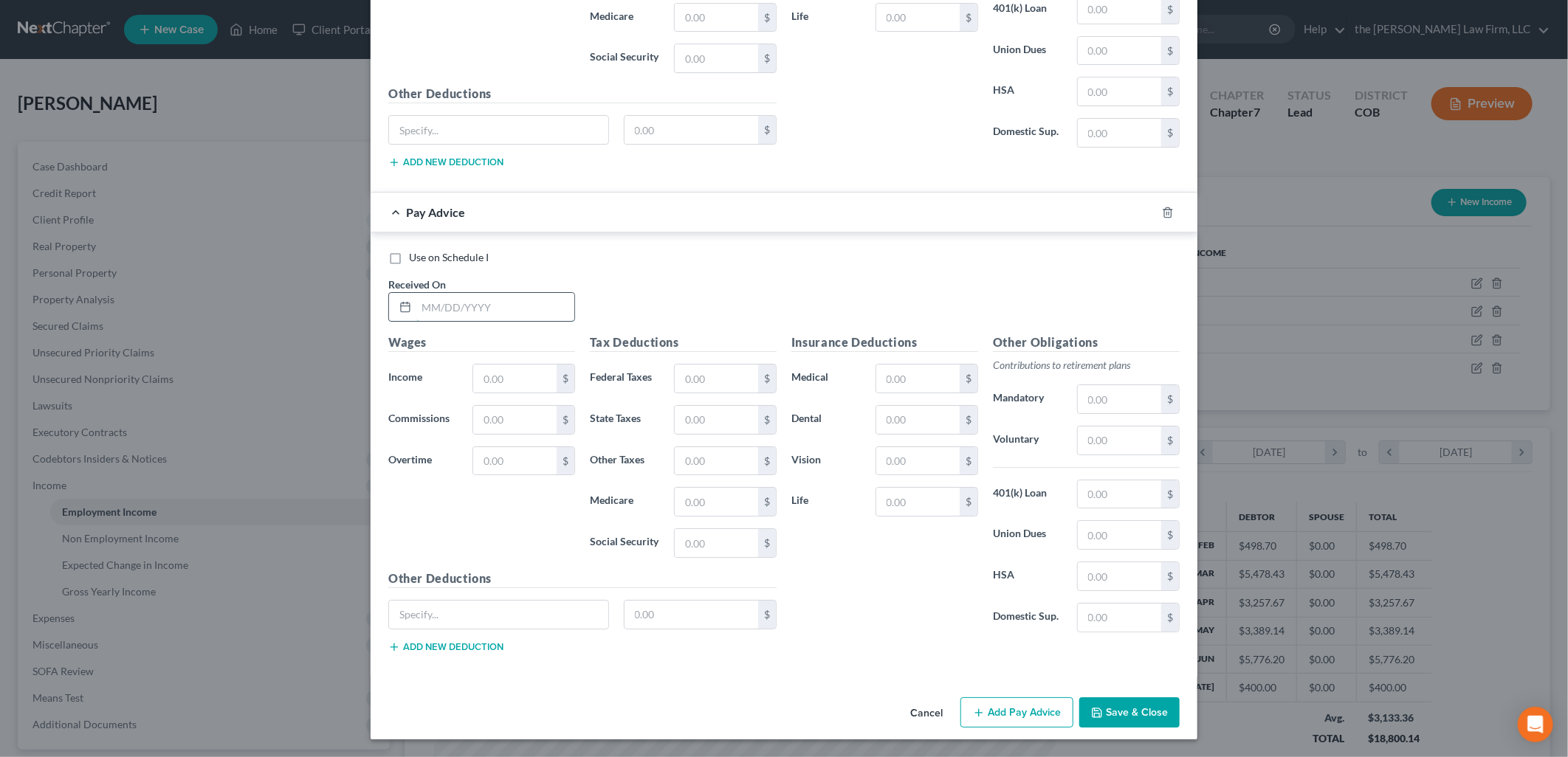
click at [477, 310] on input "text" at bounding box center [495, 307] width 158 height 28
type input "[DATE]"
click at [481, 375] on input "text" at bounding box center [515, 378] width 84 height 28
type input "596.92"
click at [1119, 712] on button "Save & Close" at bounding box center [1129, 713] width 101 height 31
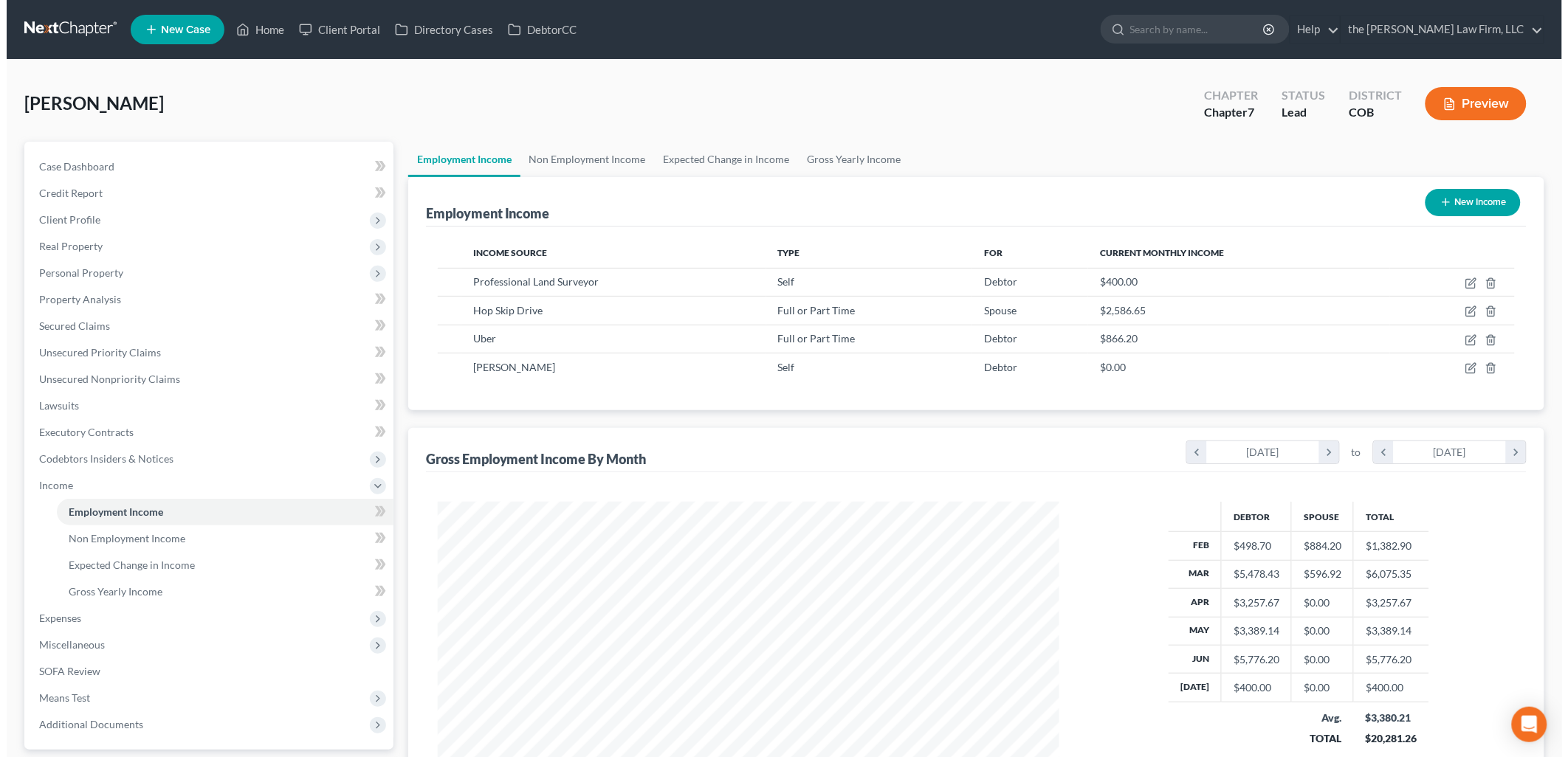
scroll to position [737585, 737626]
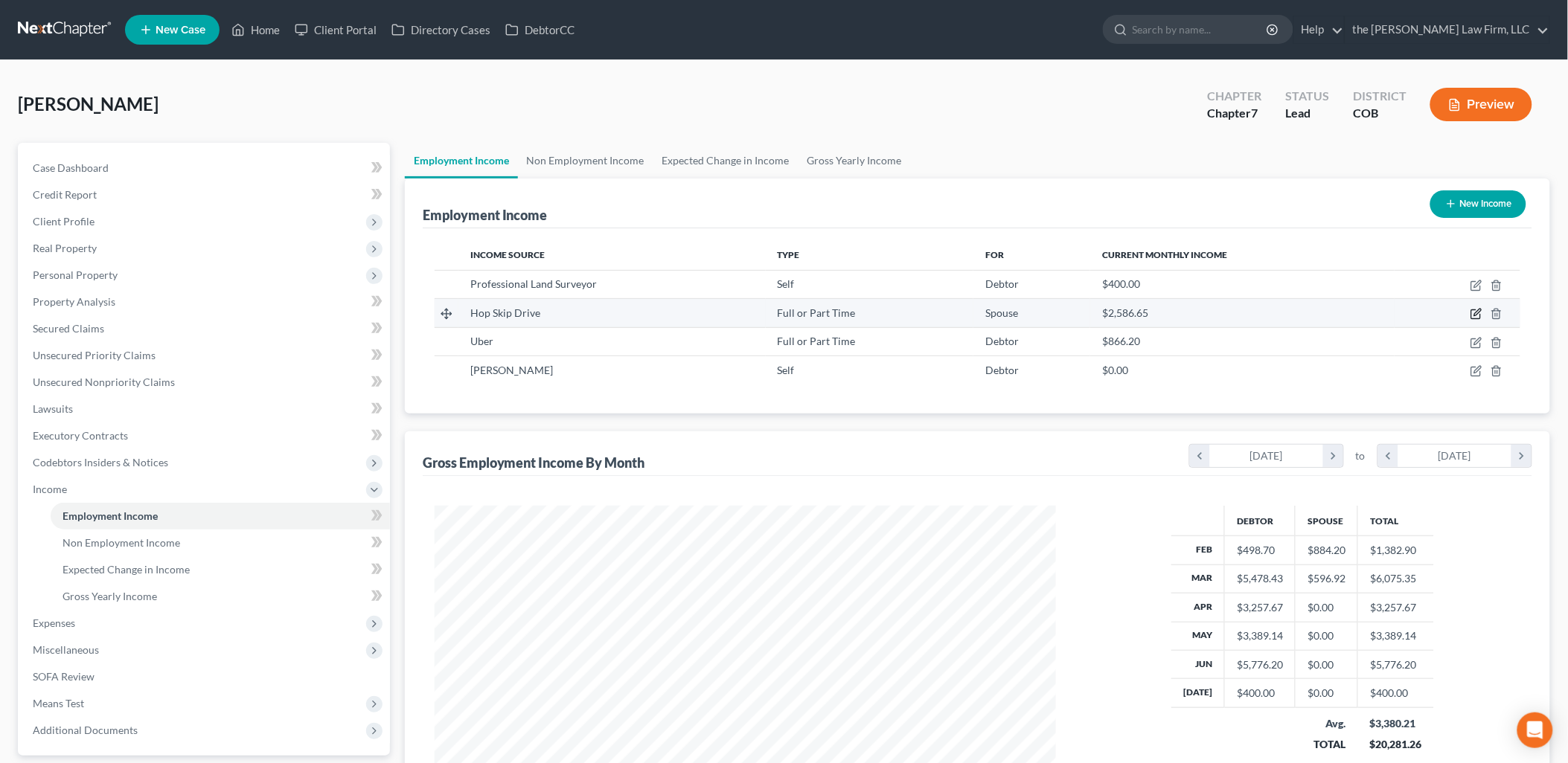
click at [1471, 313] on icon "button" at bounding box center [1476, 313] width 12 height 12
select select "0"
select select "4"
select select "3"
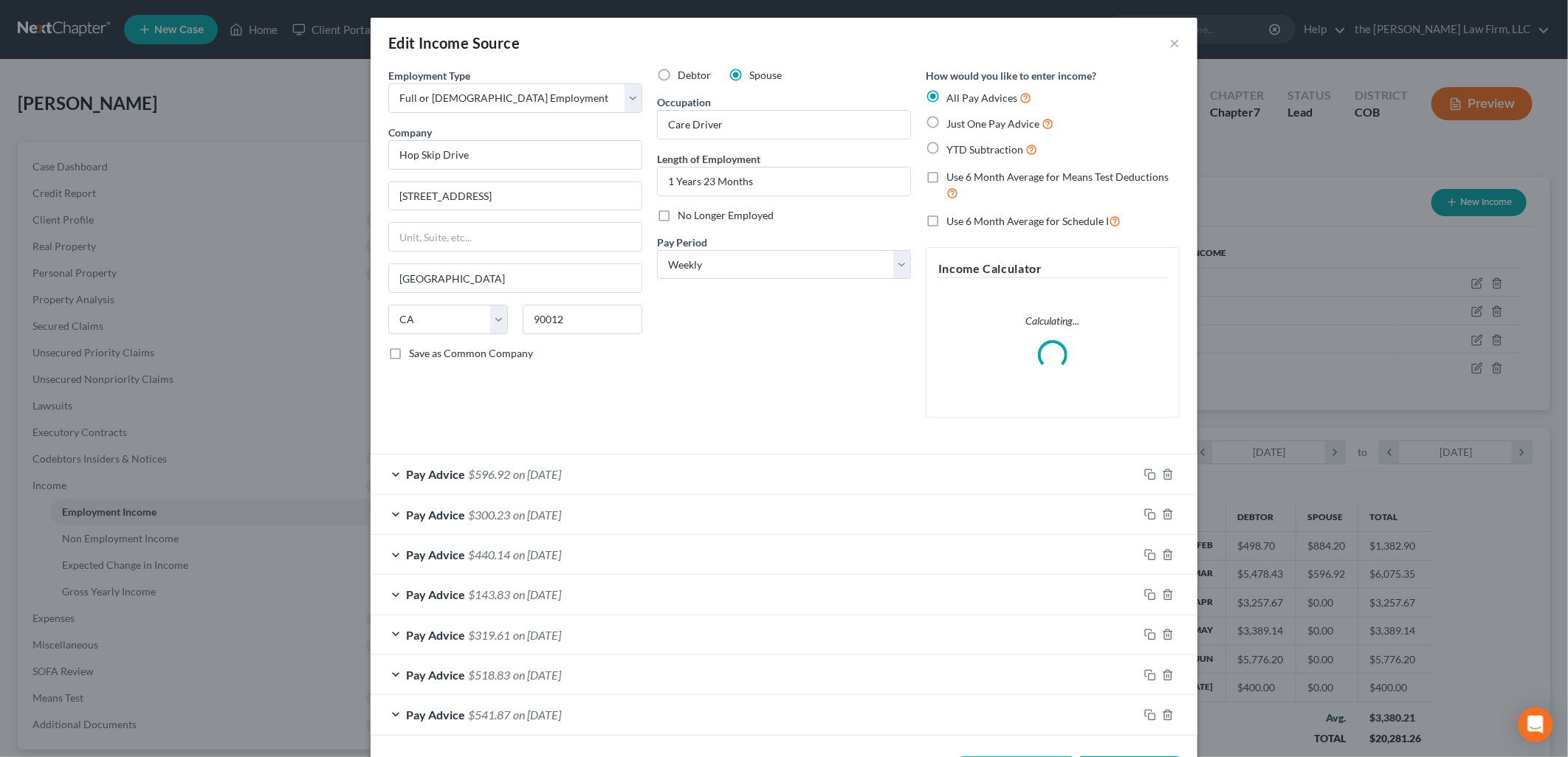
scroll to position [60, 0]
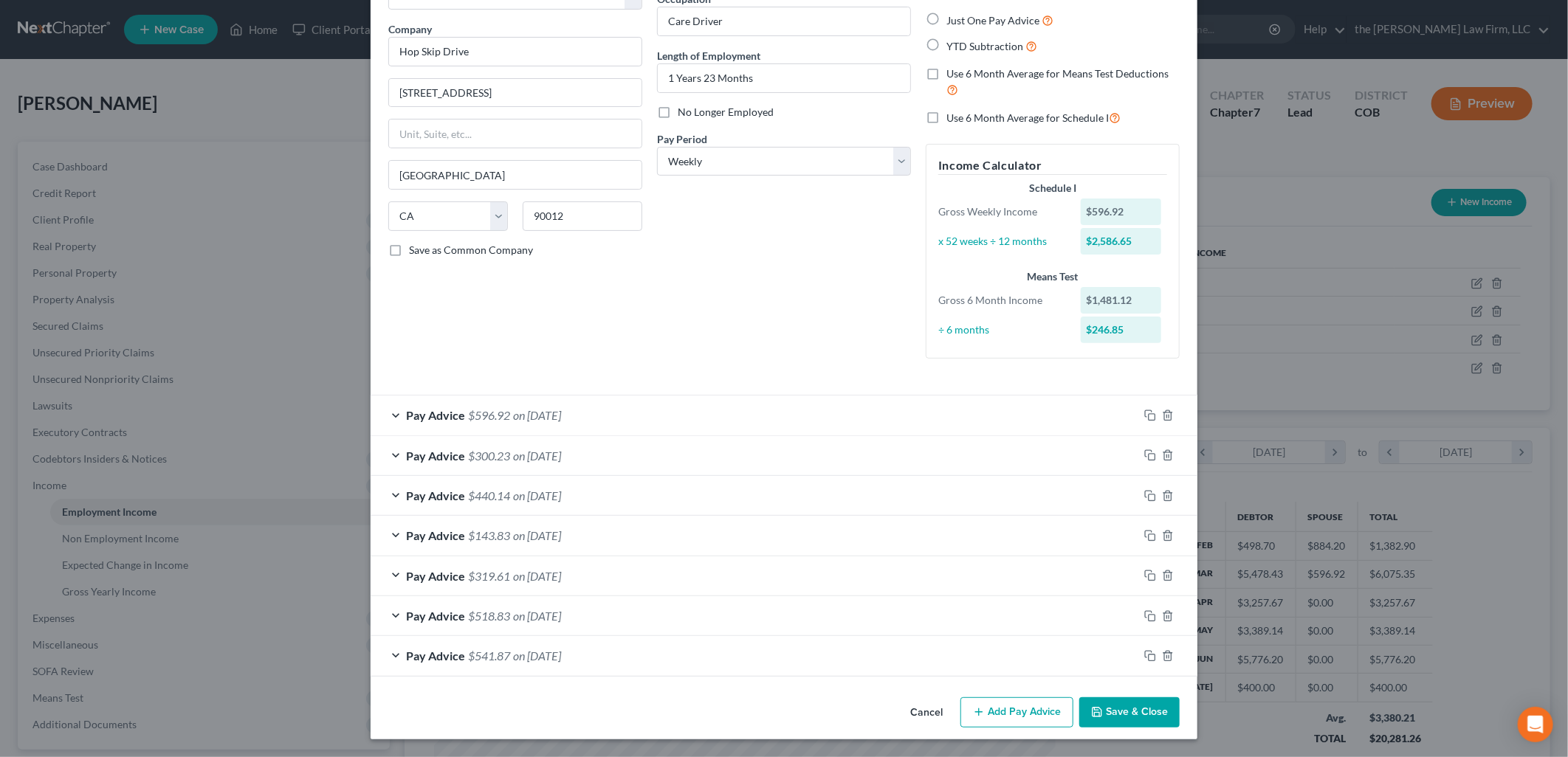
click at [1040, 717] on button "Add Pay Advice" at bounding box center [1017, 713] width 113 height 31
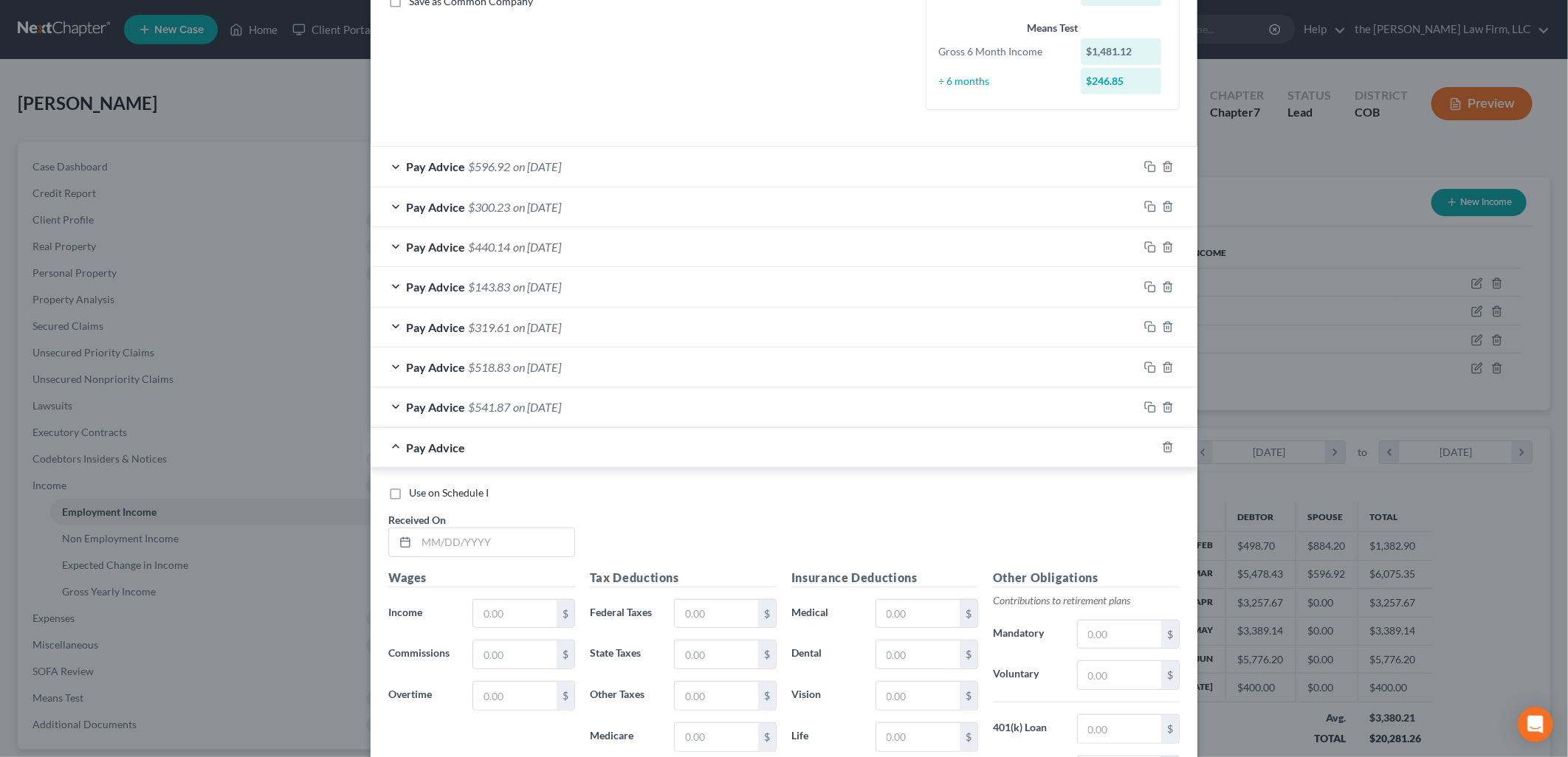
scroll to position [588, 0]
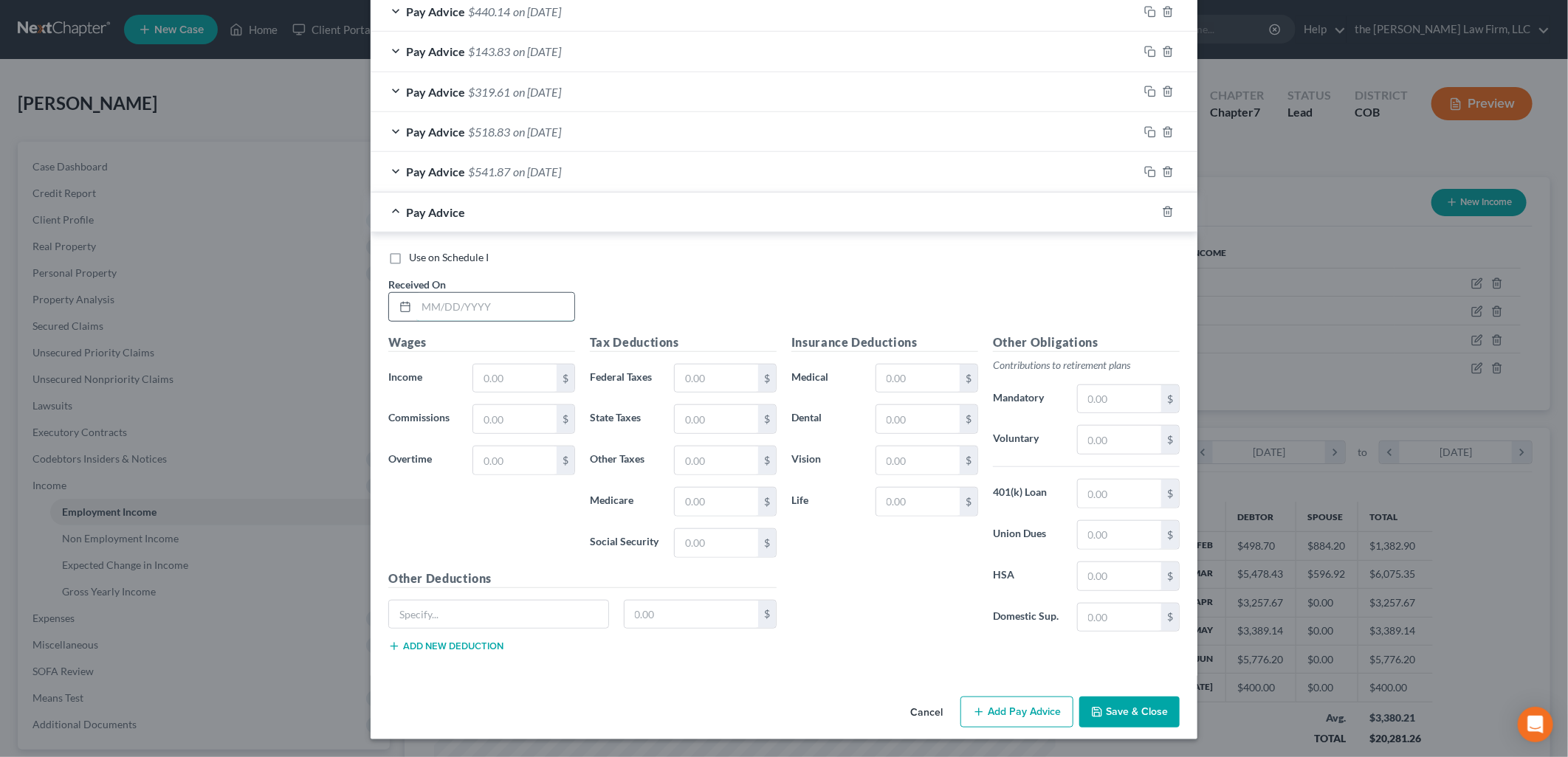
click at [421, 299] on input "text" at bounding box center [495, 307] width 158 height 28
type input "[DATE]"
type input "488.13"
click at [1023, 694] on div "Cancel Add Pay Advice Save & Close" at bounding box center [784, 715] width 827 height 49
click at [1019, 709] on button "Add Pay Advice" at bounding box center [1017, 712] width 113 height 31
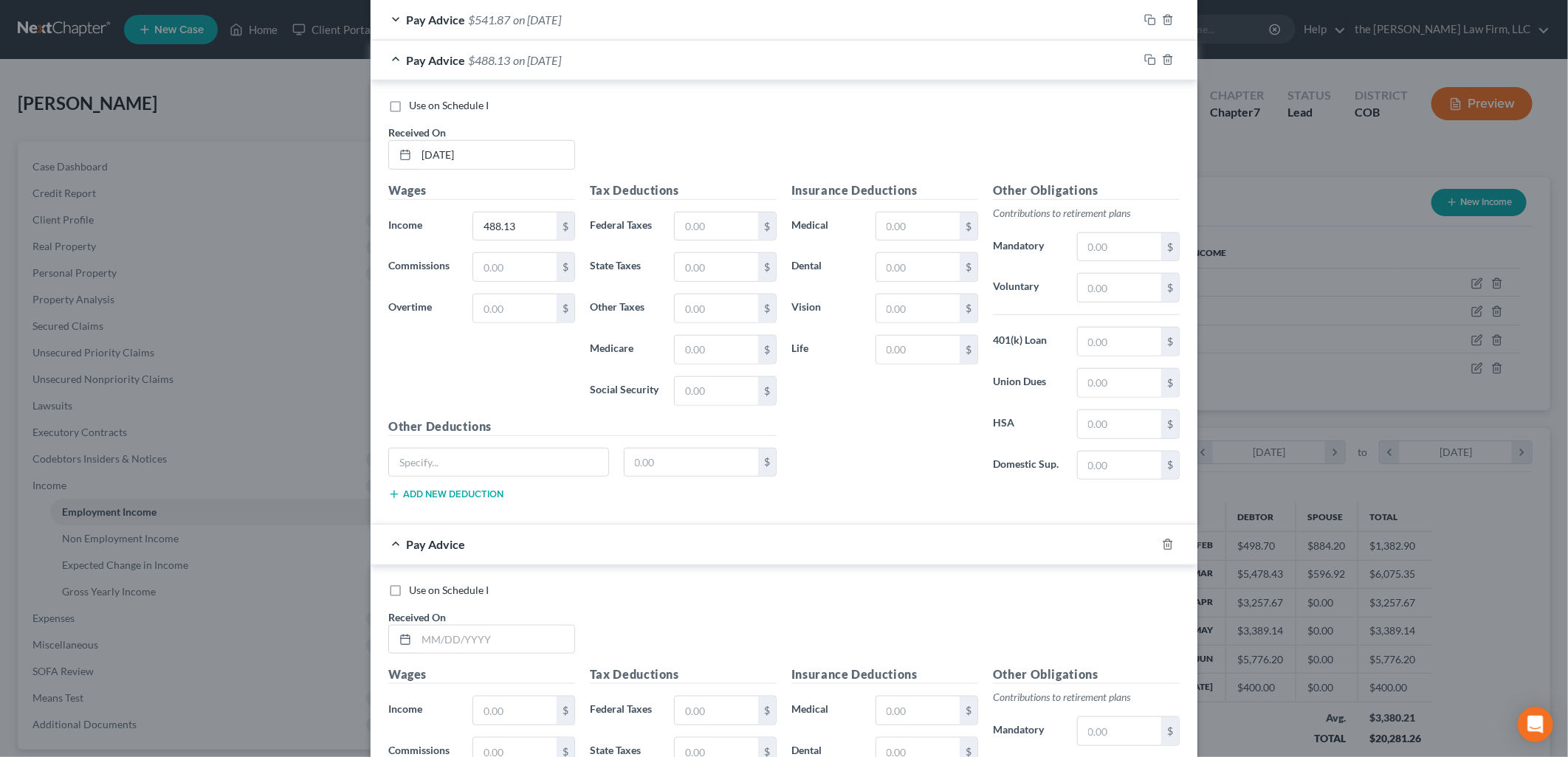
scroll to position [1075, 0]
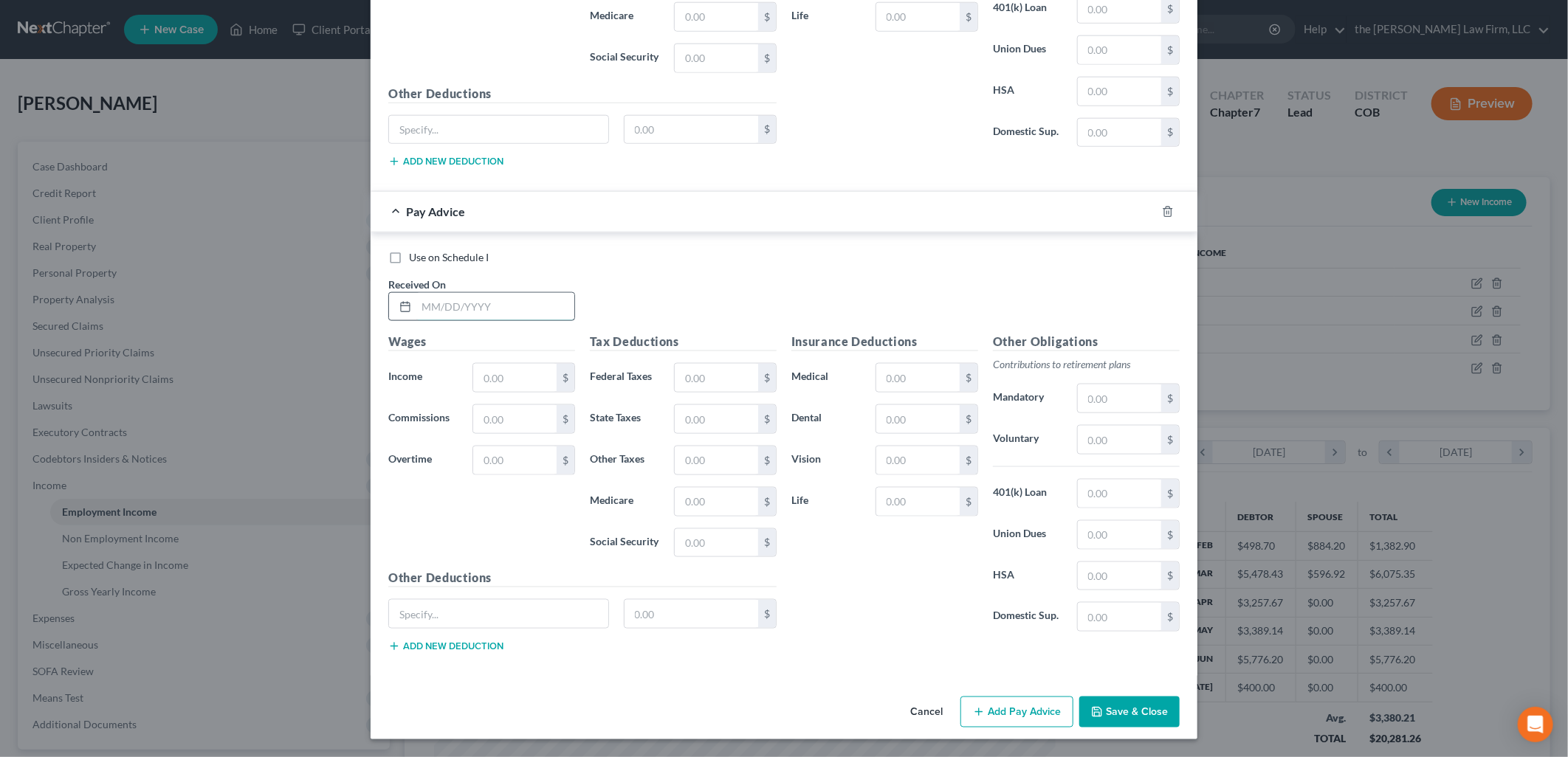
click at [505, 298] on input "text" at bounding box center [495, 307] width 158 height 28
type input "[DATE]"
type input "440.48"
click at [1014, 714] on button "Add Pay Advice" at bounding box center [1017, 712] width 113 height 31
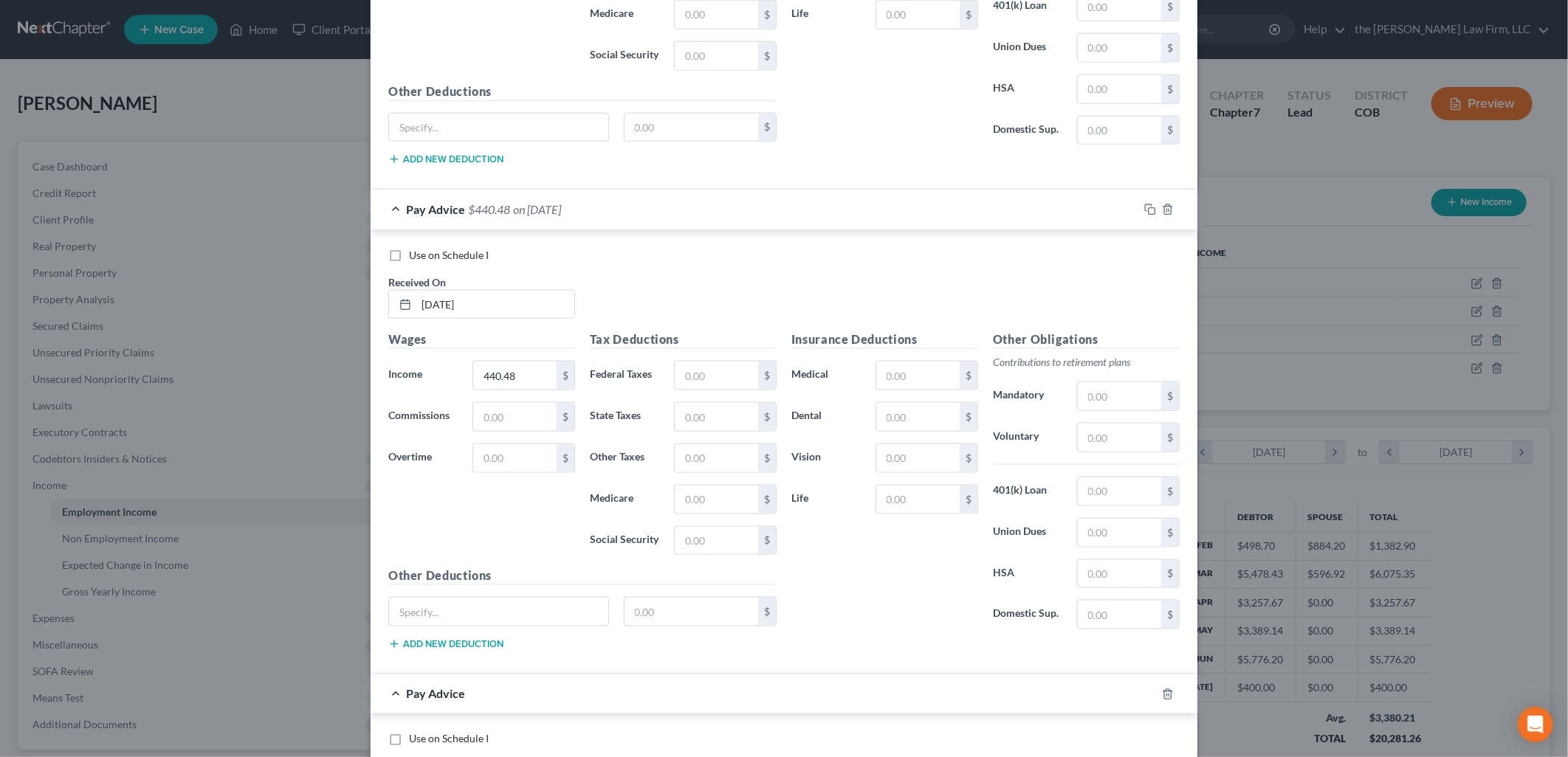
scroll to position [1560, 0]
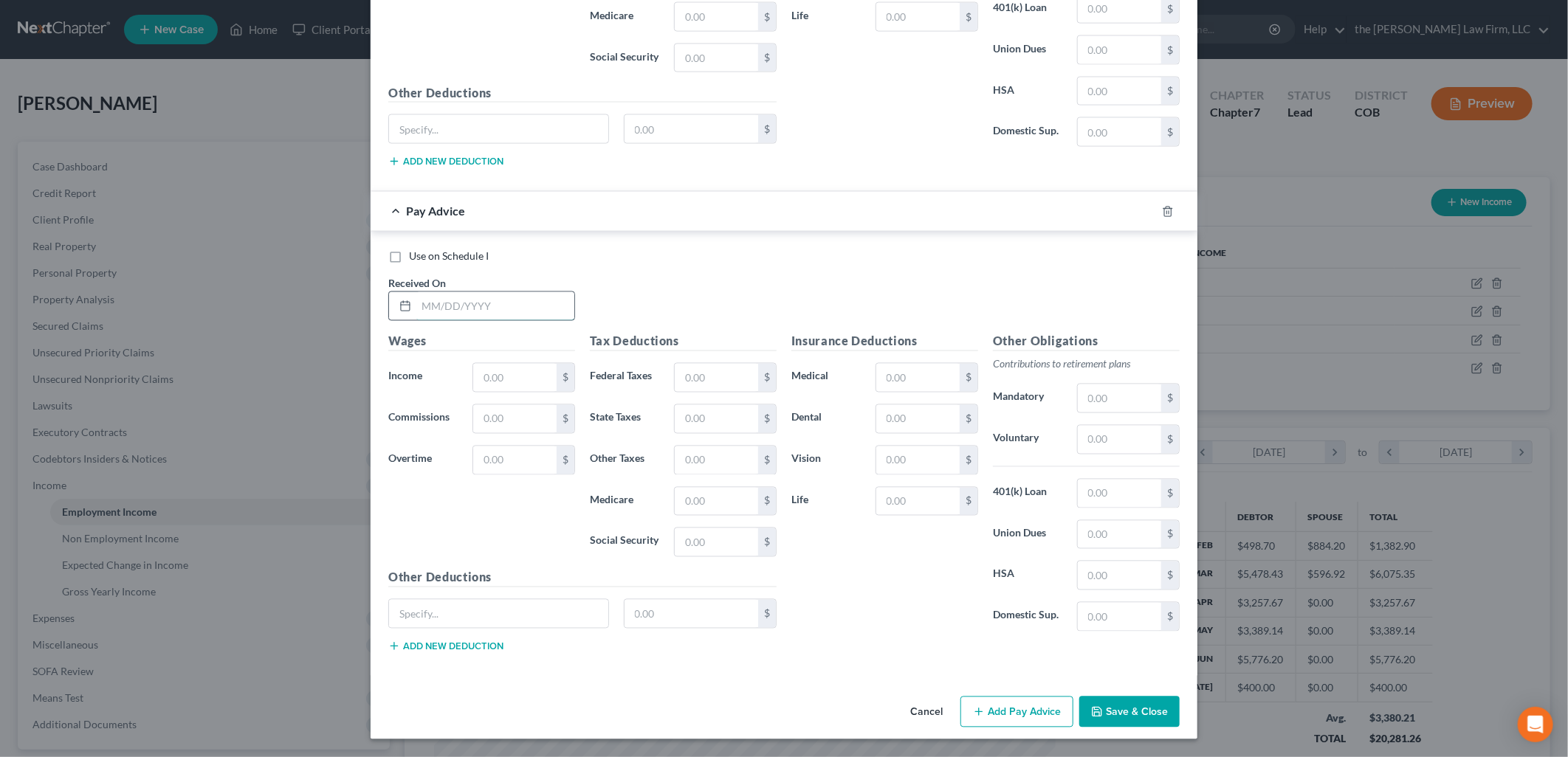
click at [445, 316] on input "text" at bounding box center [495, 306] width 158 height 28
type input "[DATE]"
type input "209.49"
click at [992, 698] on button "Add Pay Advice" at bounding box center [1017, 712] width 113 height 31
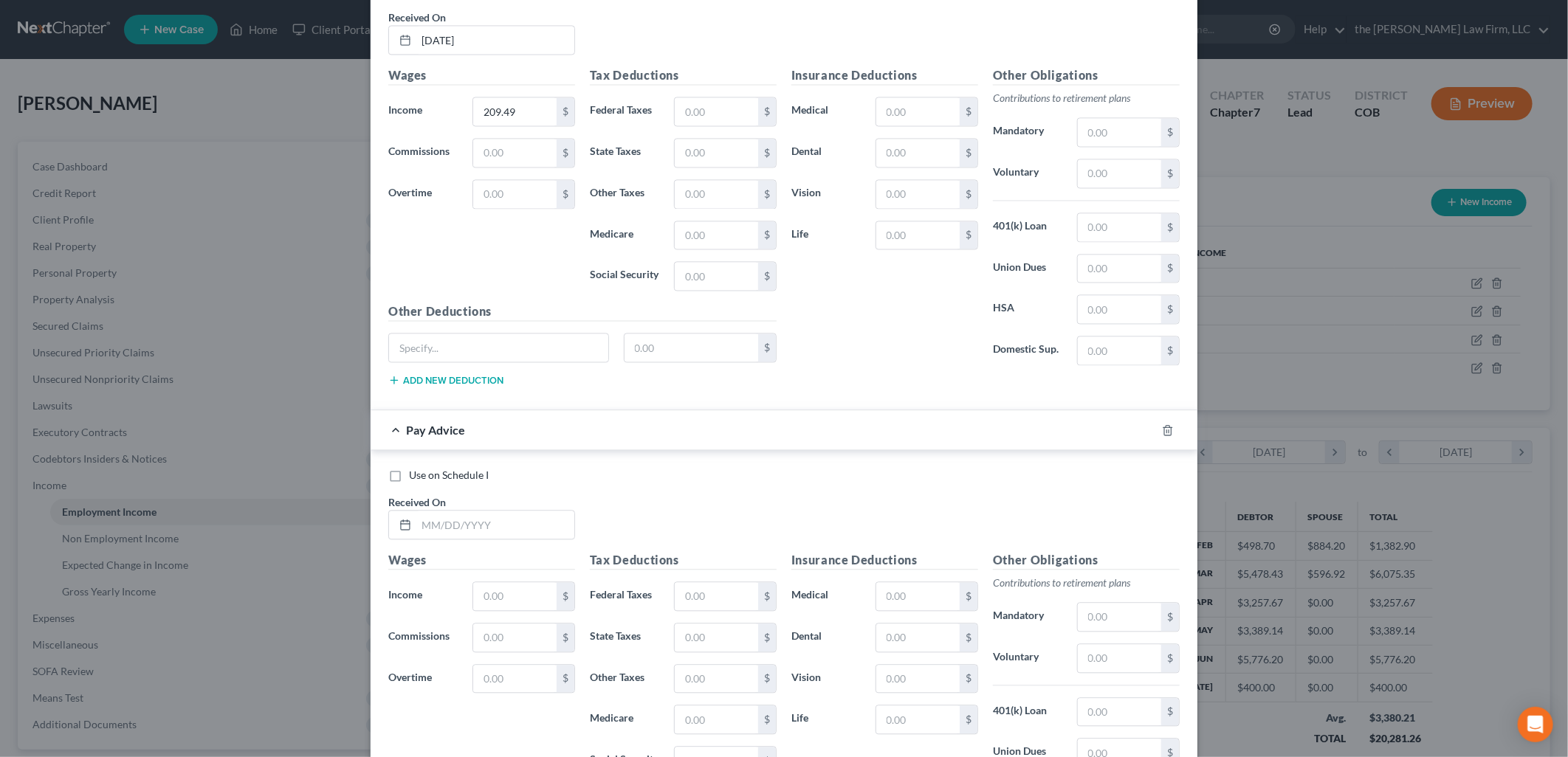
scroll to position [2046, 0]
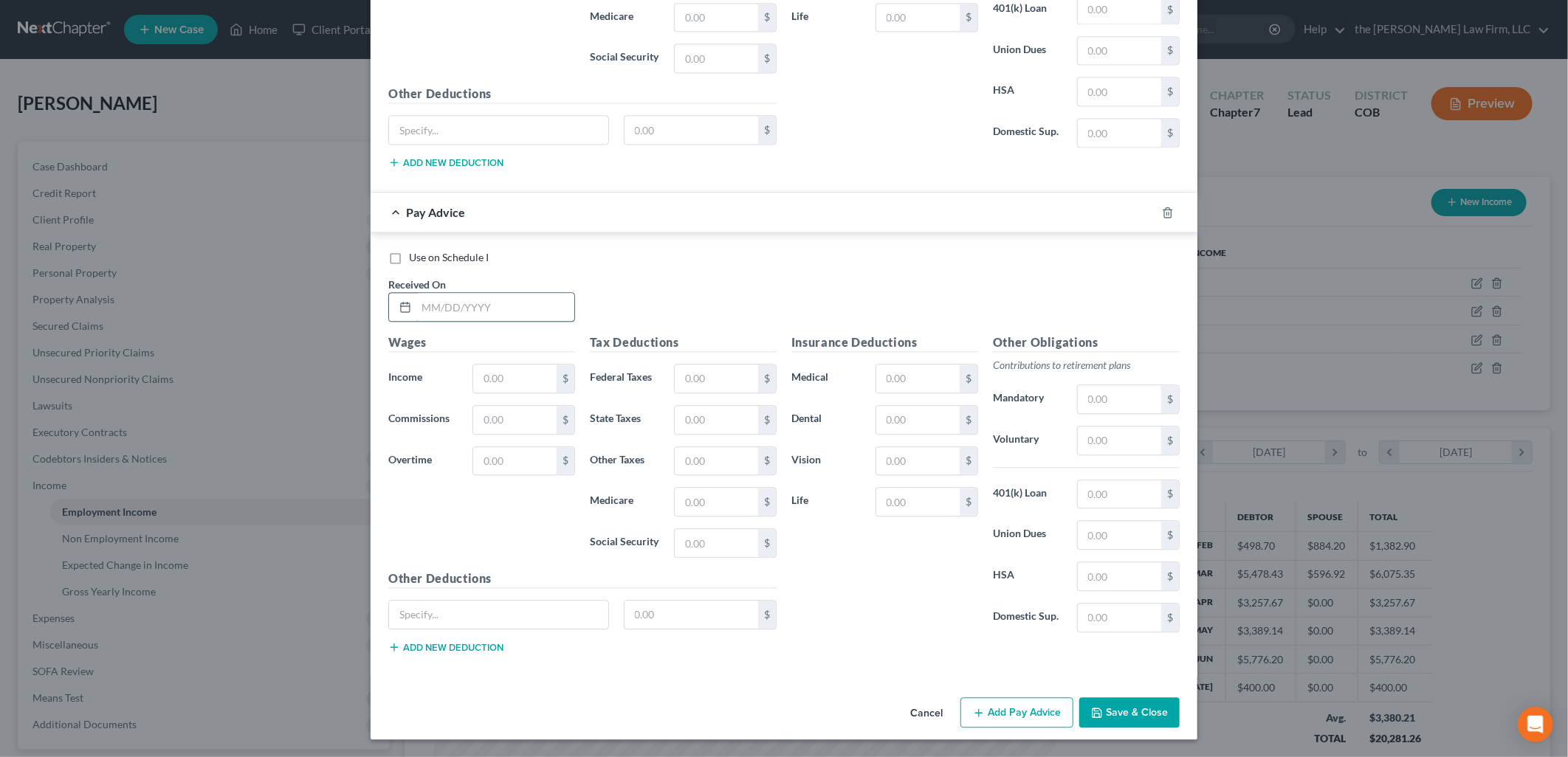
click at [462, 313] on input "text" at bounding box center [495, 307] width 158 height 28
type input "[DATE]"
type input "546.15"
click at [1006, 714] on button "Add Pay Advice" at bounding box center [1017, 713] width 113 height 31
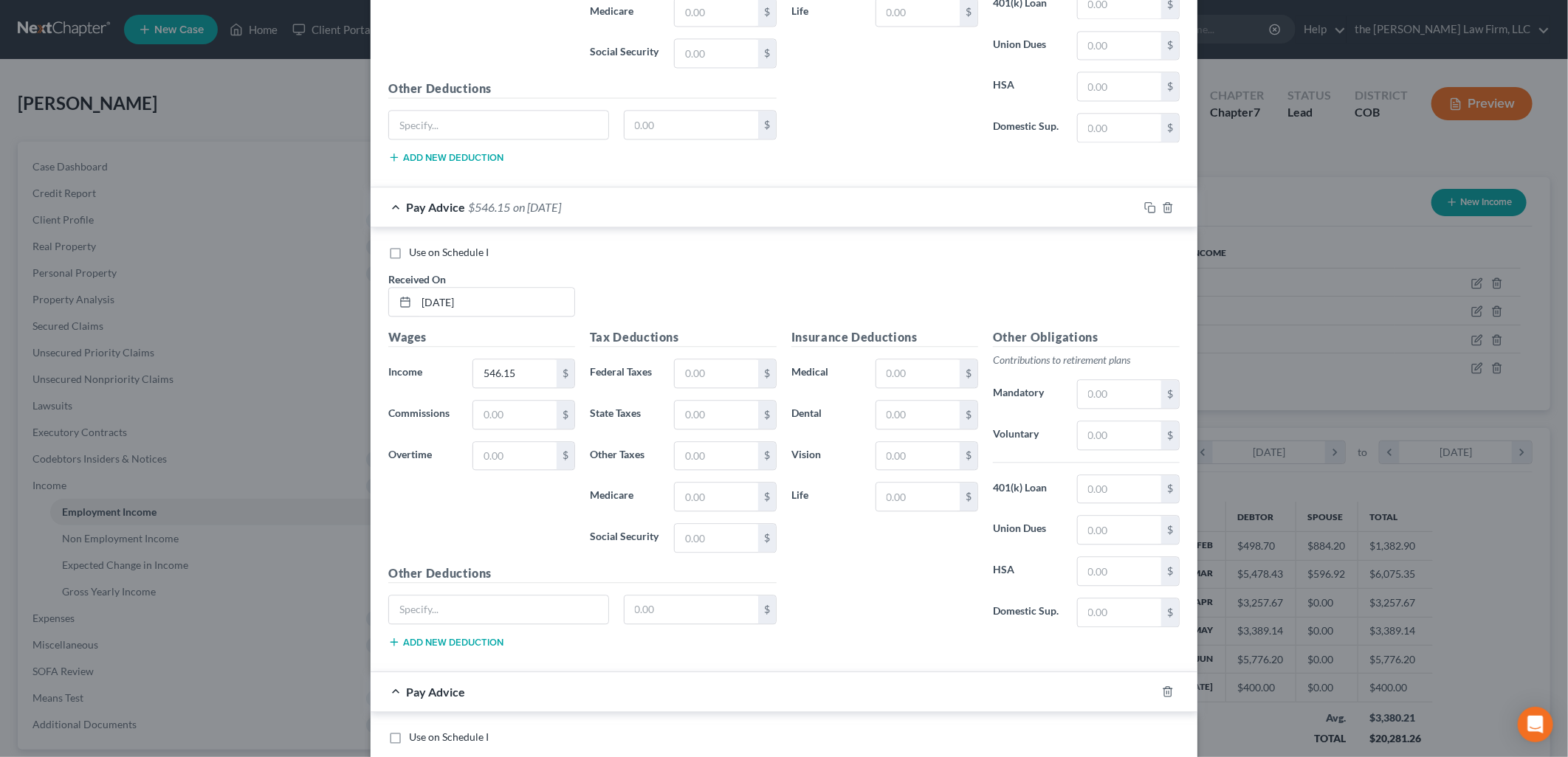
scroll to position [2532, 0]
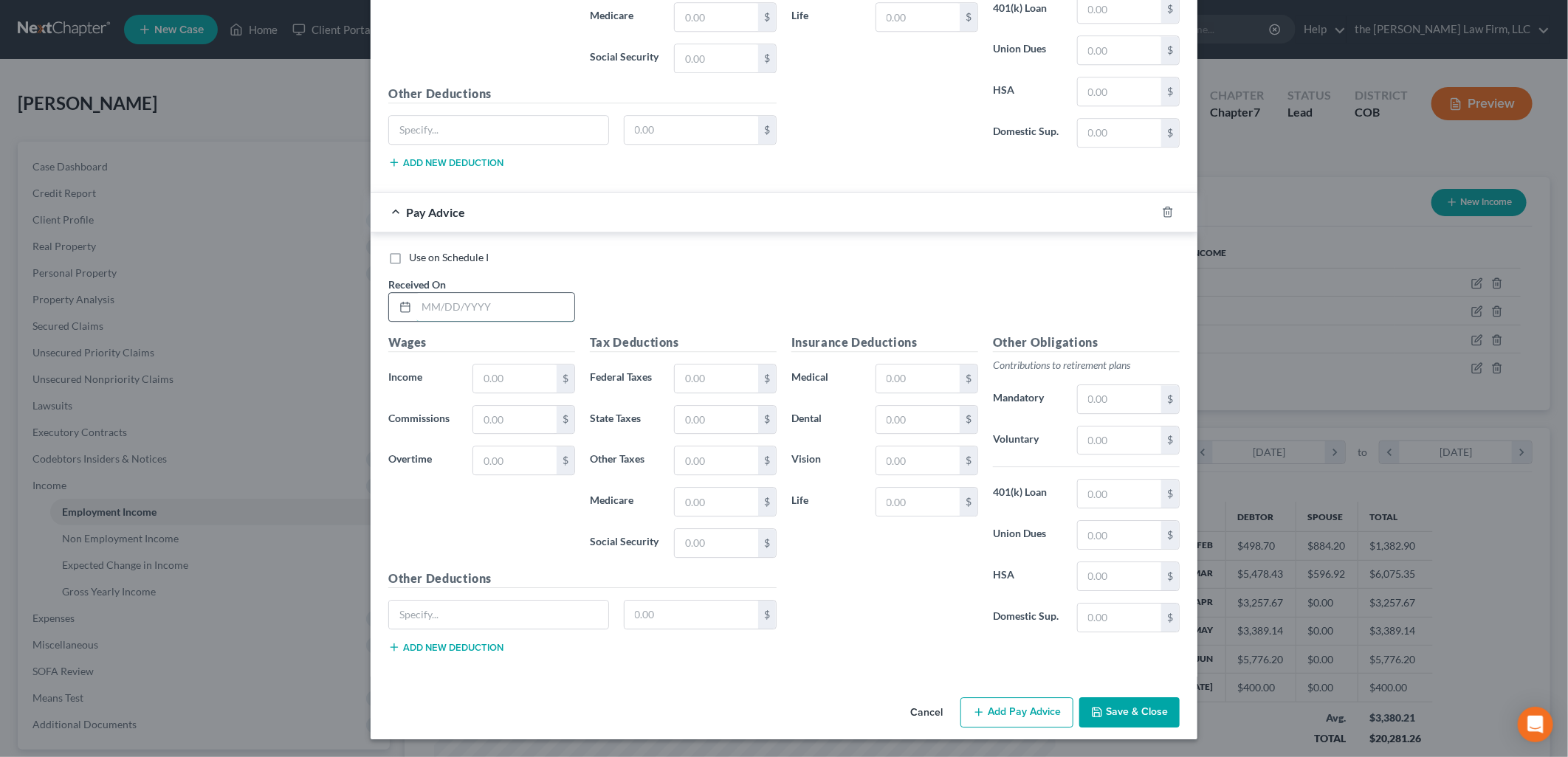
click at [504, 310] on input "text" at bounding box center [495, 307] width 158 height 28
type input "[DATE]"
type input "503.70"
click at [1039, 711] on button "Add Pay Advice" at bounding box center [1017, 713] width 113 height 31
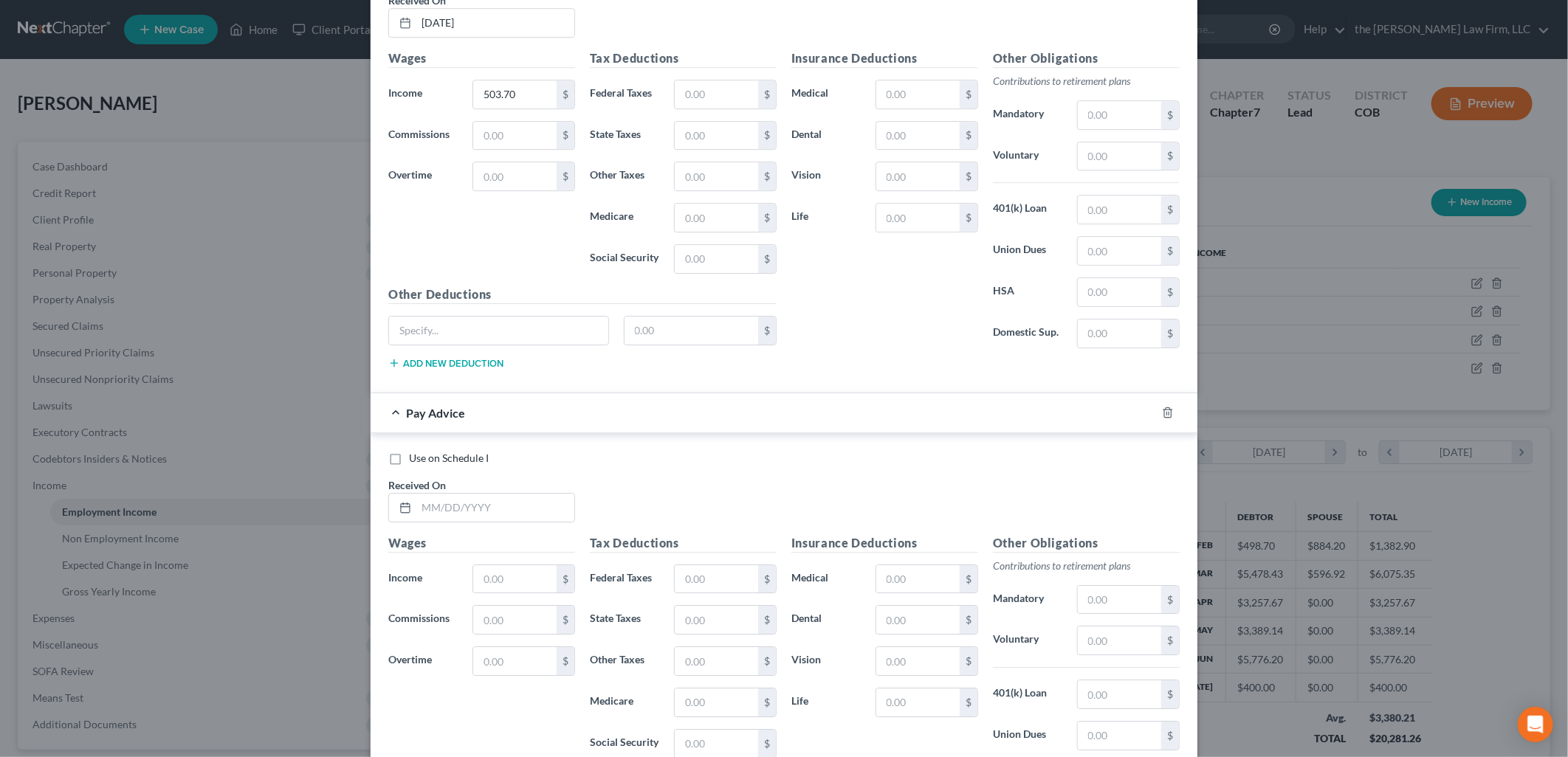
scroll to position [3018, 0]
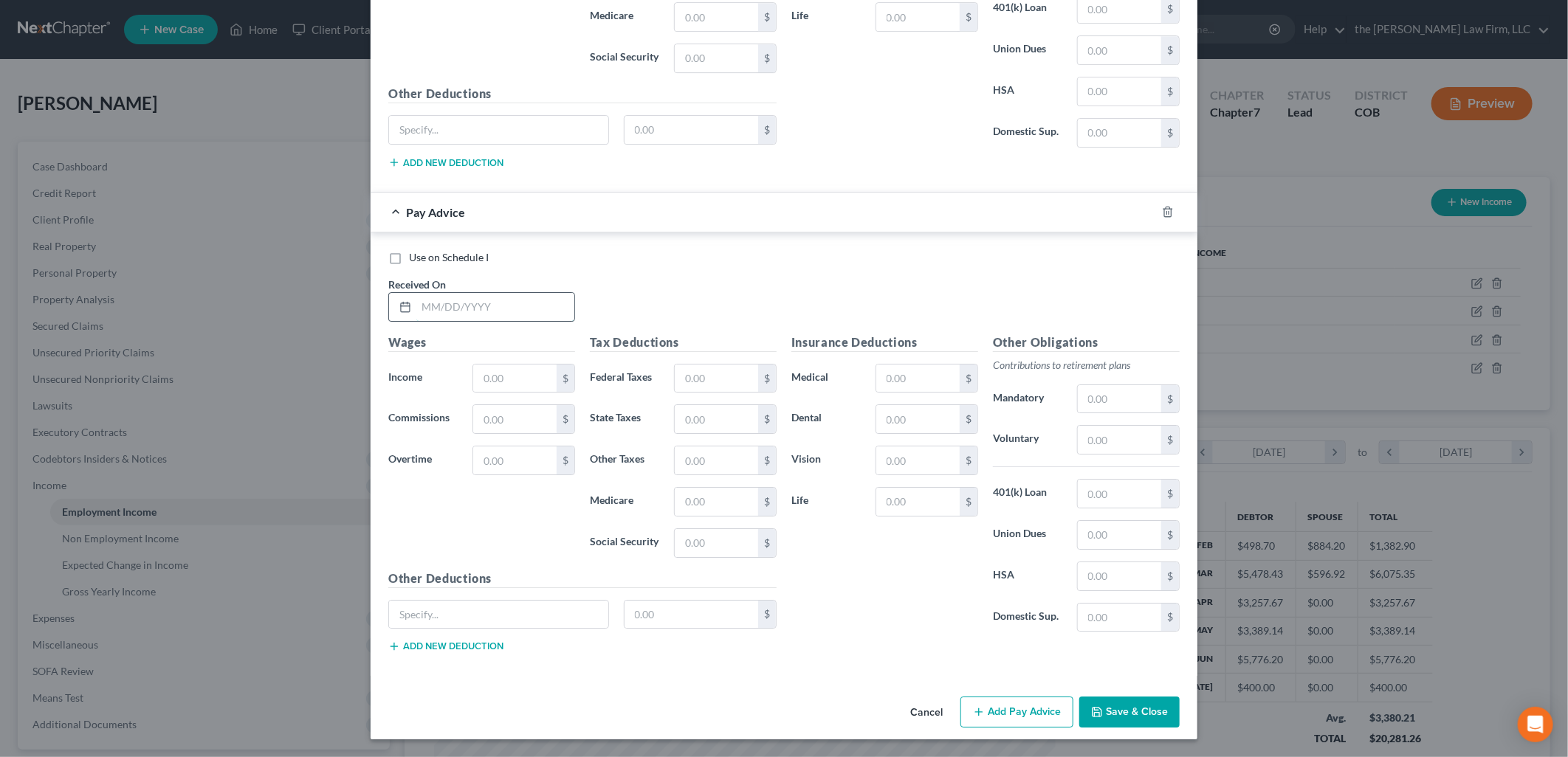
click at [469, 310] on input "text" at bounding box center [495, 307] width 158 height 28
type input "[DATE]"
type input "338.76"
click at [1030, 696] on button "Add Pay Advice" at bounding box center [1017, 712] width 113 height 31
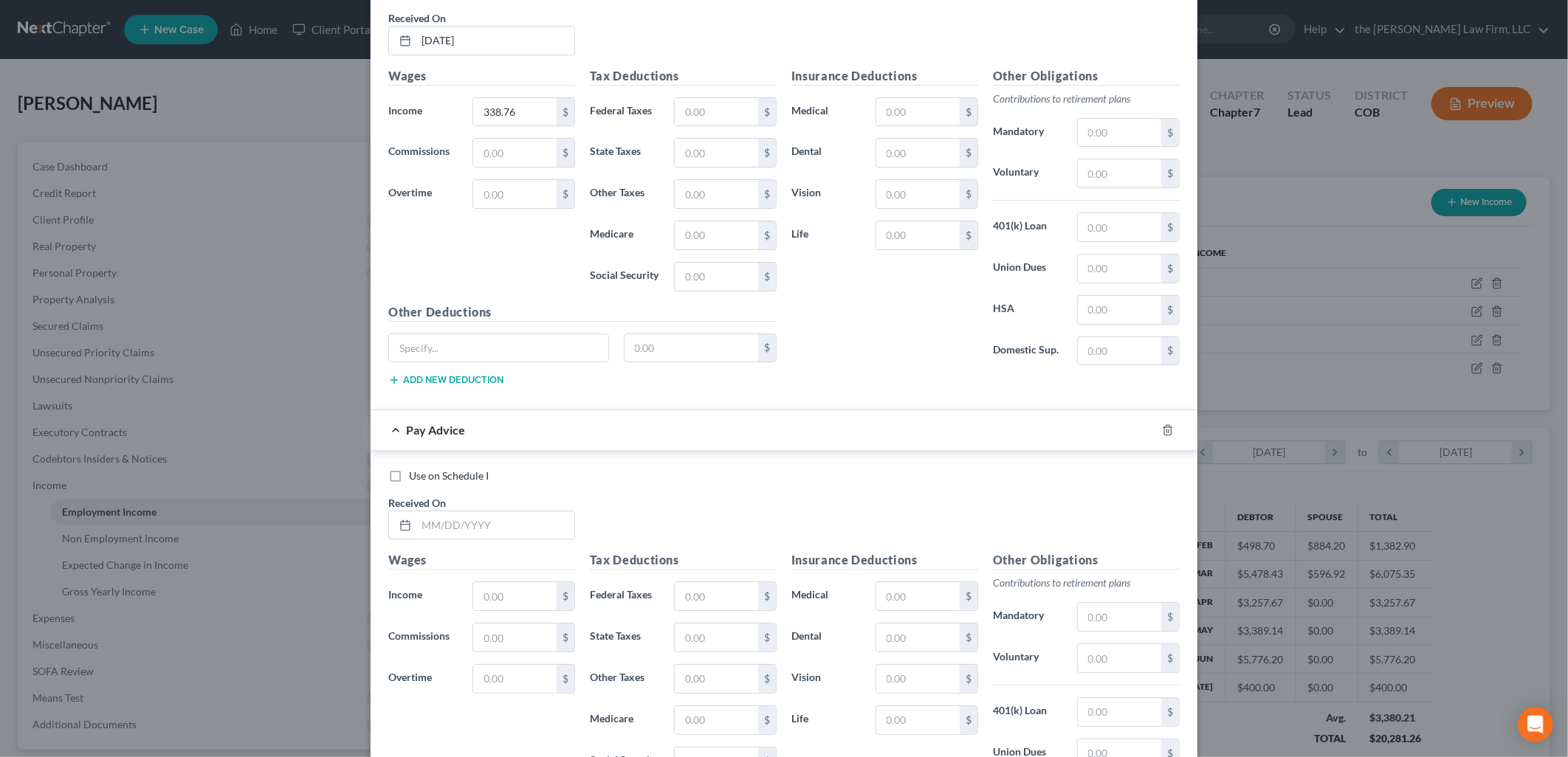
scroll to position [3503, 0]
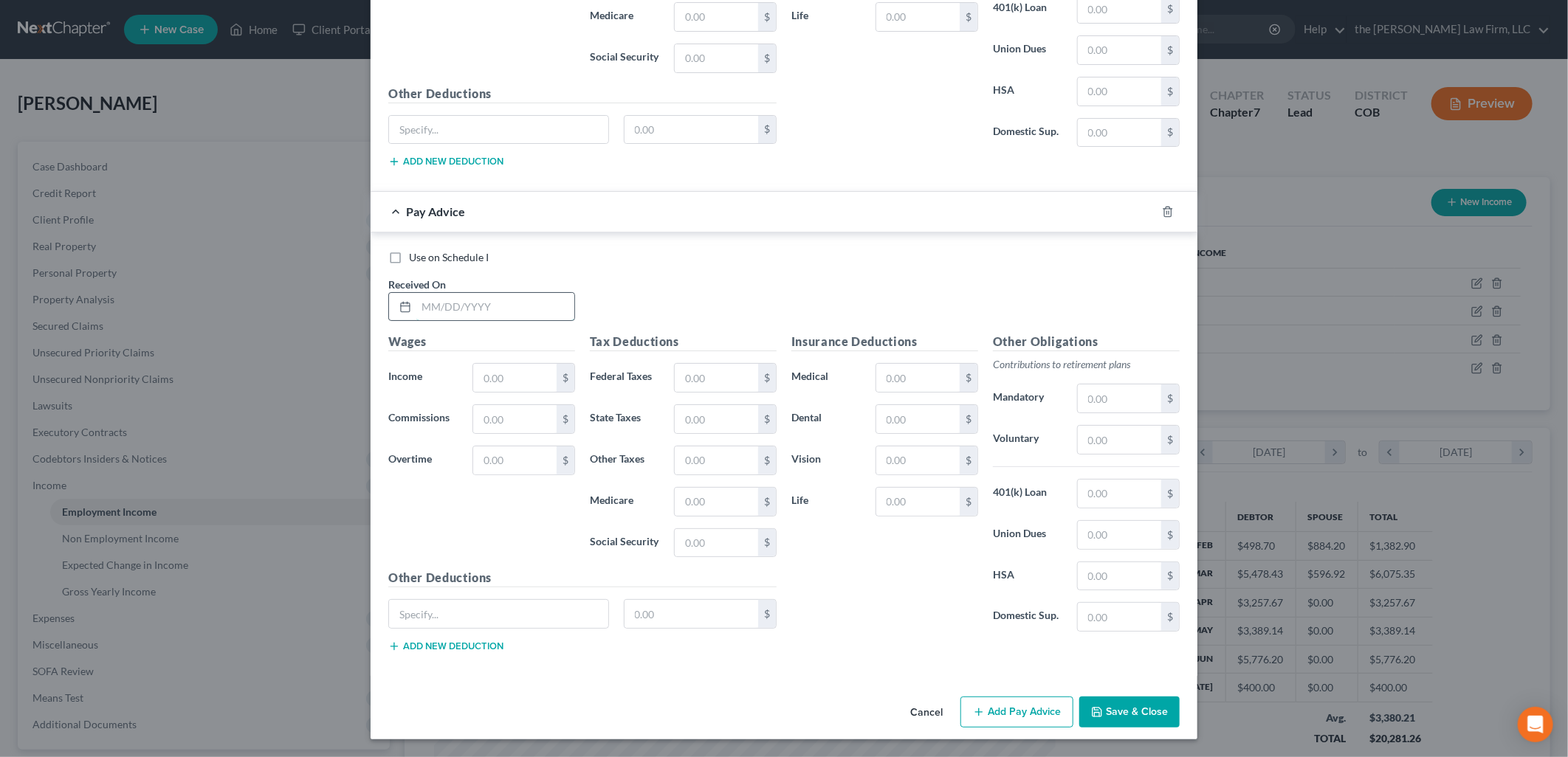
click at [499, 299] on input "text" at bounding box center [495, 307] width 158 height 28
type input "[DATE]"
type input "91.24"
click at [1014, 705] on button "Add Pay Advice" at bounding box center [1017, 712] width 113 height 31
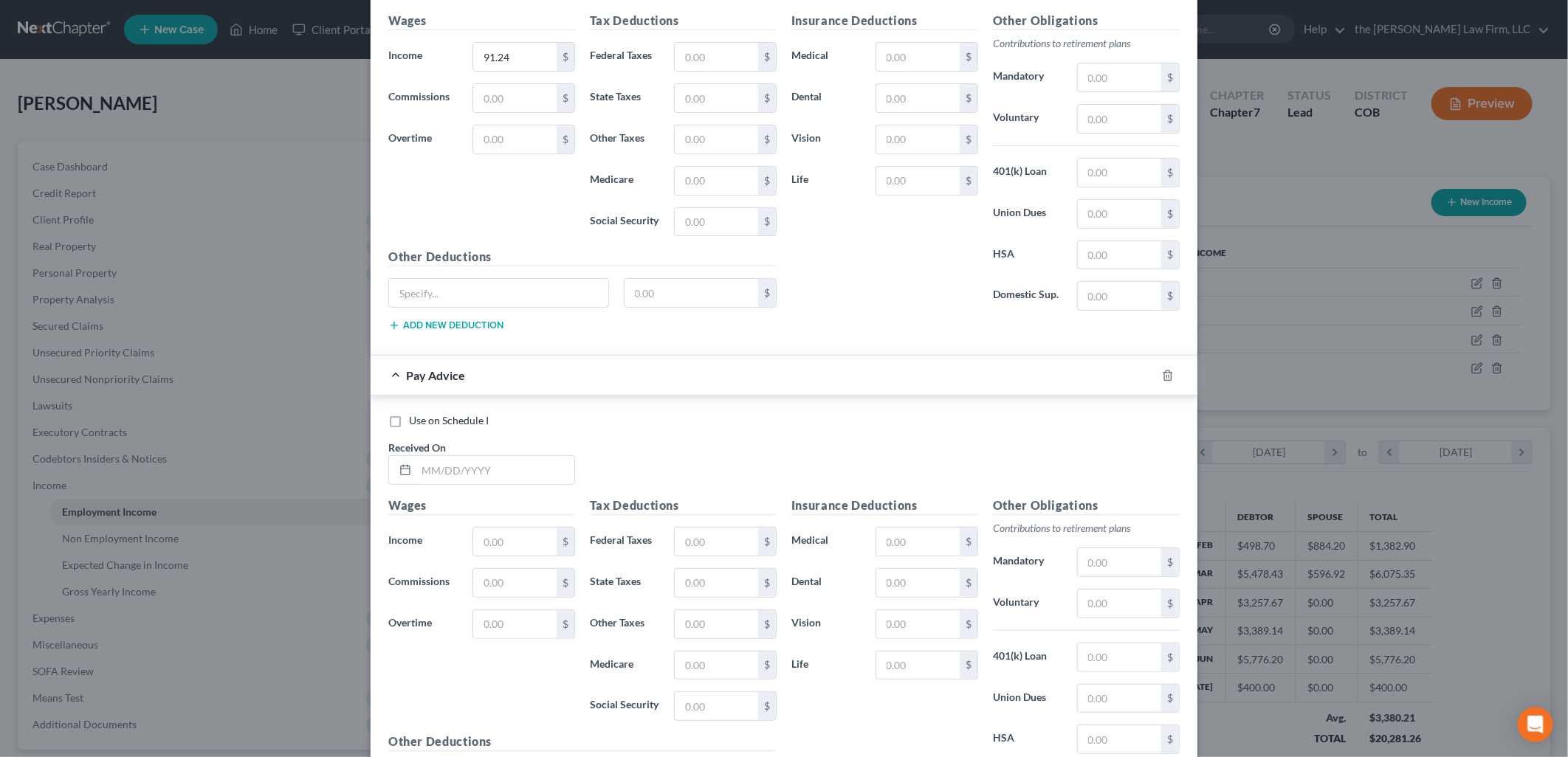
scroll to position [3990, 0]
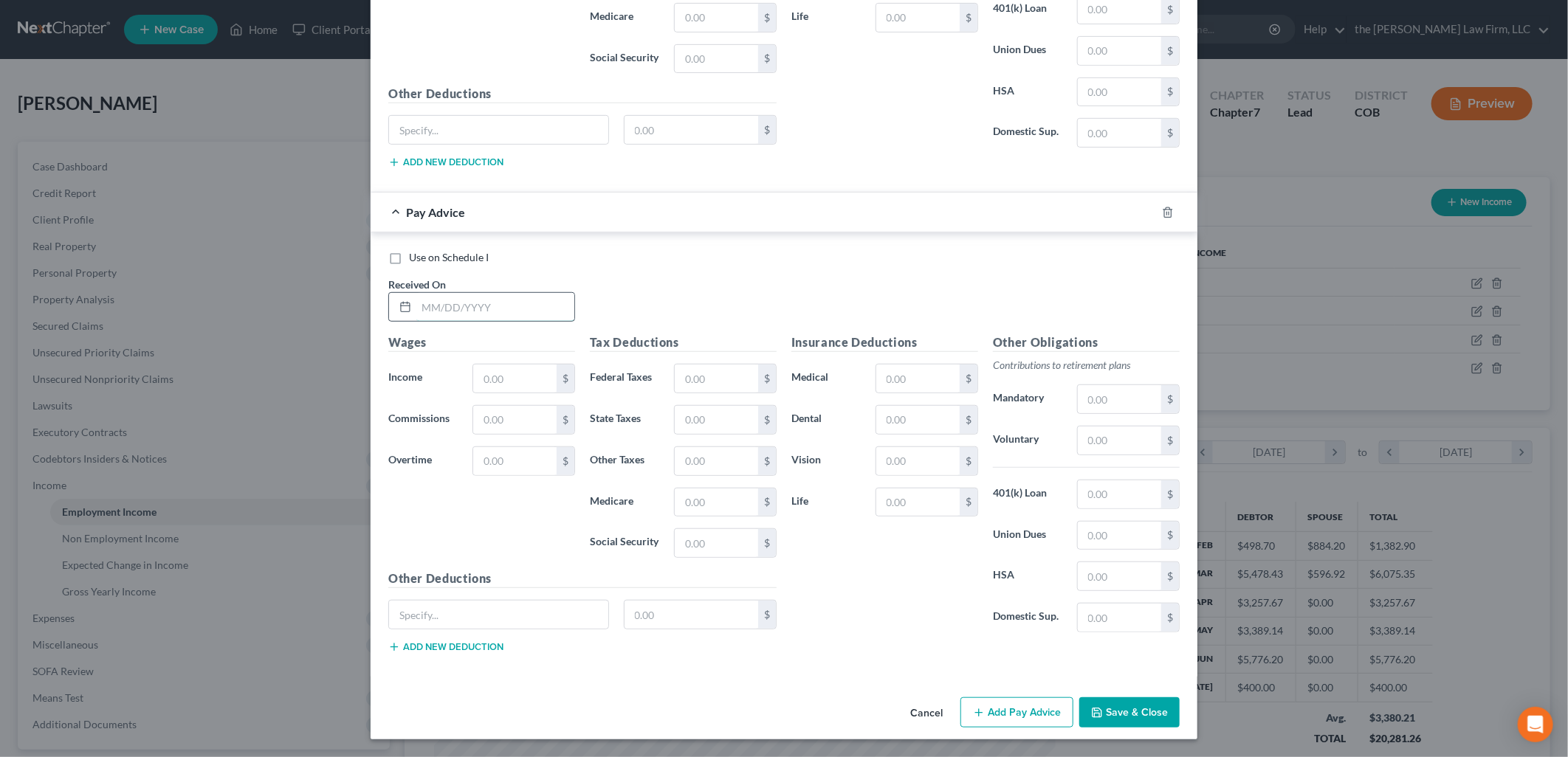
click at [466, 298] on input "text" at bounding box center [495, 307] width 158 height 28
type input "[DATE]"
type input "552.15"
click at [1032, 707] on button "Add Pay Advice" at bounding box center [1017, 713] width 113 height 31
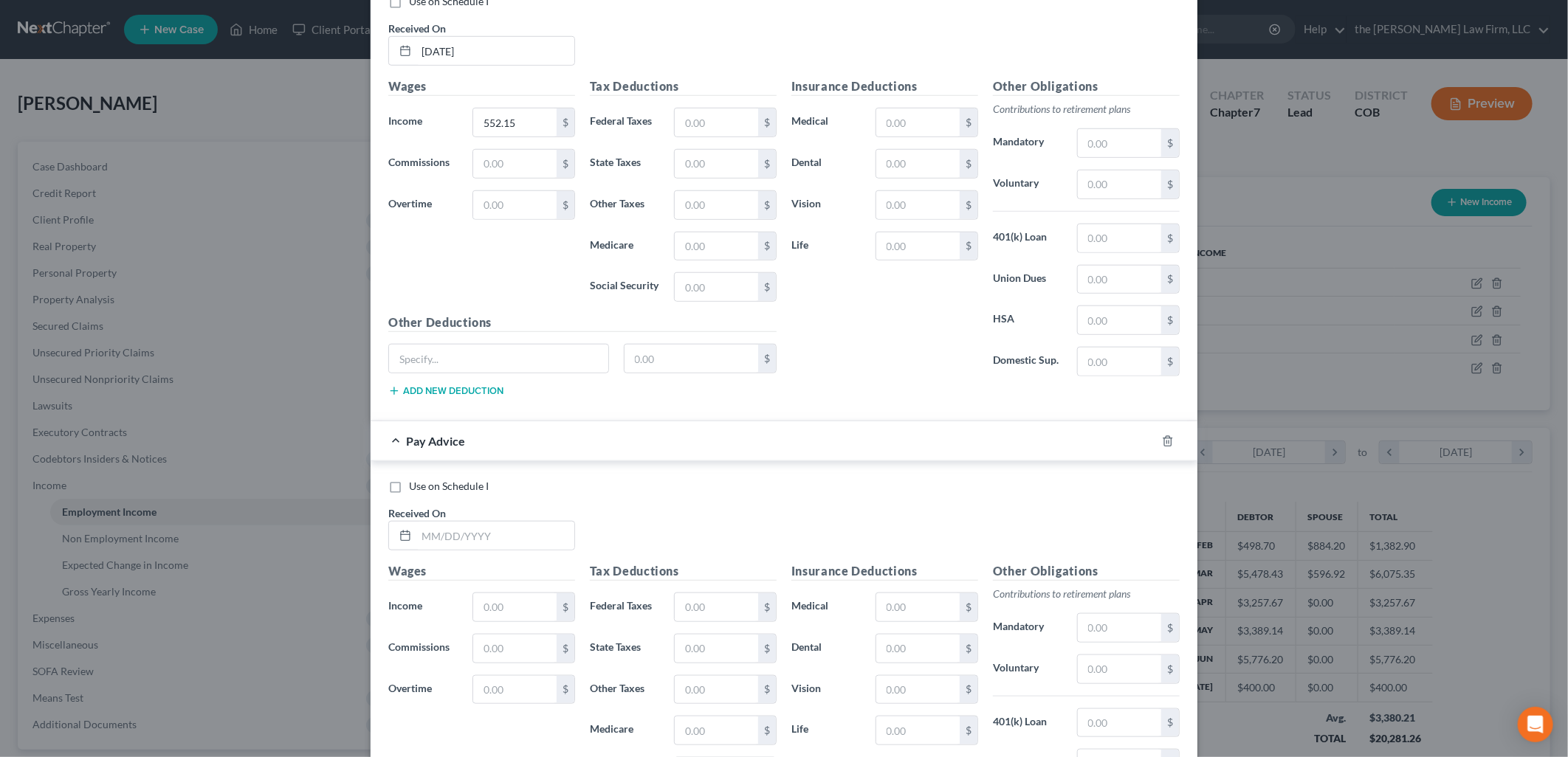
scroll to position [4236, 0]
click at [454, 548] on input "text" at bounding box center [495, 535] width 158 height 28
type input "[DATE]"
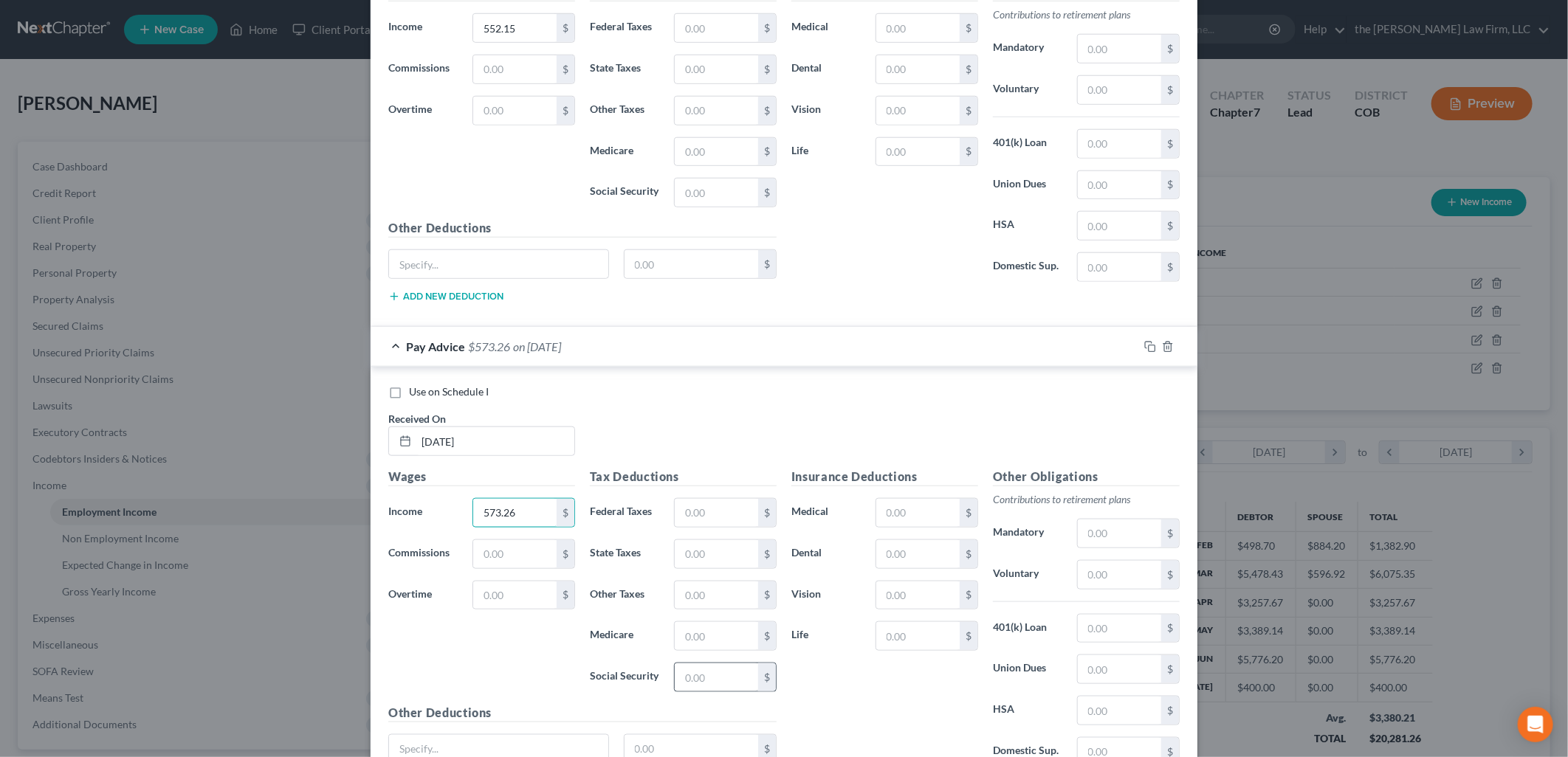
scroll to position [4476, 0]
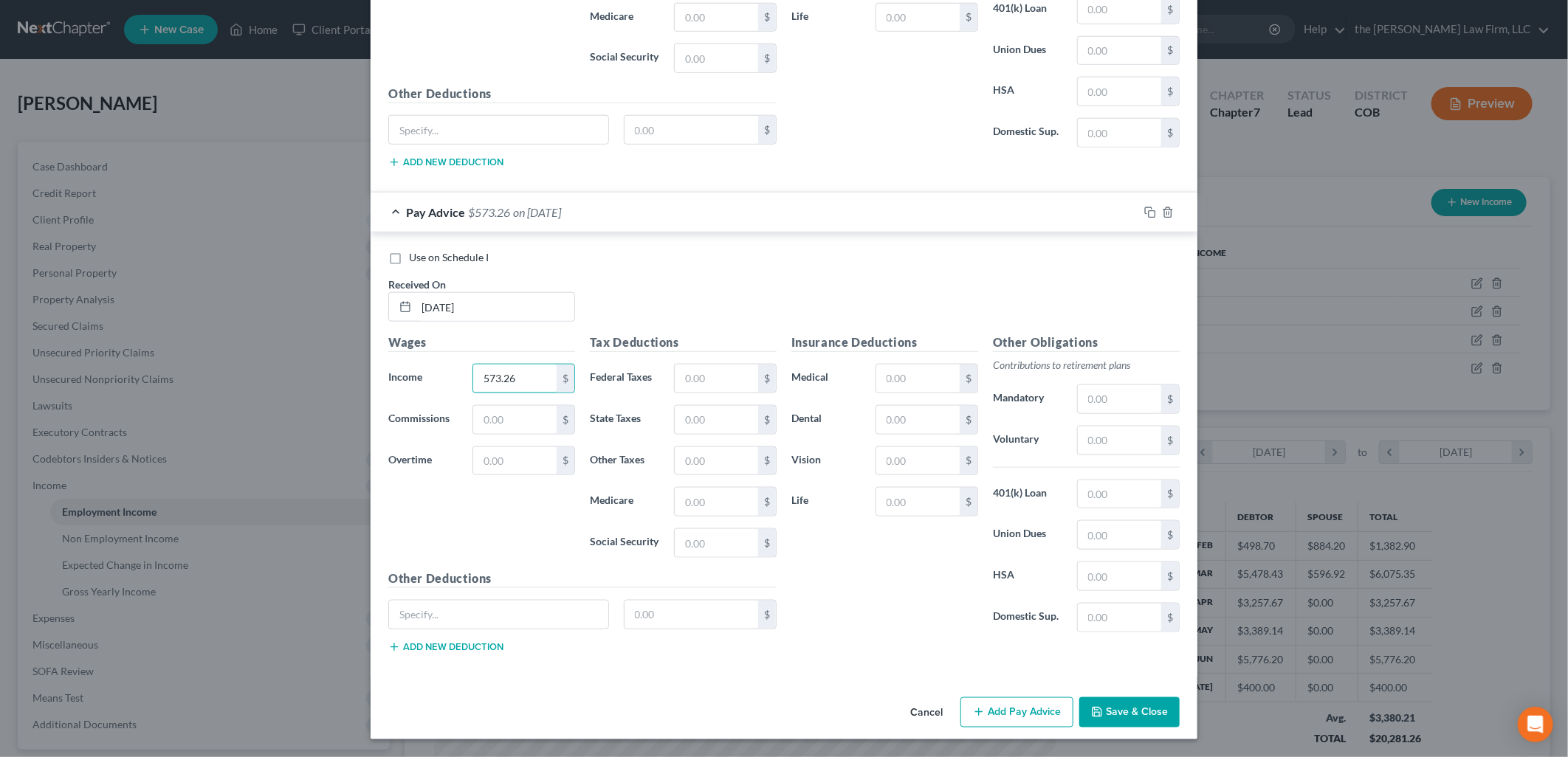
type input "573.26"
click at [1010, 710] on button "Add Pay Advice" at bounding box center [1017, 713] width 113 height 31
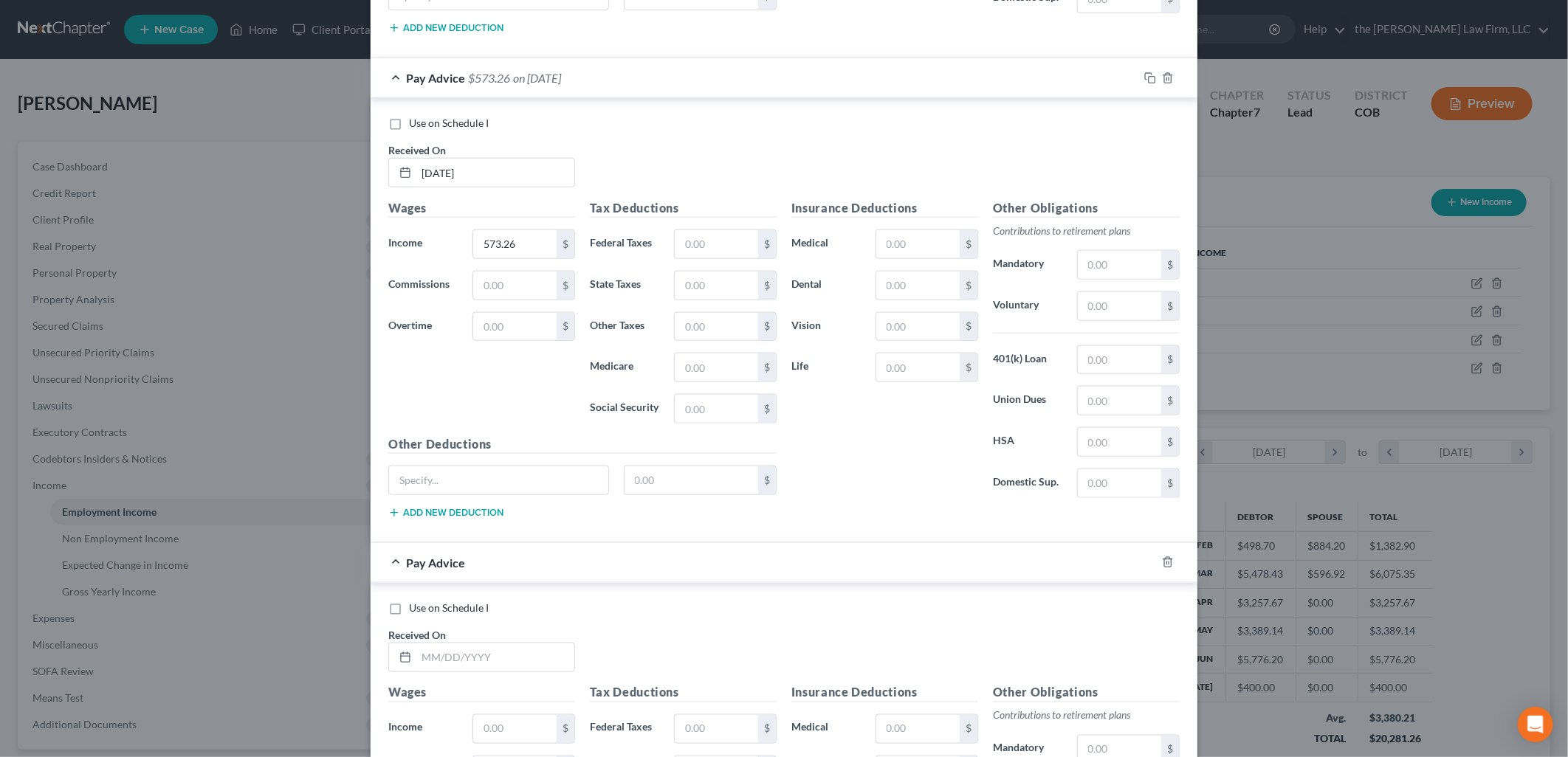
scroll to position [4962, 0]
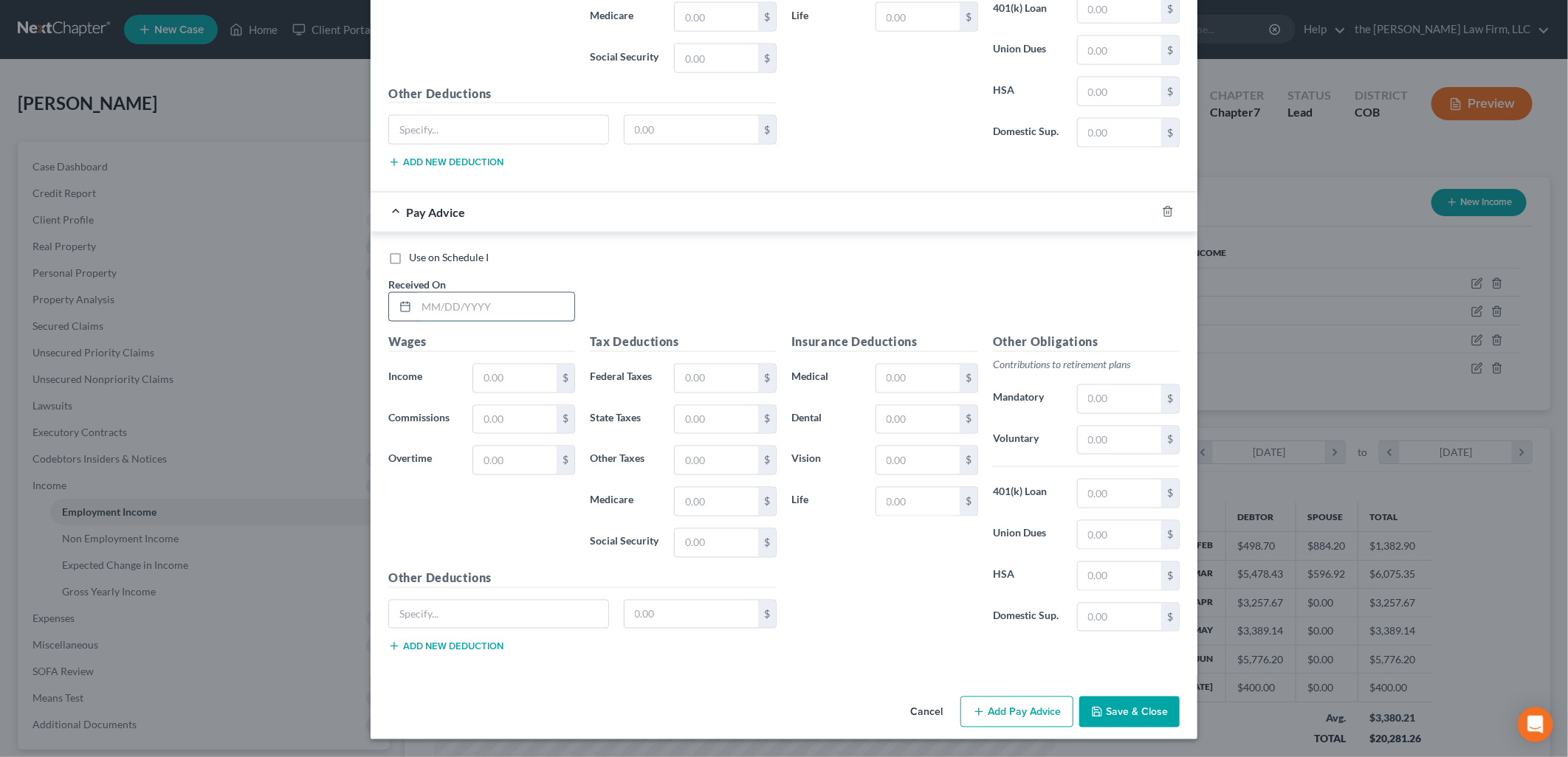
click at [458, 311] on input "text" at bounding box center [495, 307] width 158 height 28
type input "[DATE]"
type input "289.18"
click at [1002, 721] on button "Add Pay Advice" at bounding box center [1017, 712] width 113 height 31
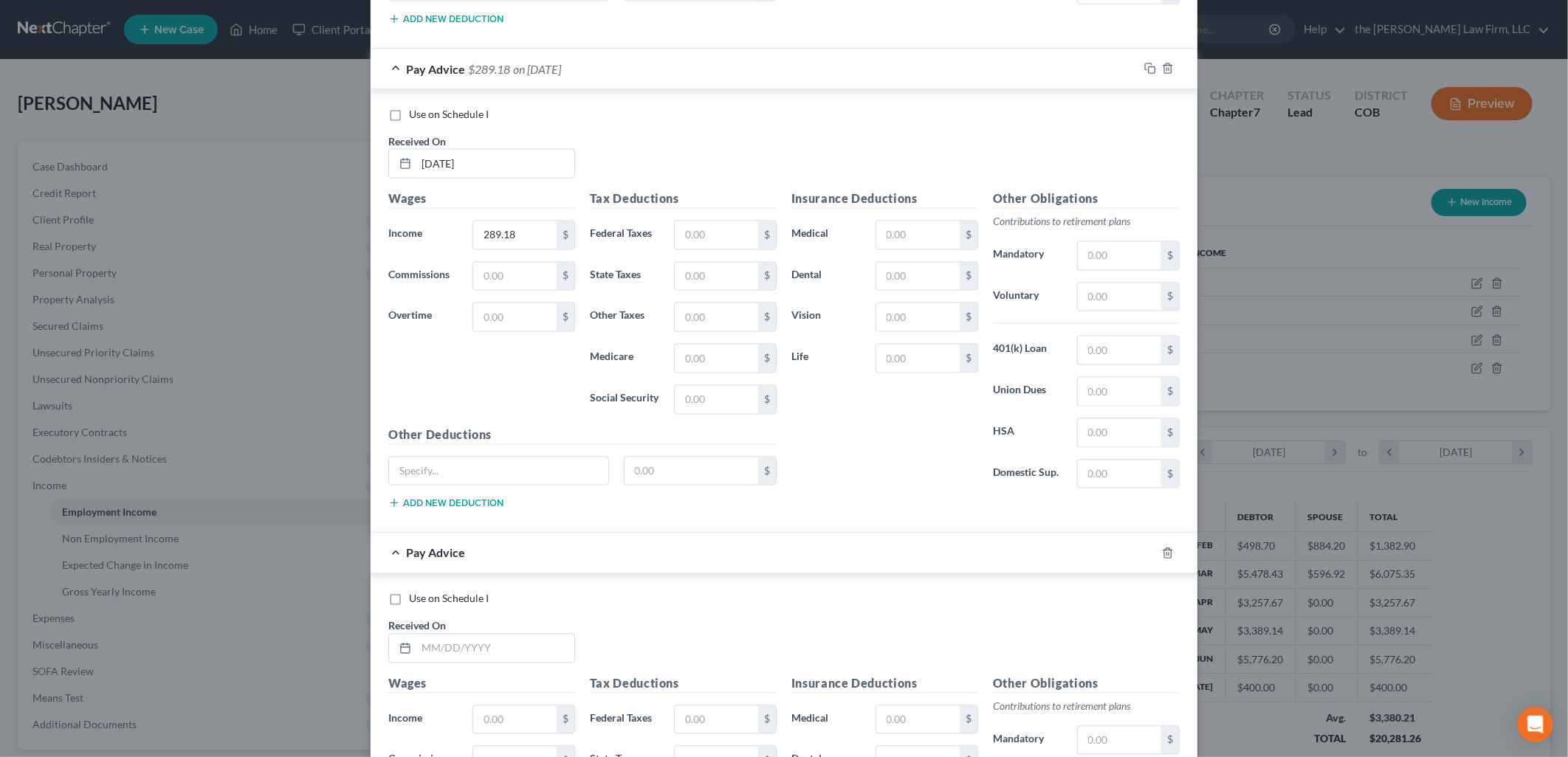
scroll to position [5448, 0]
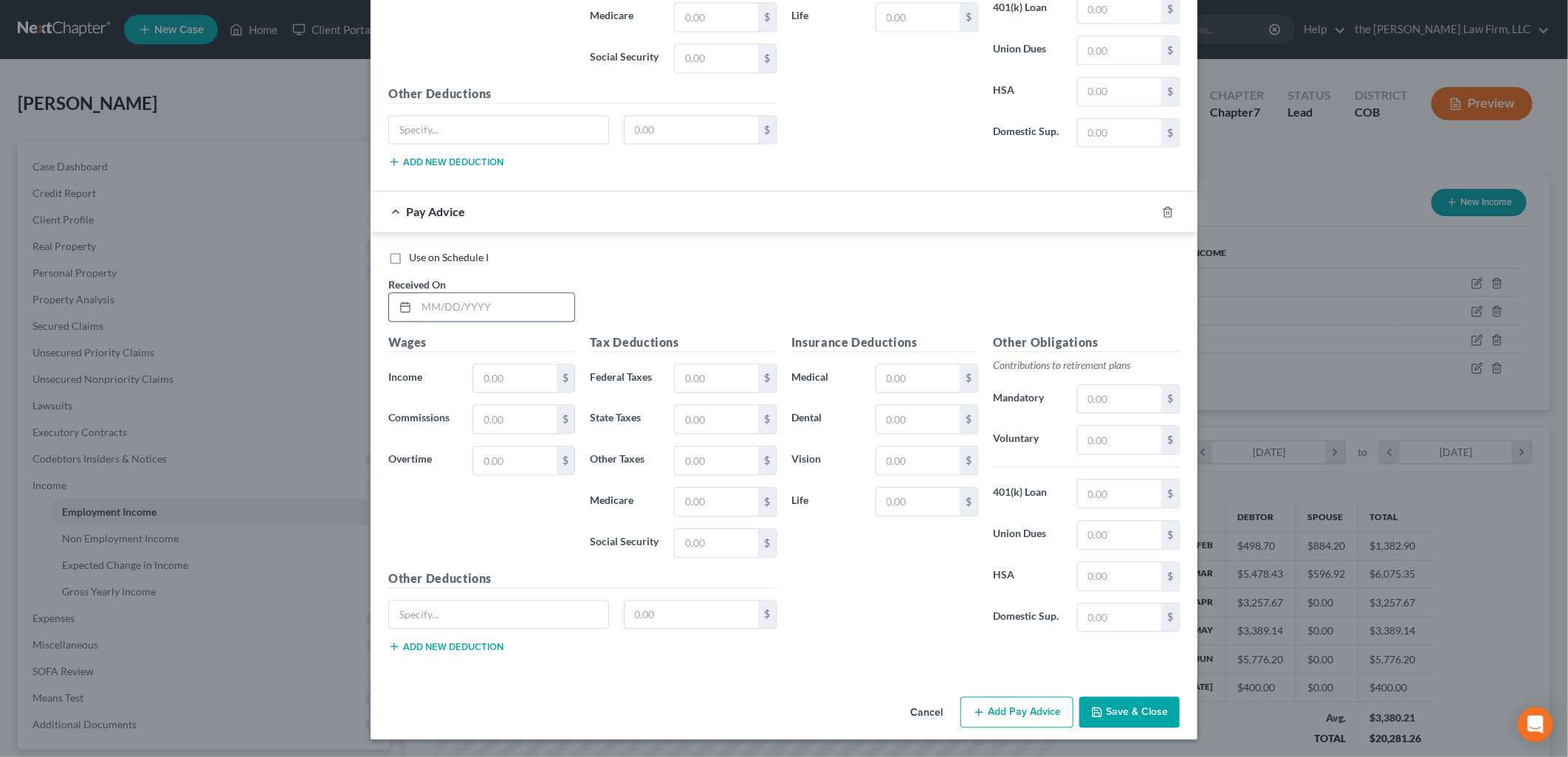
click at [498, 305] on input "text" at bounding box center [495, 307] width 158 height 28
type input "[DATE]"
type input "208.81"
click at [1023, 709] on button "Add Pay Advice" at bounding box center [1017, 712] width 113 height 31
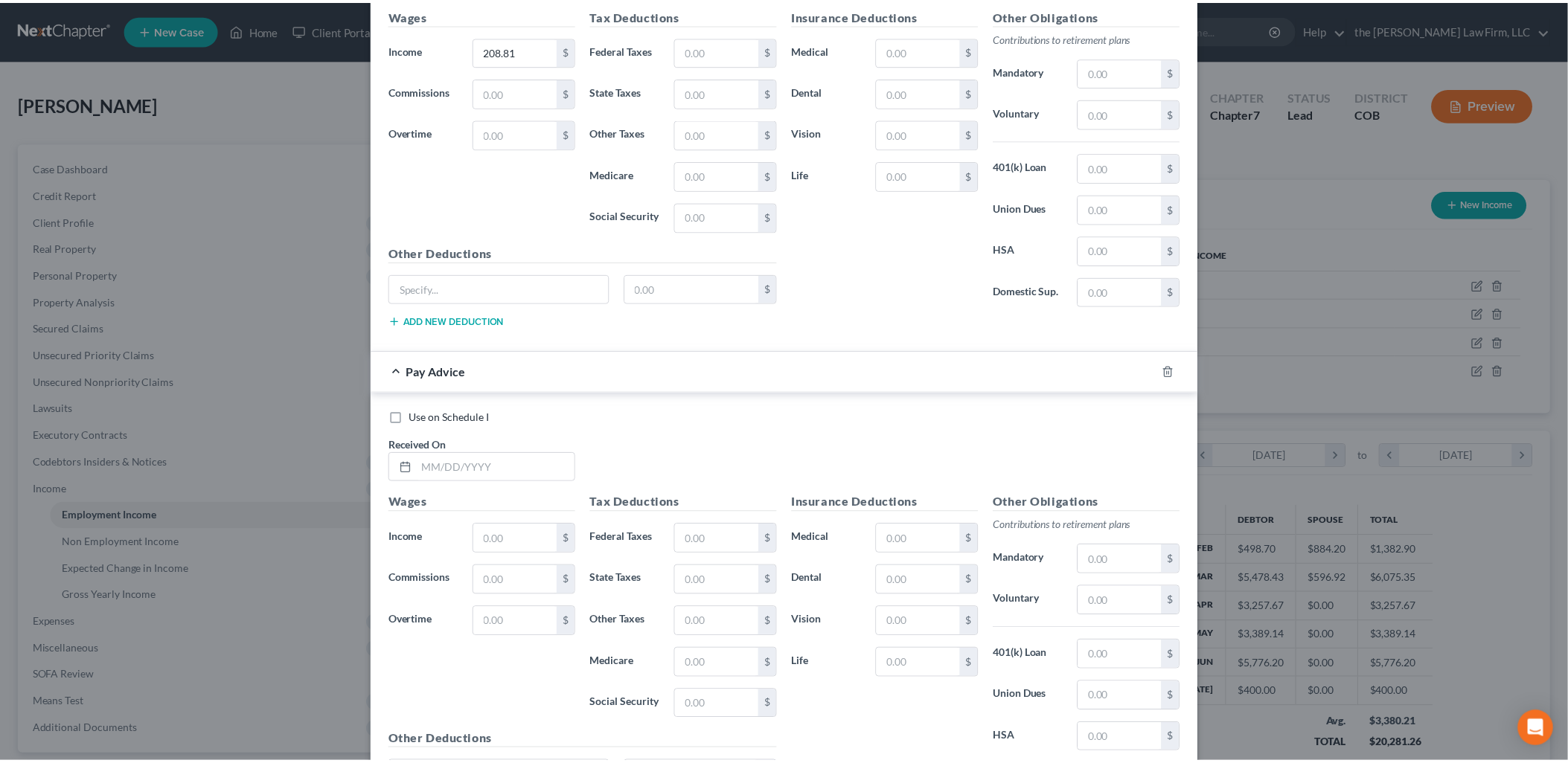
scroll to position [5980, 0]
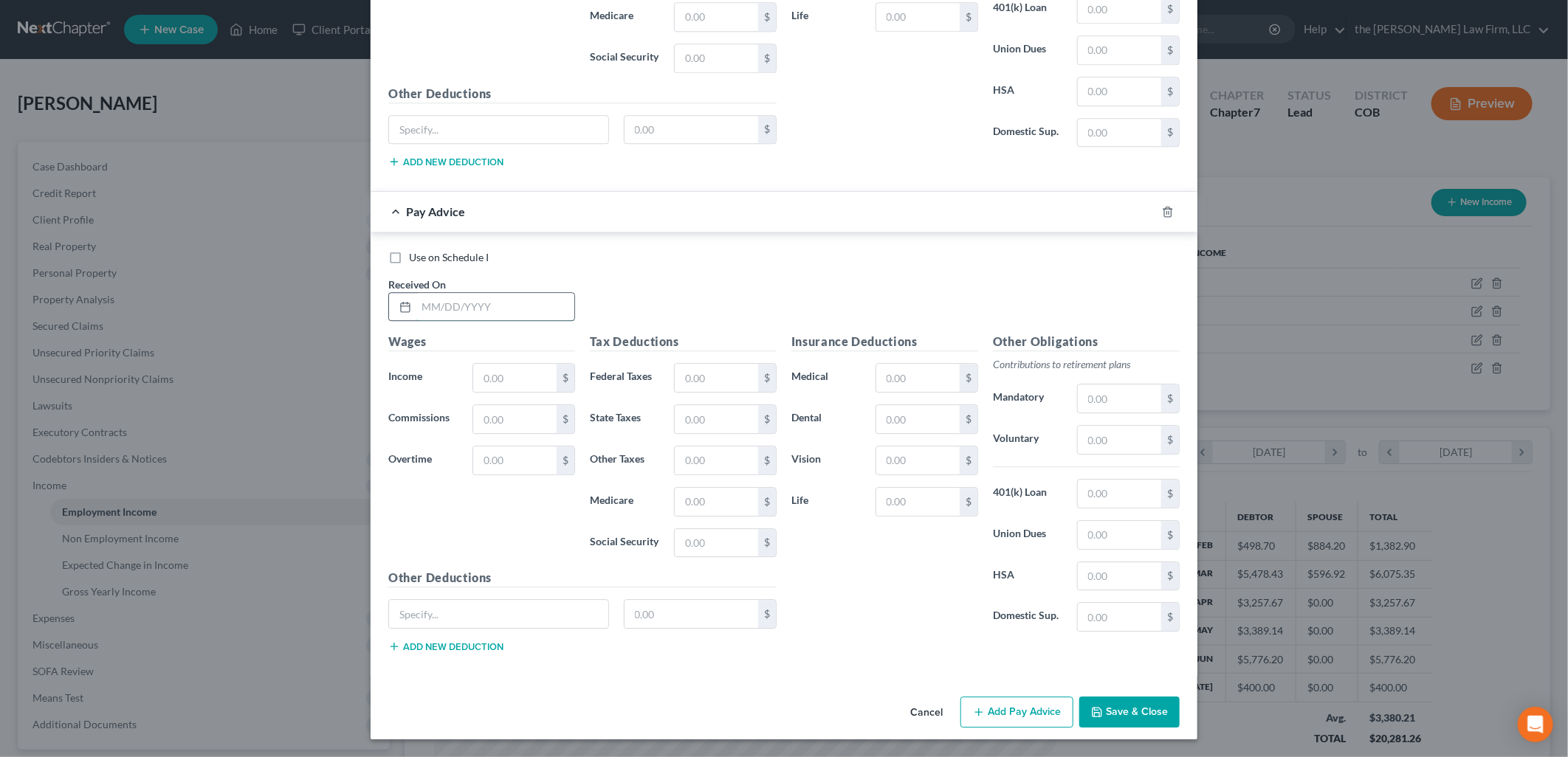
click at [508, 300] on input "text" at bounding box center [495, 307] width 158 height 28
click at [508, 300] on input "5/25/20285" at bounding box center [495, 307] width 158 height 28
type input "[DATE]"
type input "531.05"
click at [1131, 712] on button "Save & Close" at bounding box center [1129, 712] width 101 height 31
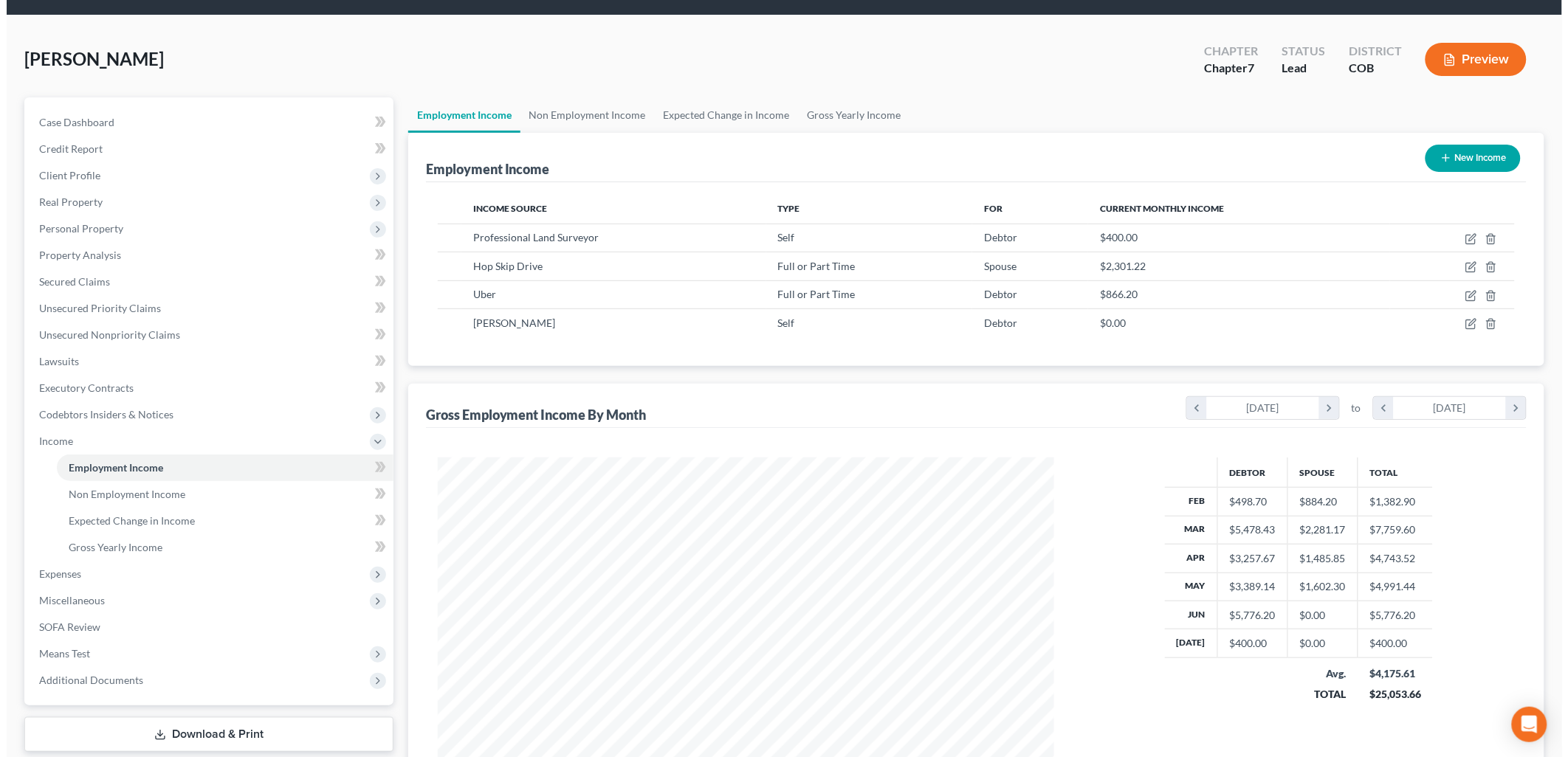
scroll to position [82, 0]
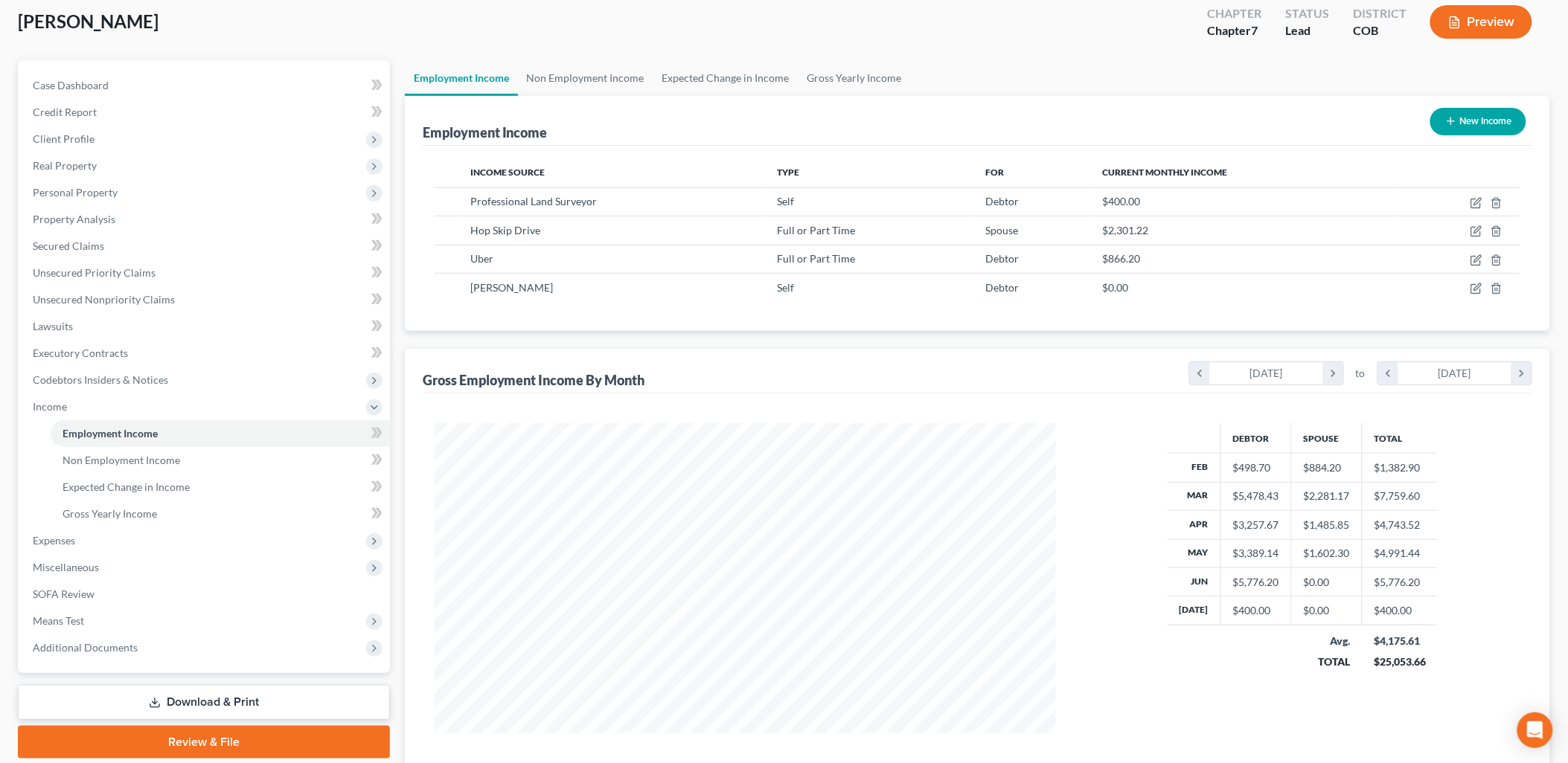
click at [1492, 121] on button "New Income" at bounding box center [1478, 121] width 96 height 27
select select "0"
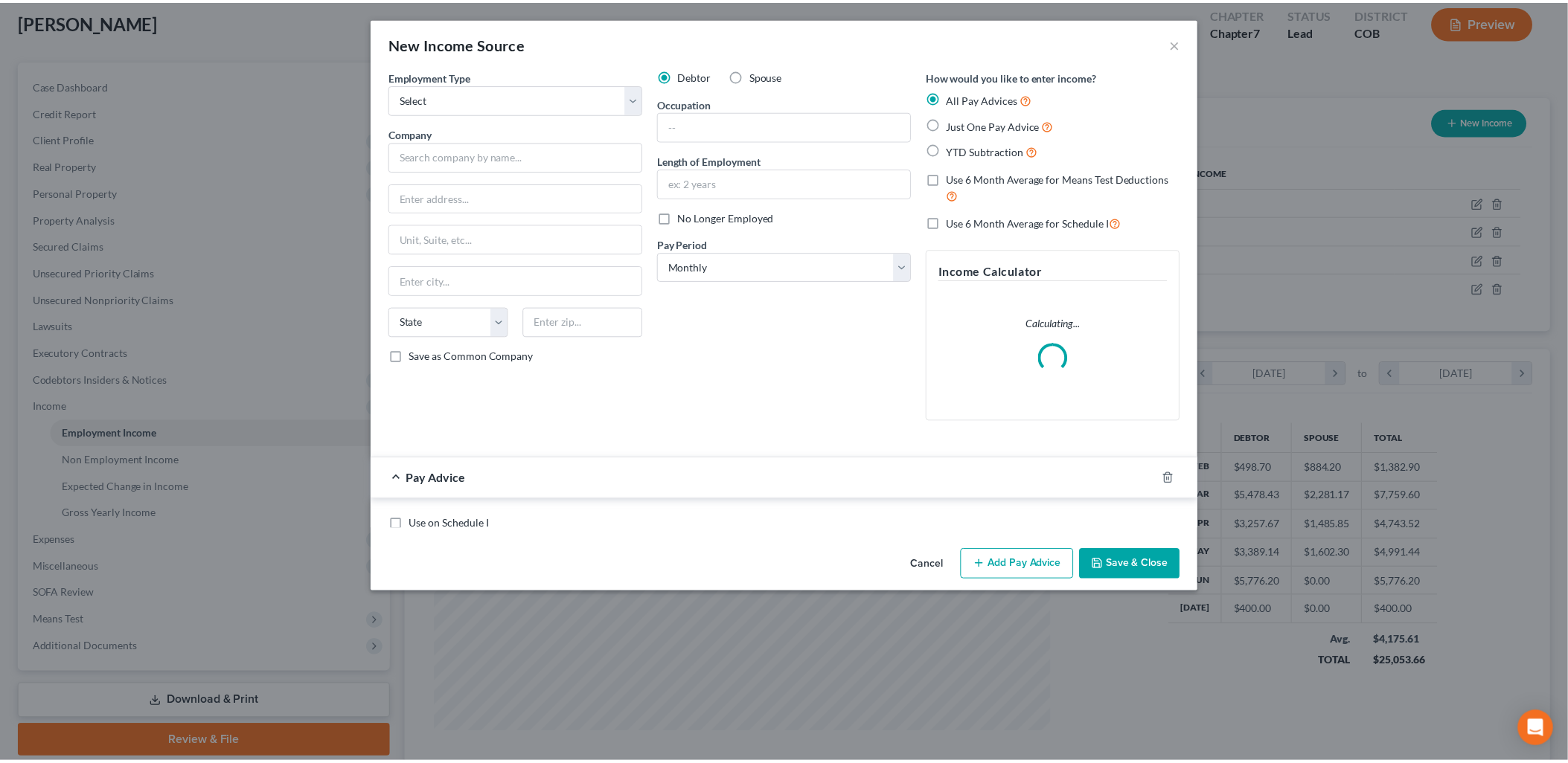
scroll to position [313, 656]
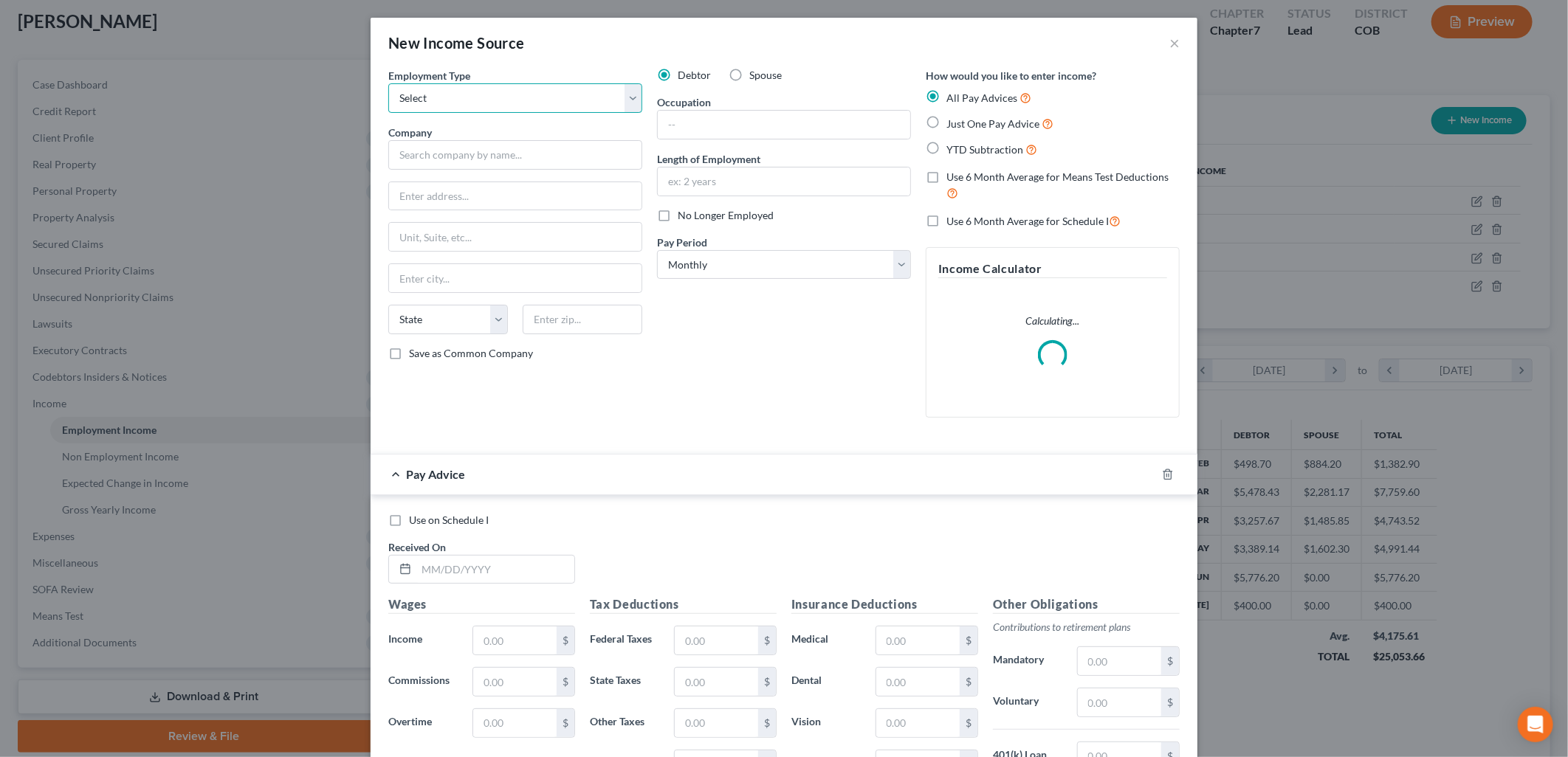
drag, startPoint x: 487, startPoint y: 92, endPoint x: 483, endPoint y: 111, distance: 19.4
click at [487, 92] on select "Select Full or [DEMOGRAPHIC_DATA] Employment Self Employment" at bounding box center [515, 98] width 254 height 29
select select "1"
click at [388, 83] on select "Select Full or [DEMOGRAPHIC_DATA] Employment Self Employment" at bounding box center [515, 98] width 254 height 29
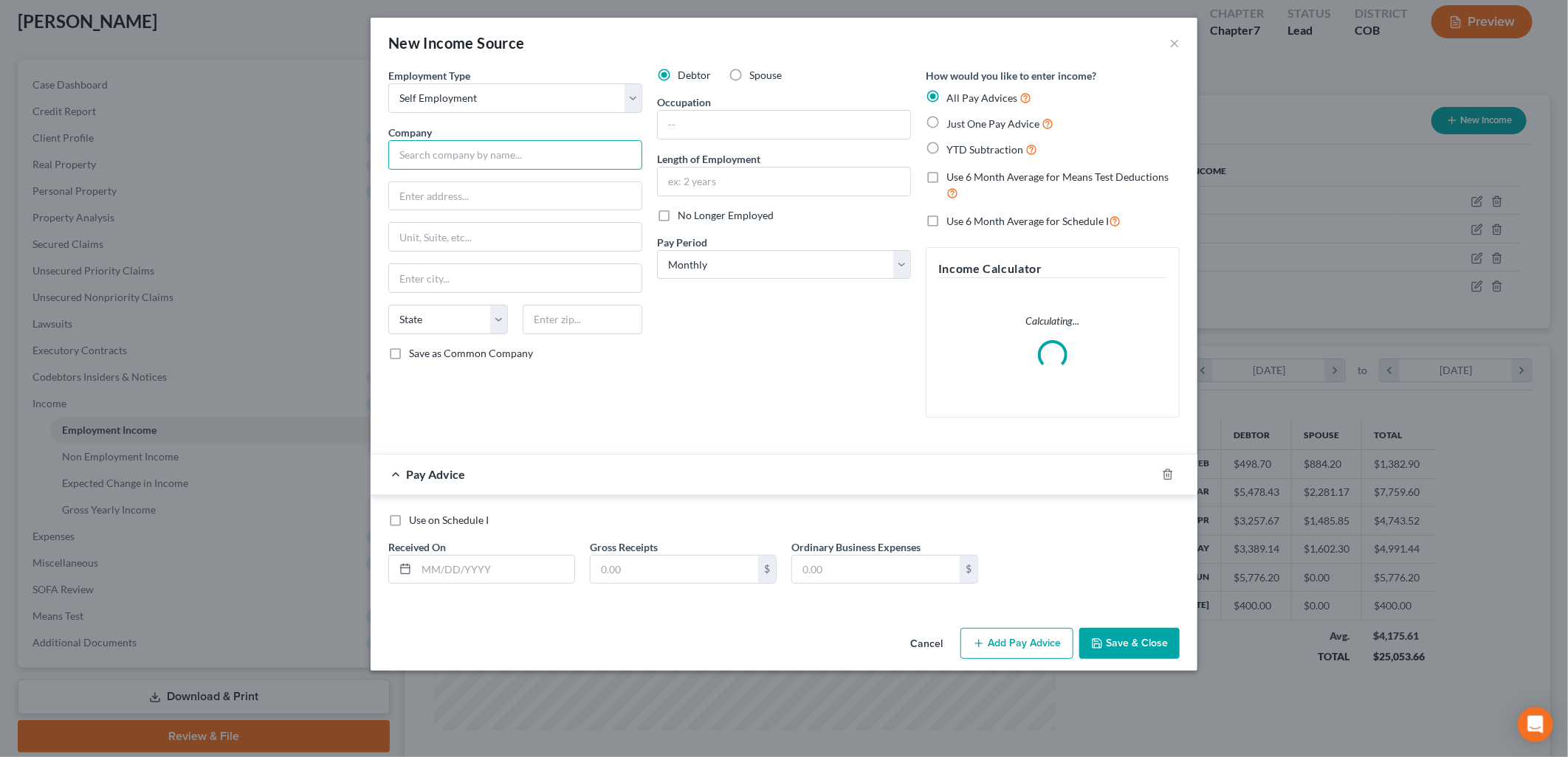
click at [458, 153] on input "text" at bounding box center [515, 155] width 254 height 29
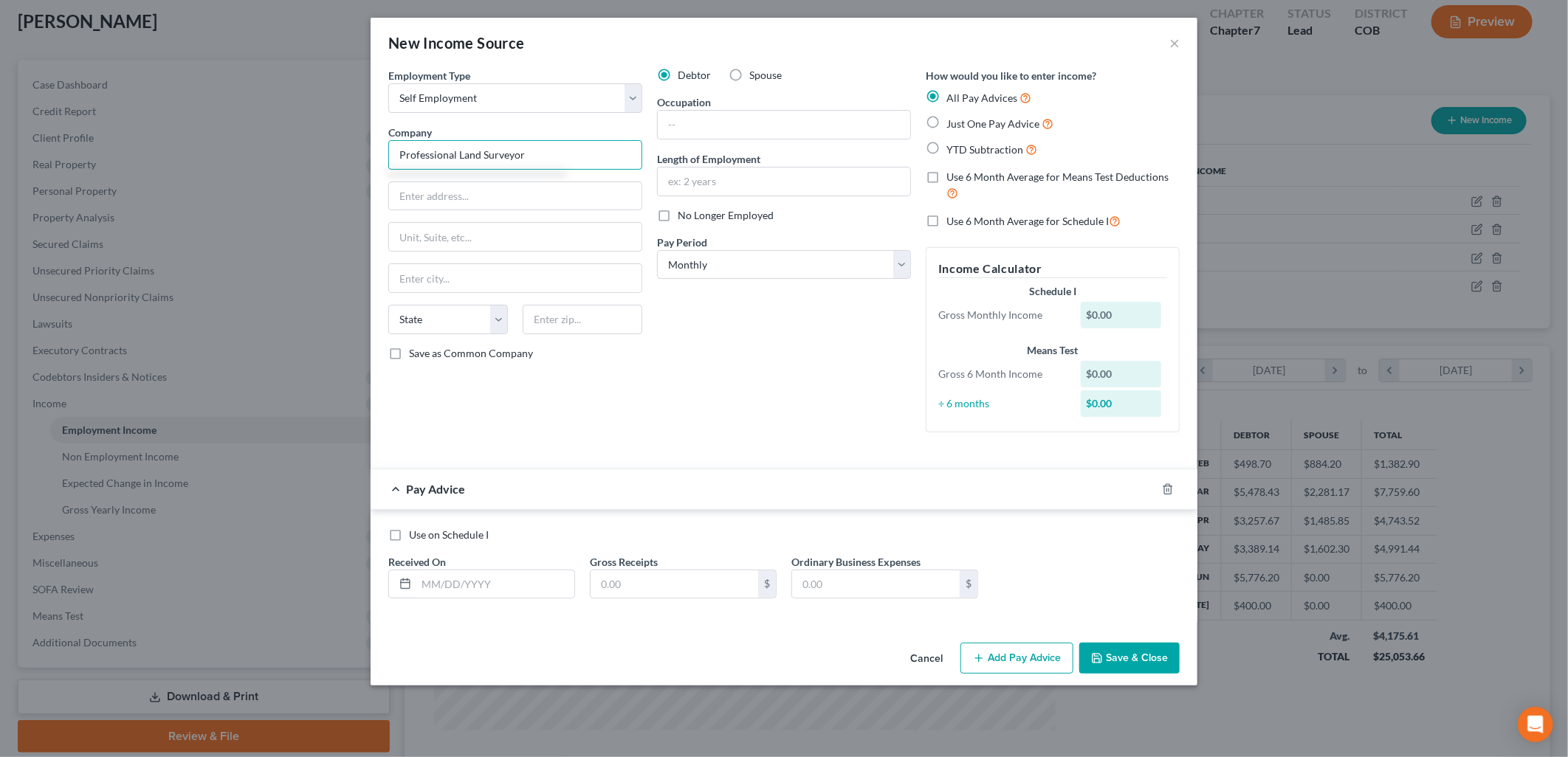
drag, startPoint x: 554, startPoint y: 153, endPoint x: 360, endPoint y: 176, distance: 195.4
click at [360, 176] on div "New Income Source × Employment Type * Select Full or [DEMOGRAPHIC_DATA] Employm…" at bounding box center [784, 378] width 1568 height 757
type input "Foundation For Life Home Designs, LLC"
type input "[STREET_ADDRESS]"
type input "[PERSON_NAME]"
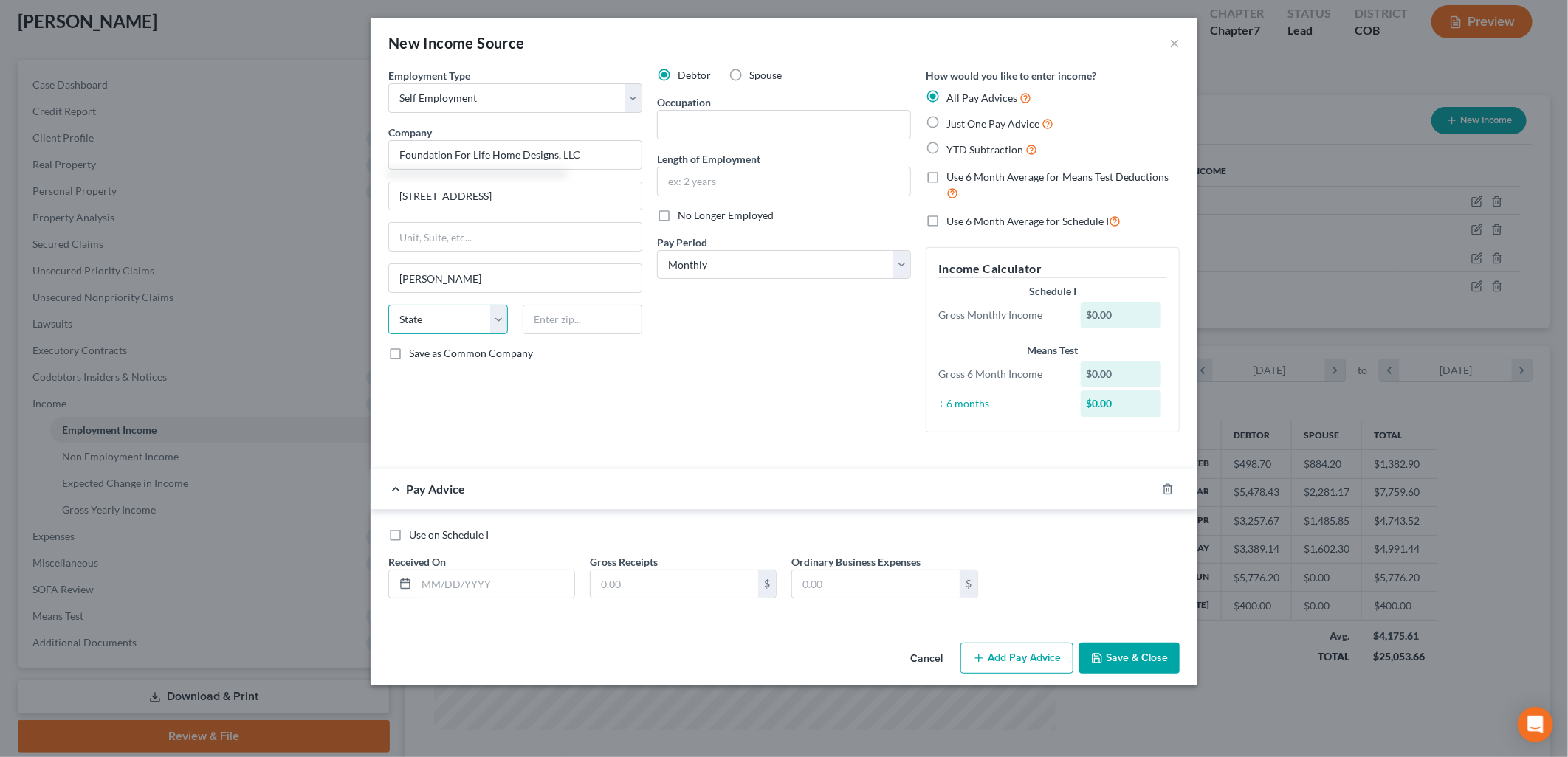
select select "5"
type input "80138"
click at [791, 126] on input "text" at bounding box center [784, 124] width 252 height 28
type input "Owner"
click at [808, 72] on div "Debtor Spouse" at bounding box center [784, 75] width 254 height 15
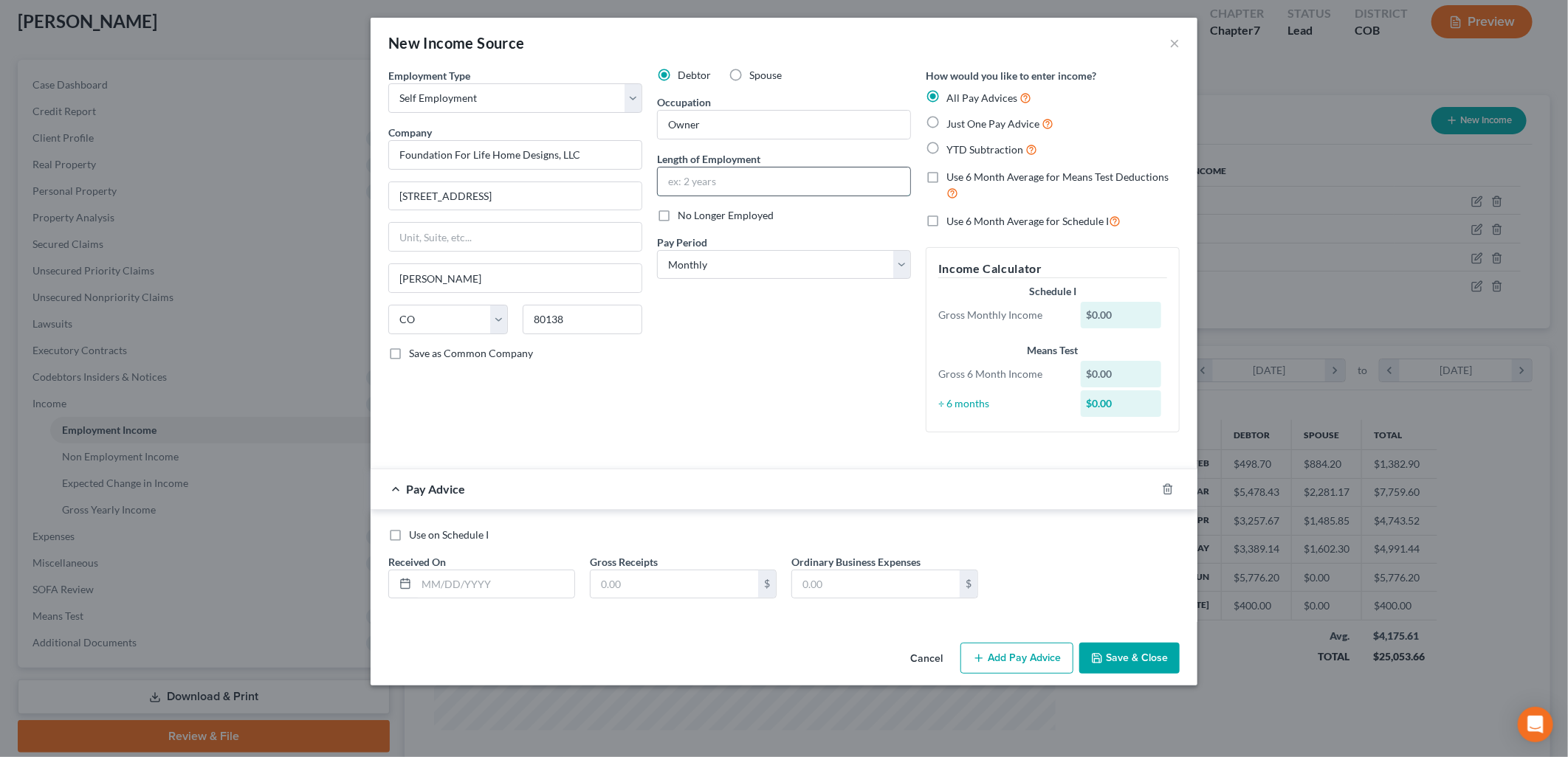
click at [733, 178] on input "text" at bounding box center [784, 182] width 252 height 28
click at [882, 56] on div "New Income Source ×" at bounding box center [784, 43] width 827 height 50
click at [769, 183] on input "text" at bounding box center [784, 182] width 252 height 28
type input "3 Years 2 Months"
click at [716, 271] on select "Select Monthly Twice Monthly Every Other Week Weekly" at bounding box center [784, 265] width 254 height 29
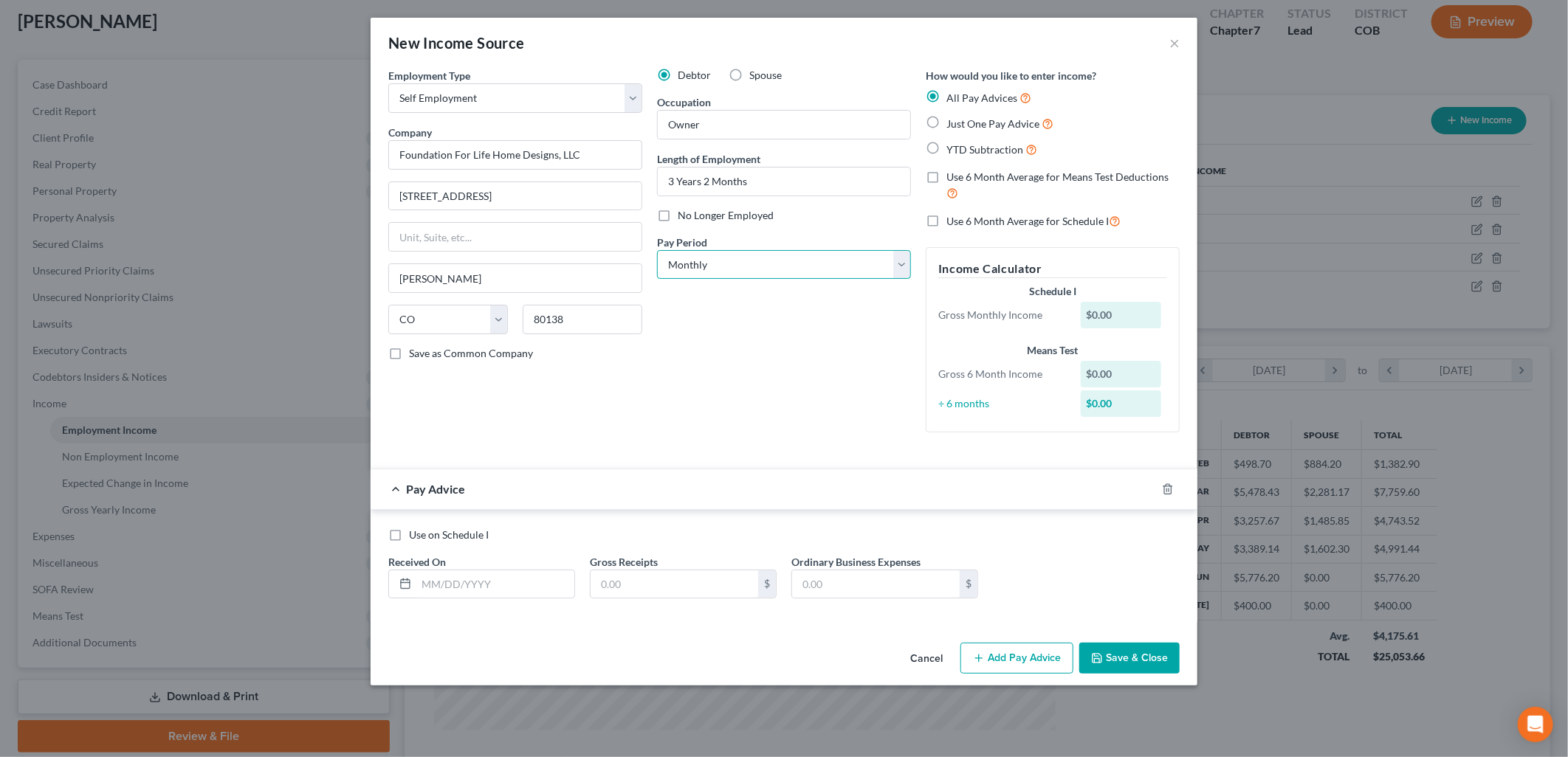
drag, startPoint x: 716, startPoint y: 271, endPoint x: 735, endPoint y: 289, distance: 26.2
click at [716, 271] on select "Select Monthly Twice Monthly Every Other Week Weekly" at bounding box center [784, 265] width 254 height 29
click at [1168, 486] on polyline "button" at bounding box center [1168, 486] width 9 height 0
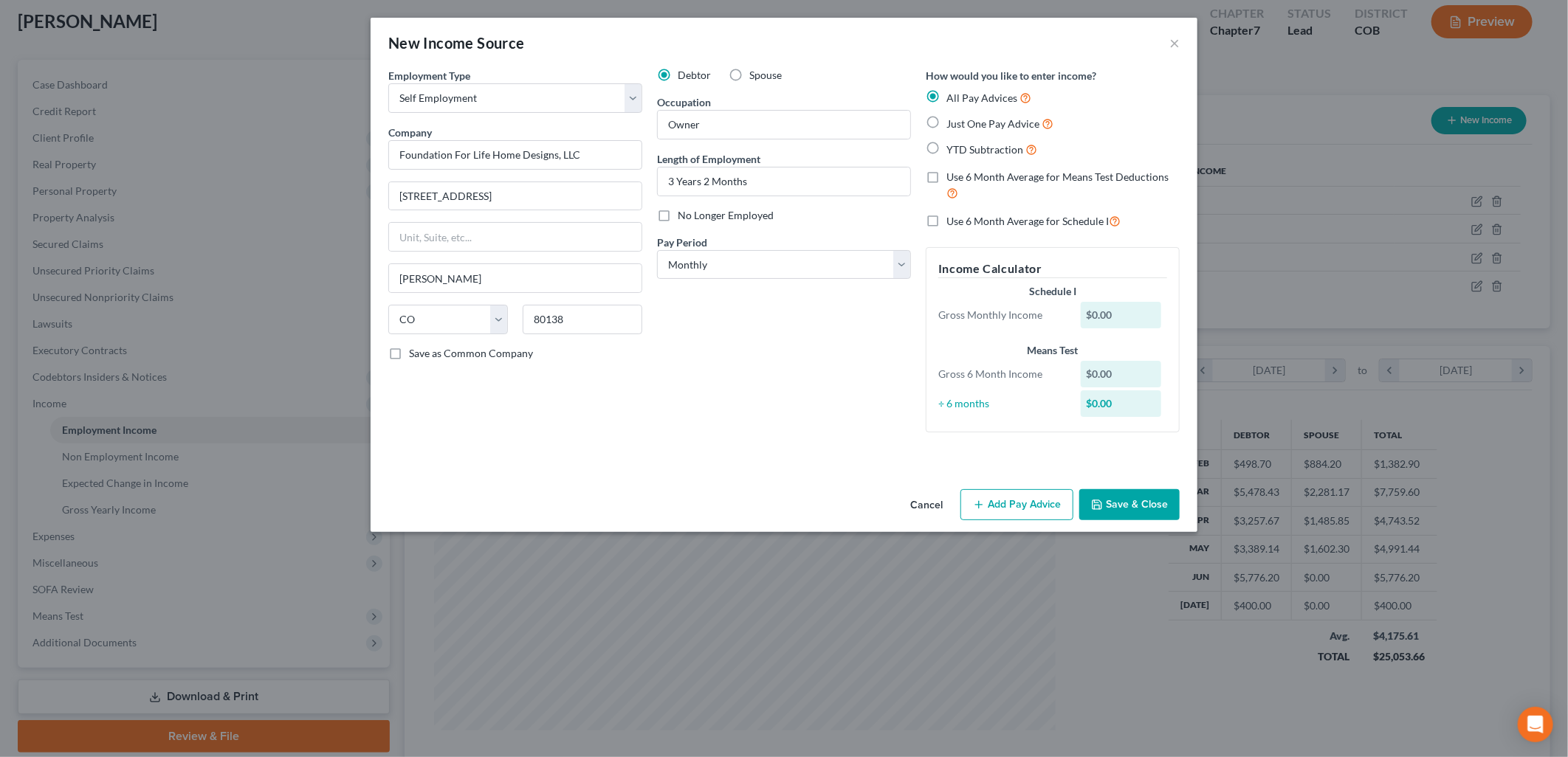
click at [1149, 507] on button "Save & Close" at bounding box center [1129, 505] width 101 height 31
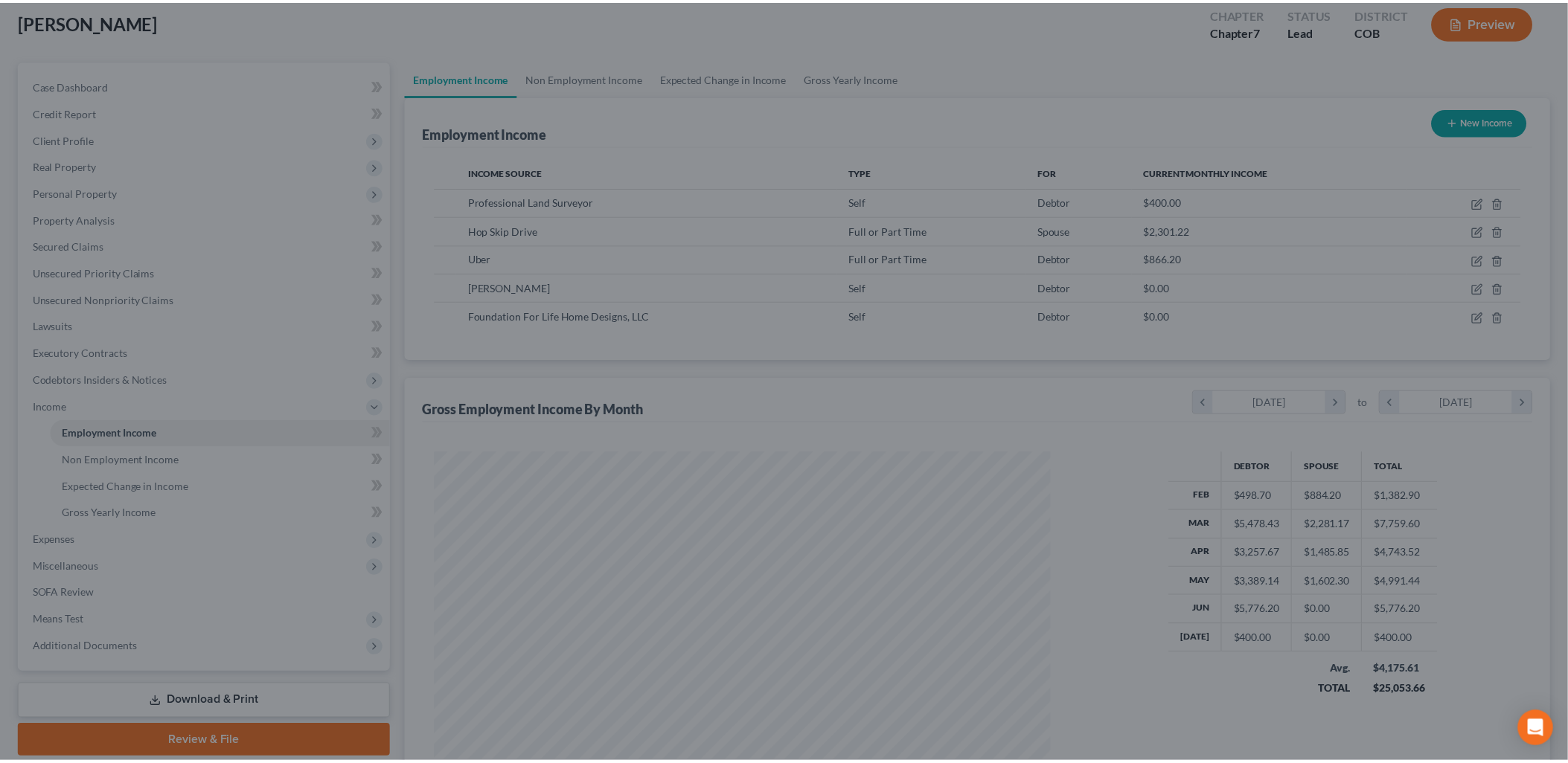
scroll to position [743431, 743449]
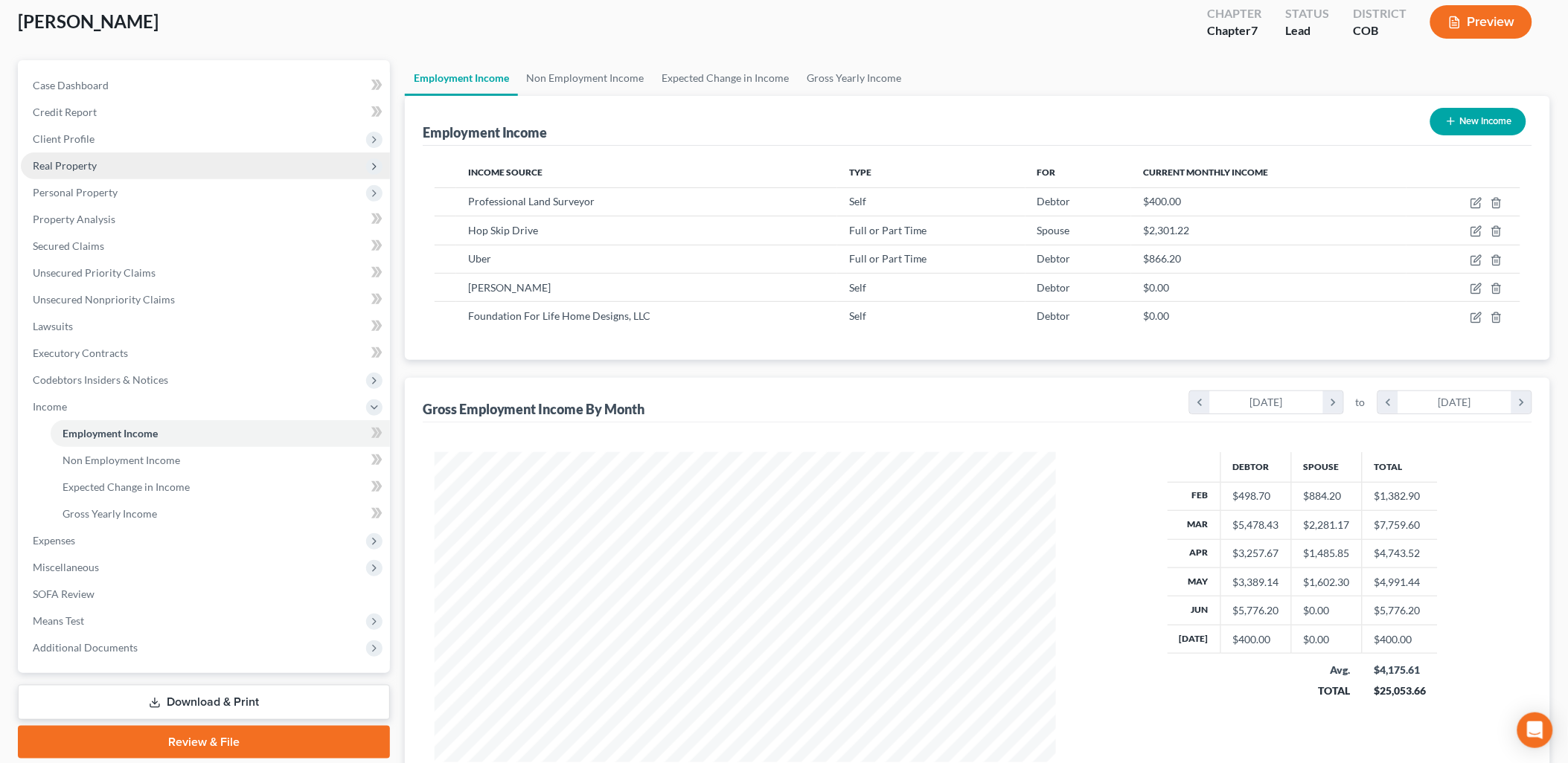
click at [74, 159] on span "Real Property" at bounding box center [65, 165] width 64 height 12
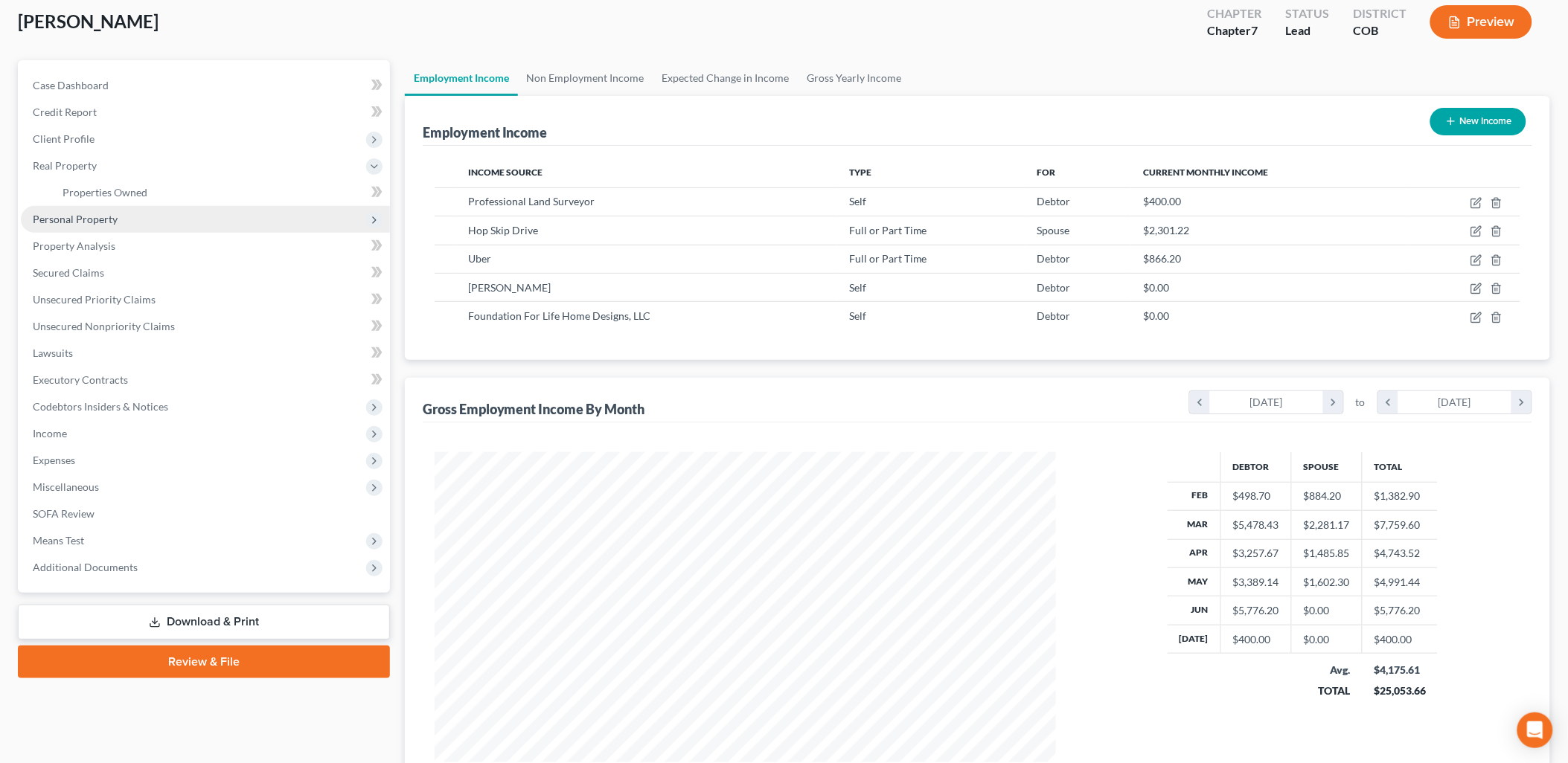
click at [79, 209] on span "Personal Property" at bounding box center [205, 219] width 369 height 26
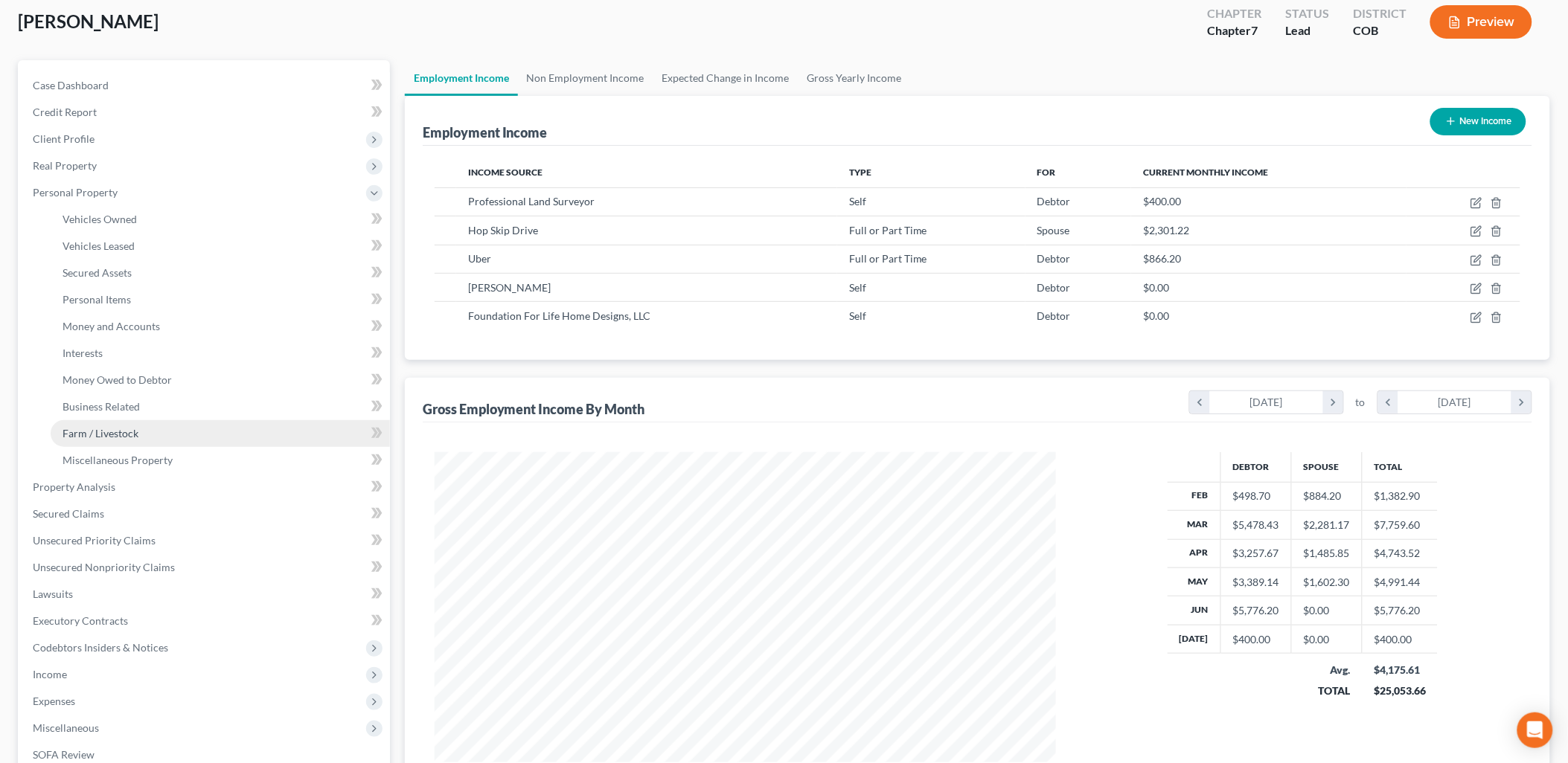
click at [113, 442] on link "Farm / Livestock" at bounding box center [220, 433] width 339 height 26
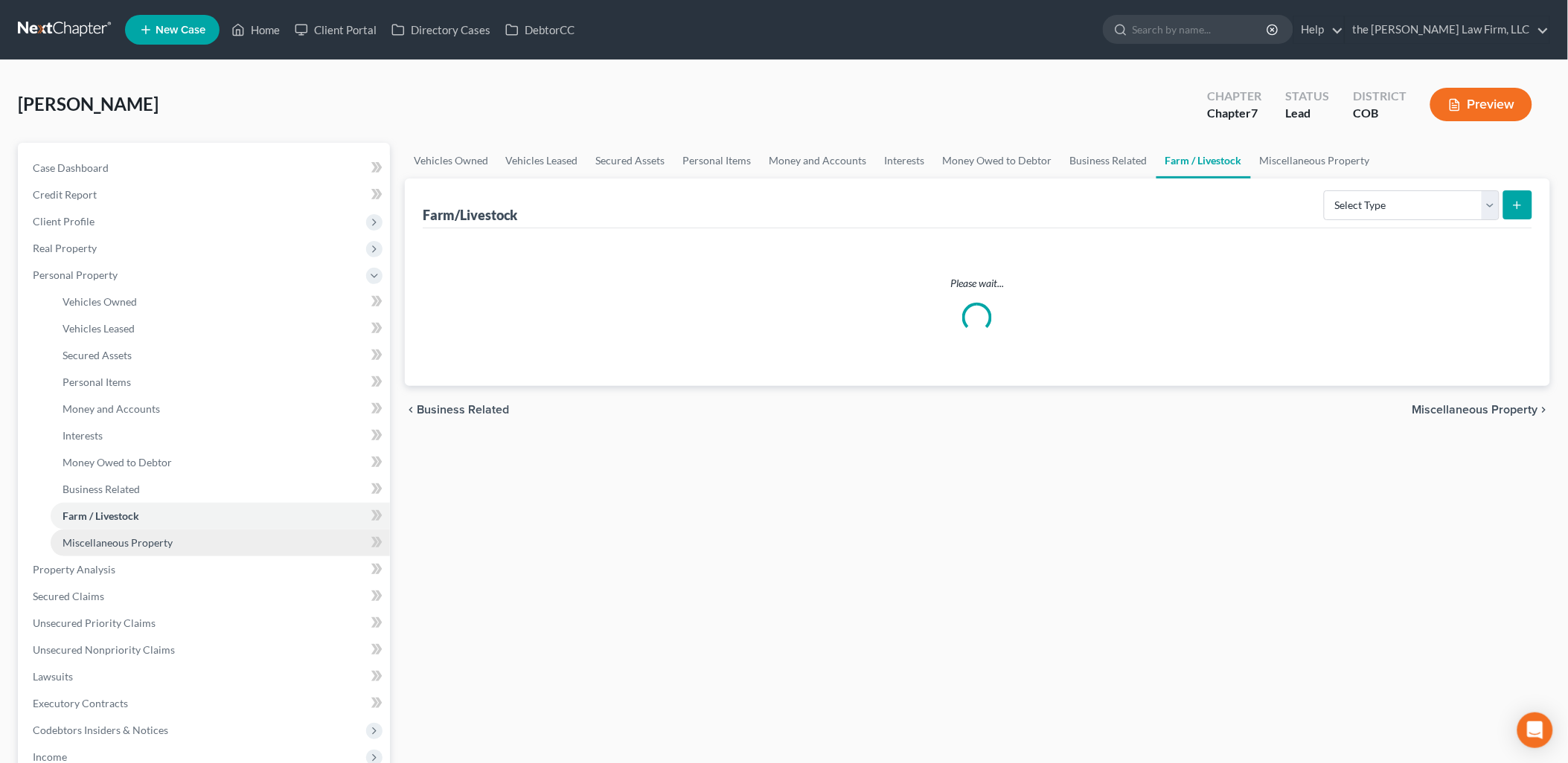
click at [137, 540] on span "Miscellaneous Property" at bounding box center [117, 542] width 110 height 12
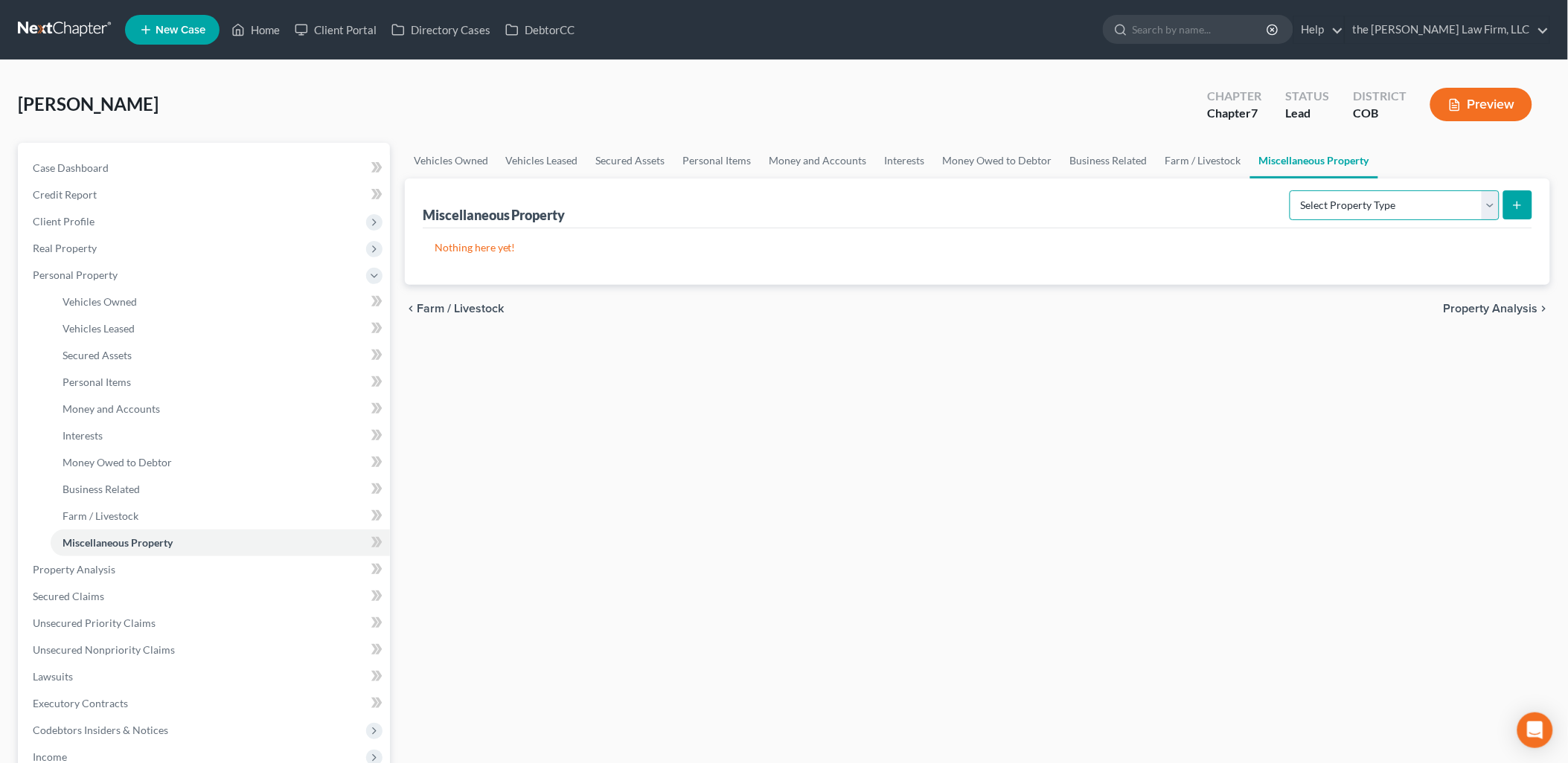
click at [1452, 206] on select "Select Property Type Assigned for Creditor Benefit [DATE] Holding for Another N…" at bounding box center [1395, 205] width 210 height 30
select select "transferred"
click at [1290, 191] on select "Select Property Type Assigned for Creditor Benefit [DATE] Holding for Another N…" at bounding box center [1395, 205] width 210 height 30
click at [1523, 200] on icon "submit" at bounding box center [1517, 205] width 12 height 12
select select "Ordinary ([DATE])"
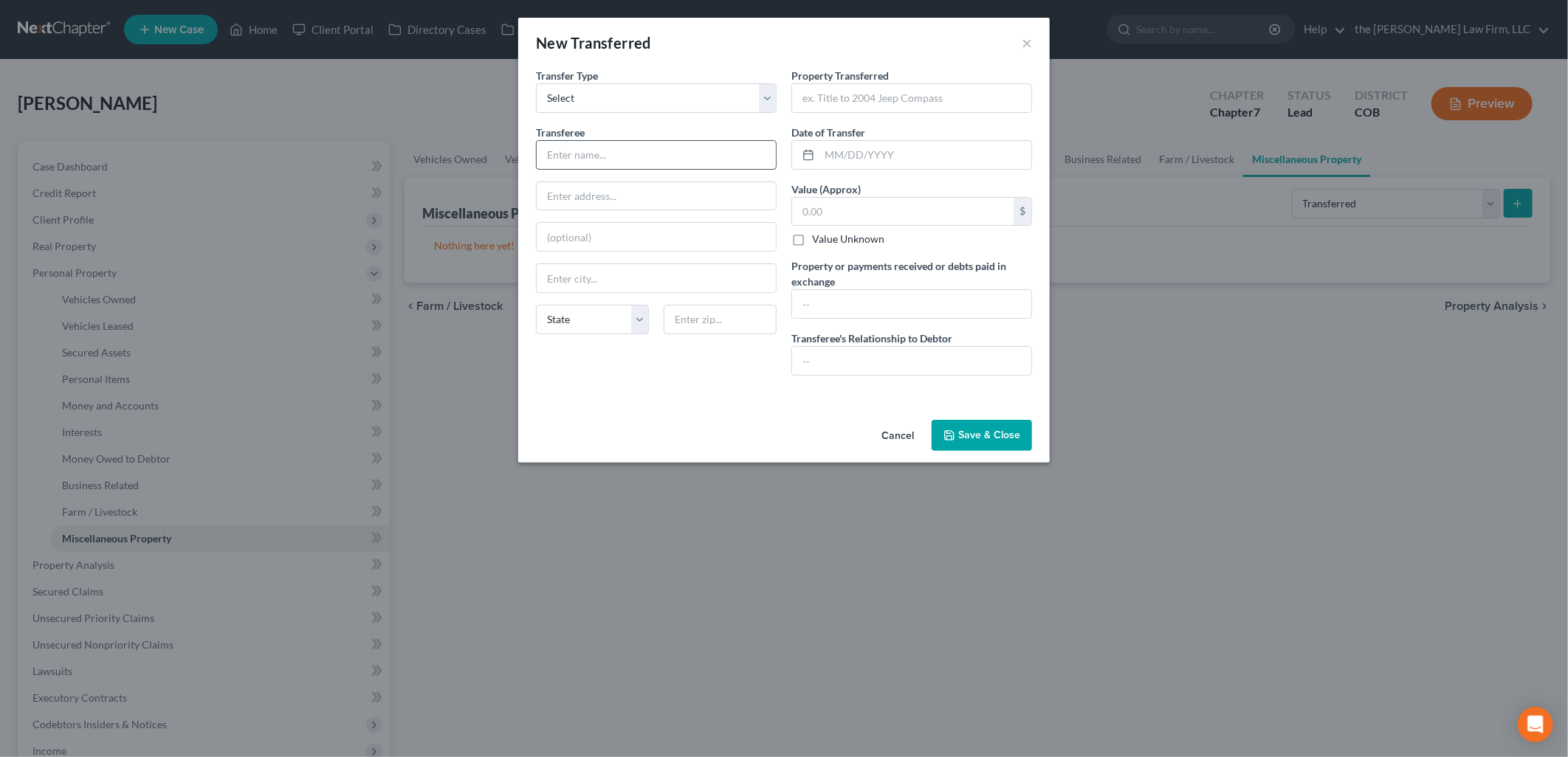
click at [613, 160] on input "text" at bounding box center [657, 155] width 239 height 28
click at [889, 52] on div "New Transferred ×" at bounding box center [784, 43] width 531 height 50
click at [870, 216] on input "text" at bounding box center [902, 212] width 221 height 28
type input "40,000"
click at [621, 141] on input "text" at bounding box center [657, 155] width 239 height 28
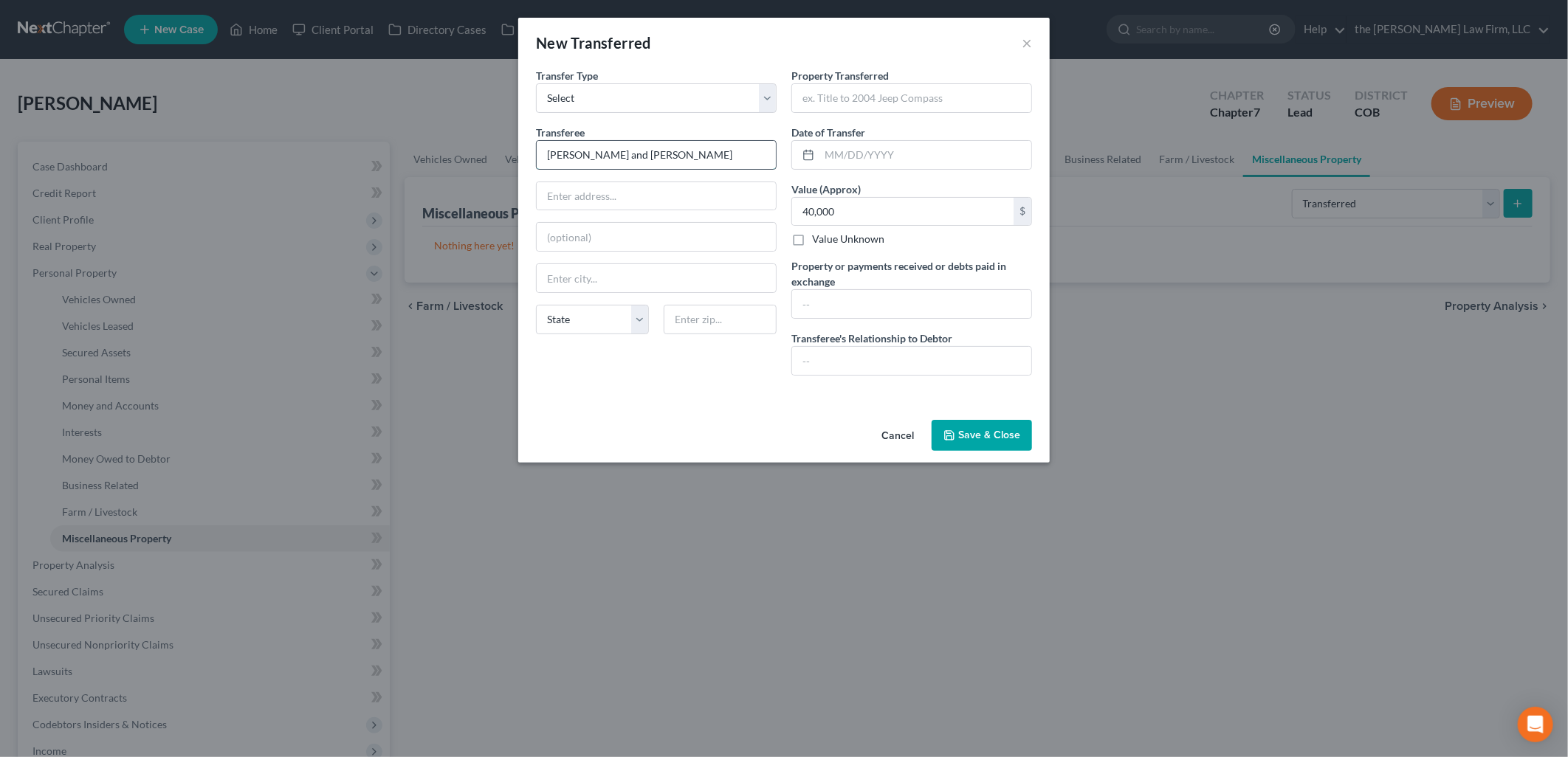
type input "[PERSON_NAME] and [PERSON_NAME]"
click at [874, 96] on input "text" at bounding box center [911, 98] width 239 height 28
type input "[STREET_ADDRESS]"
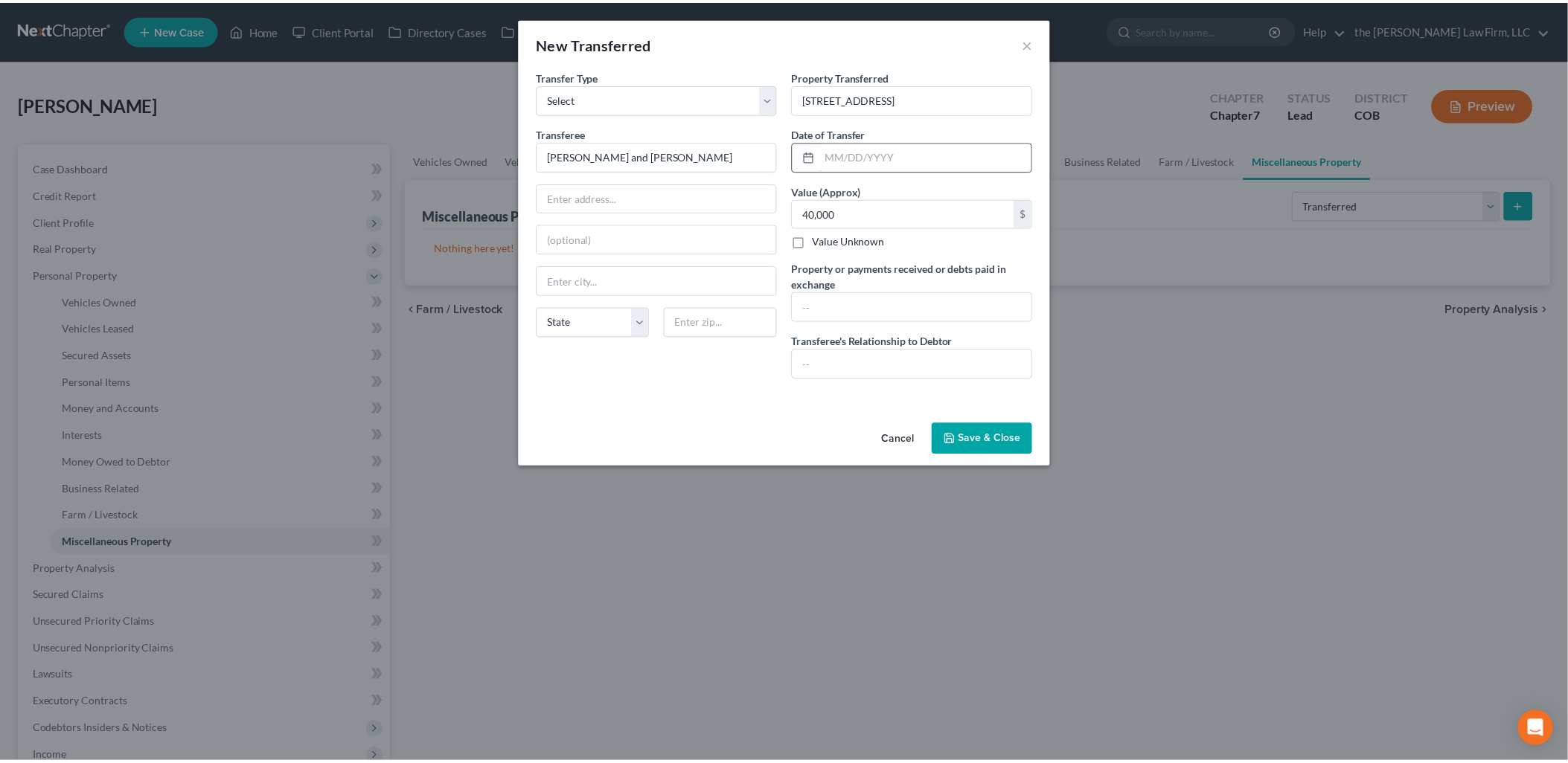
scroll to position [0, 0]
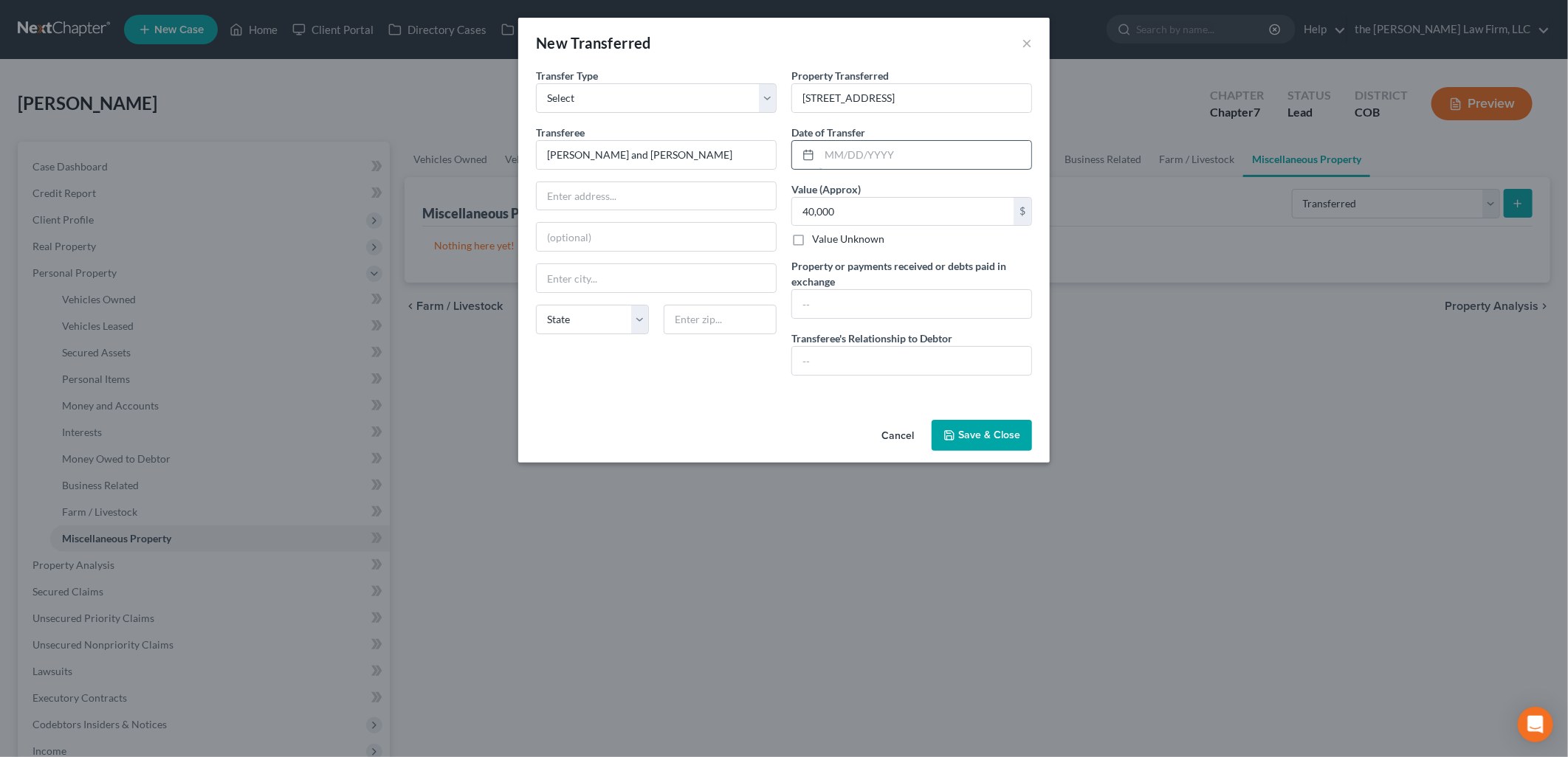
click at [901, 147] on input "text" at bounding box center [925, 155] width 212 height 28
type input "[DATE]"
click at [634, 201] on input "text" at bounding box center [657, 196] width 239 height 28
type input "[STREET_ADDRESS][PERSON_NAME]"
type input "66539"
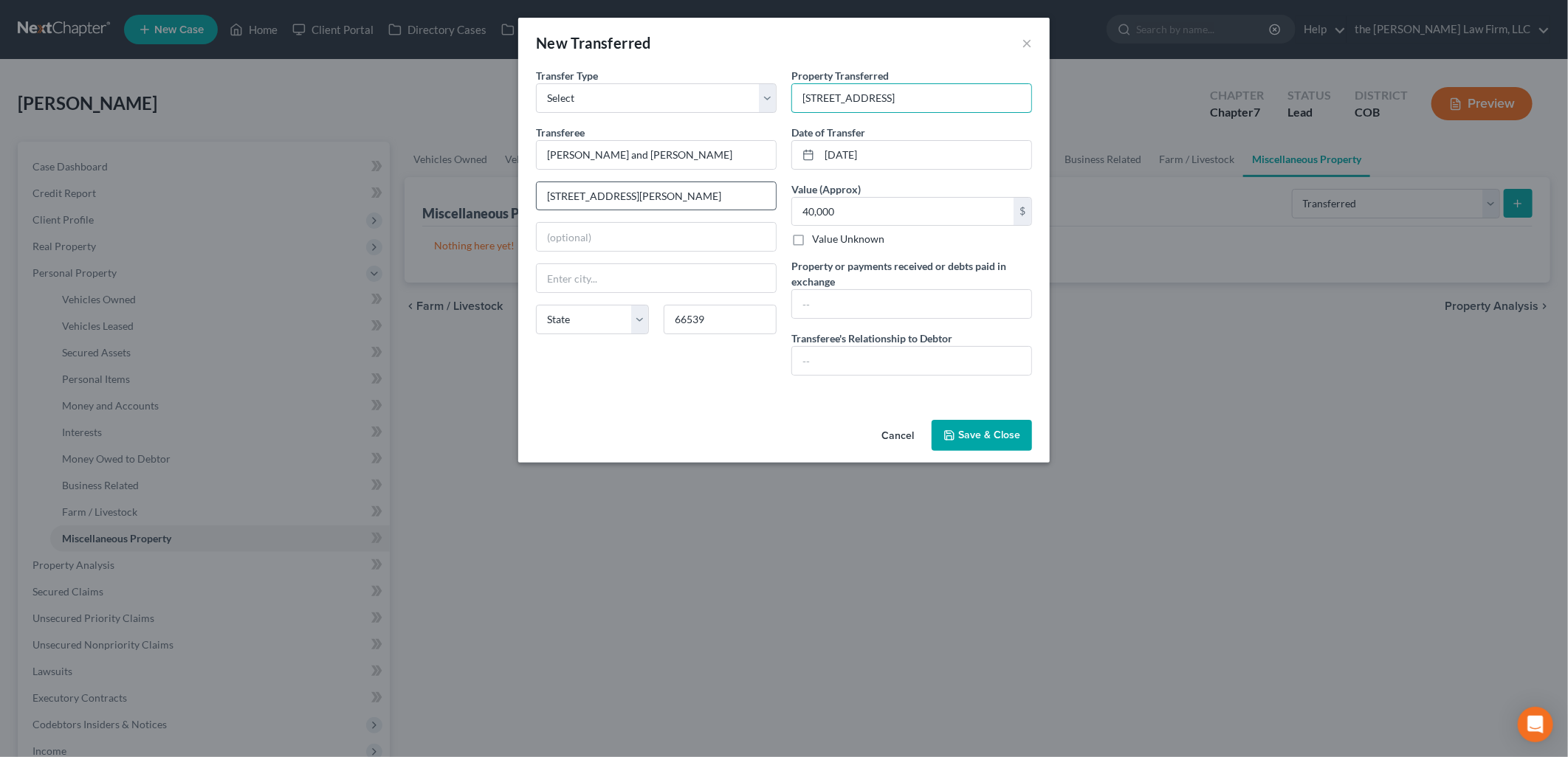
type input "[GEOGRAPHIC_DATA]"
click at [1011, 446] on button "Save & Close" at bounding box center [982, 435] width 101 height 31
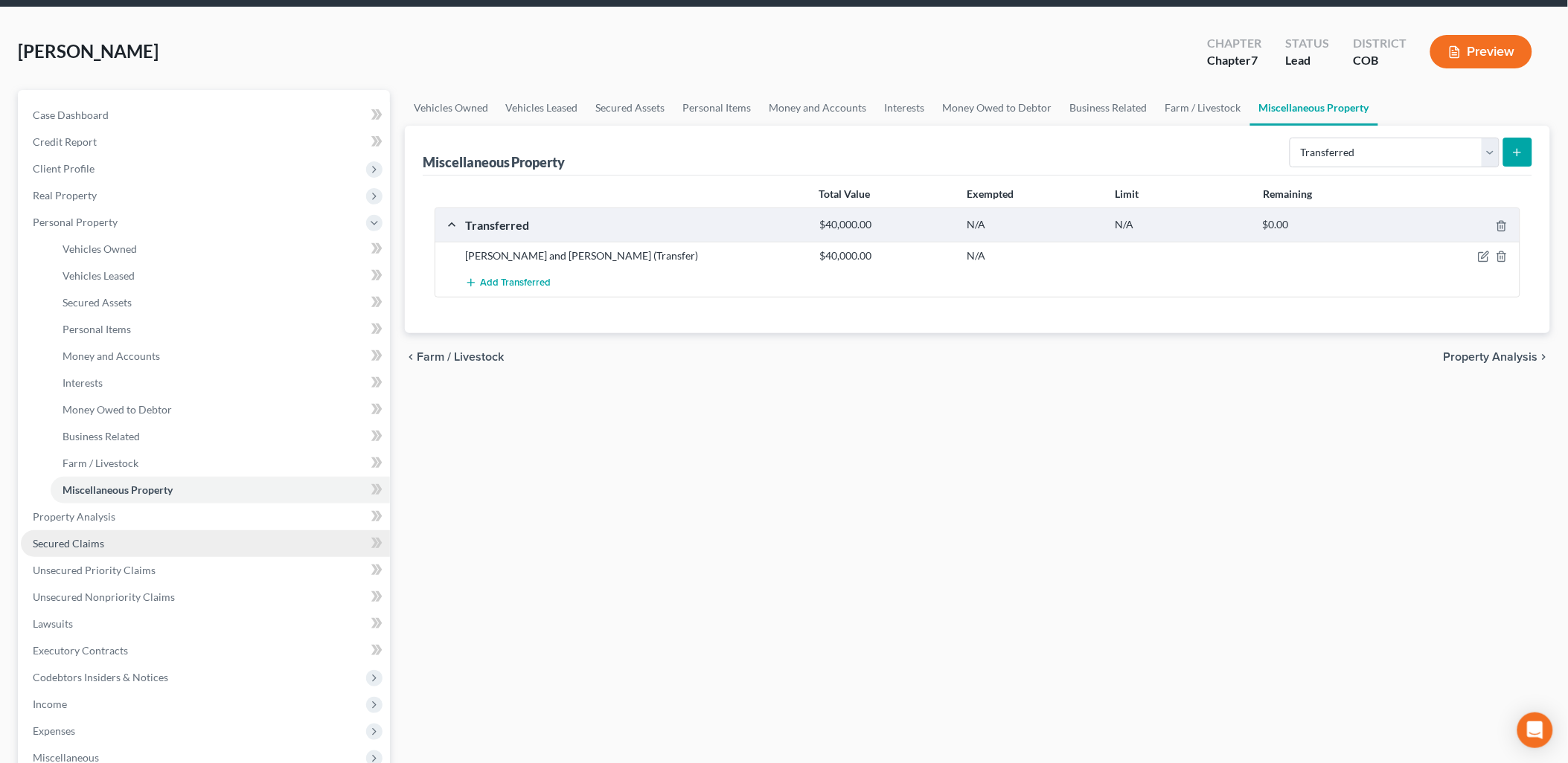
scroll to position [82, 0]
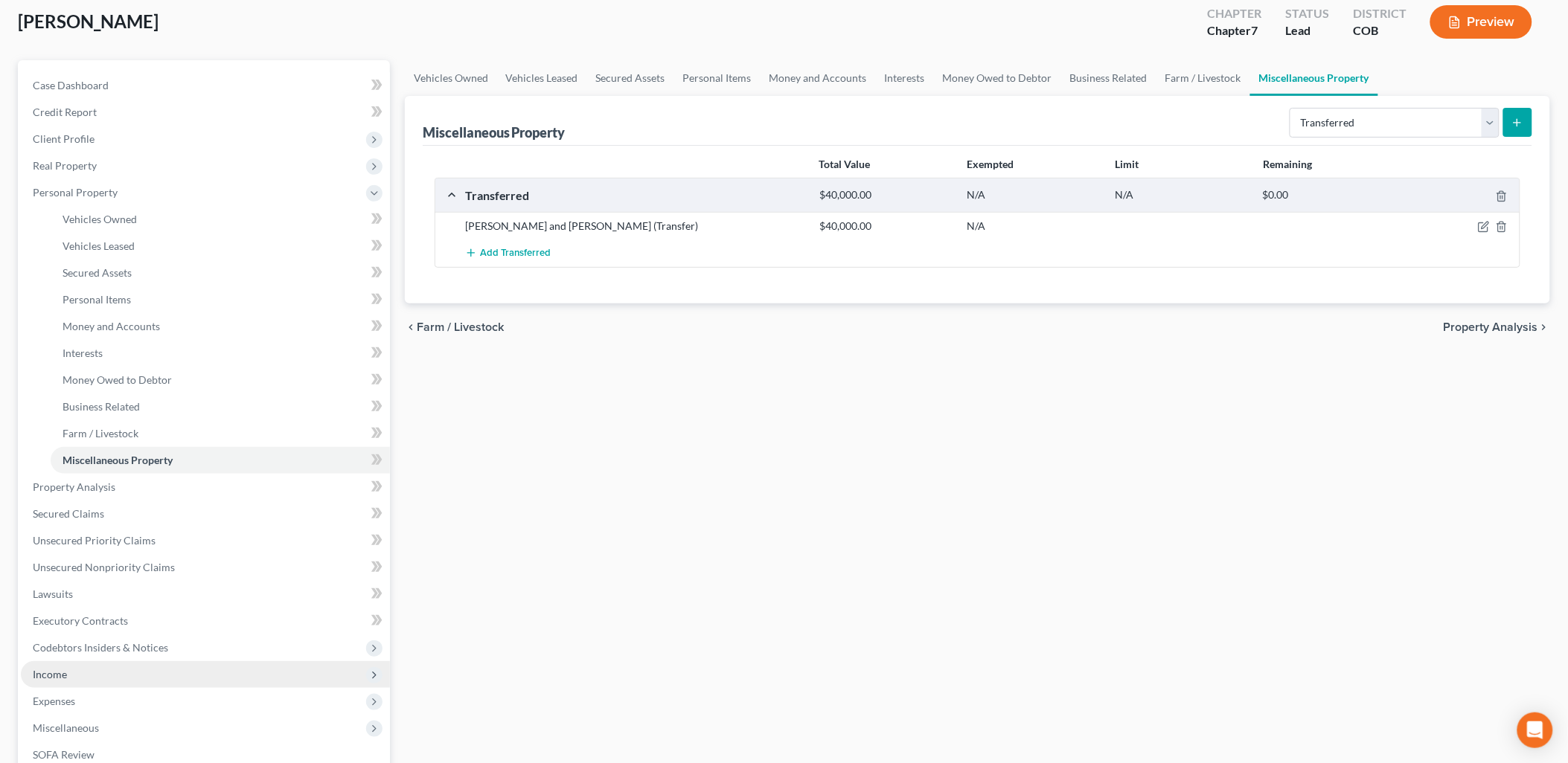
click at [64, 681] on span "Income" at bounding box center [205, 675] width 369 height 26
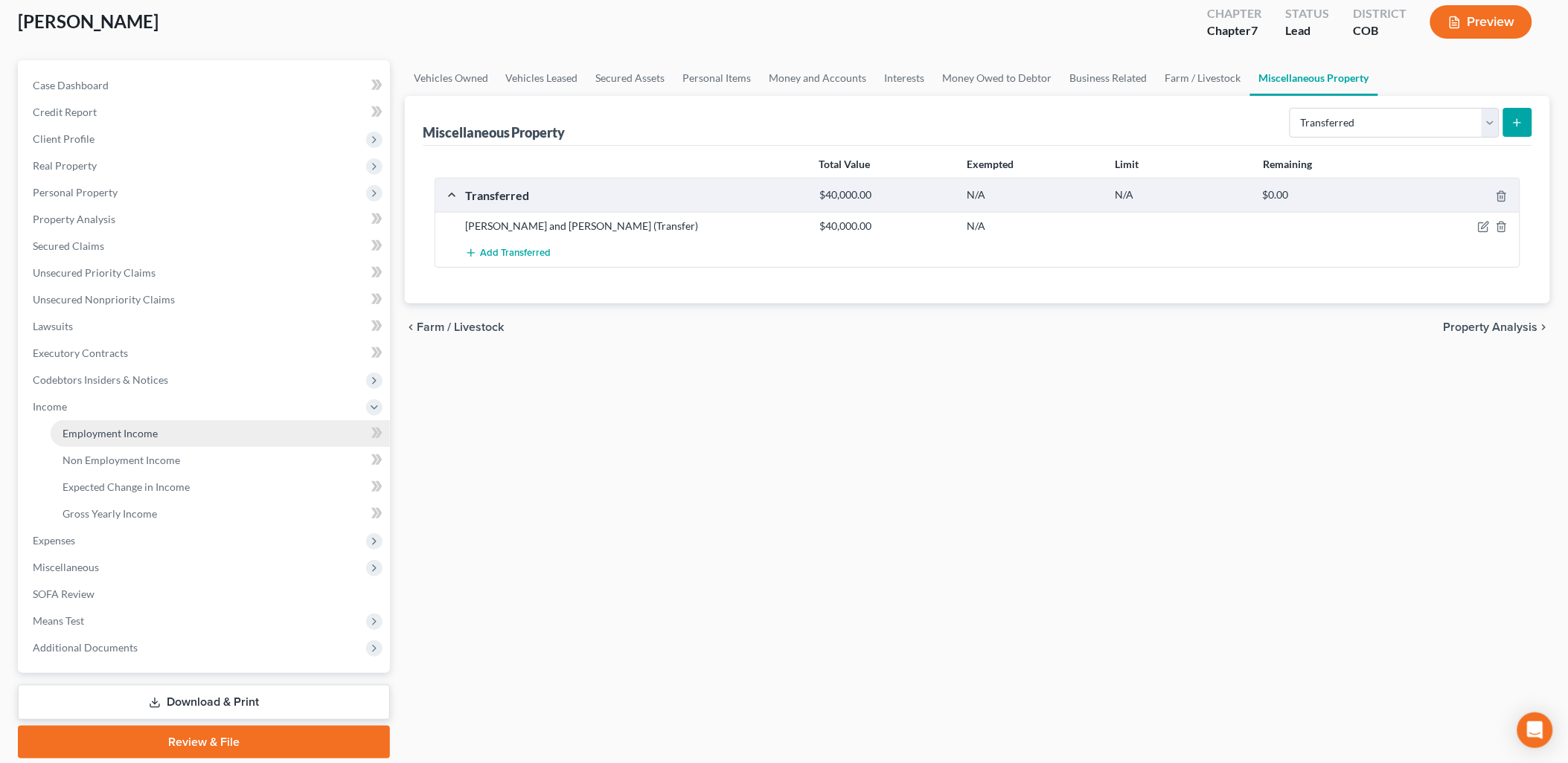
click at [93, 434] on span "Employment Income" at bounding box center [110, 433] width 95 height 12
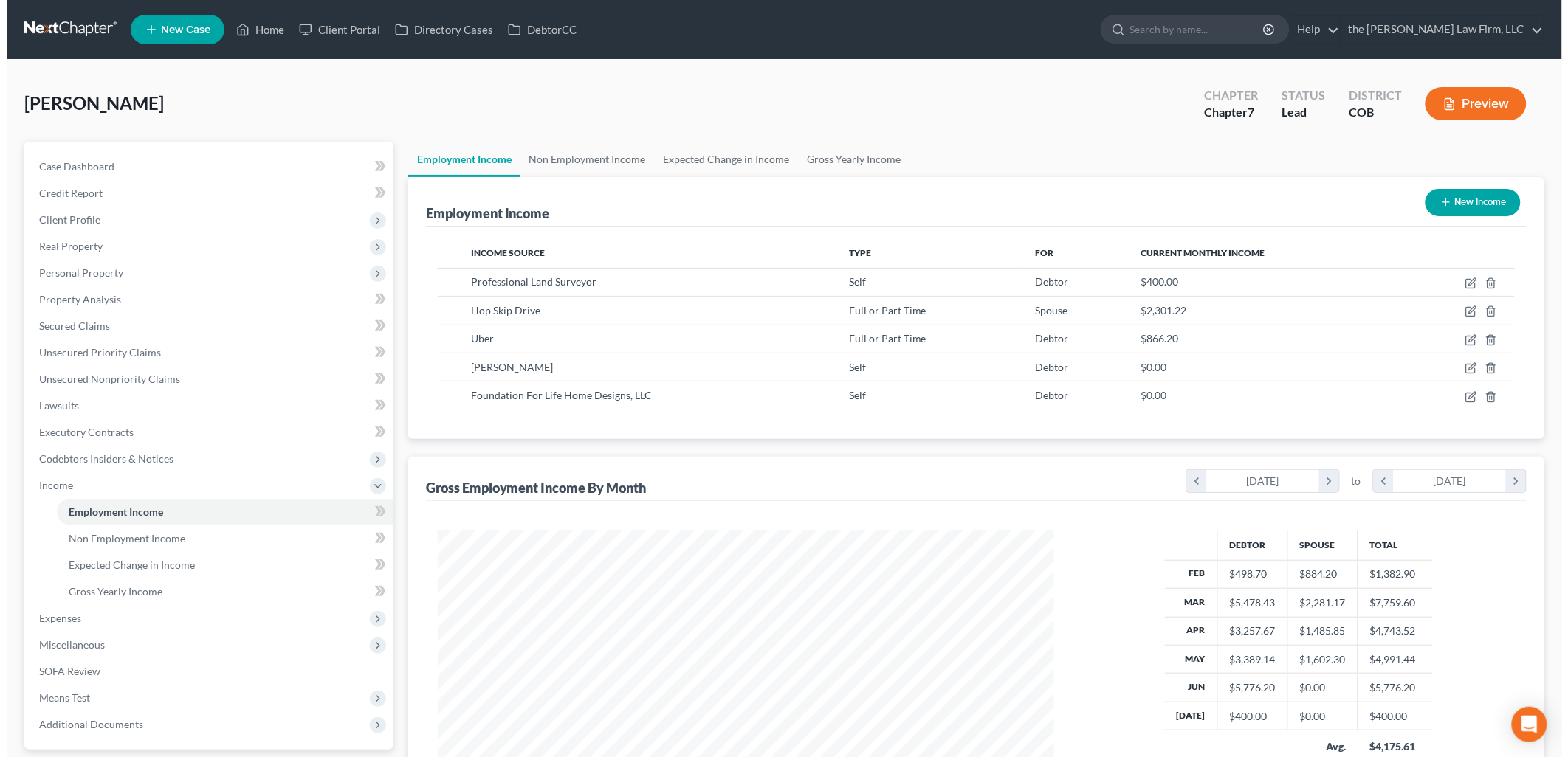
scroll to position [308, 646]
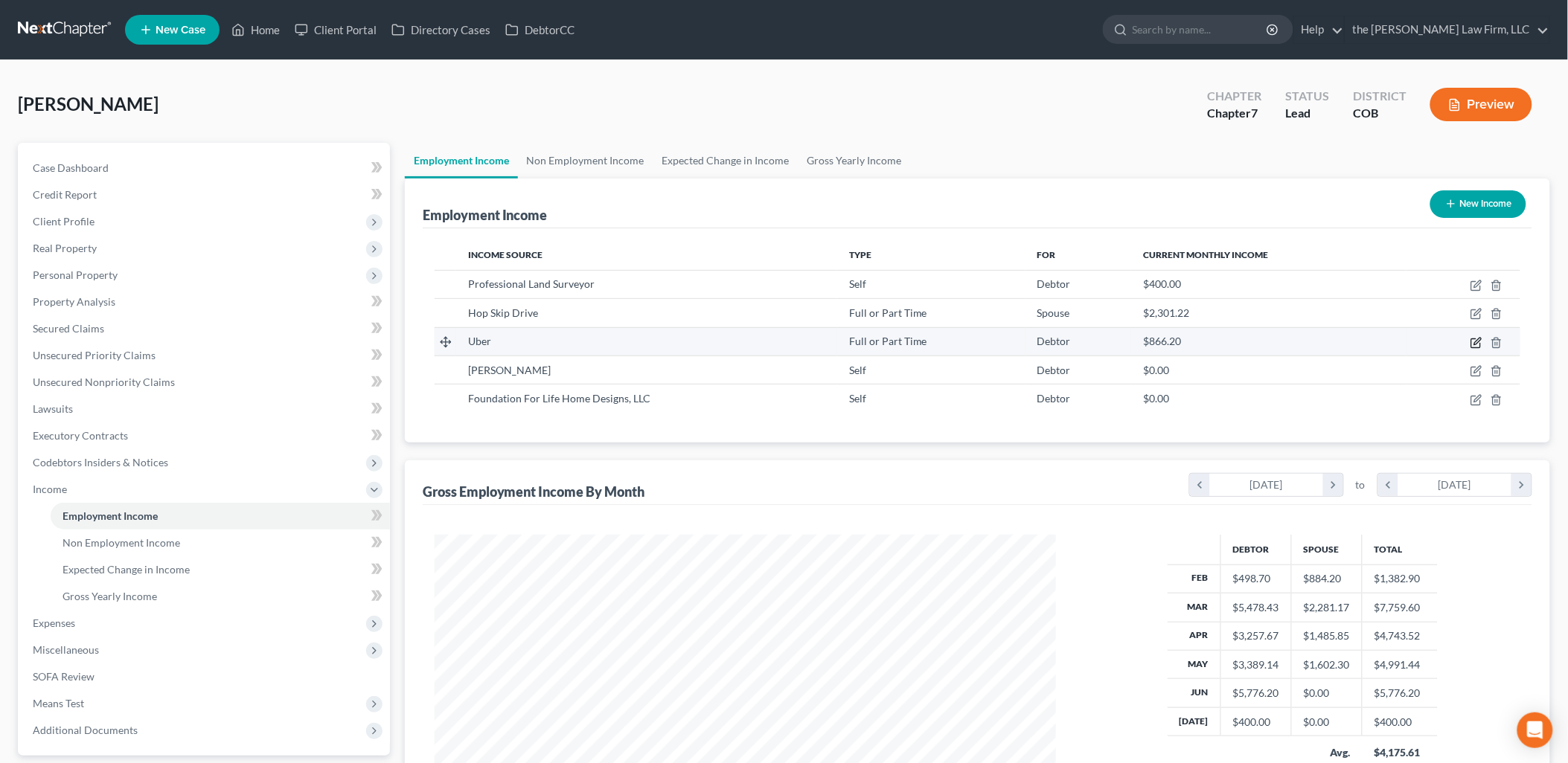
click at [1479, 338] on icon "button" at bounding box center [1476, 342] width 12 height 12
select select "0"
select select "4"
select select "0"
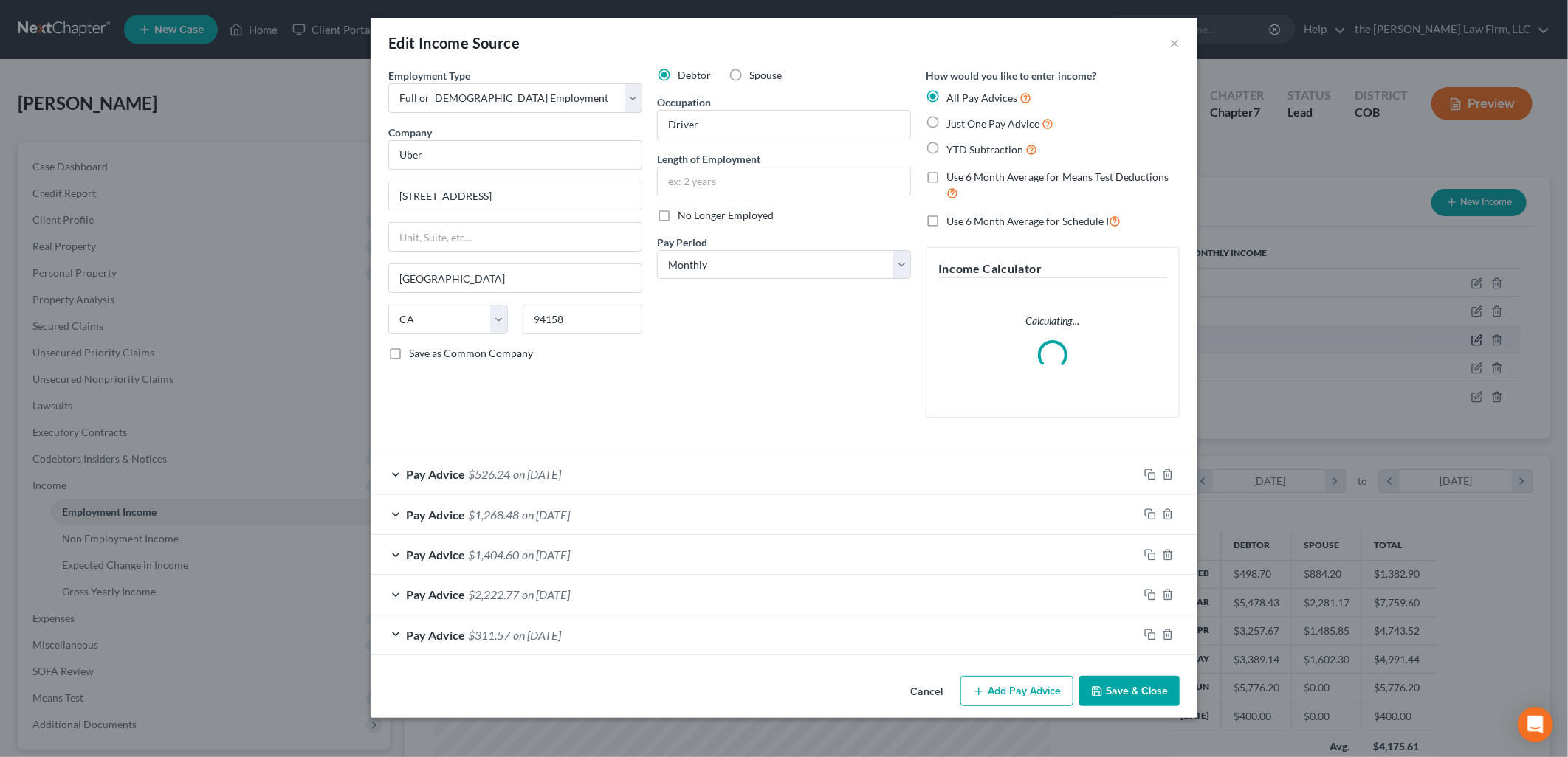
scroll to position [311, 651]
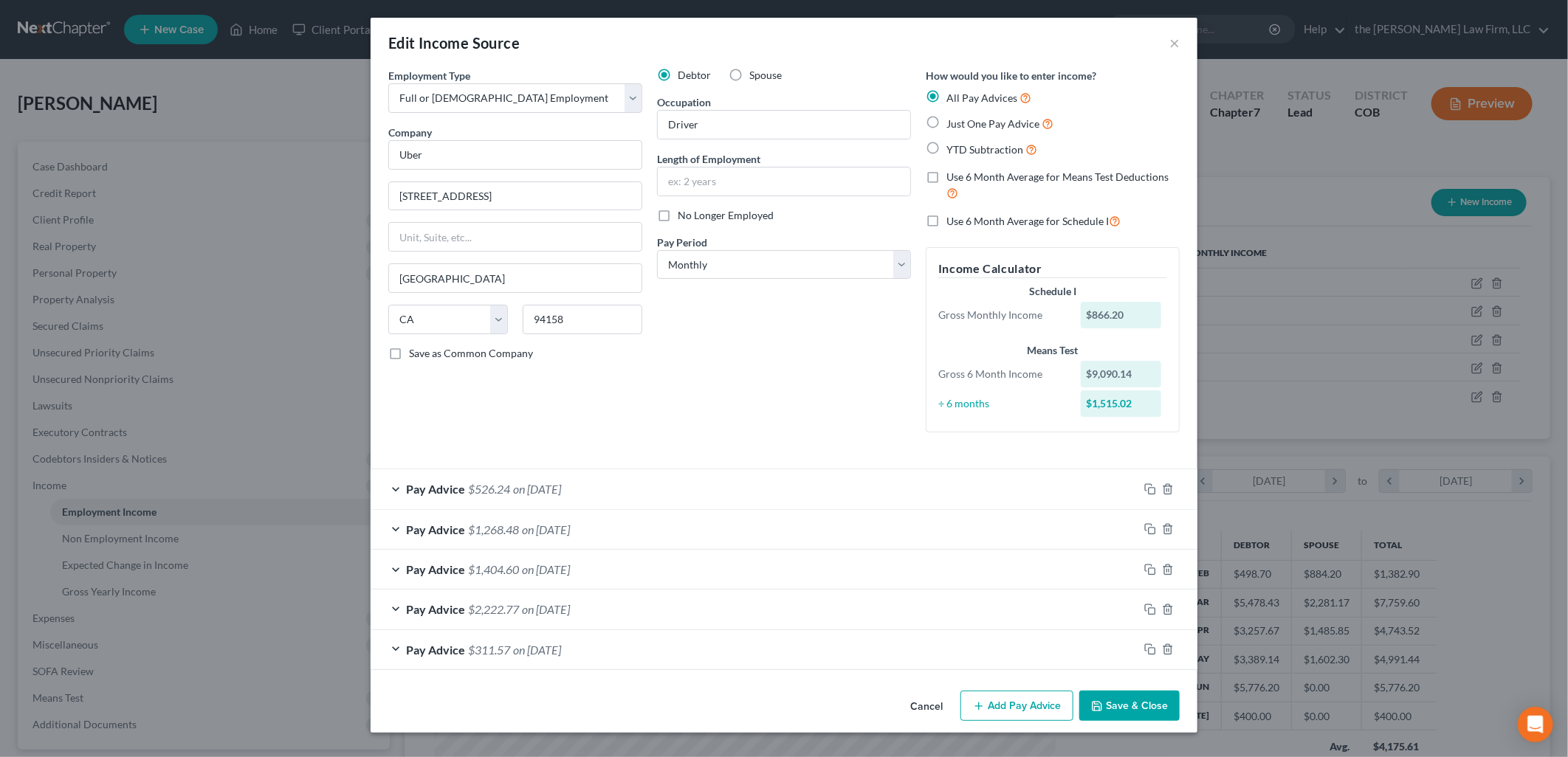
click at [1060, 701] on button "Add Pay Advice" at bounding box center [1017, 706] width 113 height 31
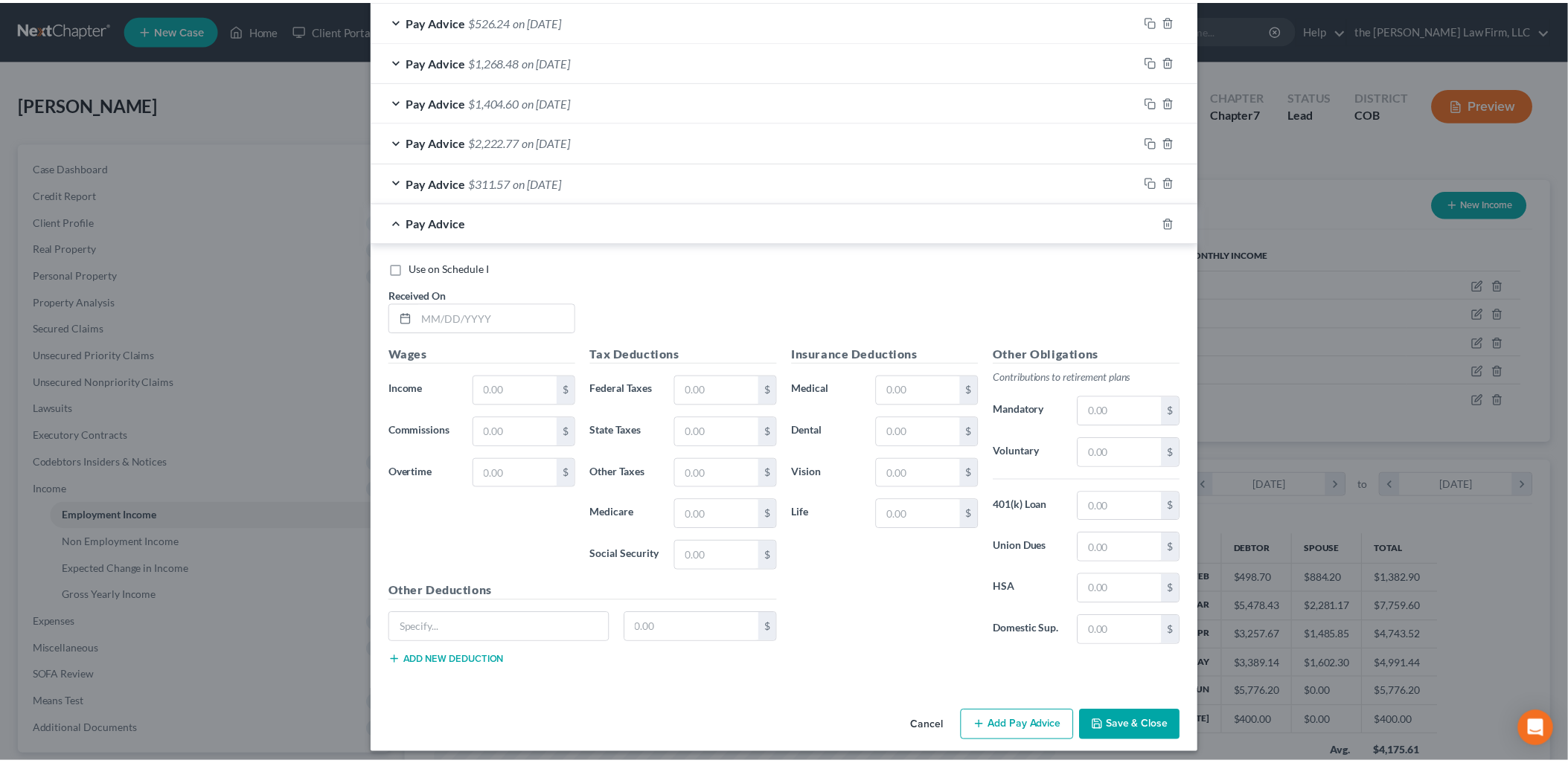
scroll to position [482, 0]
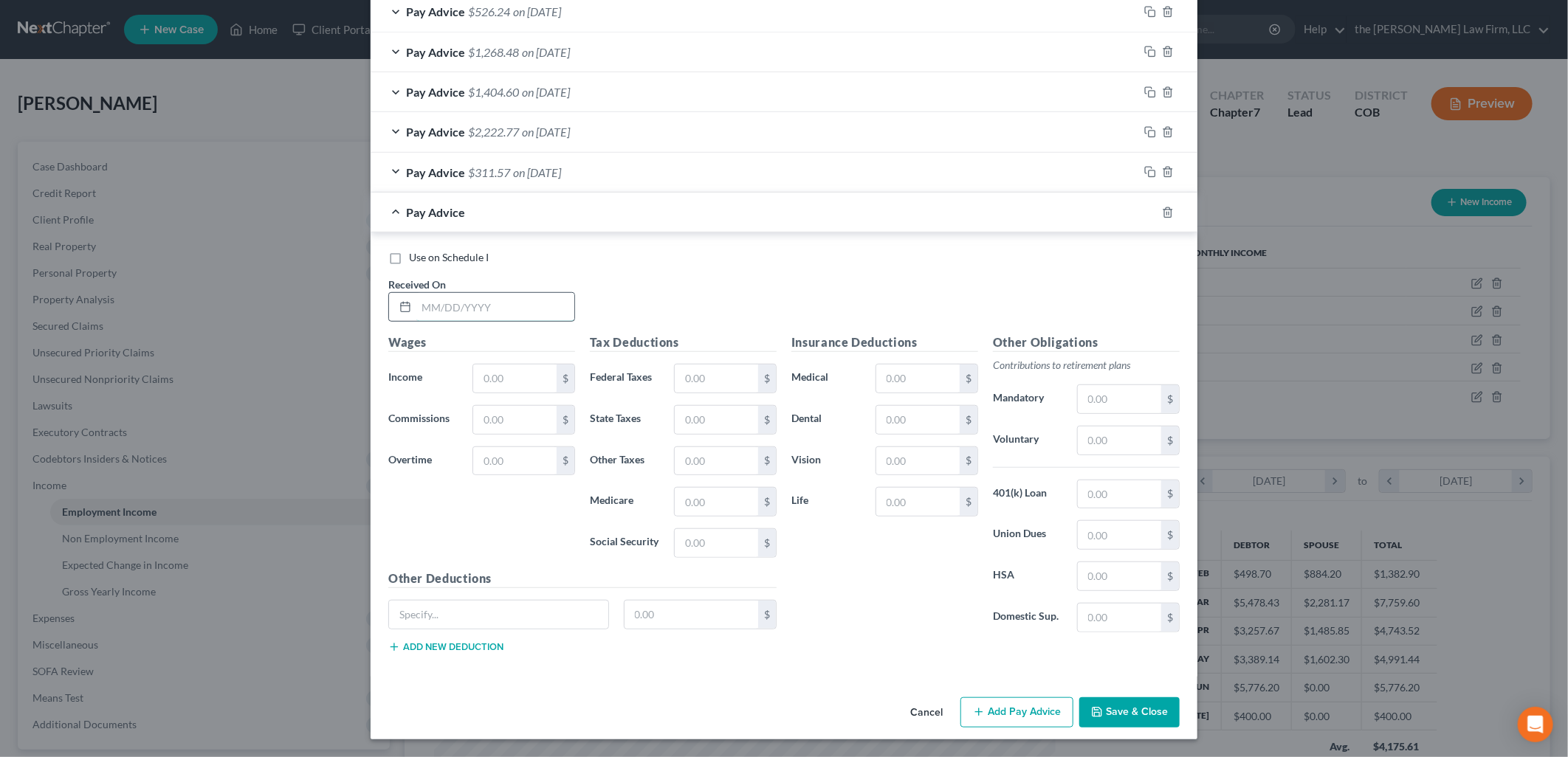
click at [456, 312] on input "text" at bounding box center [495, 307] width 158 height 28
drag, startPoint x: 545, startPoint y: 304, endPoint x: 327, endPoint y: 330, distance: 219.5
click at [327, 330] on div "Edit Income Source × Employment Type * Select Full or [DEMOGRAPHIC_DATA] Employ…" at bounding box center [784, 378] width 1568 height 757
type input "[DATE]"
click at [499, 370] on input "text" at bounding box center [515, 378] width 84 height 28
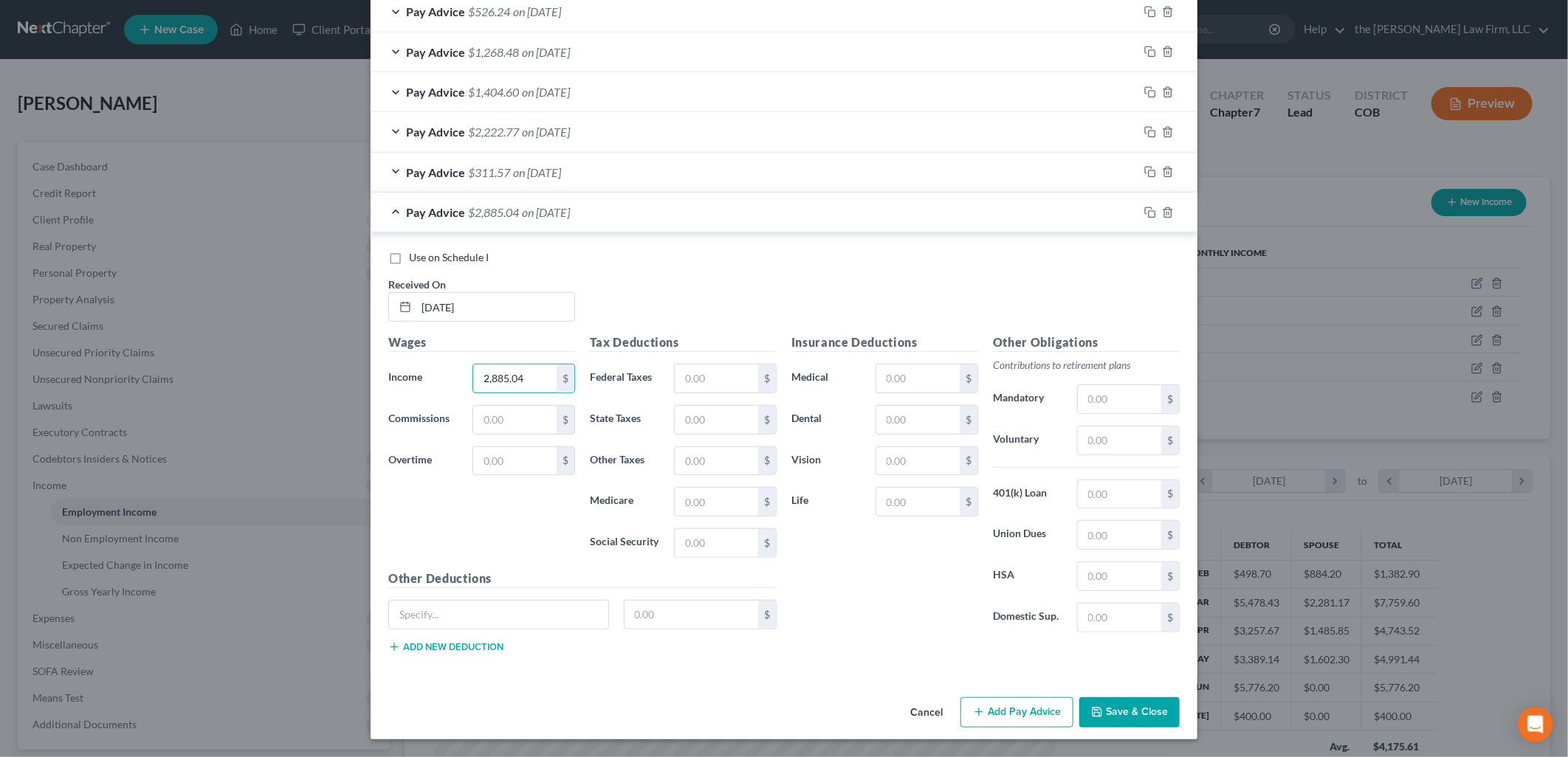
type input "2,885.04"
click at [856, 556] on div "Insurance Deductions Medical $ Dental $ Vision $ Life $" at bounding box center [885, 489] width 201 height 311
click at [722, 370] on input "text" at bounding box center [716, 378] width 84 height 28
type input "1"
type input "1,101.09"
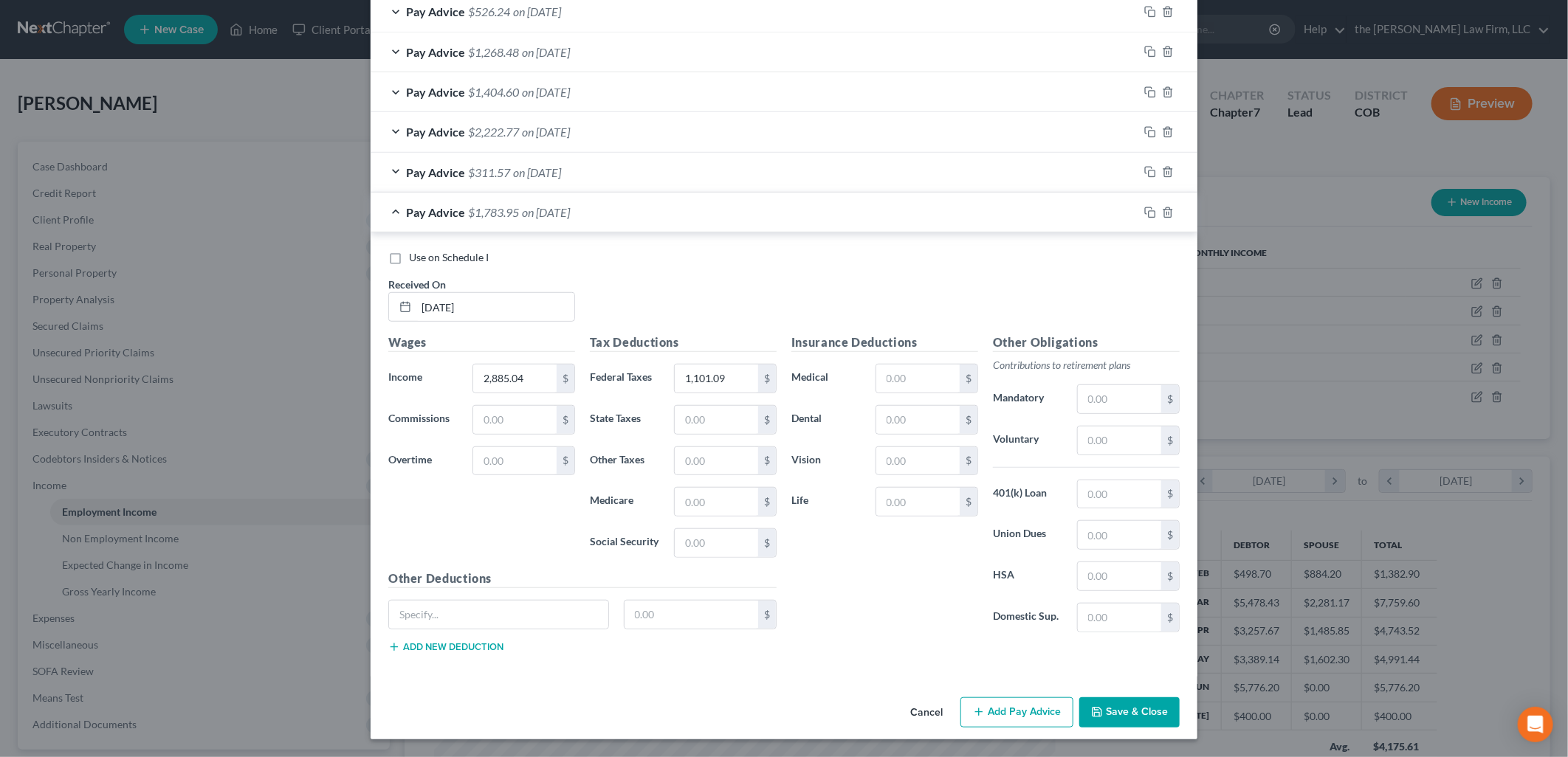
click at [697, 279] on div "Use on Schedule I Received On * [DATE]" at bounding box center [784, 292] width 807 height 83
click at [1134, 709] on button "Save & Close" at bounding box center [1129, 713] width 101 height 31
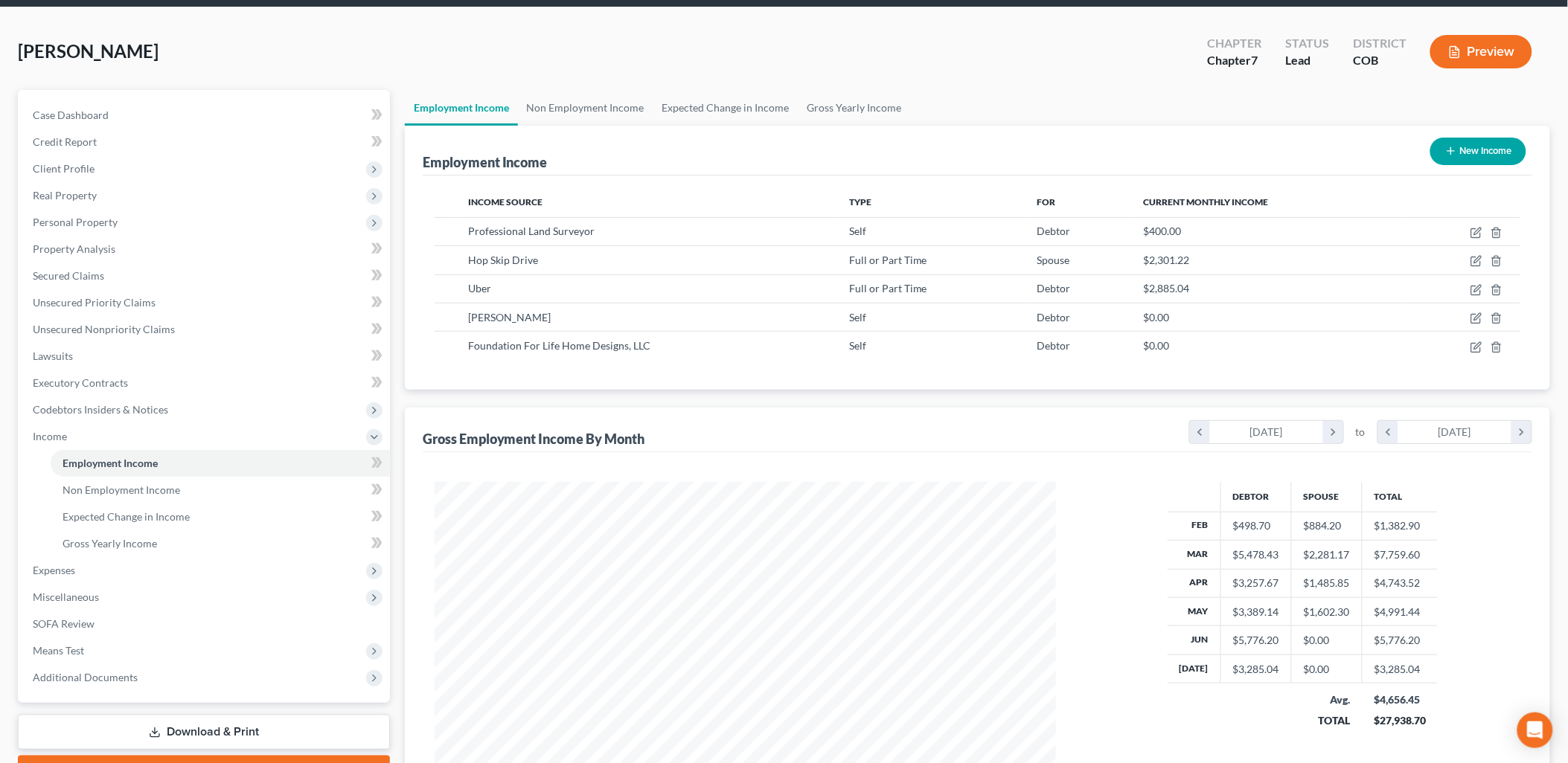
scroll to position [82, 0]
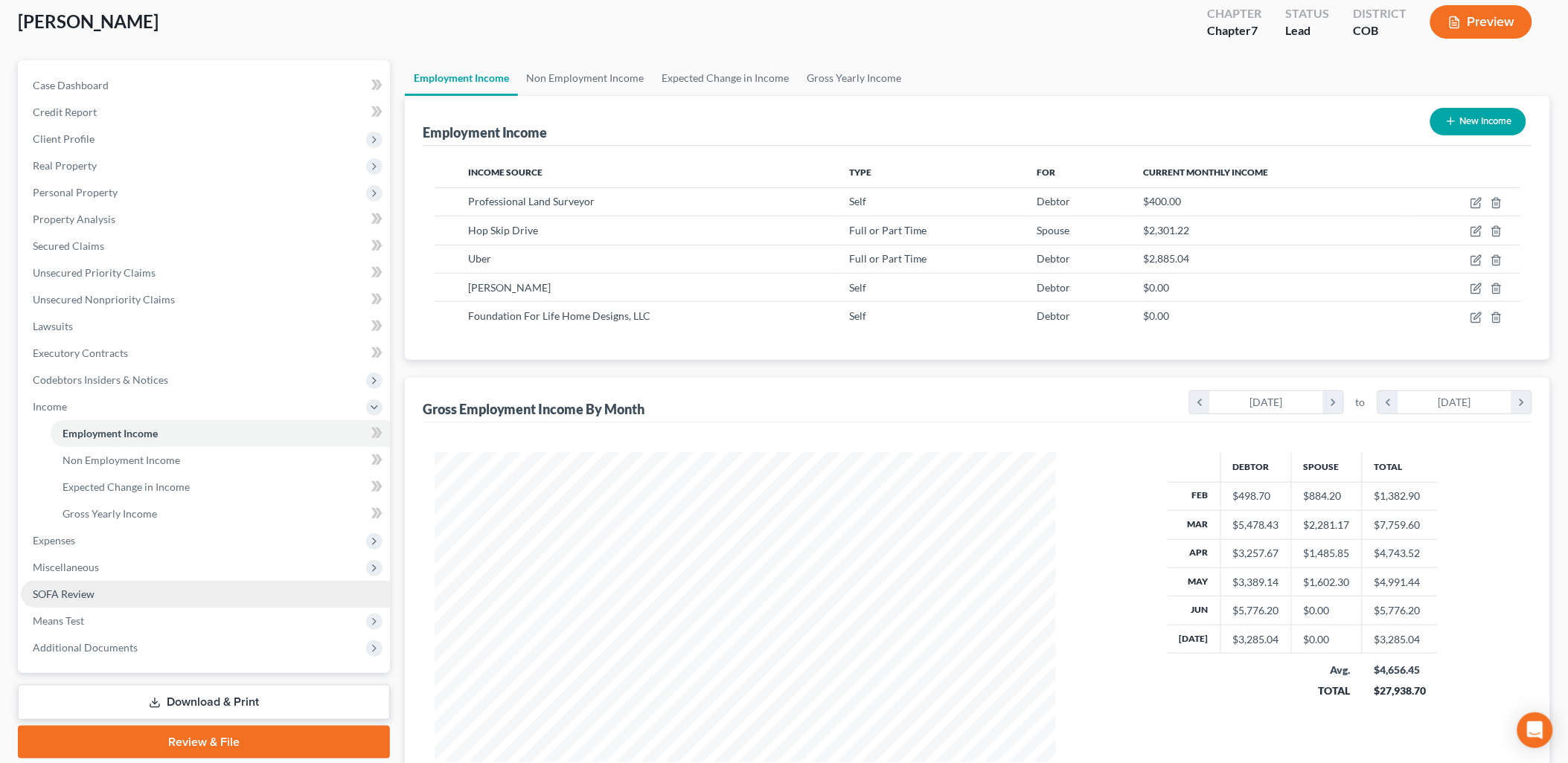
click at [83, 593] on span "SOFA Review" at bounding box center [64, 593] width 62 height 12
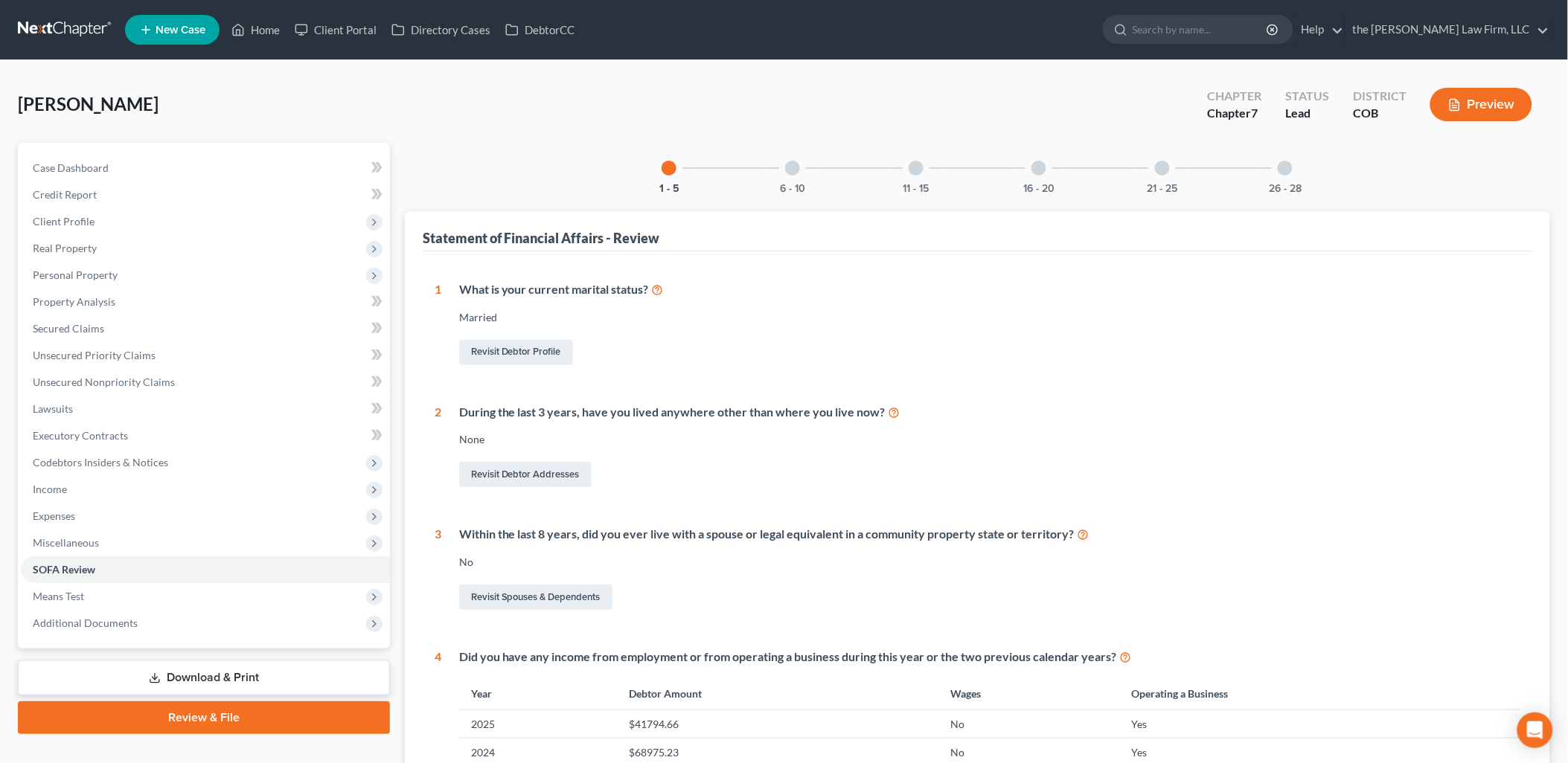
click at [789, 167] on div at bounding box center [792, 168] width 15 height 15
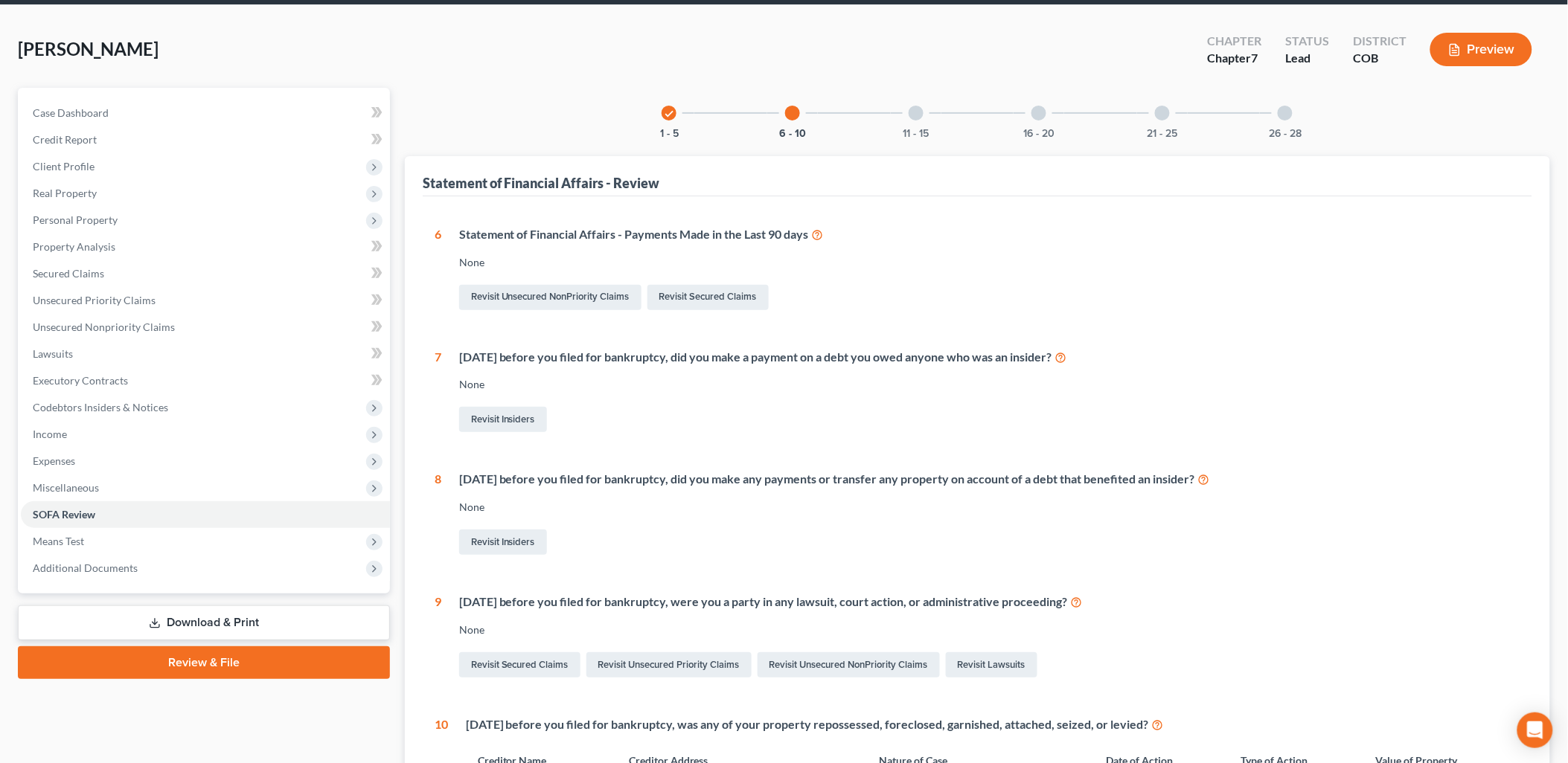
scroll to position [165, 0]
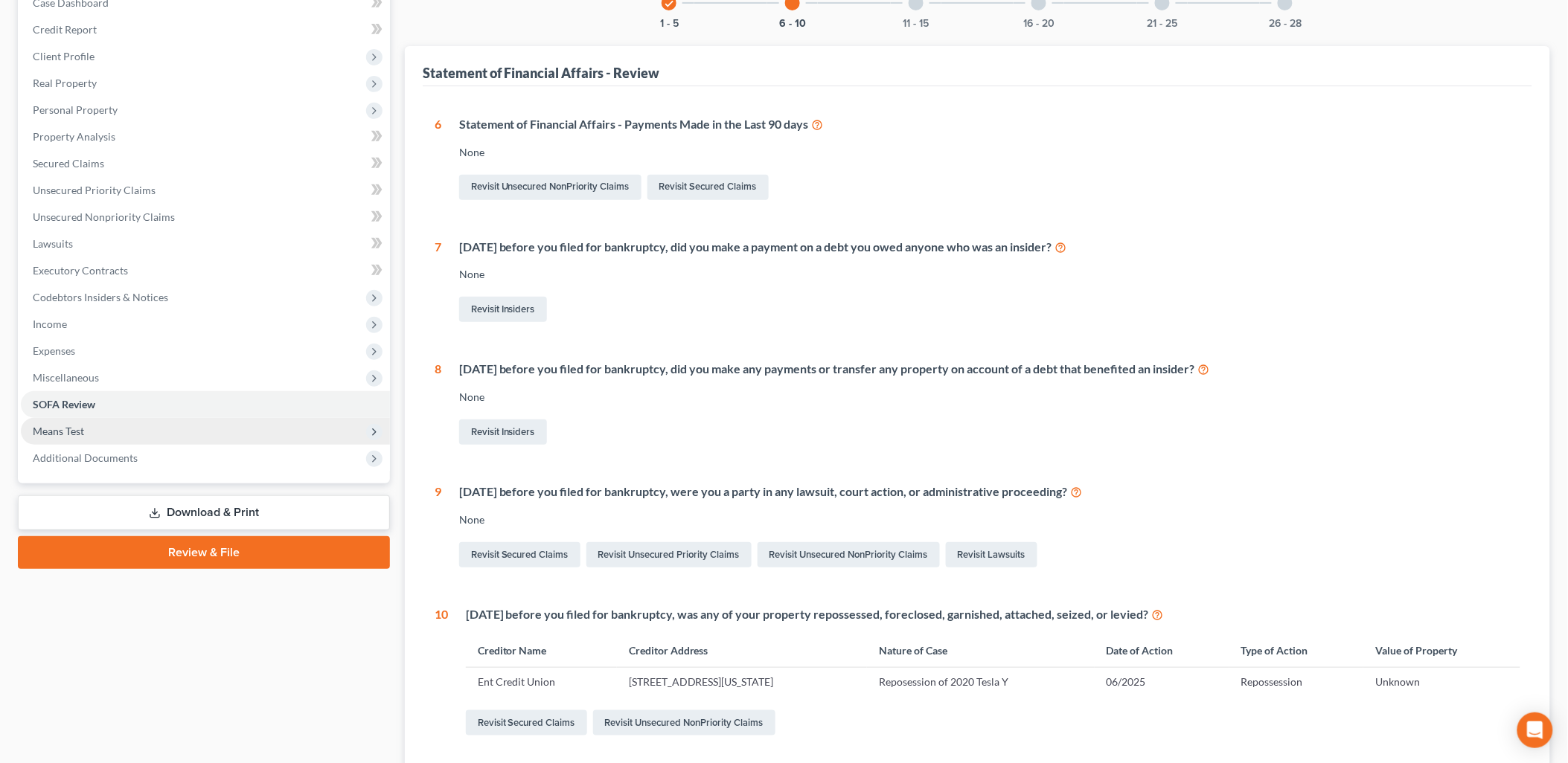
click at [76, 430] on span "Means Test" at bounding box center [59, 431] width 51 height 12
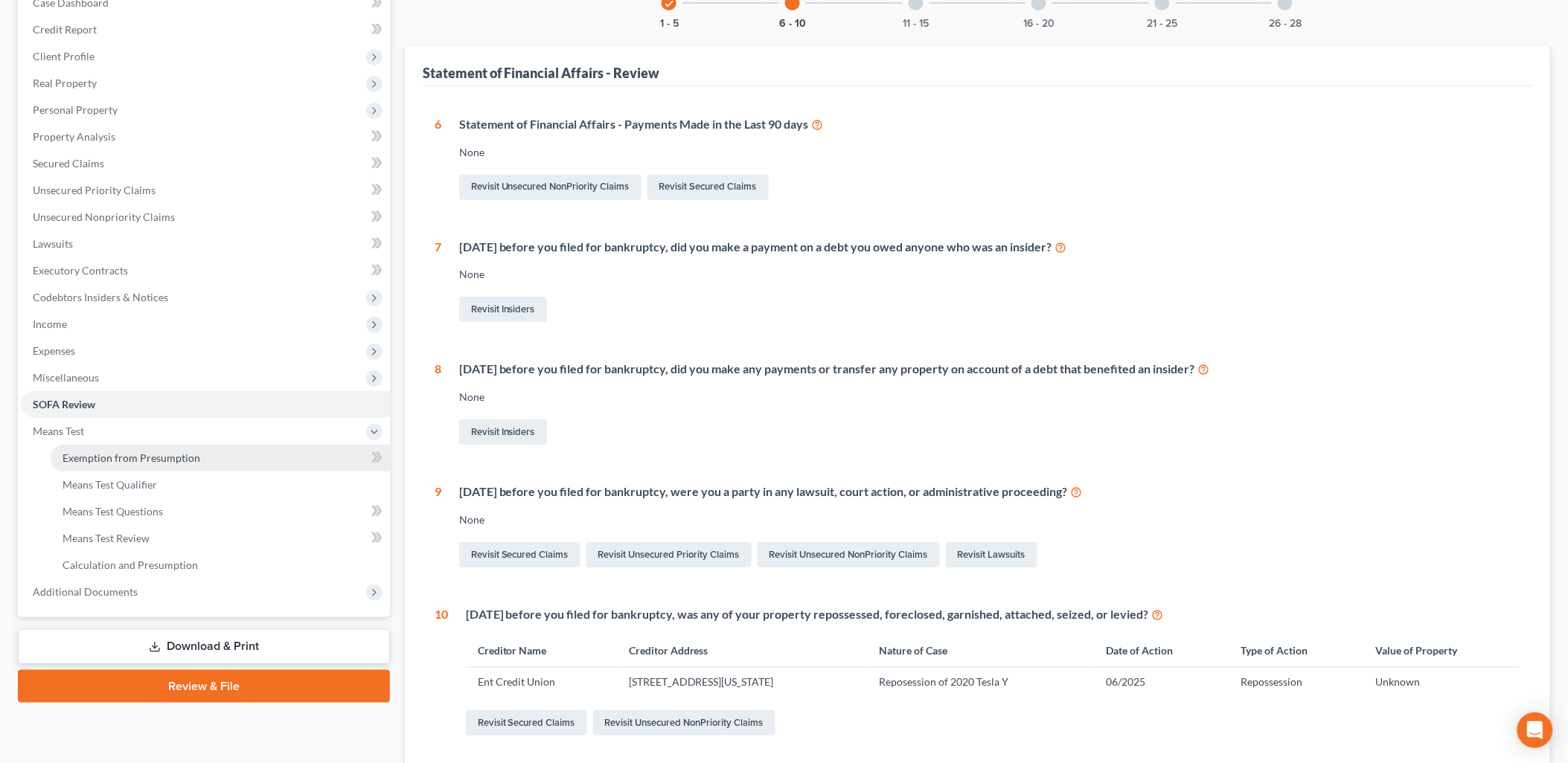
click at [283, 456] on link "Exemption from Presumption" at bounding box center [220, 458] width 339 height 26
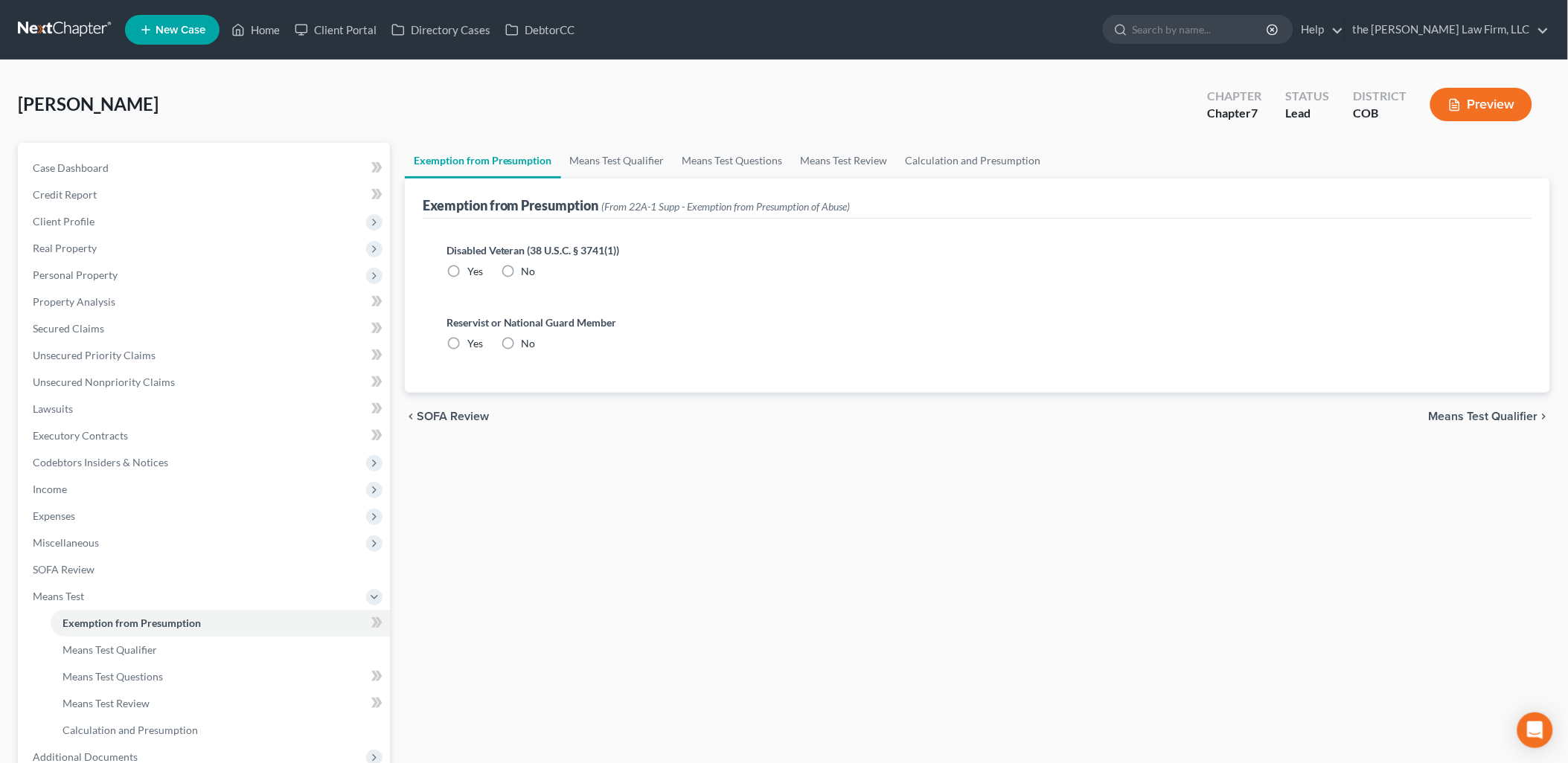
click at [522, 271] on label "No" at bounding box center [528, 271] width 14 height 15
click at [527, 271] on input "No" at bounding box center [532, 269] width 10 height 10
radio input "true"
drag, startPoint x: 502, startPoint y: 346, endPoint x: 555, endPoint y: 194, distance: 161.0
click at [522, 346] on label "No" at bounding box center [528, 344] width 14 height 15
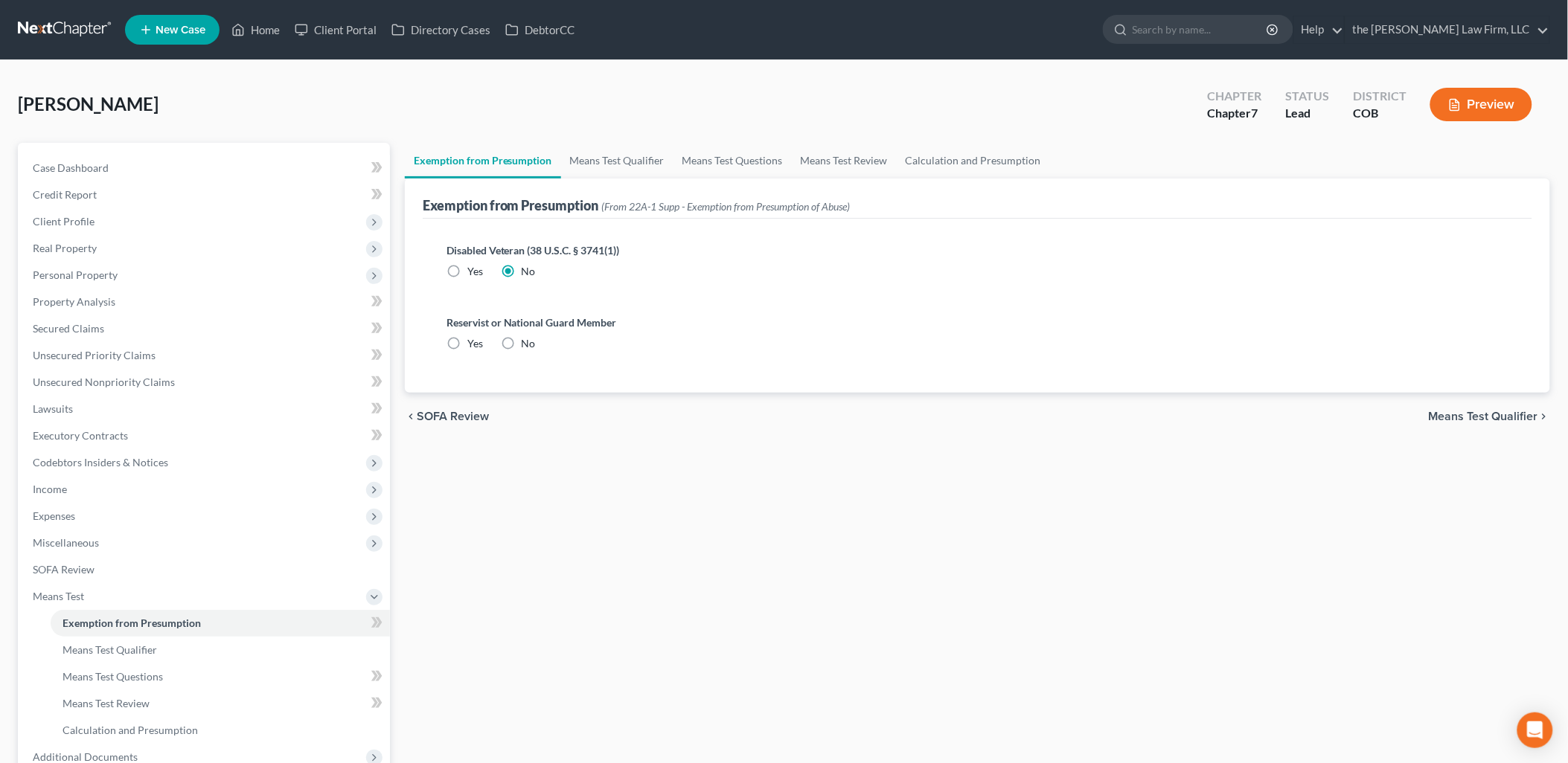
click at [527, 346] on input "No" at bounding box center [532, 341] width 10 height 10
radio input "true"
click at [616, 160] on link "Means Test Qualifier" at bounding box center [617, 160] width 112 height 35
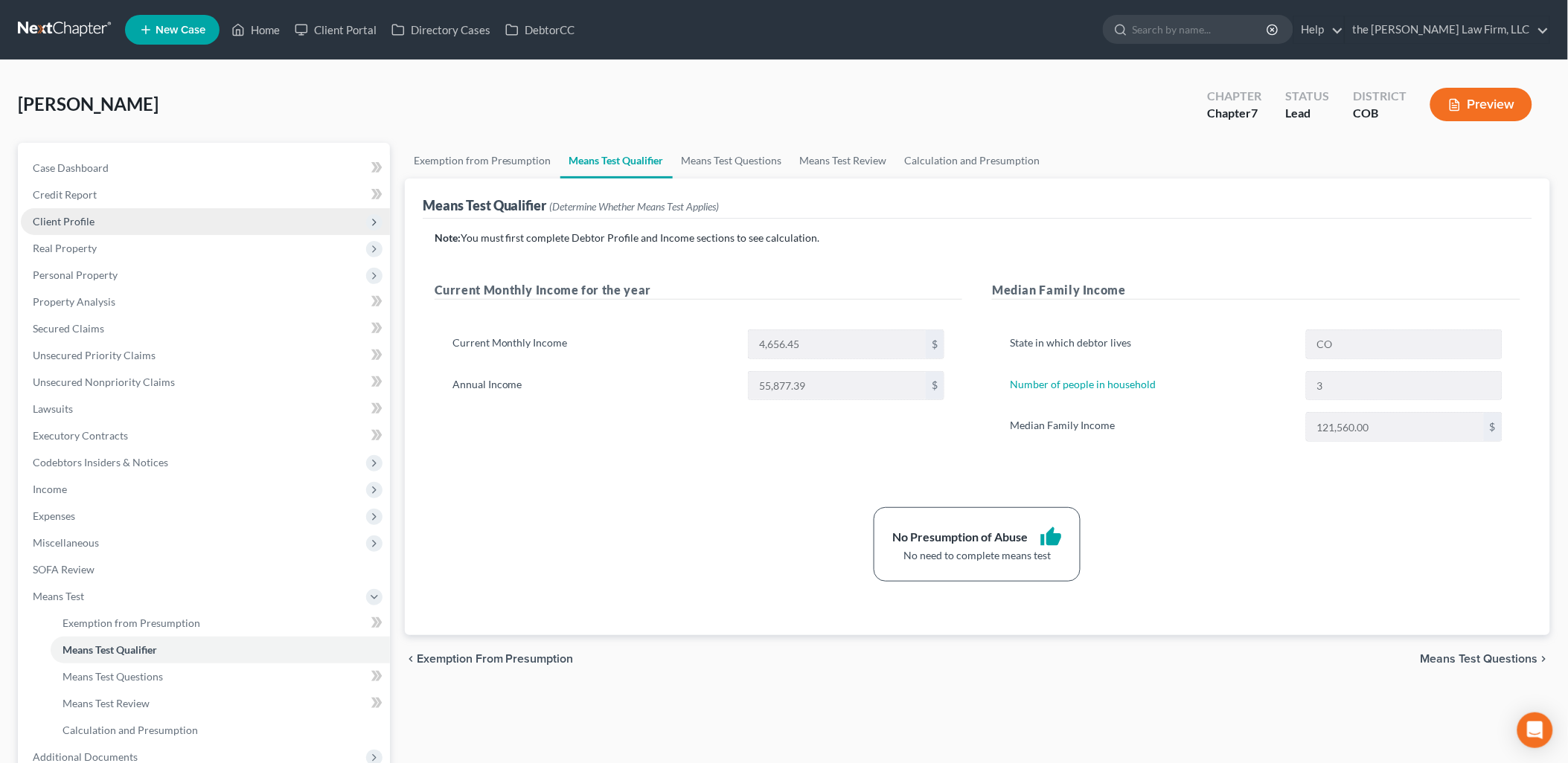
click at [80, 215] on span "Client Profile" at bounding box center [64, 221] width 62 height 12
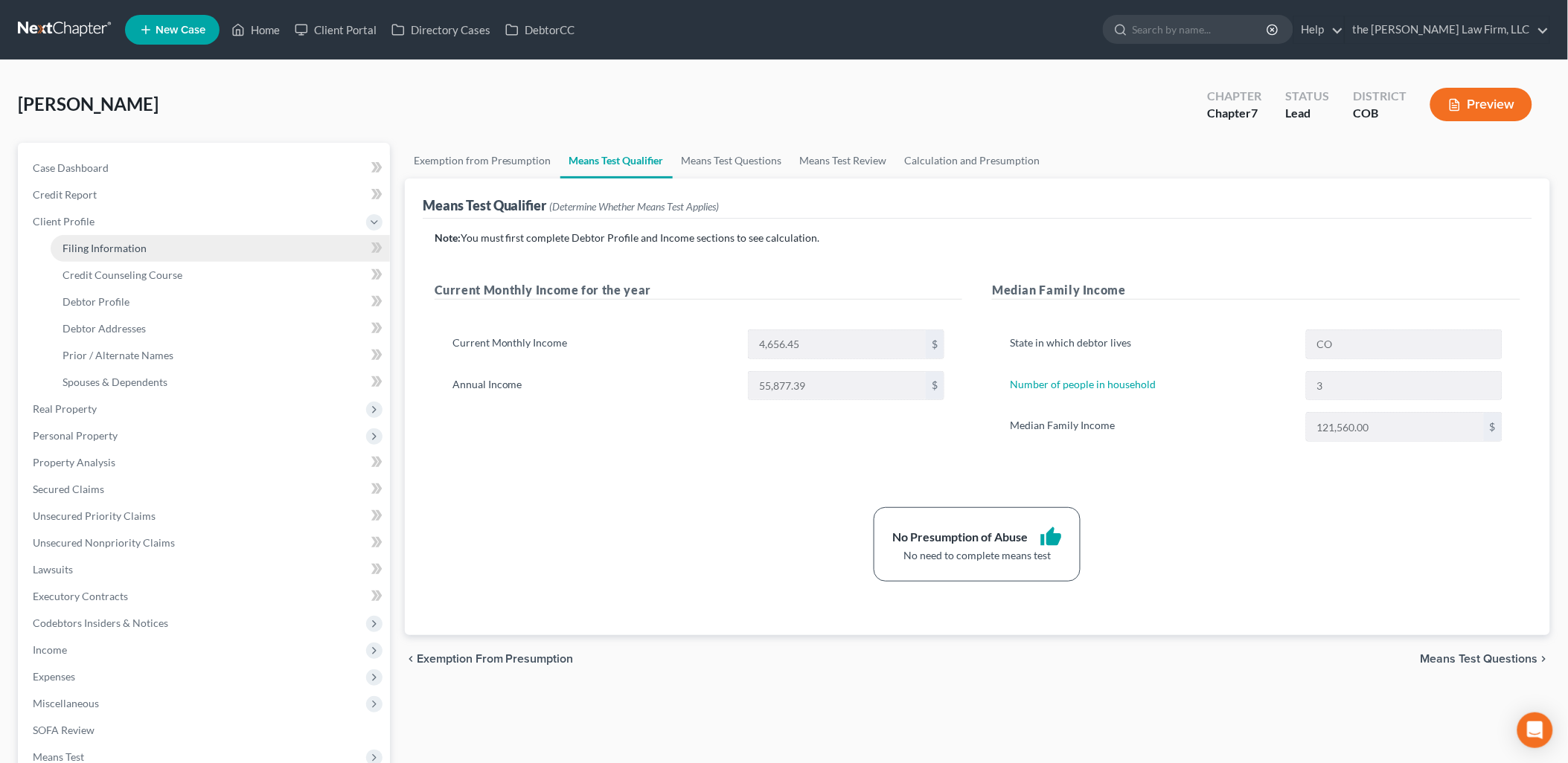
click at [87, 242] on span "Filing Information" at bounding box center [105, 247] width 84 height 12
select select "1"
select select "0"
select select "11"
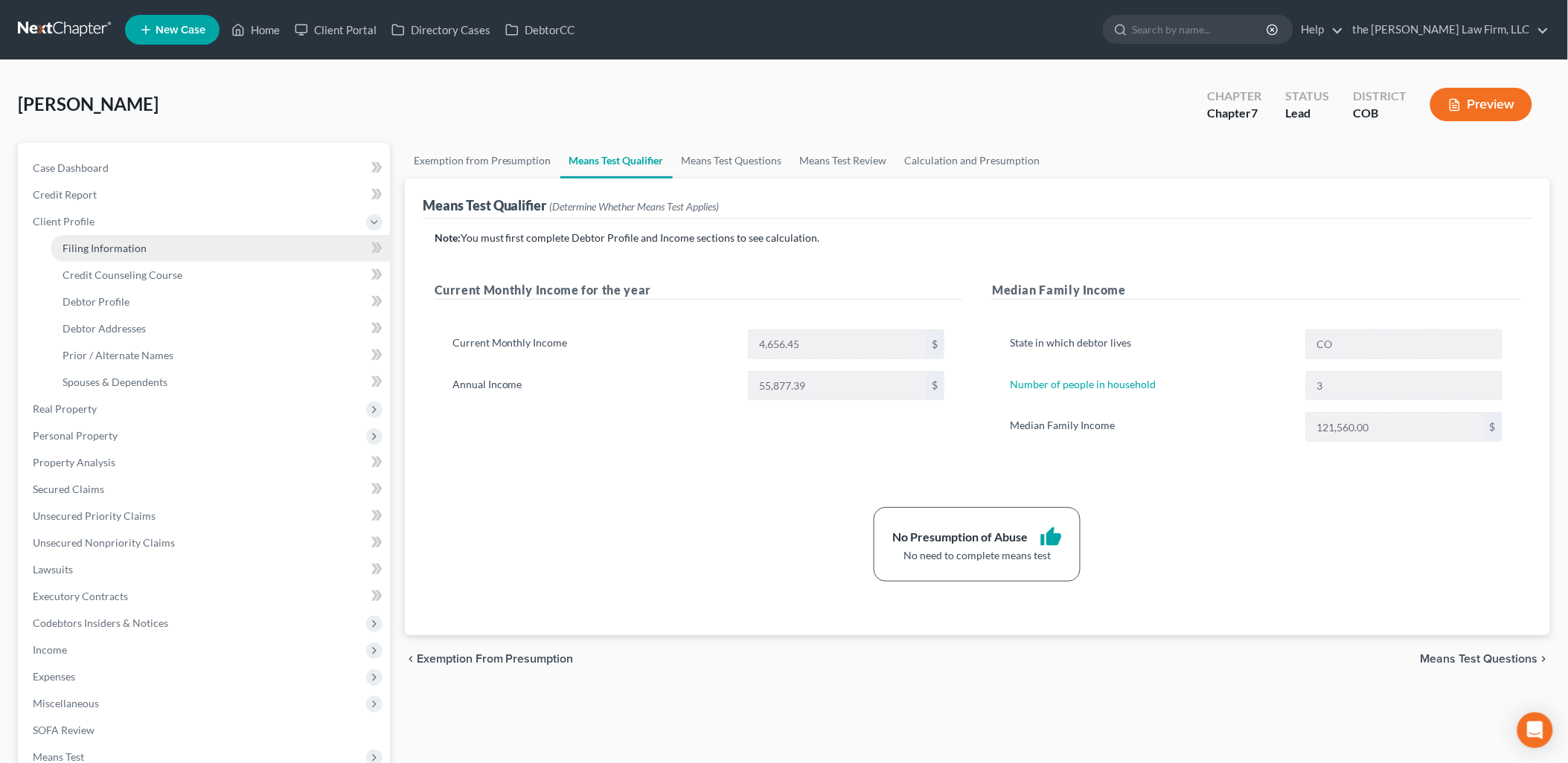
select select "0"
select select "5"
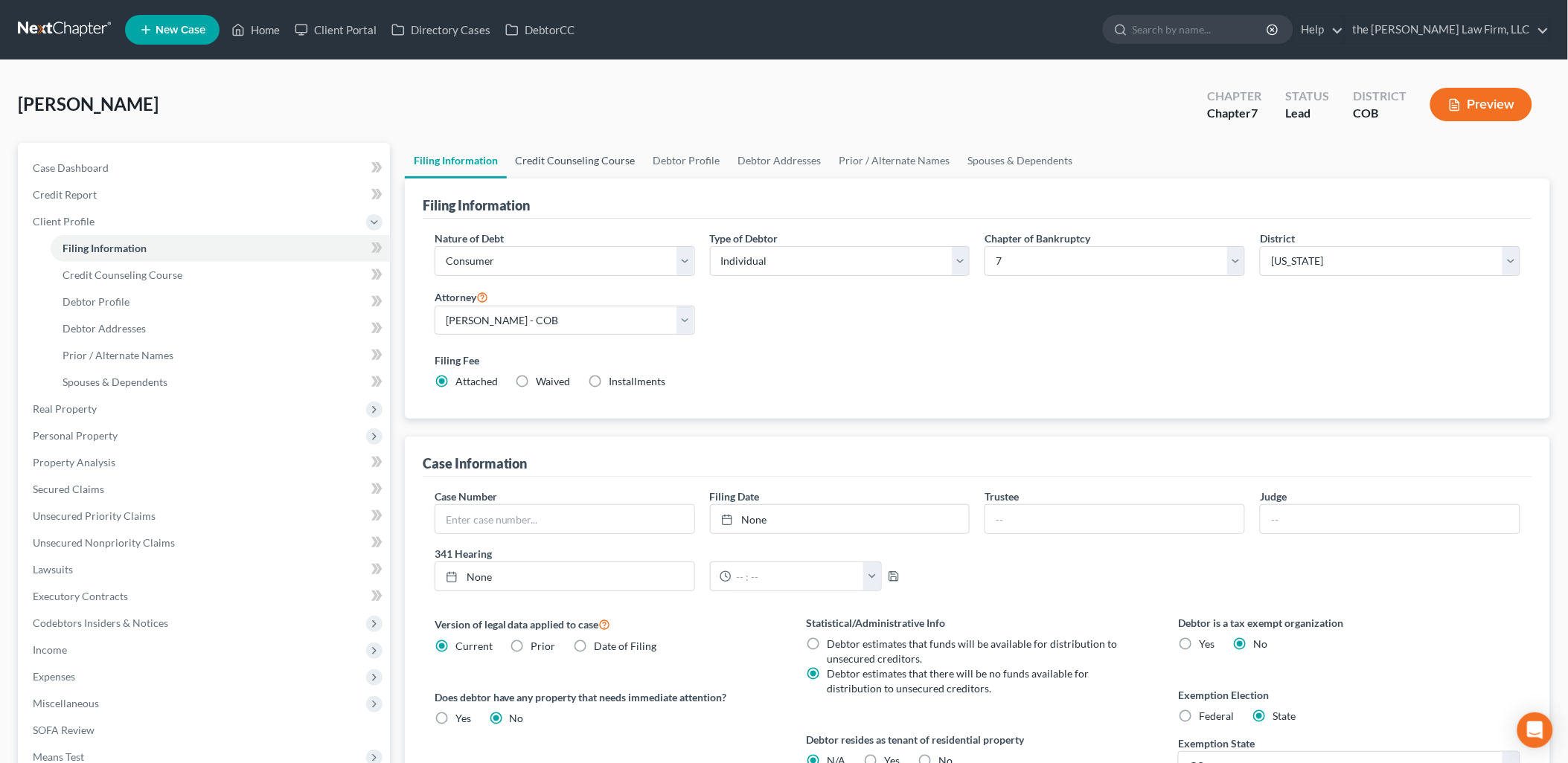
click at [564, 153] on link "Credit Counseling Course" at bounding box center [575, 160] width 138 height 35
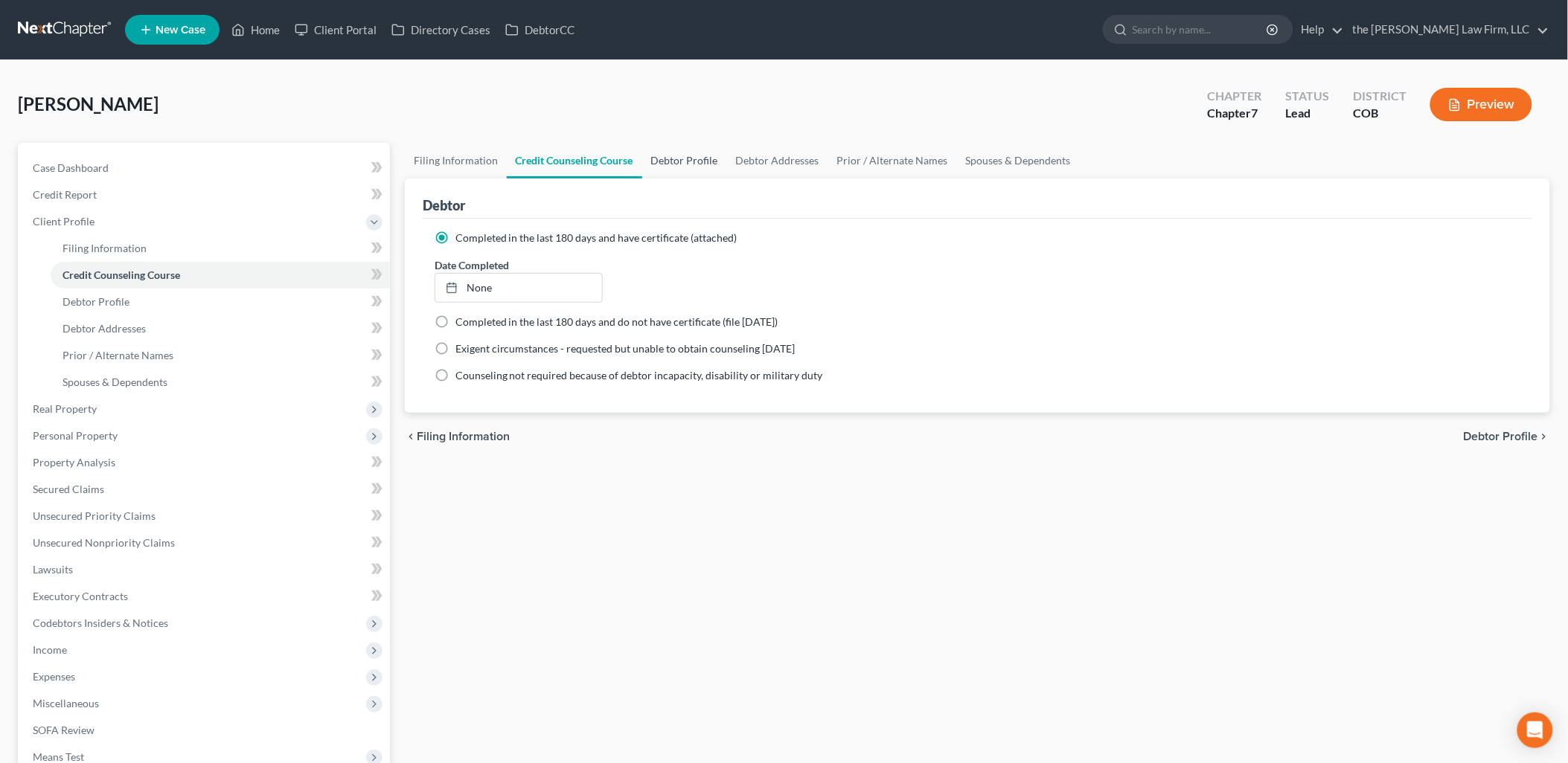
click at [661, 156] on link "Debtor Profile" at bounding box center [684, 160] width 85 height 35
select select "1"
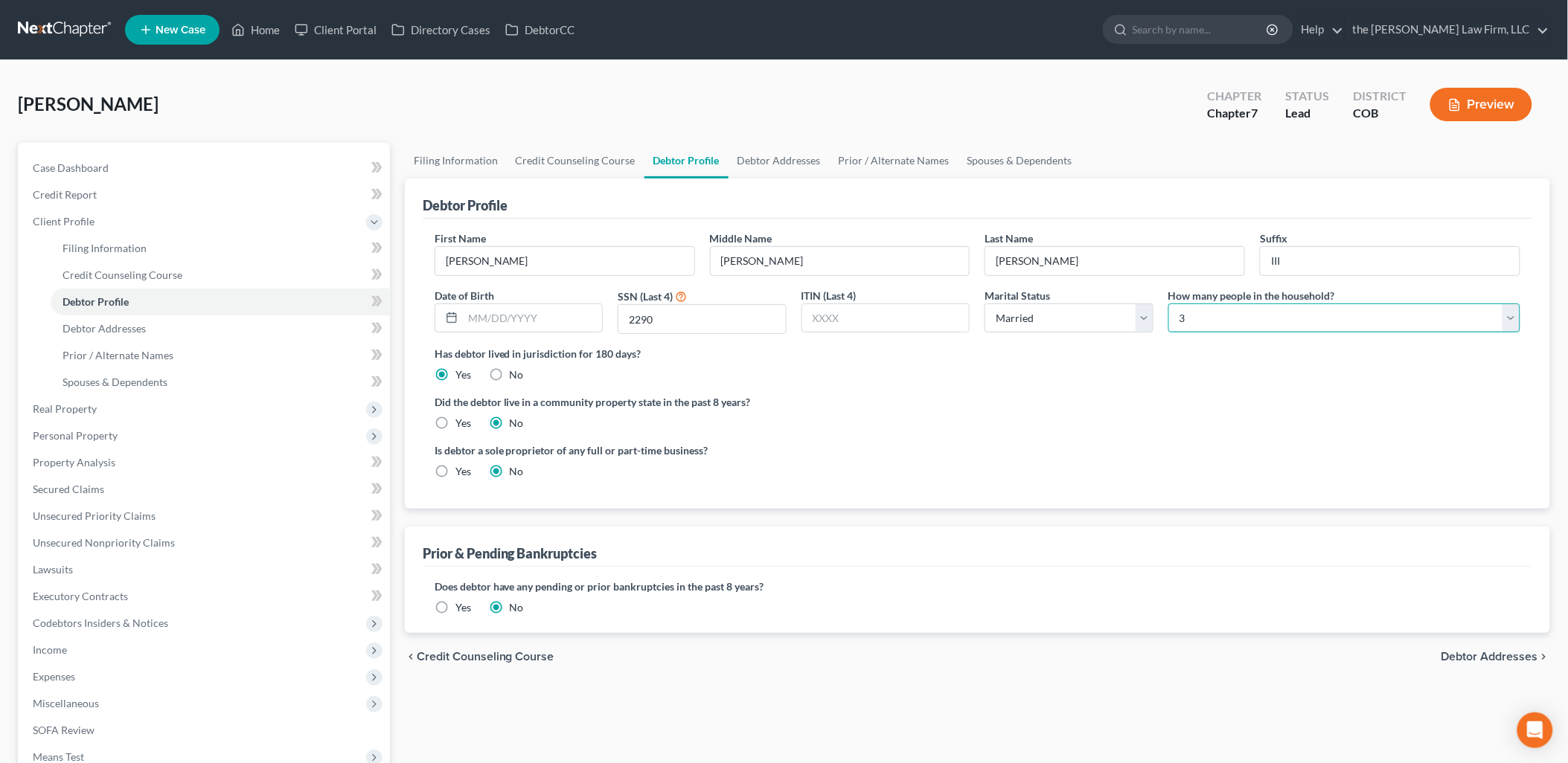
drag, startPoint x: 1178, startPoint y: 310, endPoint x: 1221, endPoint y: 333, distance: 48.8
click at [1178, 310] on select "Select 1 2 3 4 5 6 7 8 9 10 11 12 13 14 15 16 17 18 19 20" at bounding box center [1344, 318] width 352 height 30
select select "1"
click at [1169, 304] on select "Select 1 2 3 4 5 6 7 8 9 10 11 12 13 14 15 16 17 18 19 20" at bounding box center [1344, 318] width 352 height 30
click at [956, 389] on ng-include "First Name [PERSON_NAME] Middle Name [PERSON_NAME] Last Name [PERSON_NAME] Date…" at bounding box center [978, 361] width 1086 height 261
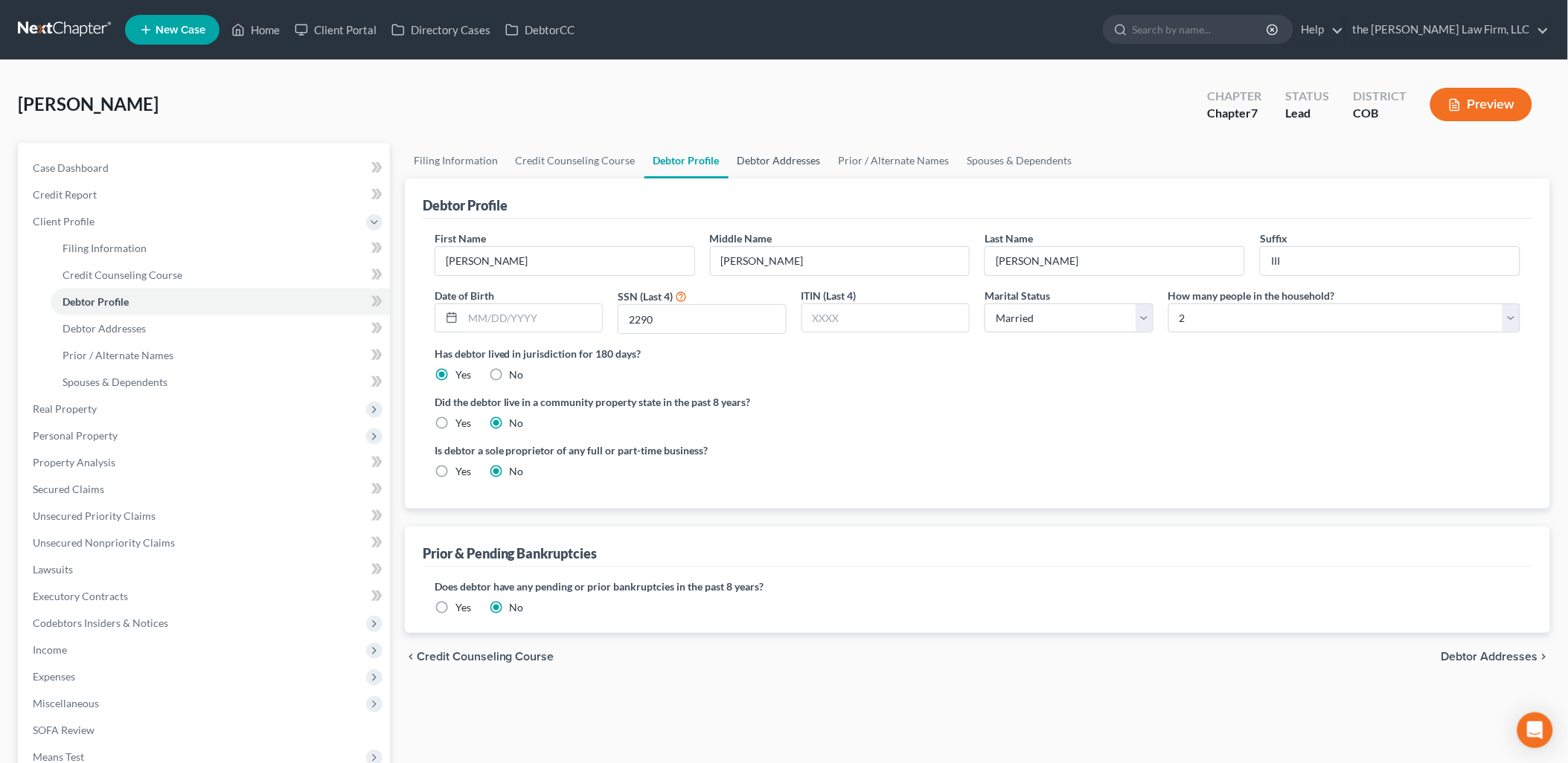
click at [756, 157] on link "Debtor Addresses" at bounding box center [779, 160] width 102 height 35
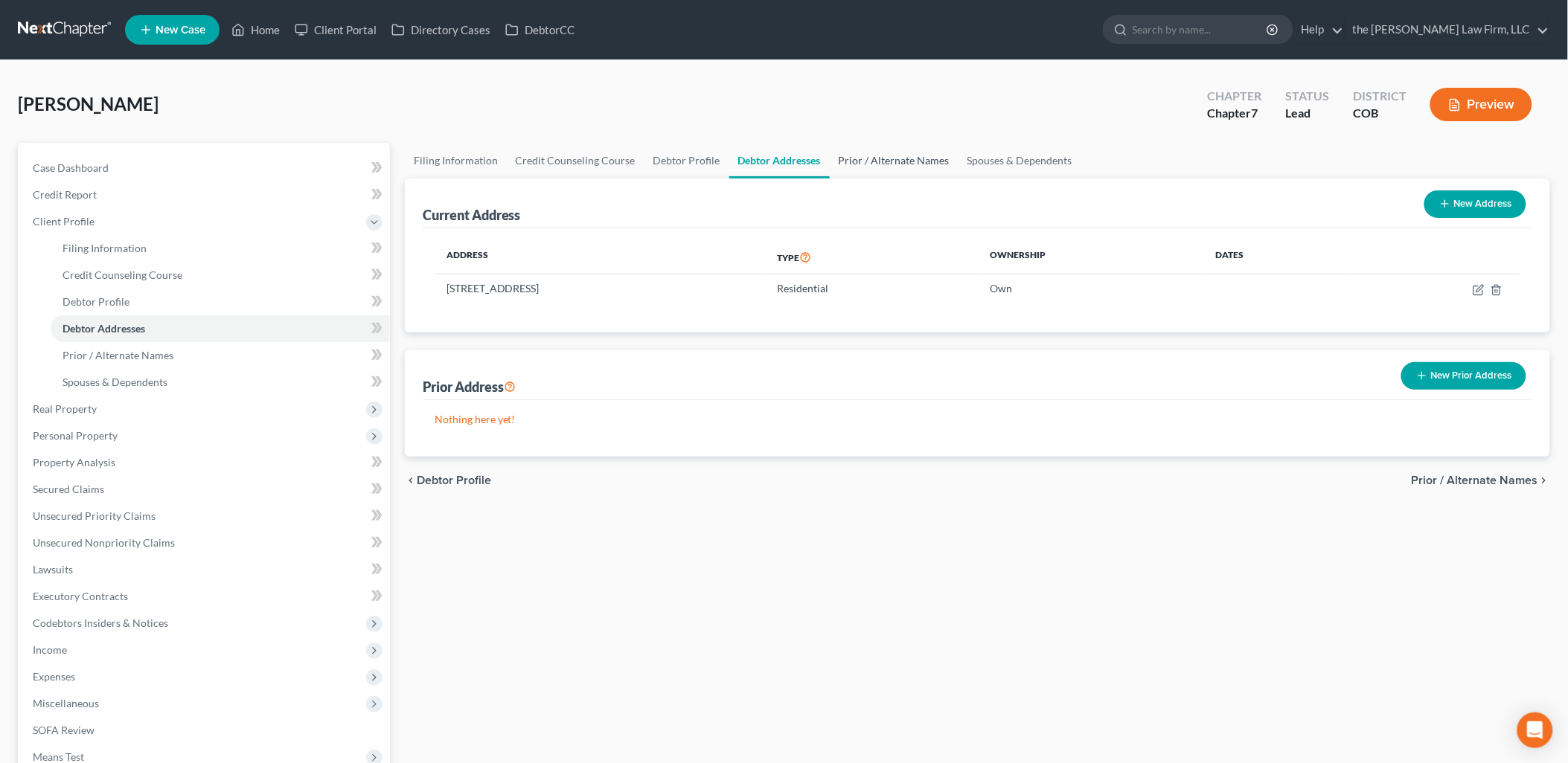
click at [859, 157] on link "Prior / Alternate Names" at bounding box center [894, 160] width 129 height 35
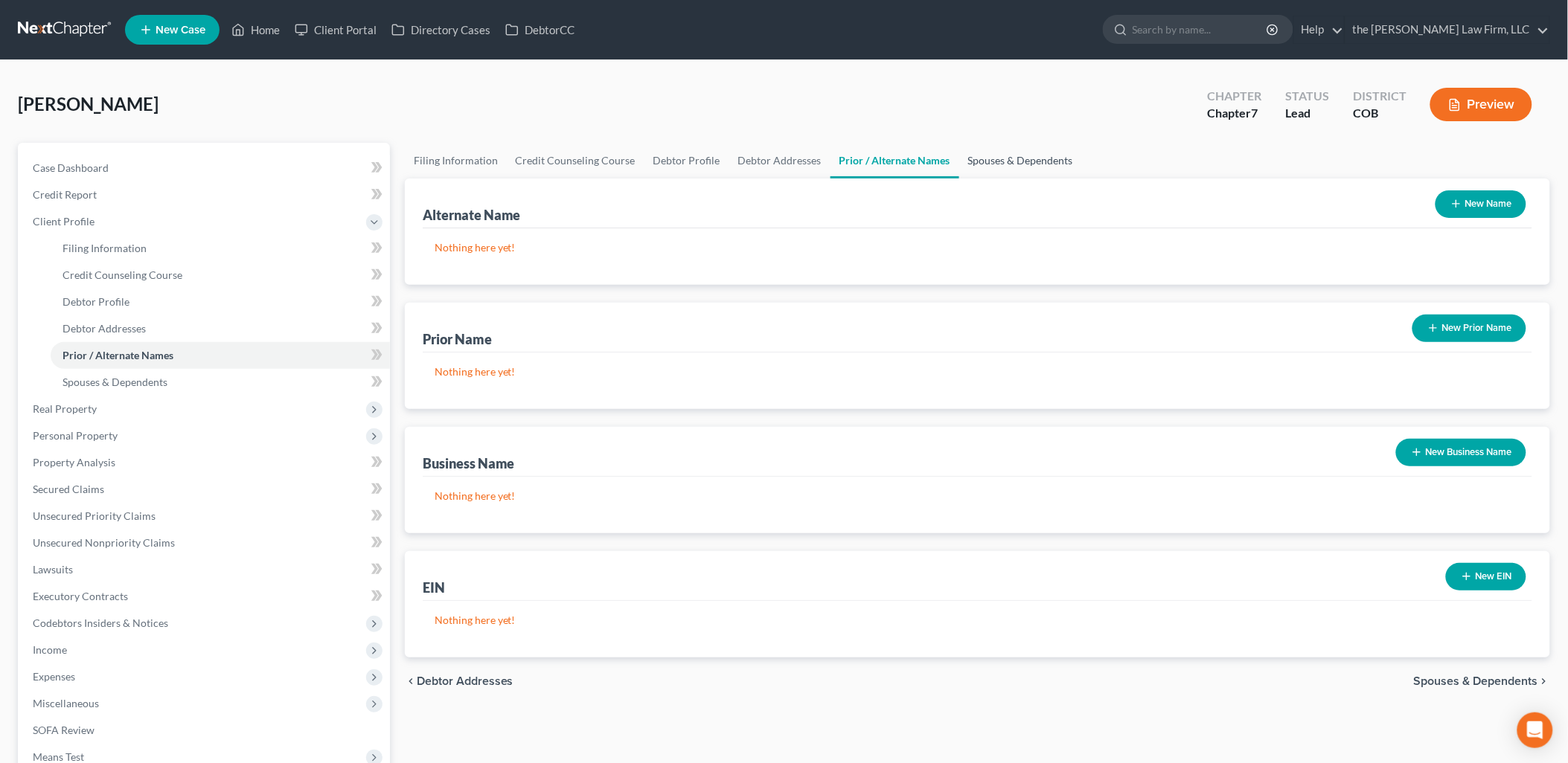
click at [1008, 164] on link "Spouses & Dependents" at bounding box center [1020, 160] width 123 height 35
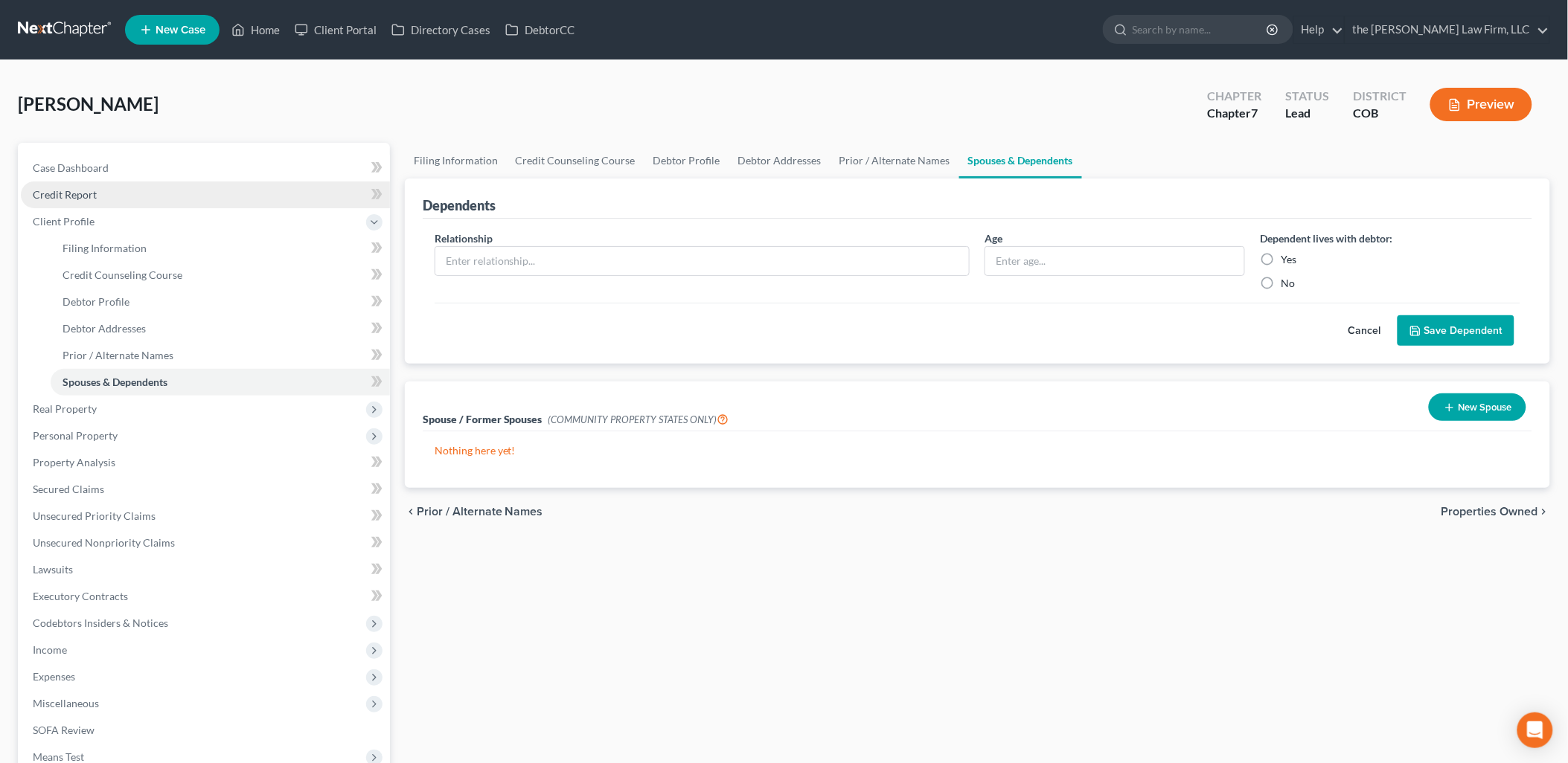
click at [46, 200] on link "Credit Report" at bounding box center [205, 195] width 369 height 26
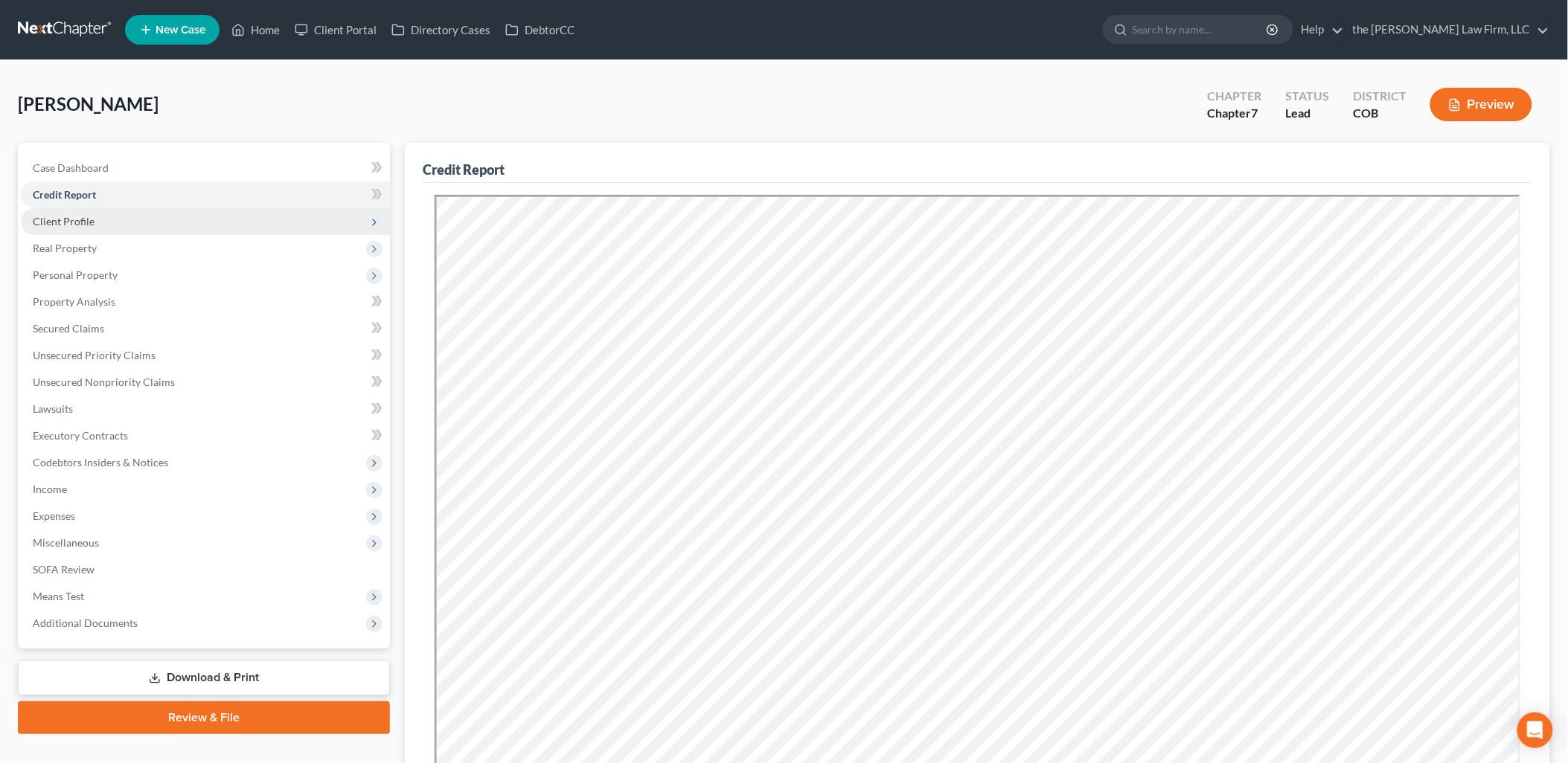
click at [72, 216] on span "Client Profile" at bounding box center [64, 221] width 62 height 12
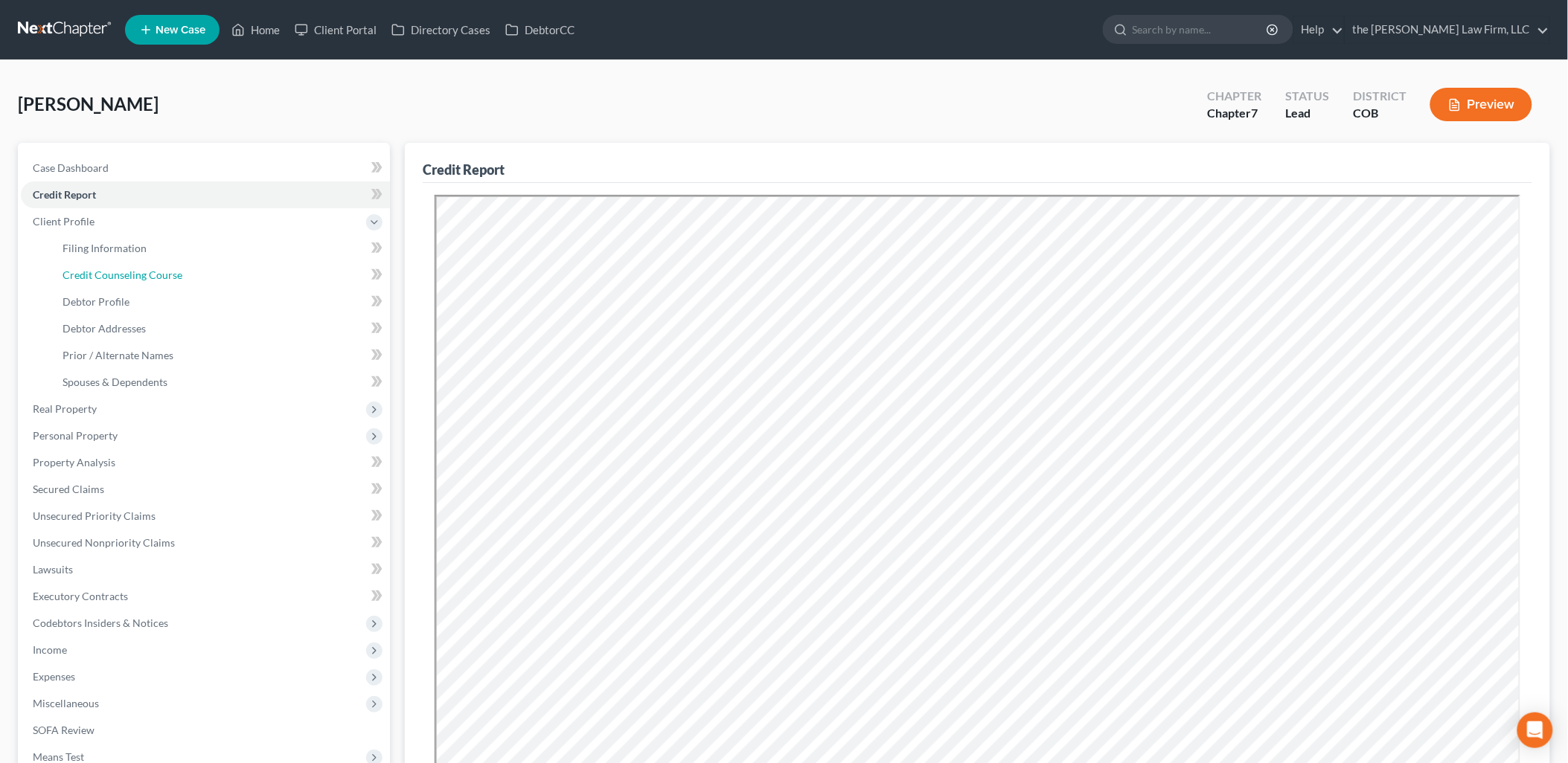
drag, startPoint x: 137, startPoint y: 271, endPoint x: 396, endPoint y: 308, distance: 261.6
click at [138, 271] on span "Credit Counseling Course" at bounding box center [122, 274] width 120 height 12
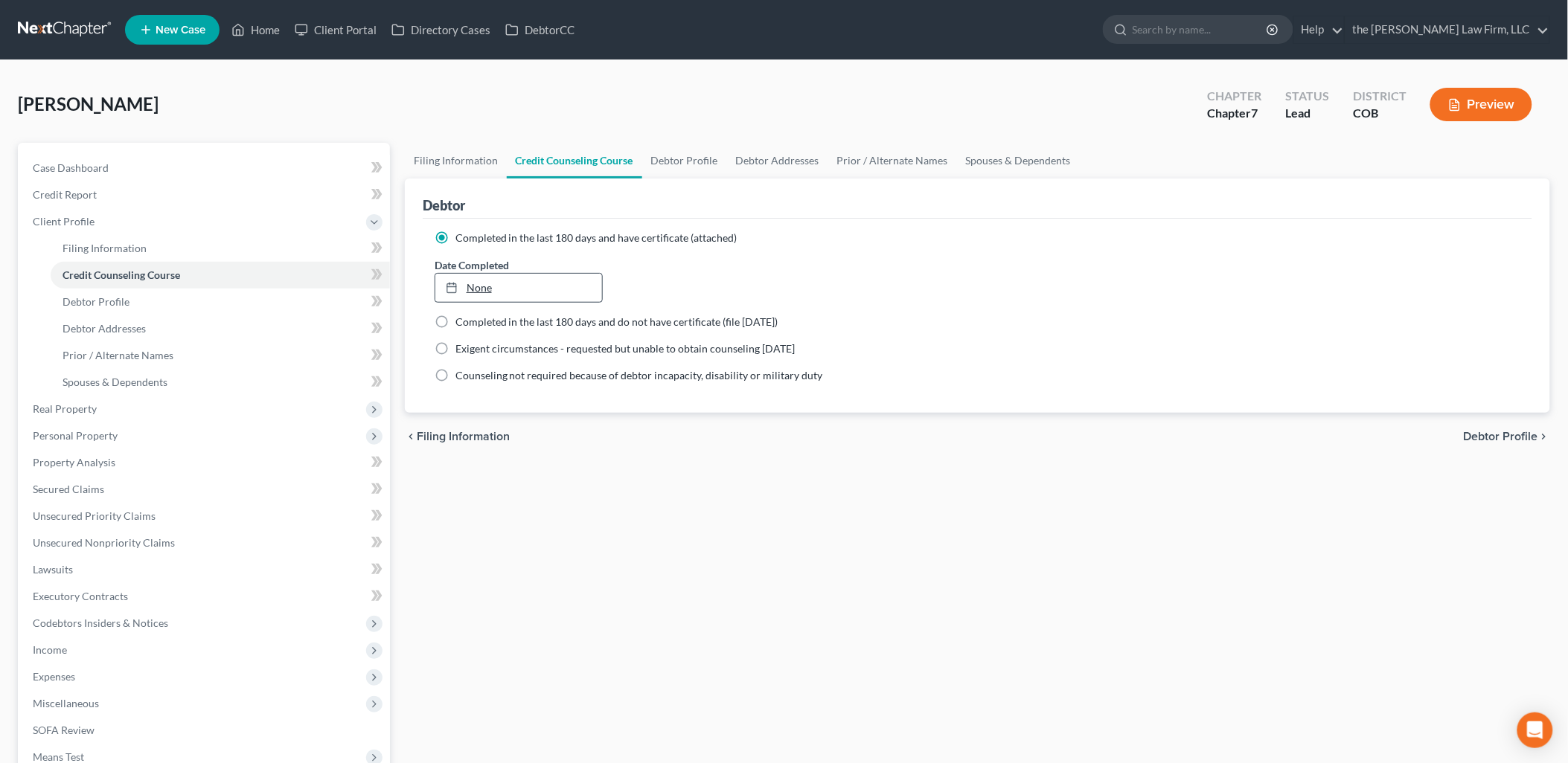
type input "[DATE]"
click at [547, 291] on link "[DATE]" at bounding box center [518, 288] width 168 height 28
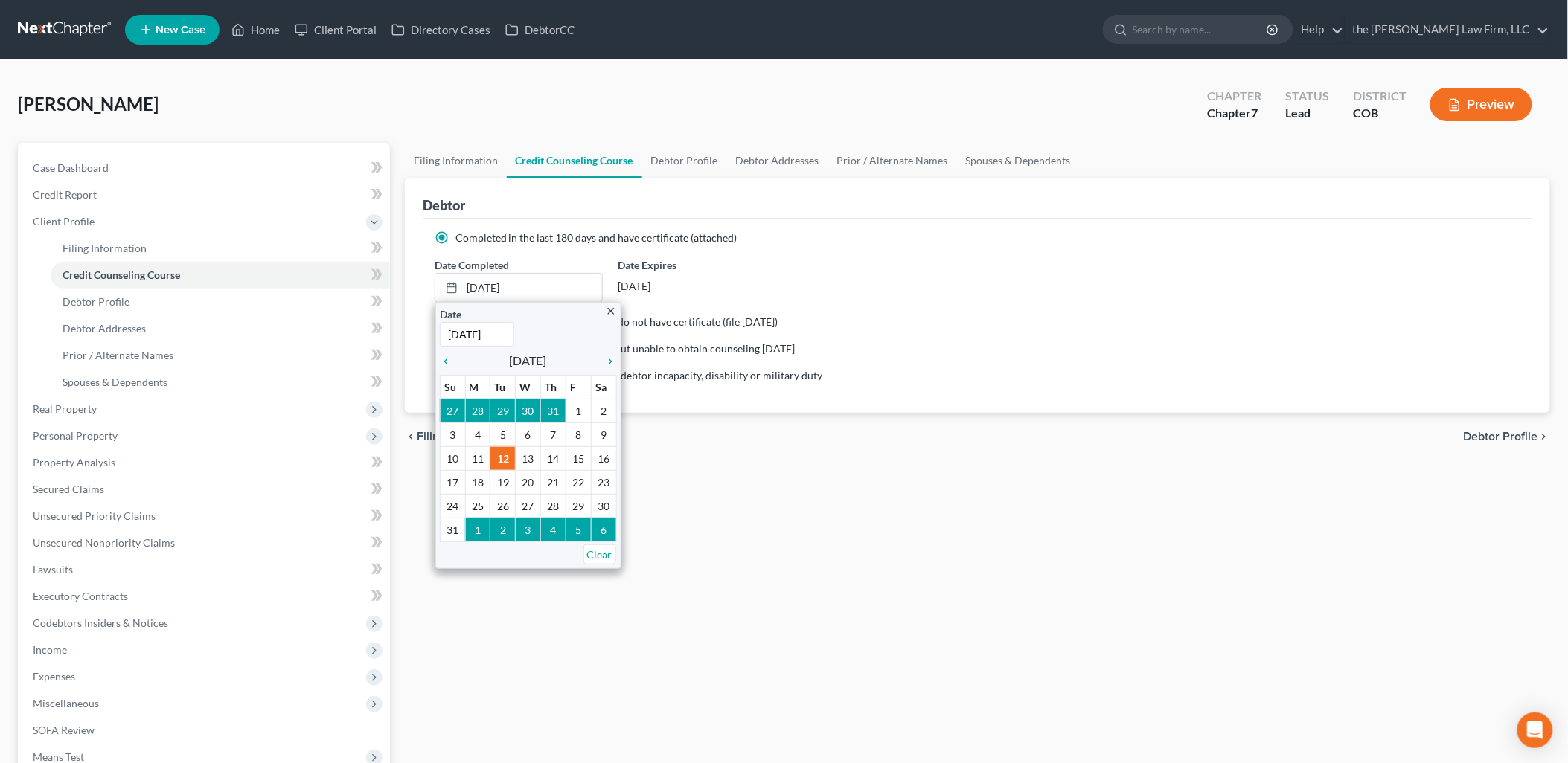
click at [943, 306] on ng-include "Completed in the last 180 days and have certificate (attached) Date Completed […" at bounding box center [978, 307] width 1086 height 153
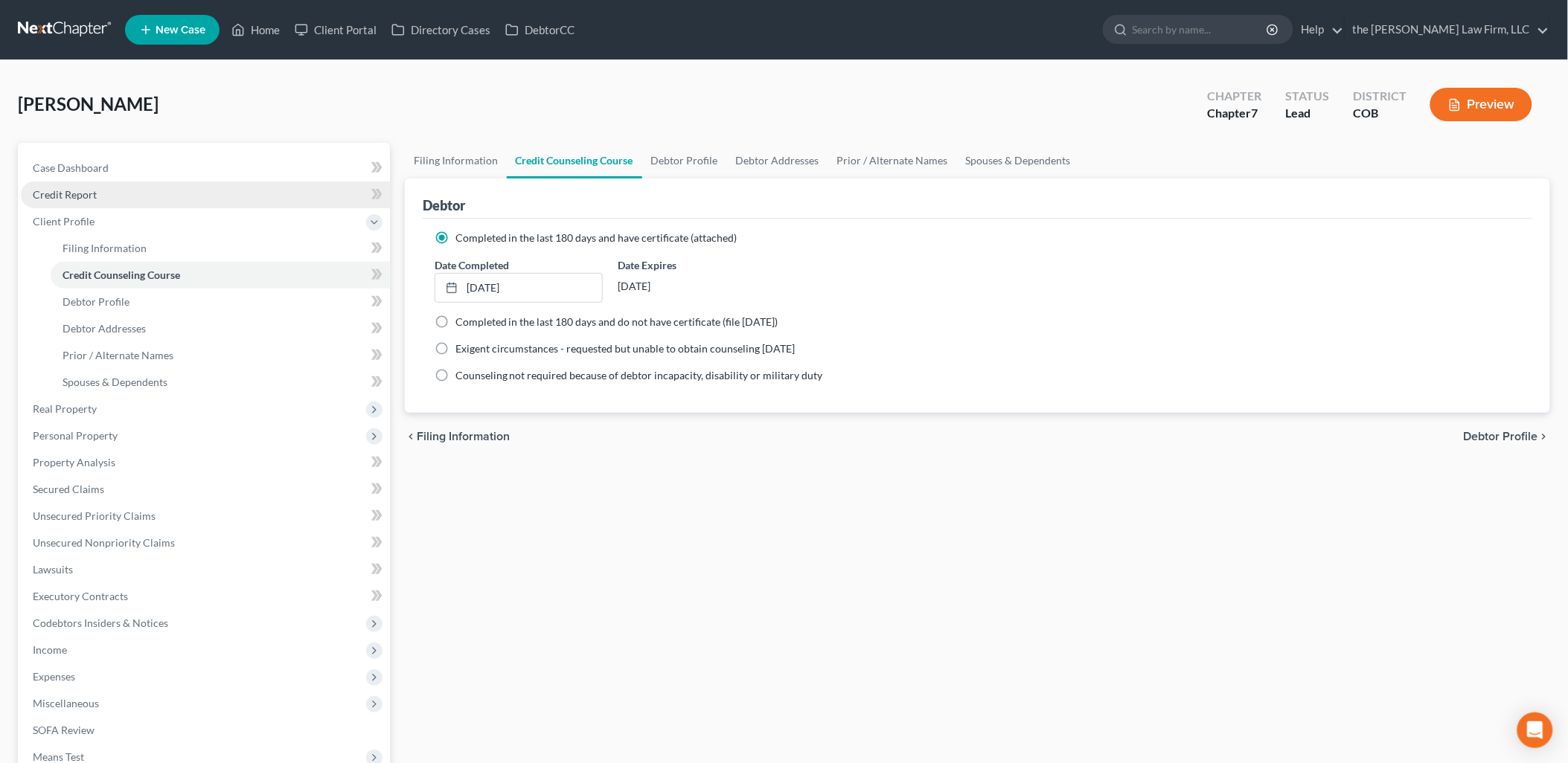
click at [106, 199] on link "Credit Report" at bounding box center [205, 195] width 369 height 26
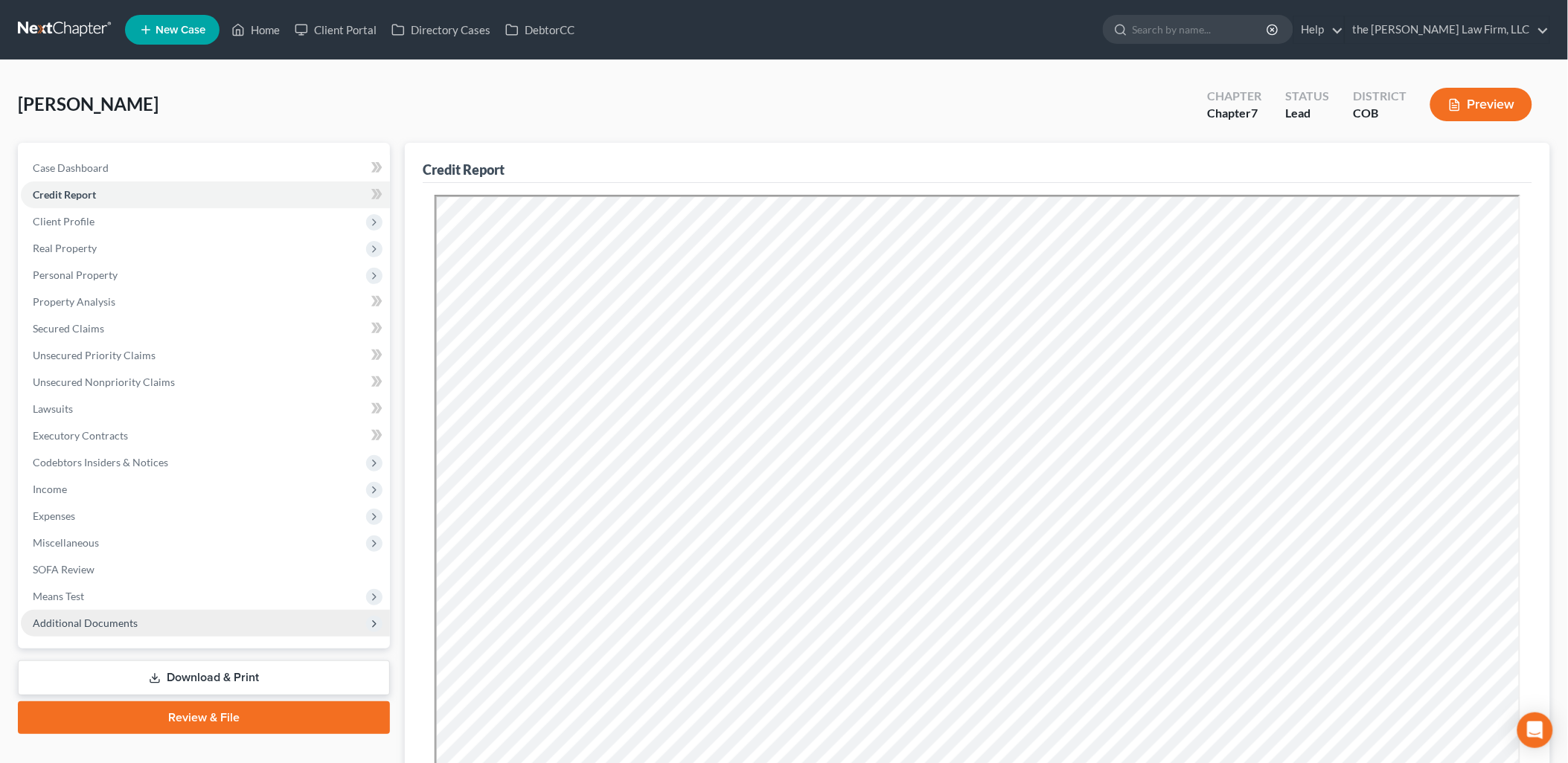
click at [104, 625] on span "Additional Documents" at bounding box center [85, 622] width 105 height 12
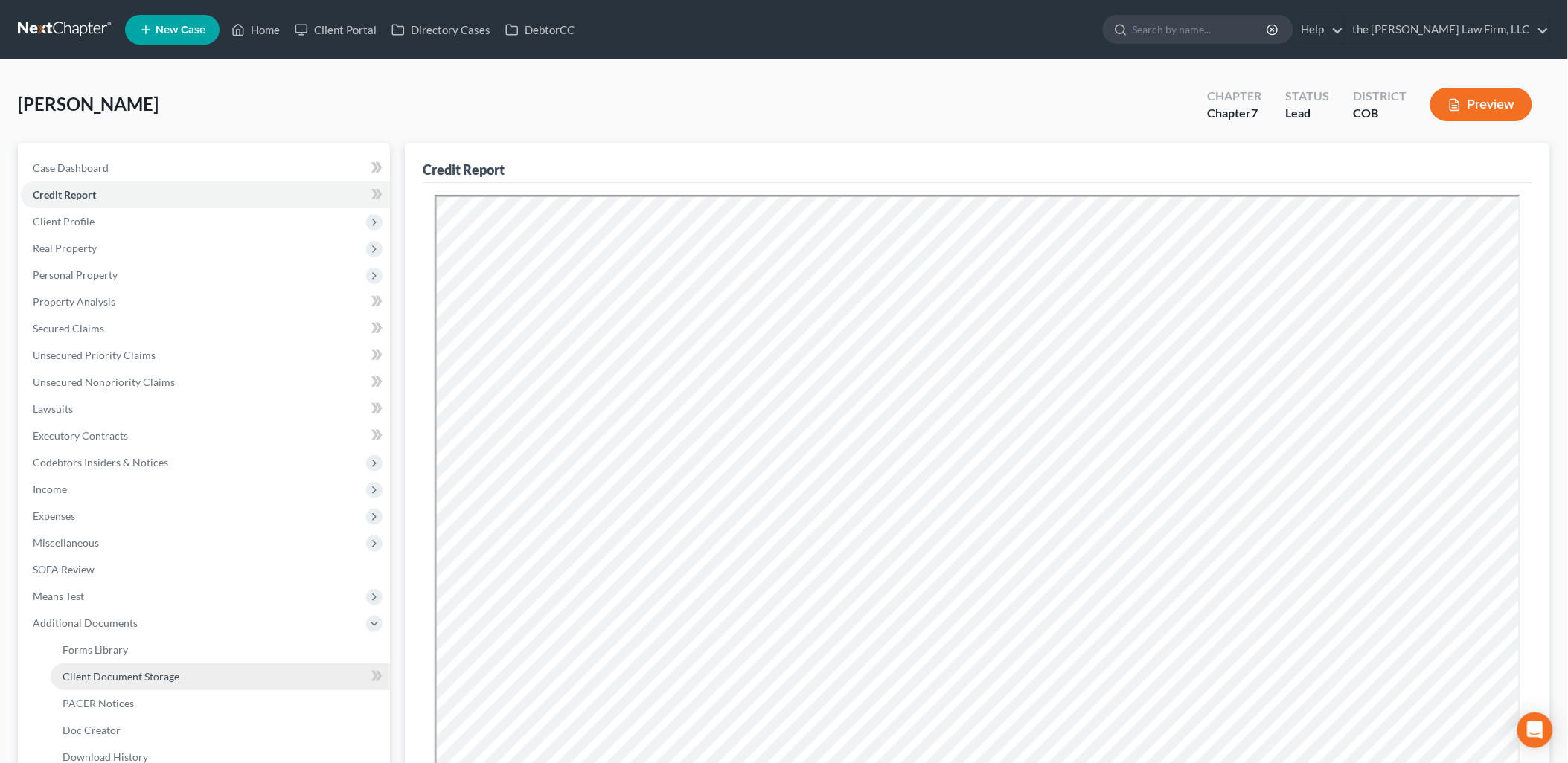
click at [142, 670] on span "Client Document Storage" at bounding box center [121, 676] width 117 height 12
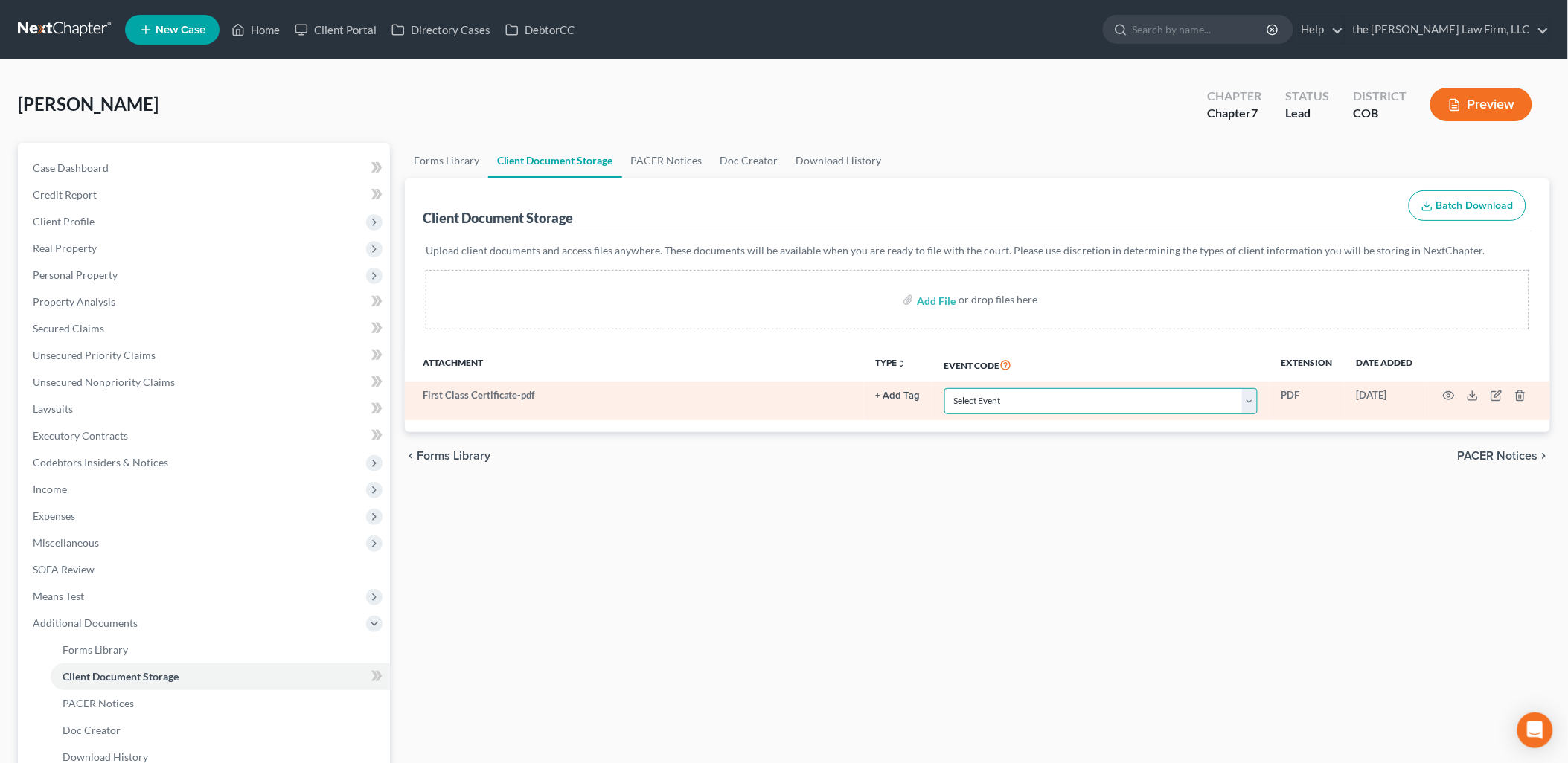
click at [1013, 410] on select "Select Event 1009-1.1 Notice of Amendments 20 Largest Unsecured Creditors Amend…" at bounding box center [1101, 402] width 314 height 26
select select "5"
click at [944, 389] on select "Select Event 1009-1.1 Notice of Amendments 20 Largest Unsecured Creditors Amend…" at bounding box center [1101, 402] width 314 height 26
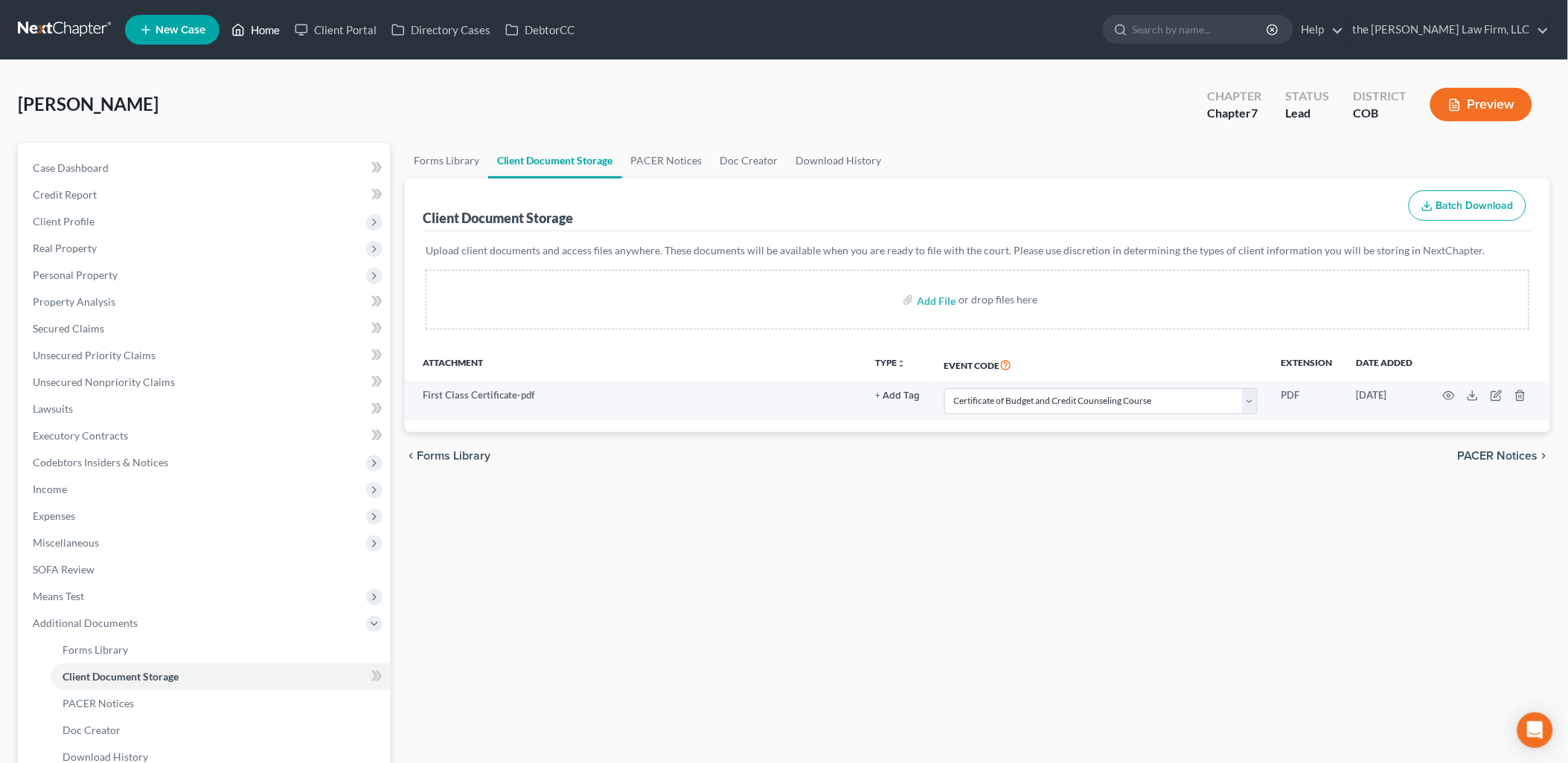
click at [262, 37] on link "Home" at bounding box center [255, 30] width 64 height 26
